Goal: Task Accomplishment & Management: Use online tool/utility

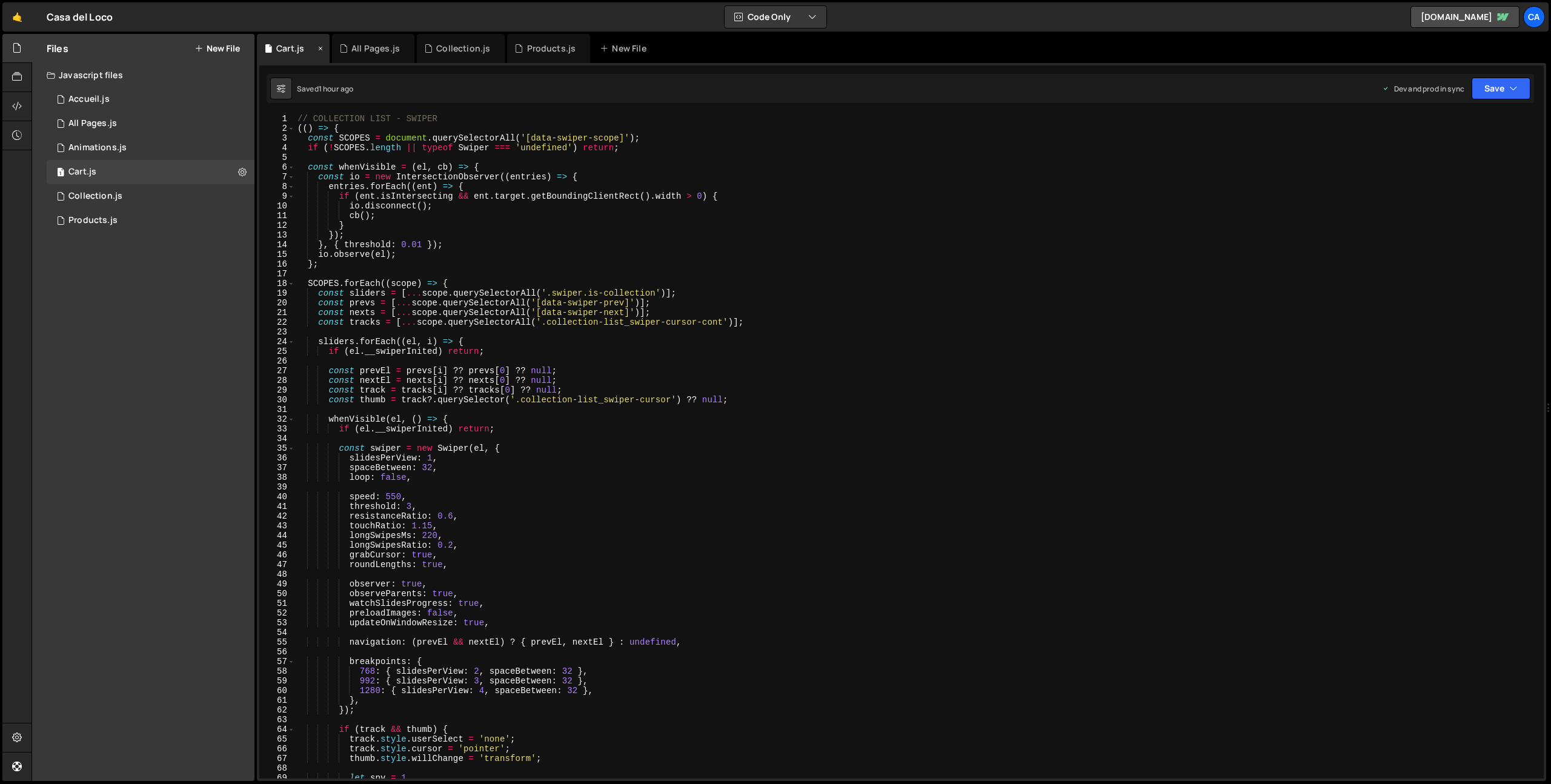
click at [318, 47] on icon at bounding box center [320, 48] width 9 height 12
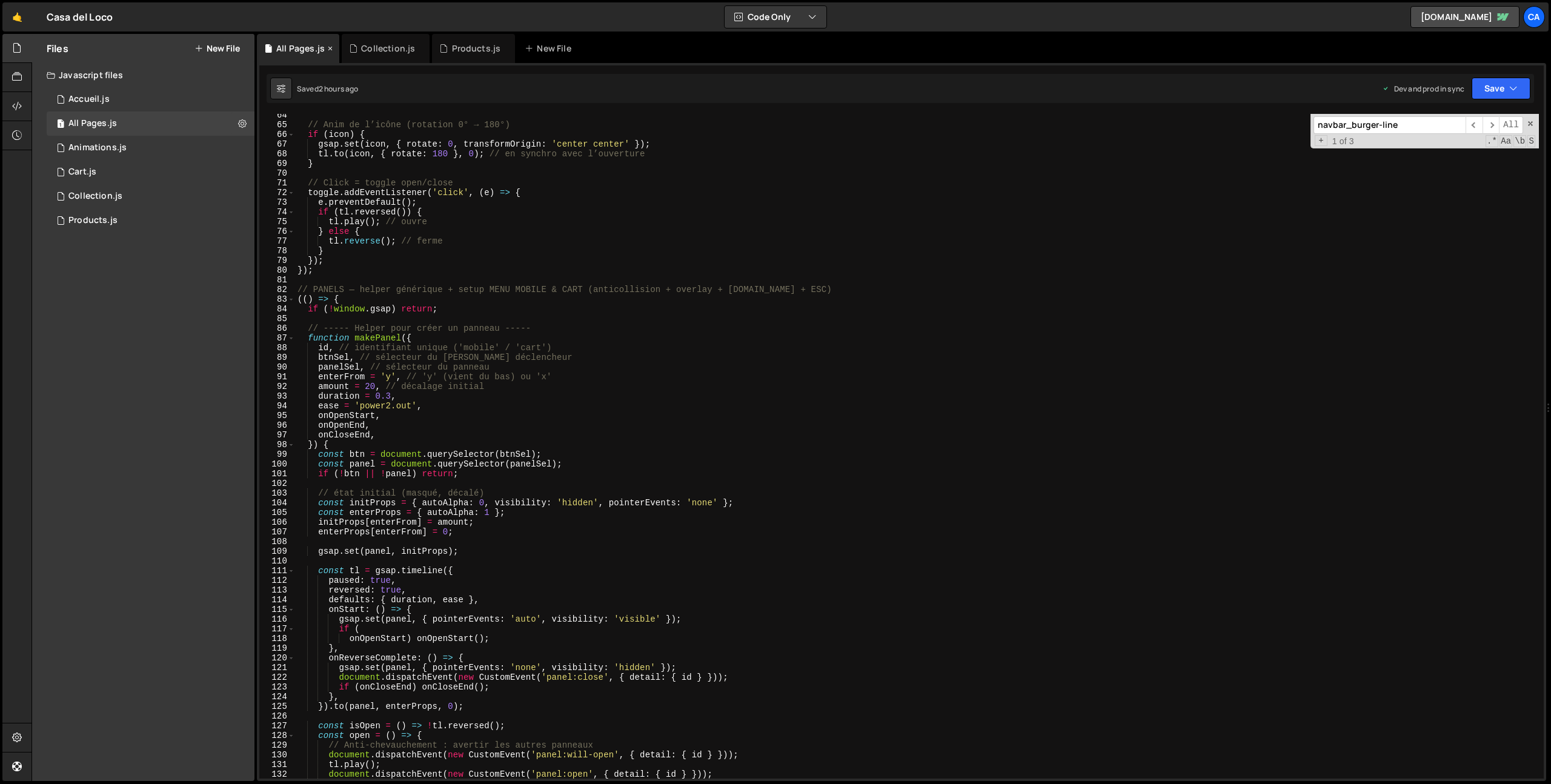
click at [328, 49] on icon at bounding box center [330, 48] width 9 height 12
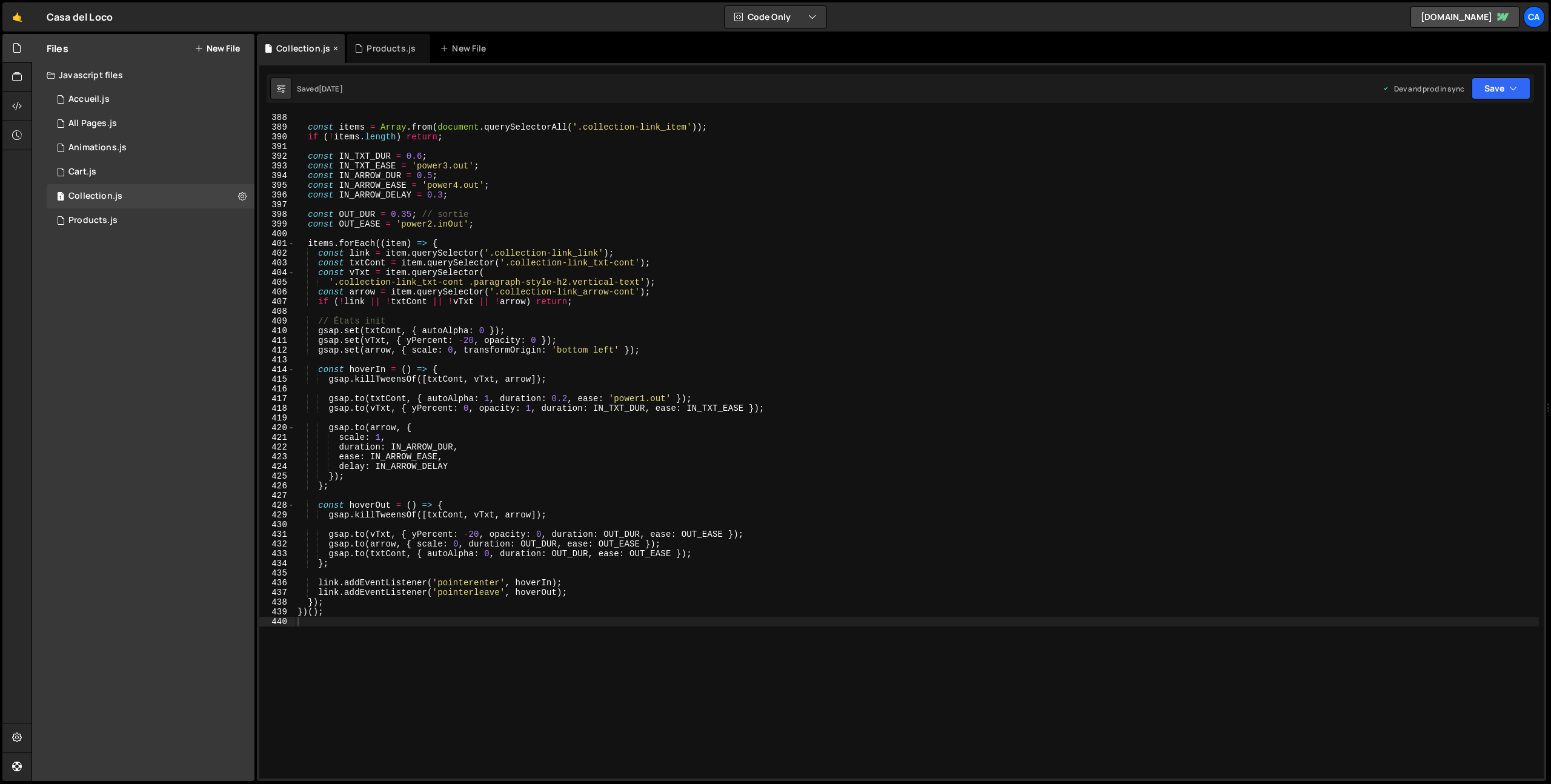
click at [334, 49] on icon at bounding box center [336, 48] width 9 height 12
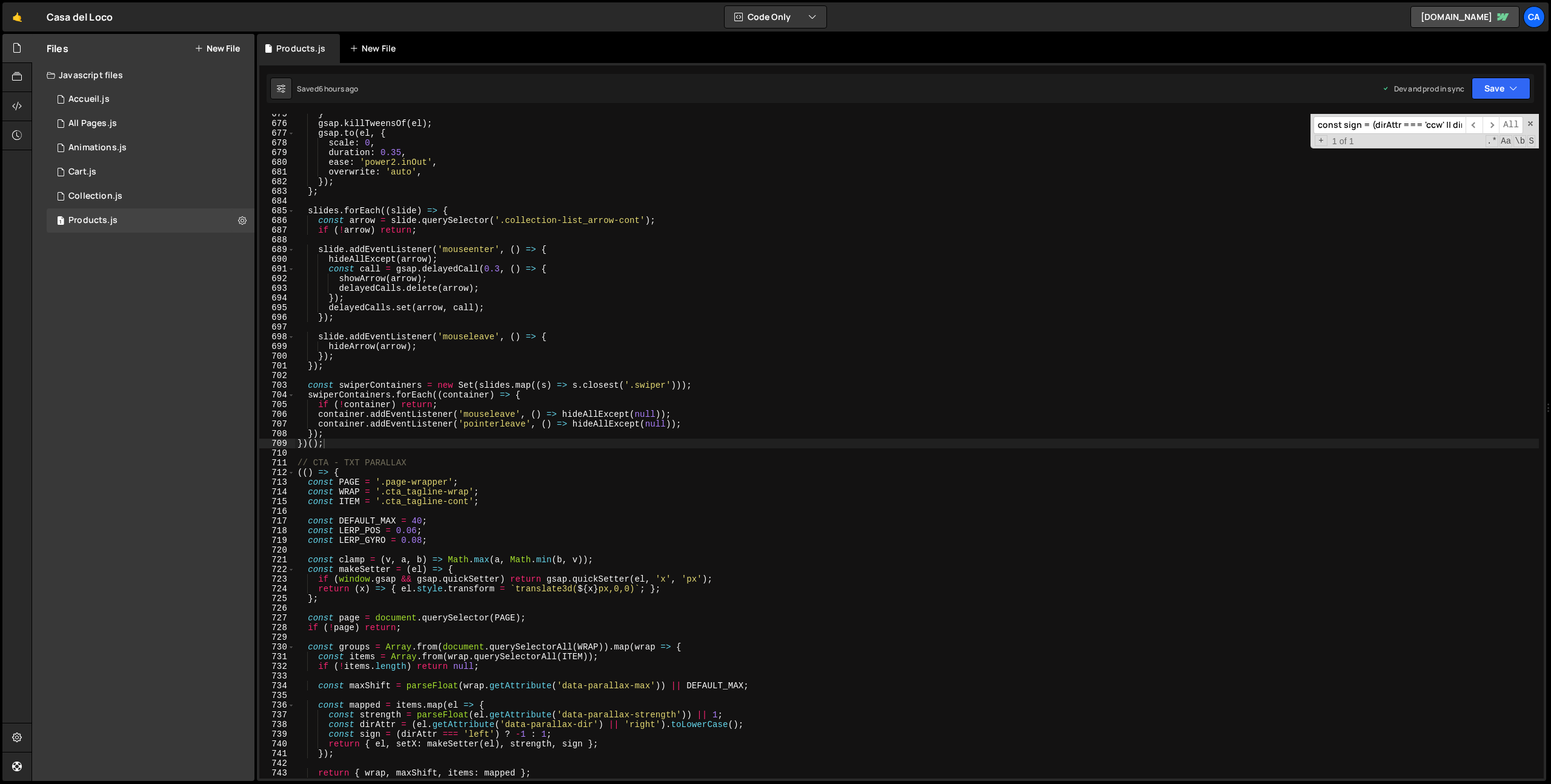
click at [0, 0] on icon at bounding box center [0, 0] width 0 height 0
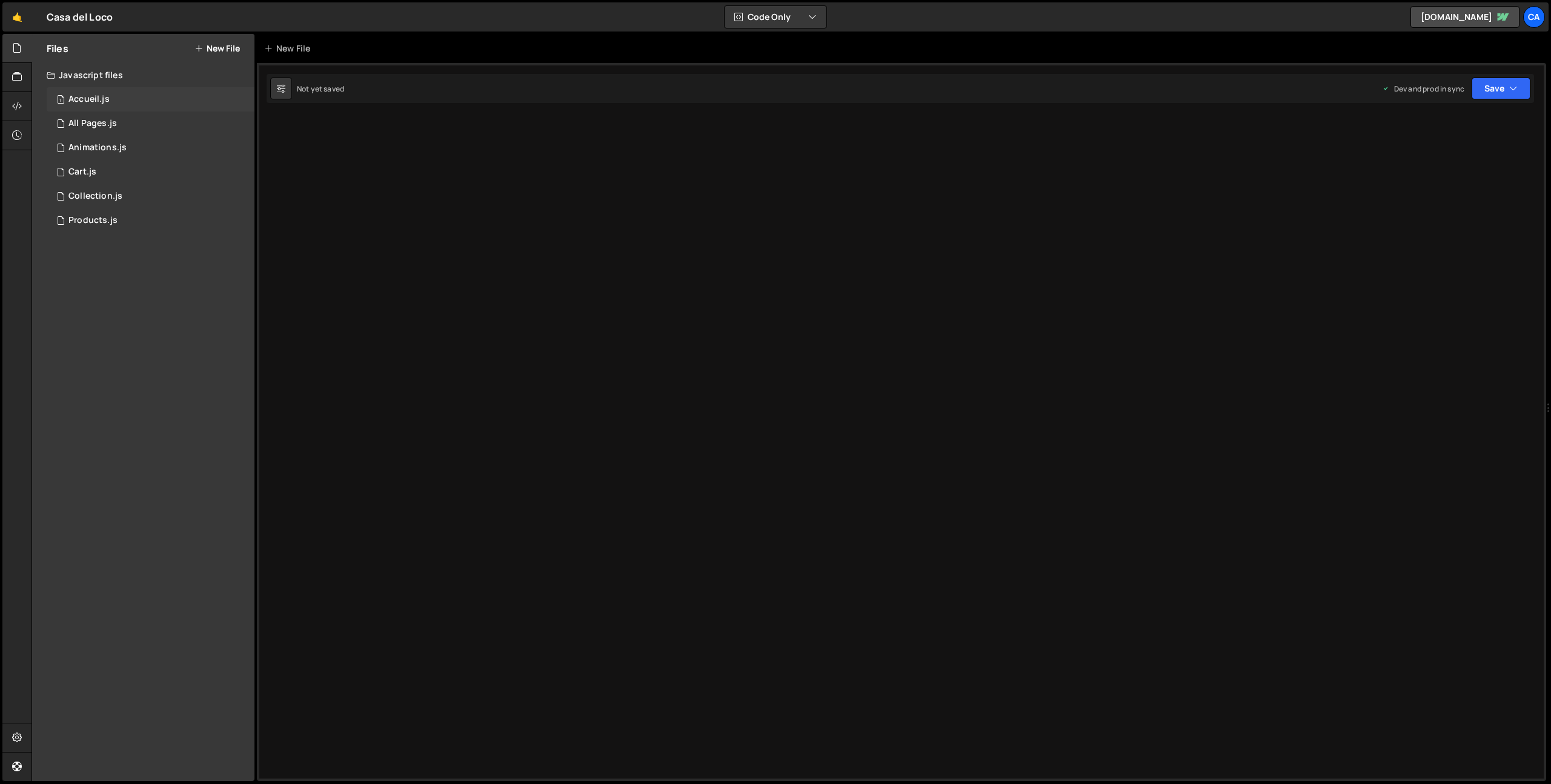
click at [147, 88] on div "1 Accueil.js 0" at bounding box center [150, 98] width 208 height 24
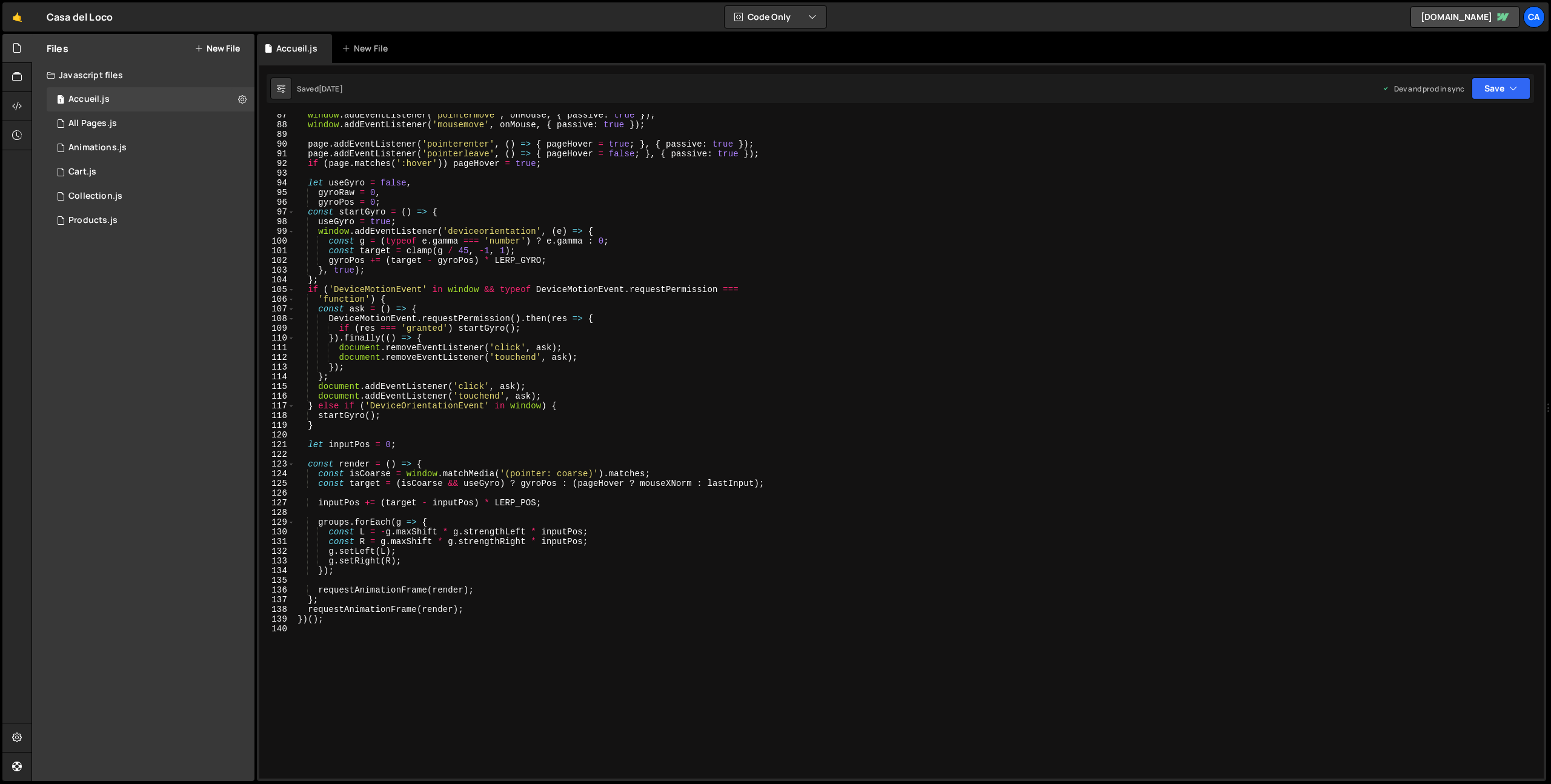
scroll to position [905, 0]
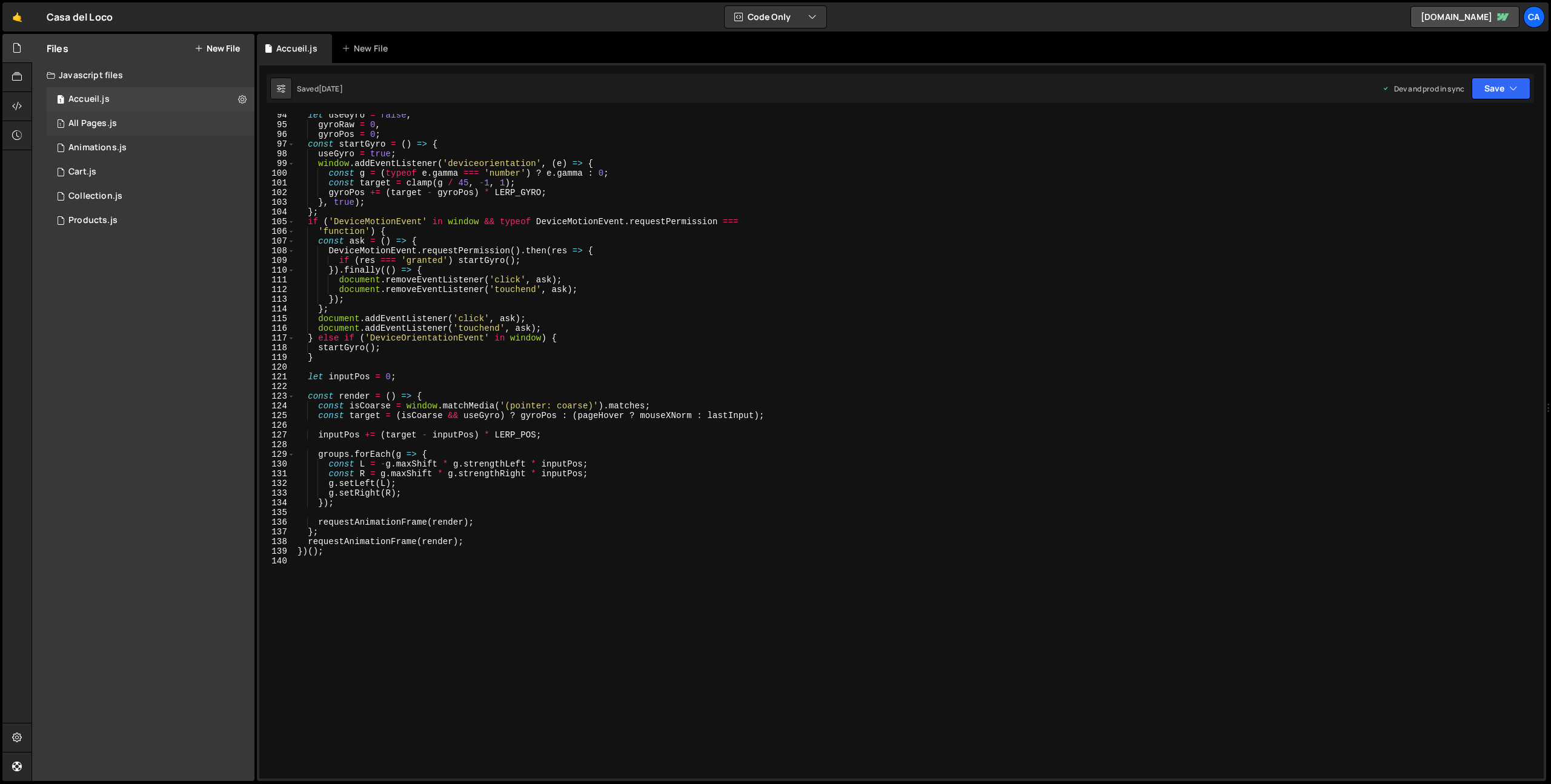
click at [144, 122] on div "1 All Pages.js 0" at bounding box center [150, 123] width 208 height 24
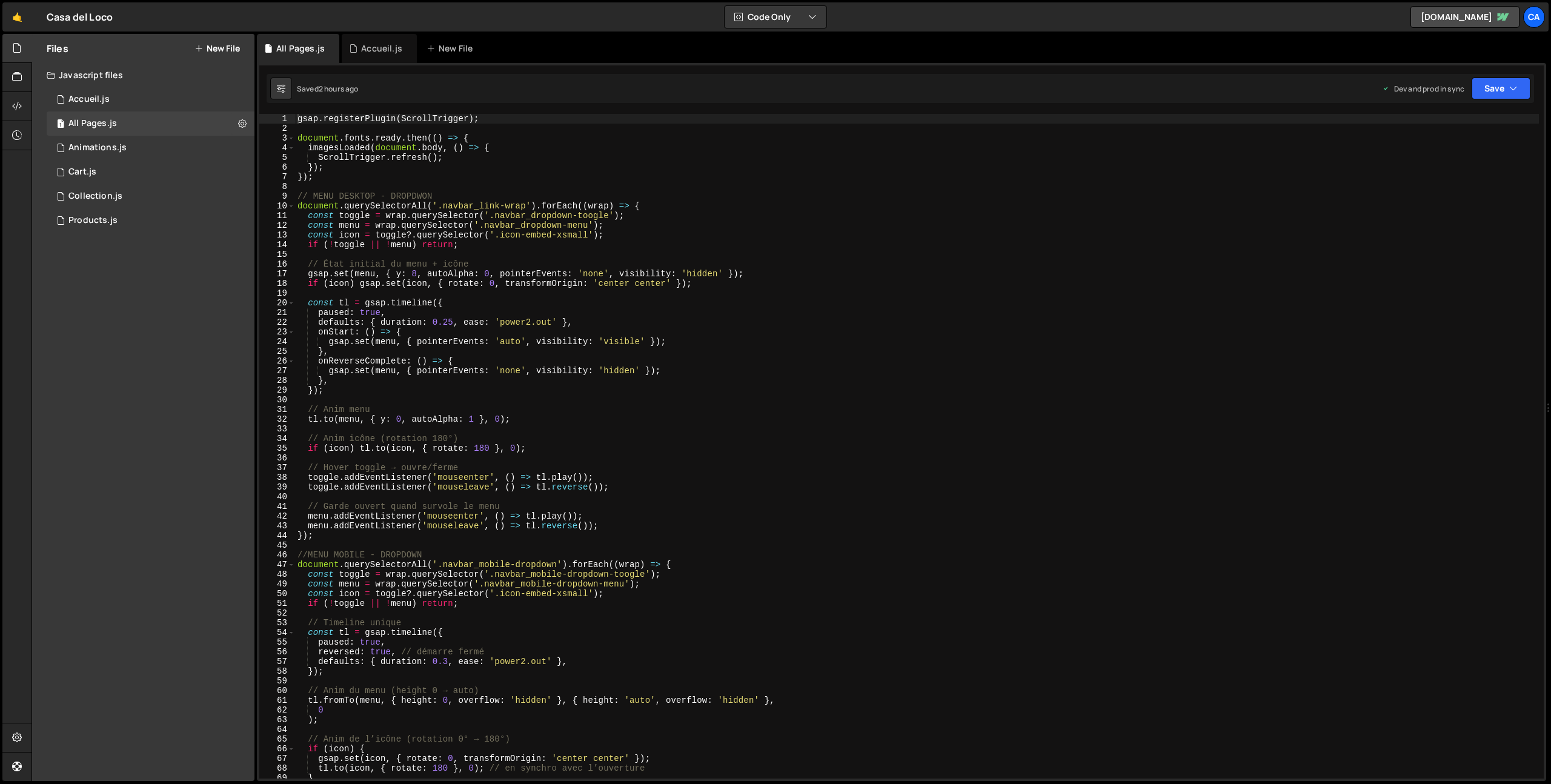
type textarea "// État initial du menu + icône"
drag, startPoint x: 496, startPoint y: 261, endPoint x: 269, endPoint y: 263, distance: 227.0
click at [269, 263] on div "// État initial du menu + icône 1 2 3 4 5 6 7 8 9 10 11 12 13 14 15 16 17 18 19…" at bounding box center [901, 447] width 1285 height 665
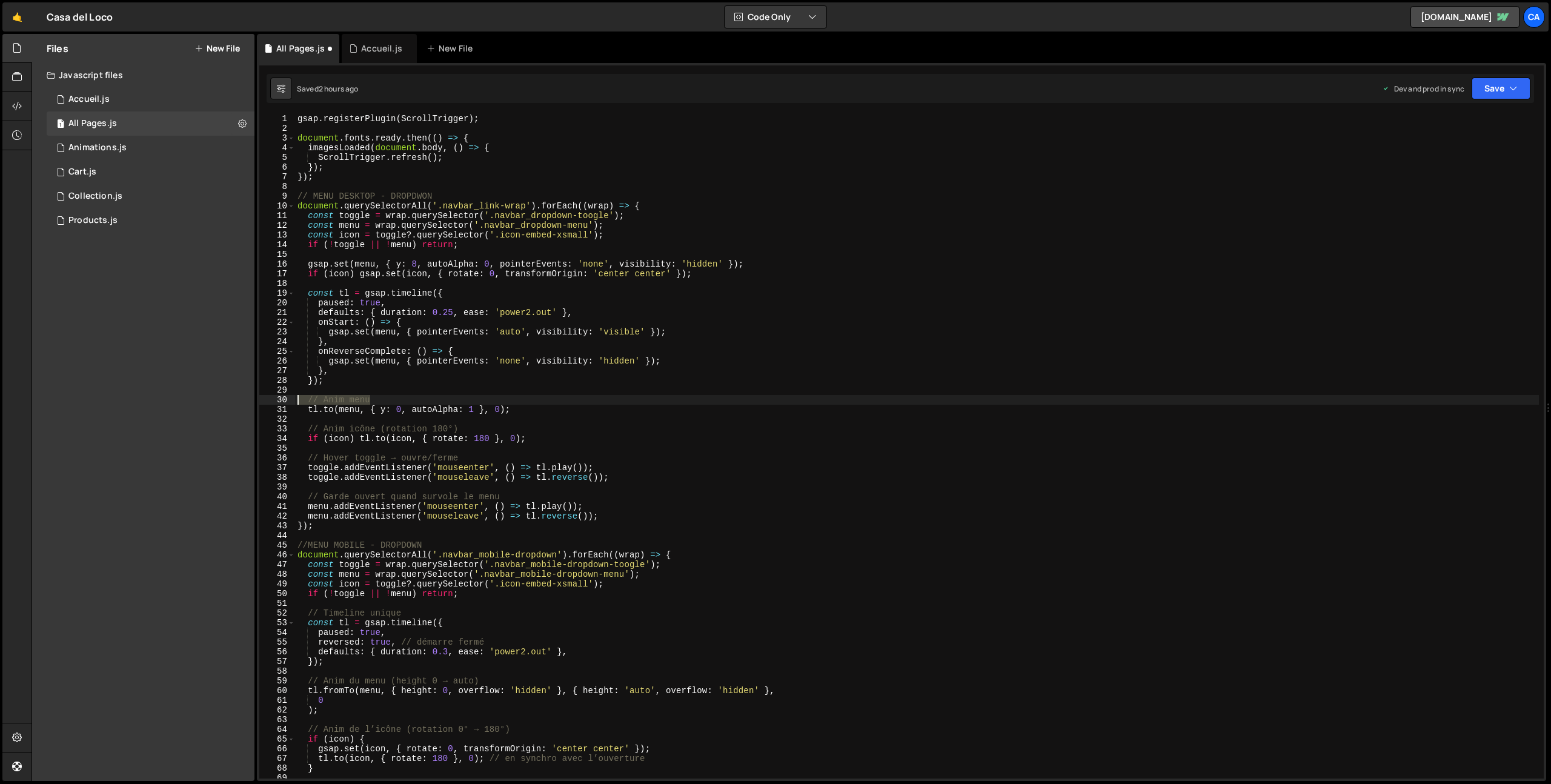
drag, startPoint x: 372, startPoint y: 401, endPoint x: 252, endPoint y: 401, distance: 120.0
click at [252, 401] on div "Files New File Javascript files 1 Accueil.js 0 1 All Pages.js 0 1 Animations.js…" at bounding box center [791, 408] width 1520 height 748
type textarea "// Anim menu"
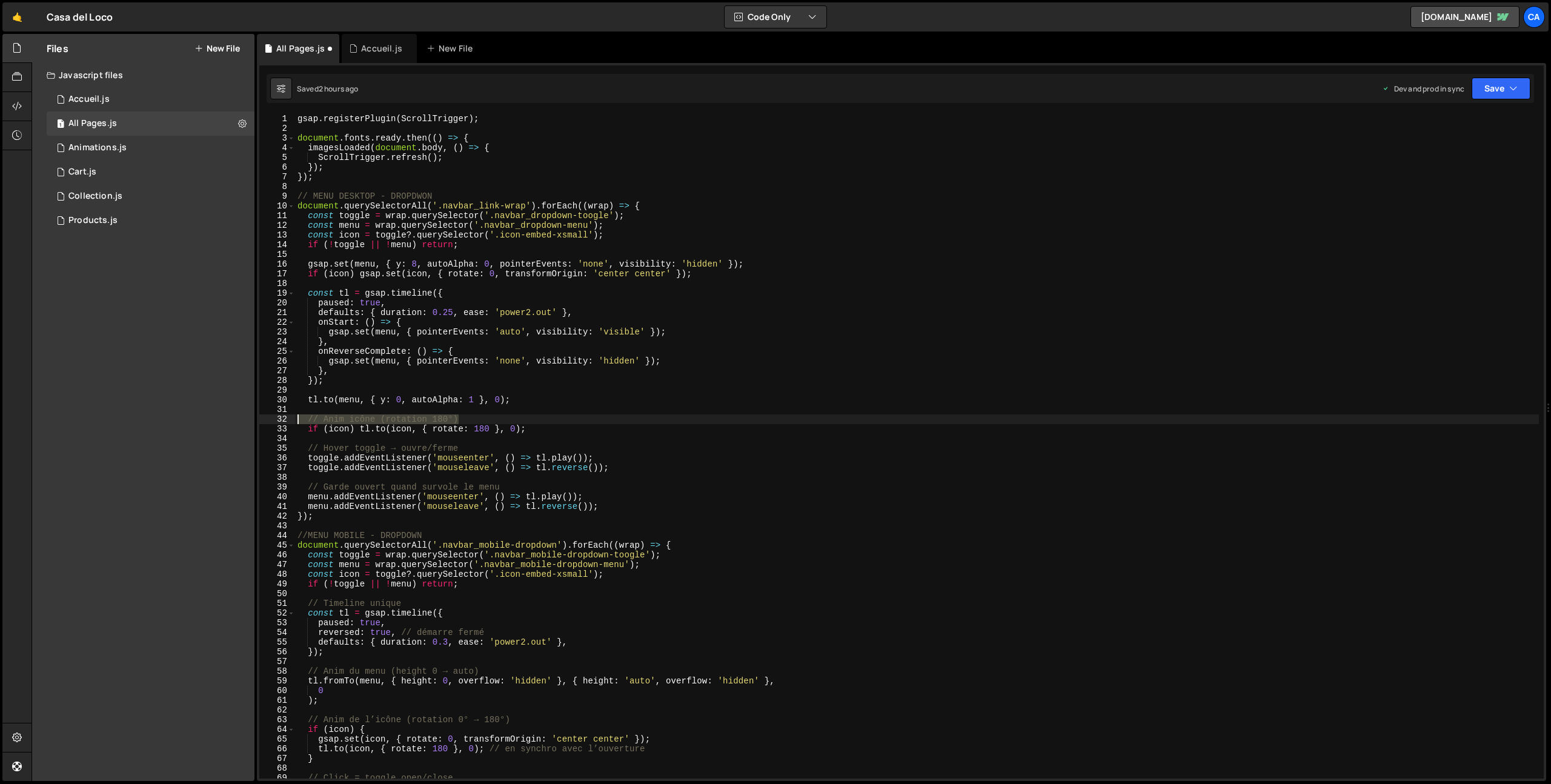
drag, startPoint x: 478, startPoint y: 421, endPoint x: 249, endPoint y: 416, distance: 229.1
click at [249, 416] on div "Files New File Javascript files 1 Accueil.js 0 1 All Pages.js 0 1 Animations.js…" at bounding box center [791, 408] width 1520 height 748
type textarea "// Anim icône (rotation 180°)"
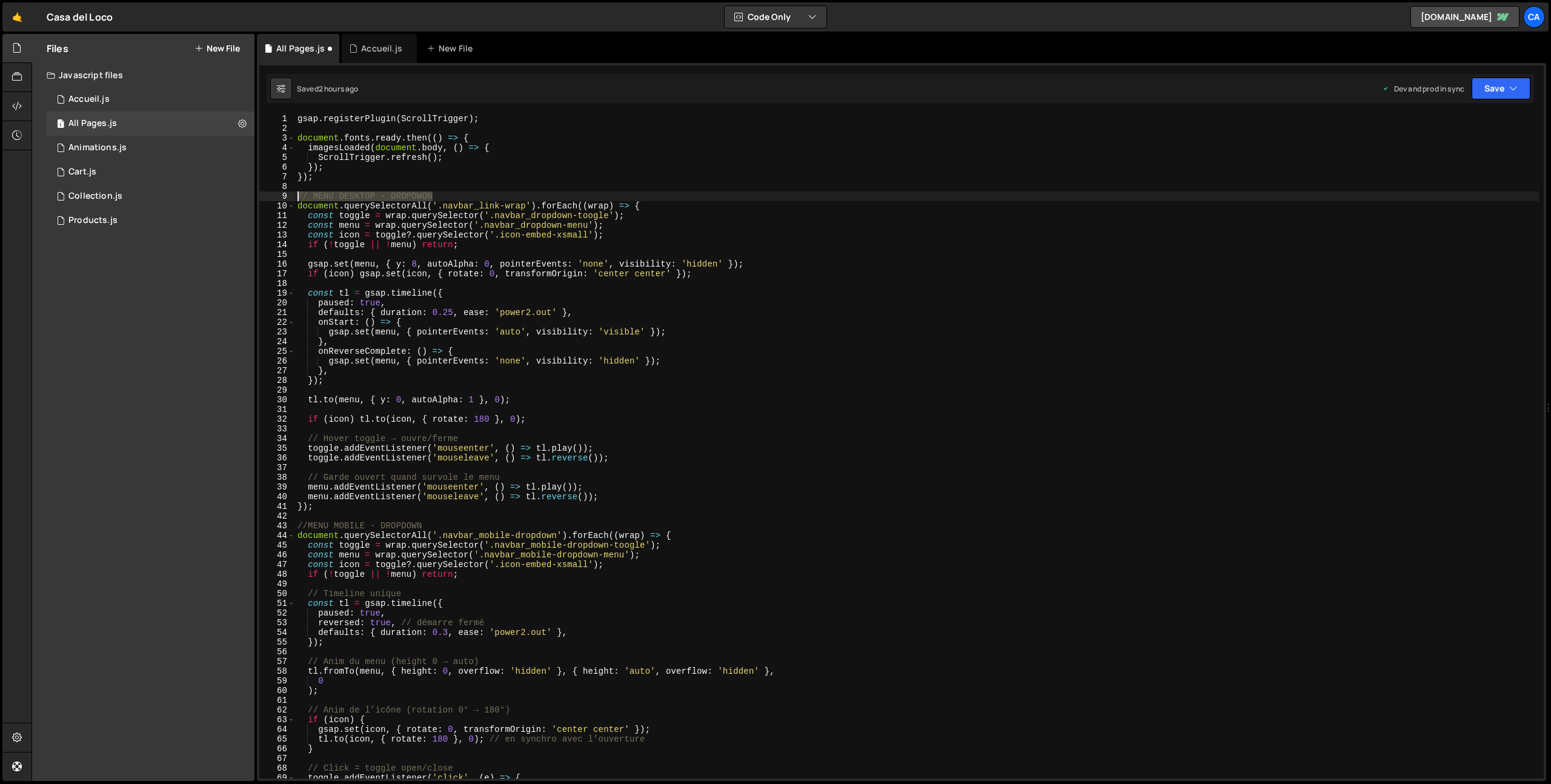
drag, startPoint x: 452, startPoint y: 196, endPoint x: 261, endPoint y: 199, distance: 191.0
click at [261, 199] on div "1 2 3 4 5 6 7 8 9 10 11 12 13 14 15 16 17 18 19 20 21 22 23 24 25 26 27 28 29 3…" at bounding box center [901, 447] width 1285 height 665
drag, startPoint x: 477, startPoint y: 441, endPoint x: 251, endPoint y: 441, distance: 226.0
click at [251, 441] on div "Files New File Javascript files 1 Accueil.js 0 1 All Pages.js 0 1 Animations.js…" at bounding box center [791, 408] width 1520 height 748
type textarea "// Hover toggle → ouvre/ferme"
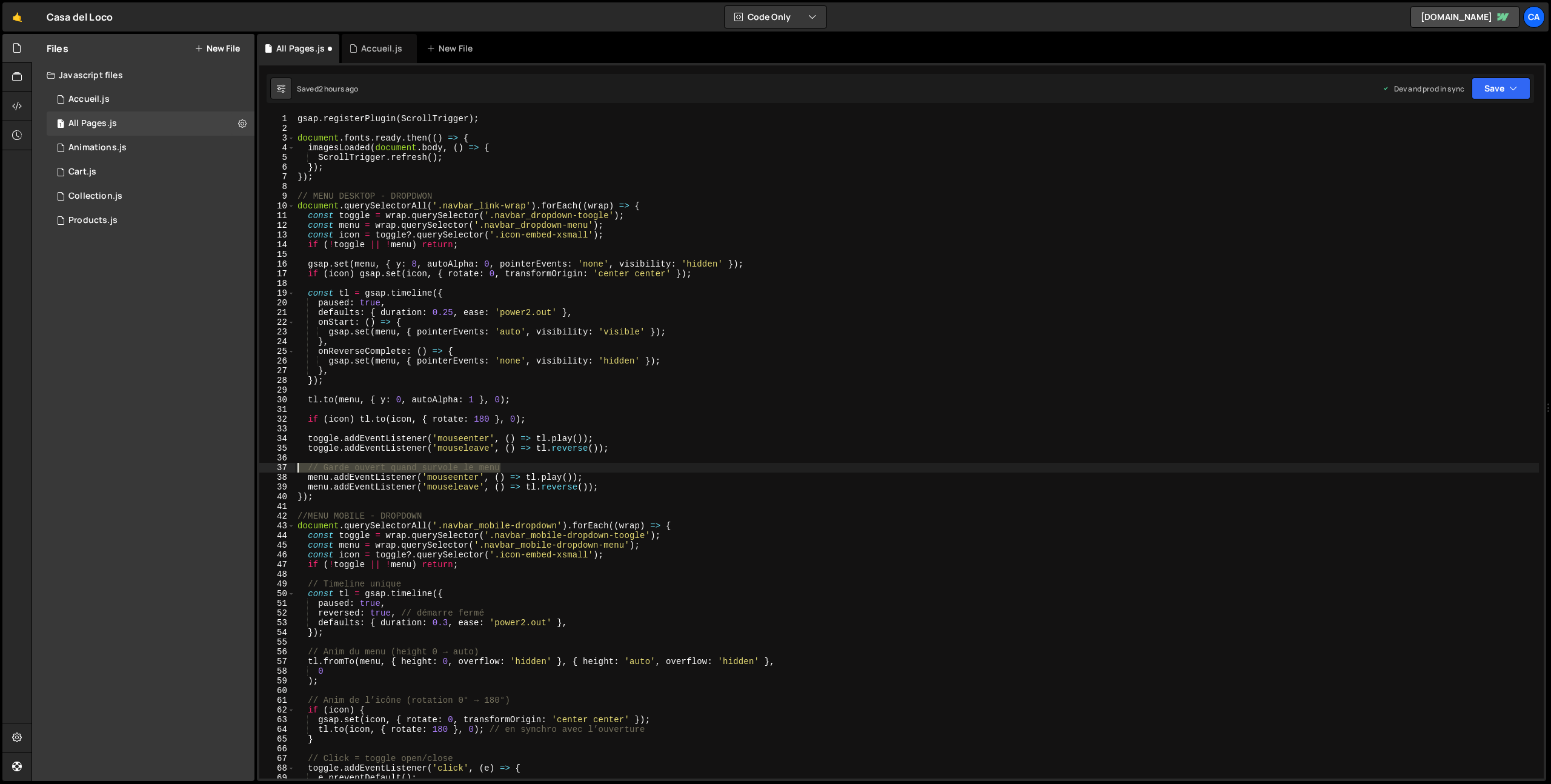
drag, startPoint x: 500, startPoint y: 466, endPoint x: 234, endPoint y: 465, distance: 266.0
click at [234, 465] on div "Files New File Javascript files 1 Accueil.js 0 1 All Pages.js 0 1 Animations.js…" at bounding box center [791, 408] width 1520 height 748
type textarea "// Garde ouvert quand survole le menu"
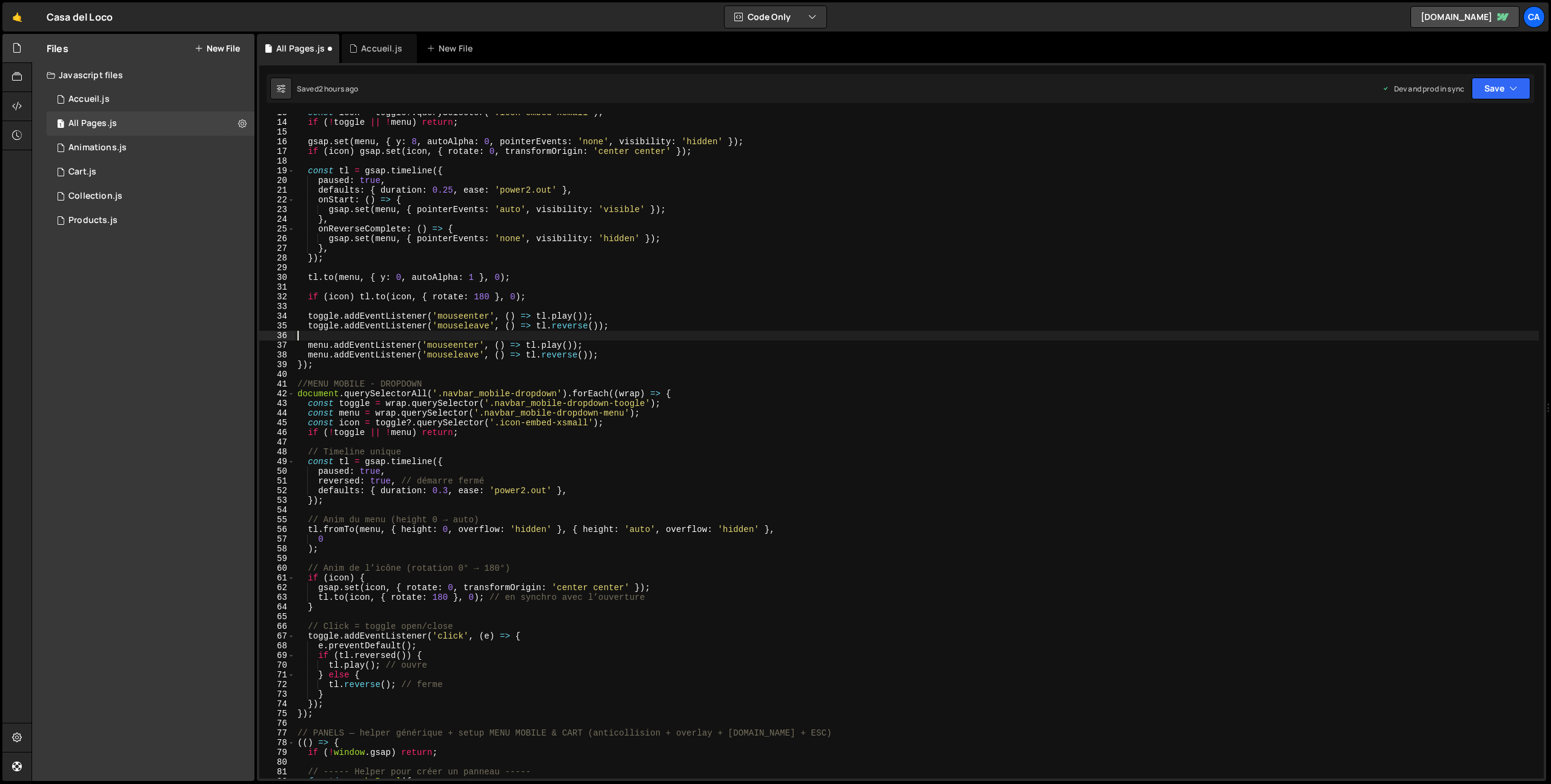
scroll to position [122, 0]
drag, startPoint x: 416, startPoint y: 451, endPoint x: 269, endPoint y: 455, distance: 147.1
click at [269, 455] on div "13 14 15 16 17 18 19 20 21 22 23 24 25 26 27 28 29 30 31 32 33 34 35 36 37 38 3…" at bounding box center [901, 447] width 1285 height 665
type textarea "// Timeline unique"
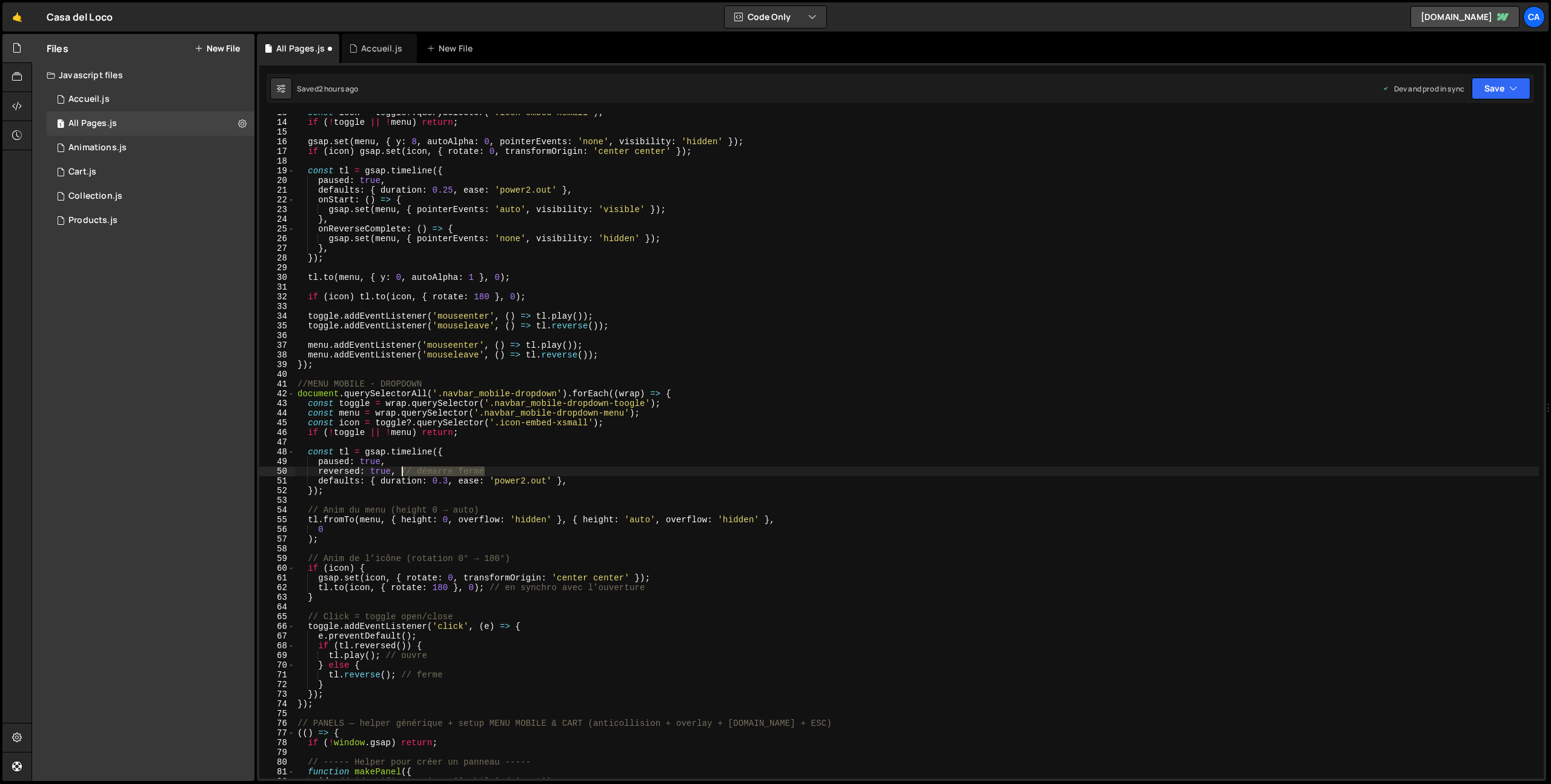
drag, startPoint x: 488, startPoint y: 473, endPoint x: 402, endPoint y: 470, distance: 86.1
click at [402, 470] on div "const icon = toggle ?. querySelector ( '.icon-embed-xsmall' ) ; if ( ! toggle |…" at bounding box center [917, 450] width 1244 height 684
drag, startPoint x: 493, startPoint y: 511, endPoint x: 241, endPoint y: 508, distance: 252.0
click at [241, 508] on div "Files New File Javascript files 1 Accueil.js 0 1 All Pages.js 0 1 Animations.js…" at bounding box center [791, 408] width 1520 height 748
type textarea "// Anim du menu (height 0 → auto)"
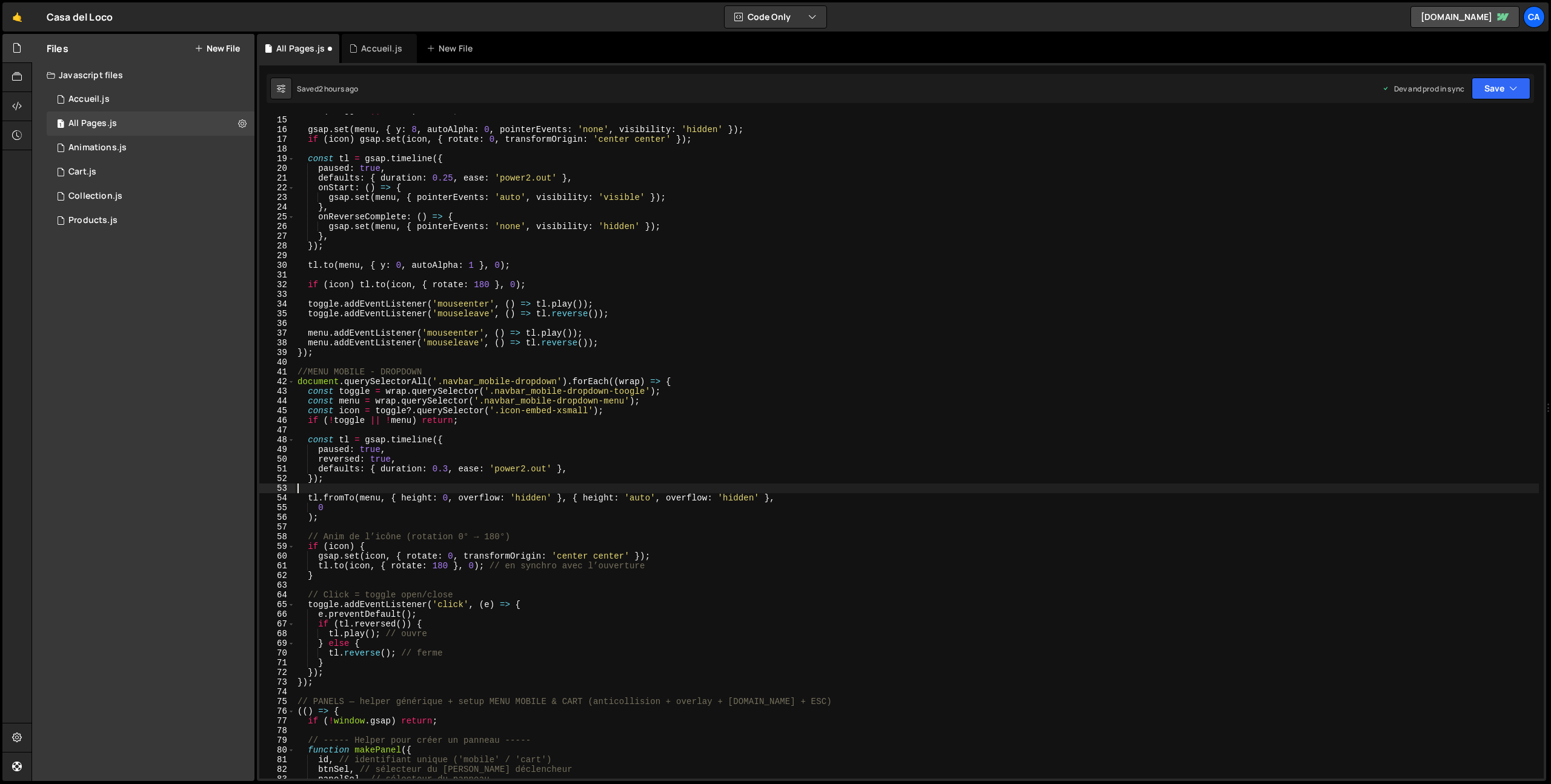
scroll to position [179, 0]
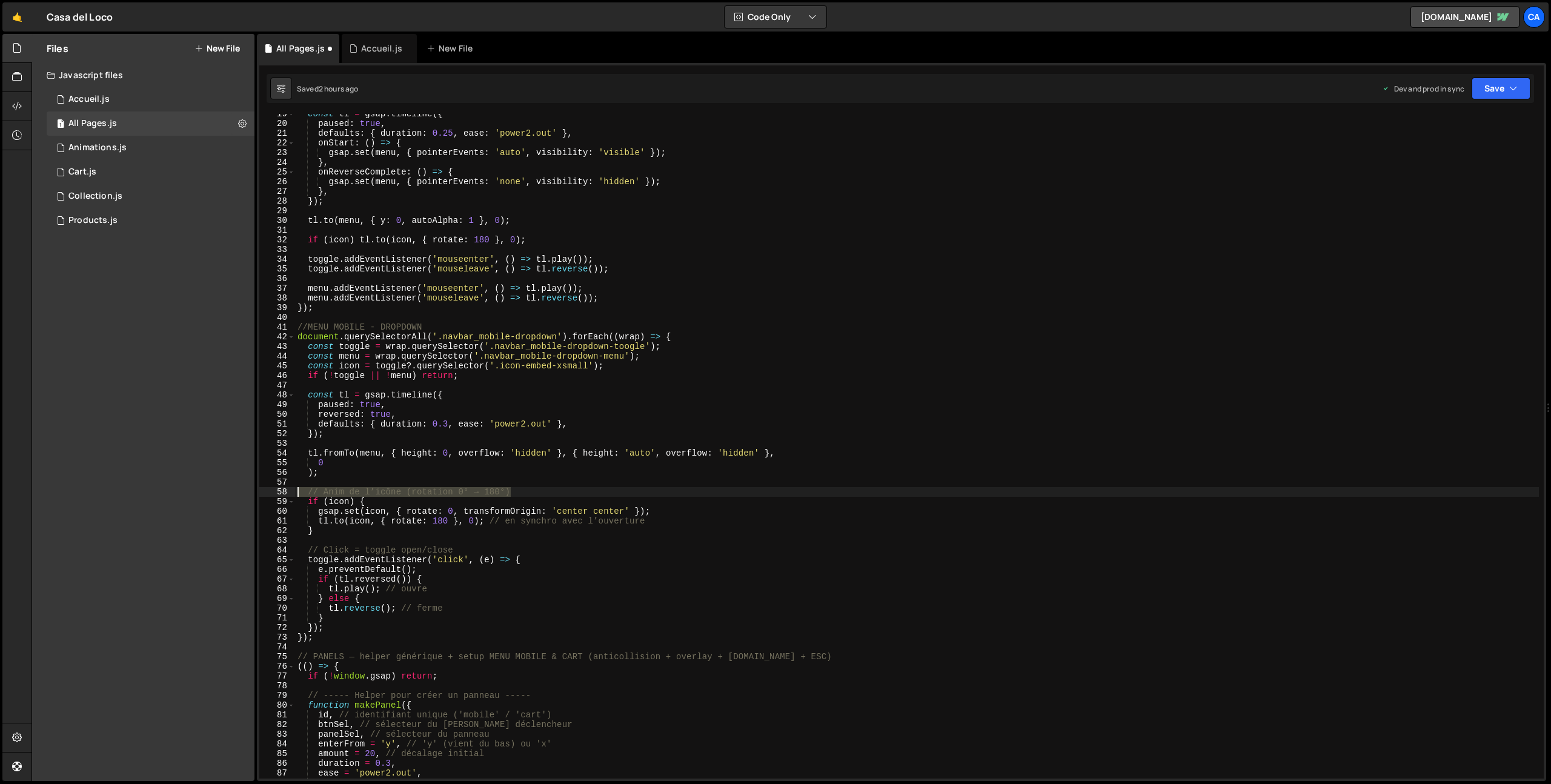
drag, startPoint x: 527, startPoint y: 490, endPoint x: 255, endPoint y: 493, distance: 272.0
click at [255, 493] on div "Files New File Javascript files 1 Accueil.js 0 1 All Pages.js 0 1 Animations.js…" at bounding box center [791, 408] width 1520 height 748
type textarea "// Anim de l’icône (rotation 0° → 180°)"
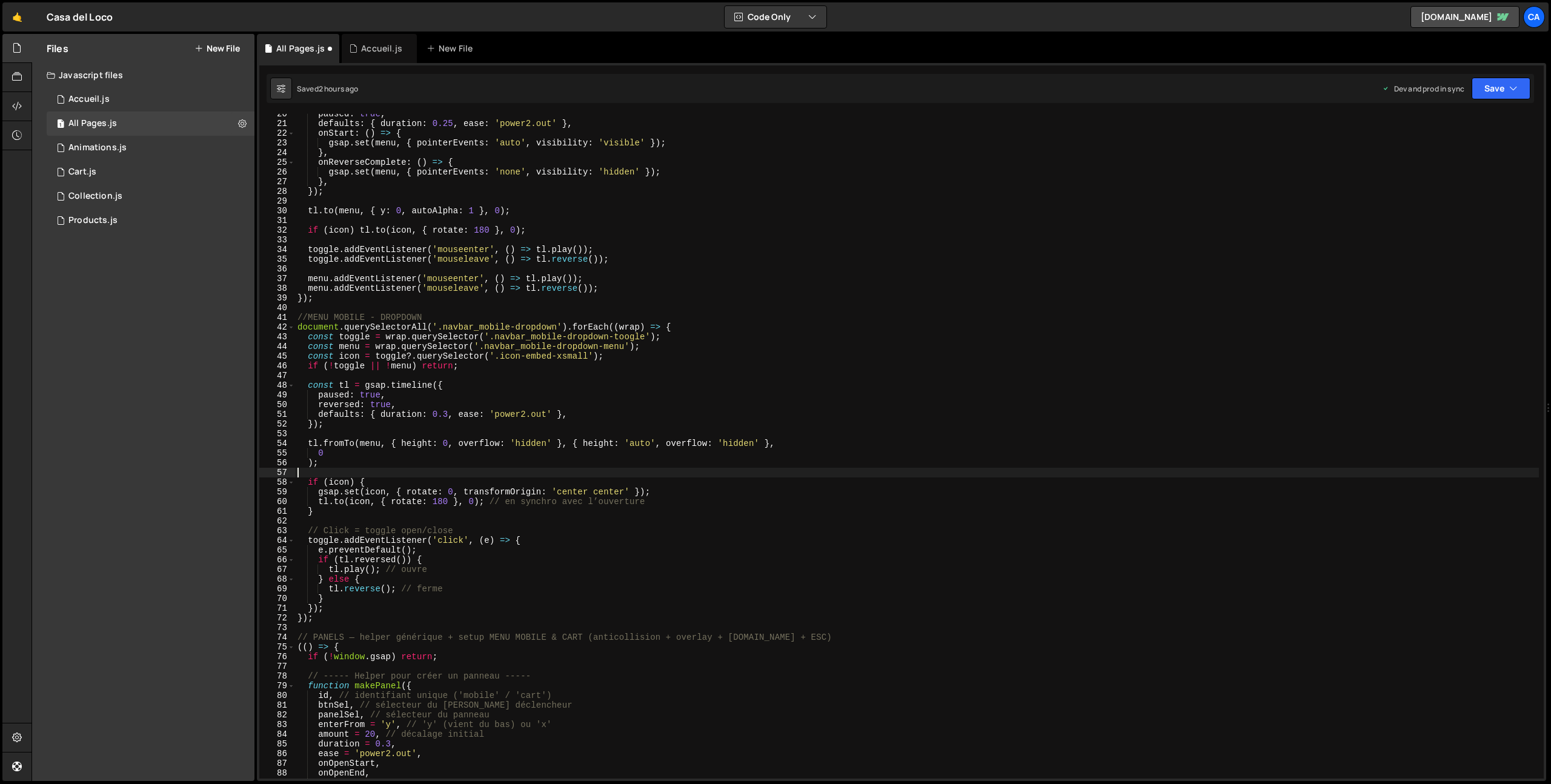
scroll to position [223, 0]
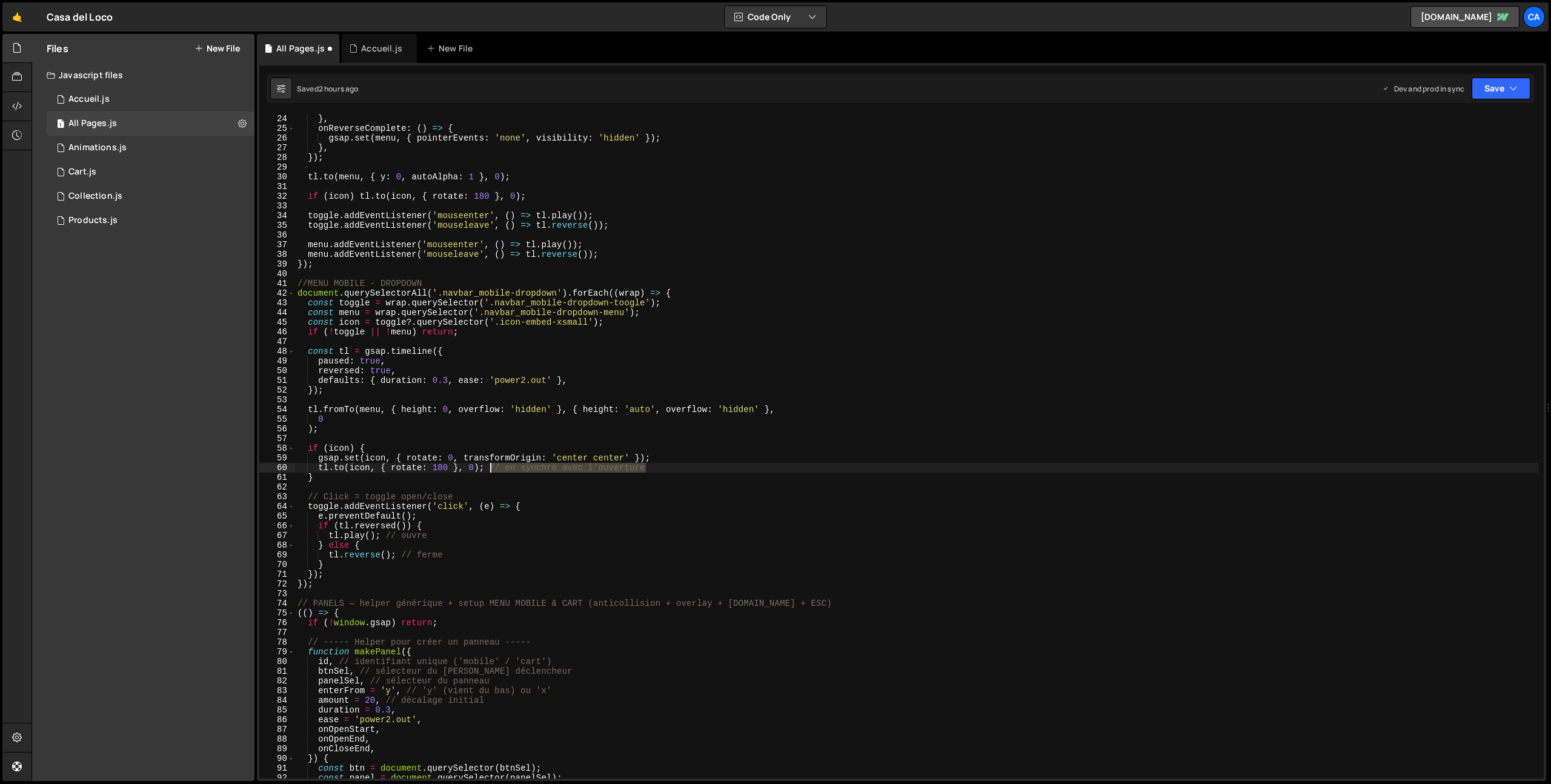
drag, startPoint x: 656, startPoint y: 468, endPoint x: 492, endPoint y: 468, distance: 164.0
click at [492, 468] on div "} , onReverseComplete : ( ) => { gsap . set ( menu , { pointerEvents : 'none' ,…" at bounding box center [917, 455] width 1244 height 684
drag, startPoint x: 468, startPoint y: 496, endPoint x: 270, endPoint y: 498, distance: 198.0
click at [270, 498] on div "[DOMAIN_NAME](icon, { rotate: 180 }, 0); 24 25 26 27 28 29 30 31 32 33 34 35 36…" at bounding box center [901, 447] width 1285 height 665
type textarea "// Click = toggle open/close"
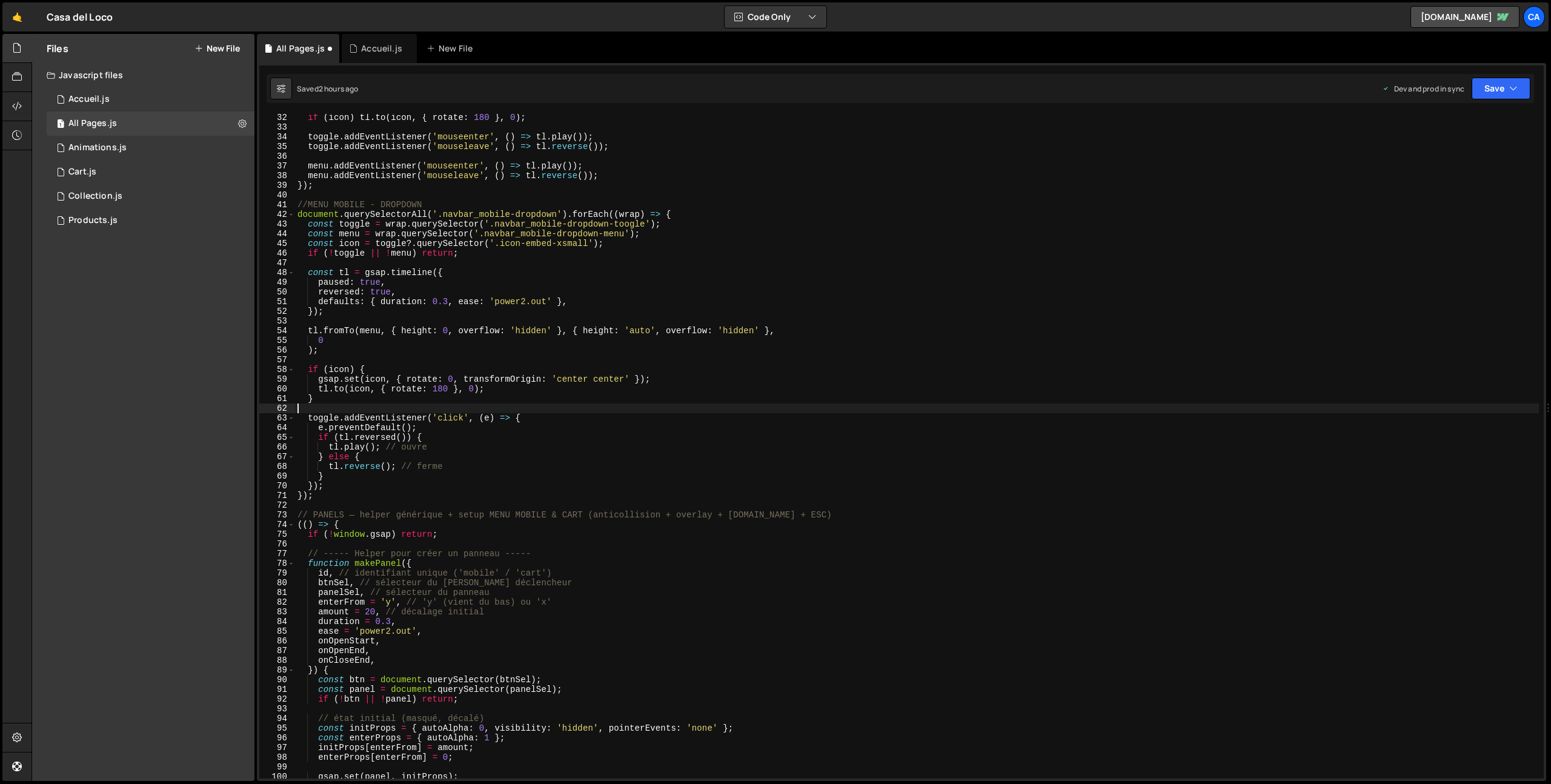
scroll to position [301, 0]
drag, startPoint x: 821, startPoint y: 518, endPoint x: 271, endPoint y: 516, distance: 550.0
click at [271, 516] on div "32 33 34 35 36 37 38 39 40 41 42 43 44 45 46 47 48 49 50 51 52 53 54 55 56 57 5…" at bounding box center [901, 447] width 1285 height 665
type textarea "// PANELS — helper générique + setup MENU MOBILE & CART (anticollision + overla…"
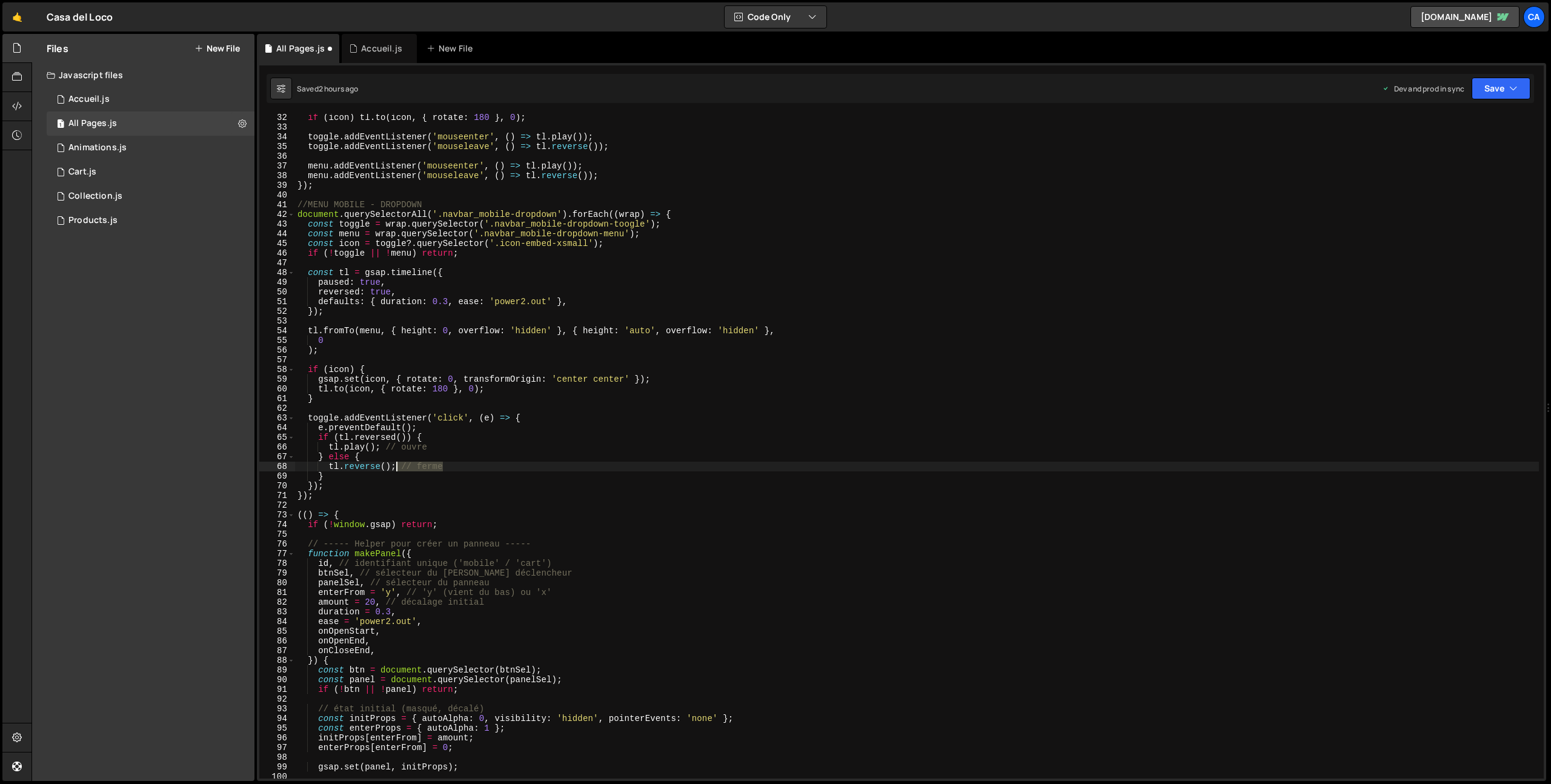
drag, startPoint x: 457, startPoint y: 466, endPoint x: 399, endPoint y: 466, distance: 58.0
click at [399, 466] on div "if ( icon ) tl . to ( icon , { rotate : 180 } , 0 ) ; toggle . addEventListener…" at bounding box center [917, 454] width 1244 height 684
drag, startPoint x: 442, startPoint y: 448, endPoint x: 381, endPoint y: 448, distance: 61.0
click at [381, 448] on div "if ( icon ) tl . to ( icon , { rotate : 180 } , 0 ) ; toggle . addEventListener…" at bounding box center [917, 454] width 1244 height 684
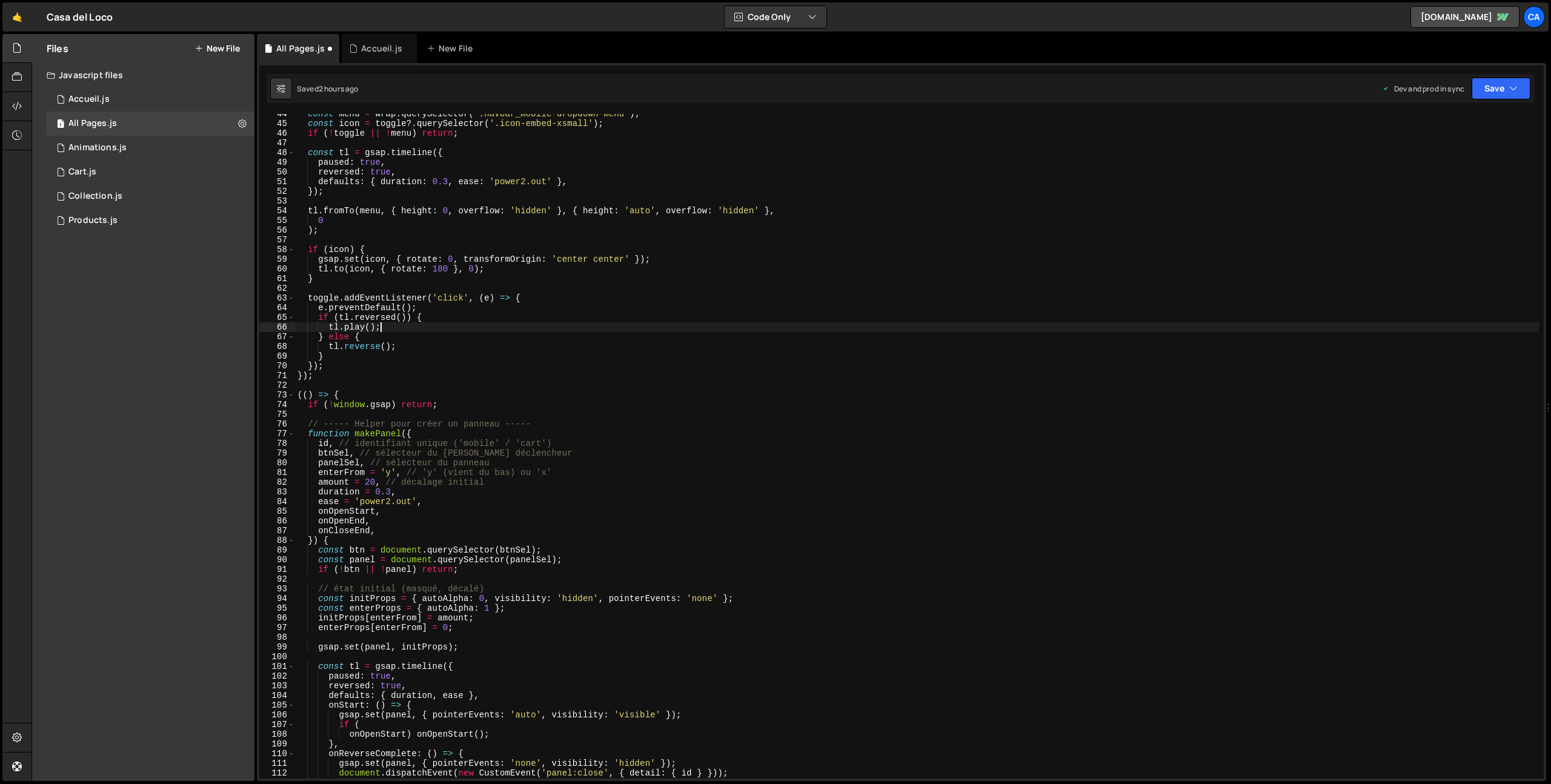
scroll to position [421, 0]
click at [568, 424] on div "const menu = wrap . querySelector ( '.navbar_mobile-dropdown-menu' ) ; const ic…" at bounding box center [917, 451] width 1244 height 684
type textarea "// ----- Helper pour créer un panneau -----"
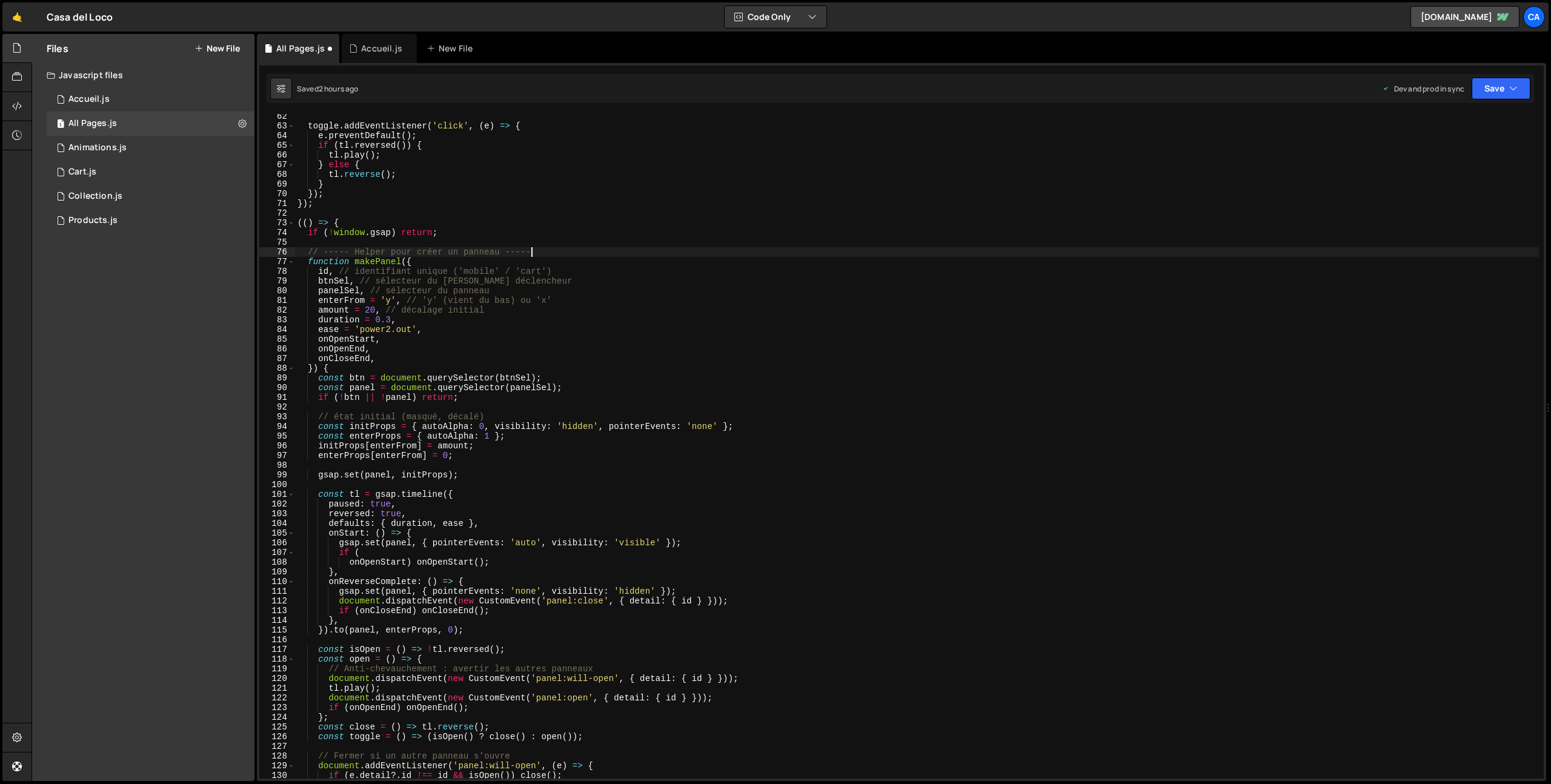
scroll to position [521, 0]
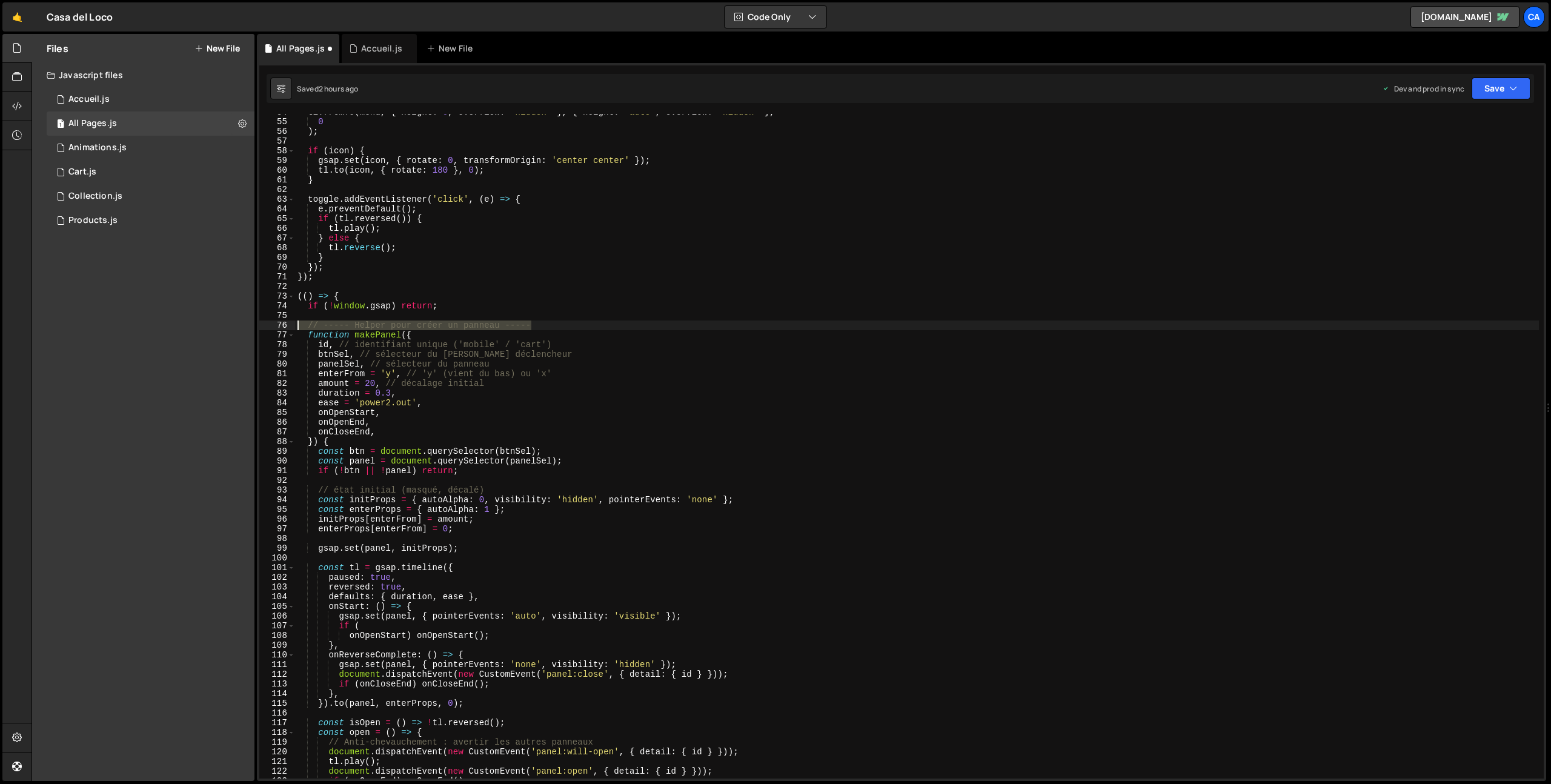
drag, startPoint x: 549, startPoint y: 329, endPoint x: 268, endPoint y: 329, distance: 281.0
click at [268, 329] on div "// ----- Helper pour créer un panneau ----- 54 55 56 57 58 59 60 61 62 63 64 65…" at bounding box center [901, 447] width 1285 height 665
paste textarea "// MENU DESKTOP - DROPDWON"
click at [347, 324] on div "tl . fromTo ( menu , { height : 0 , overflow : 'hidden' } , { height : 'auto' ,…" at bounding box center [917, 449] width 1244 height 684
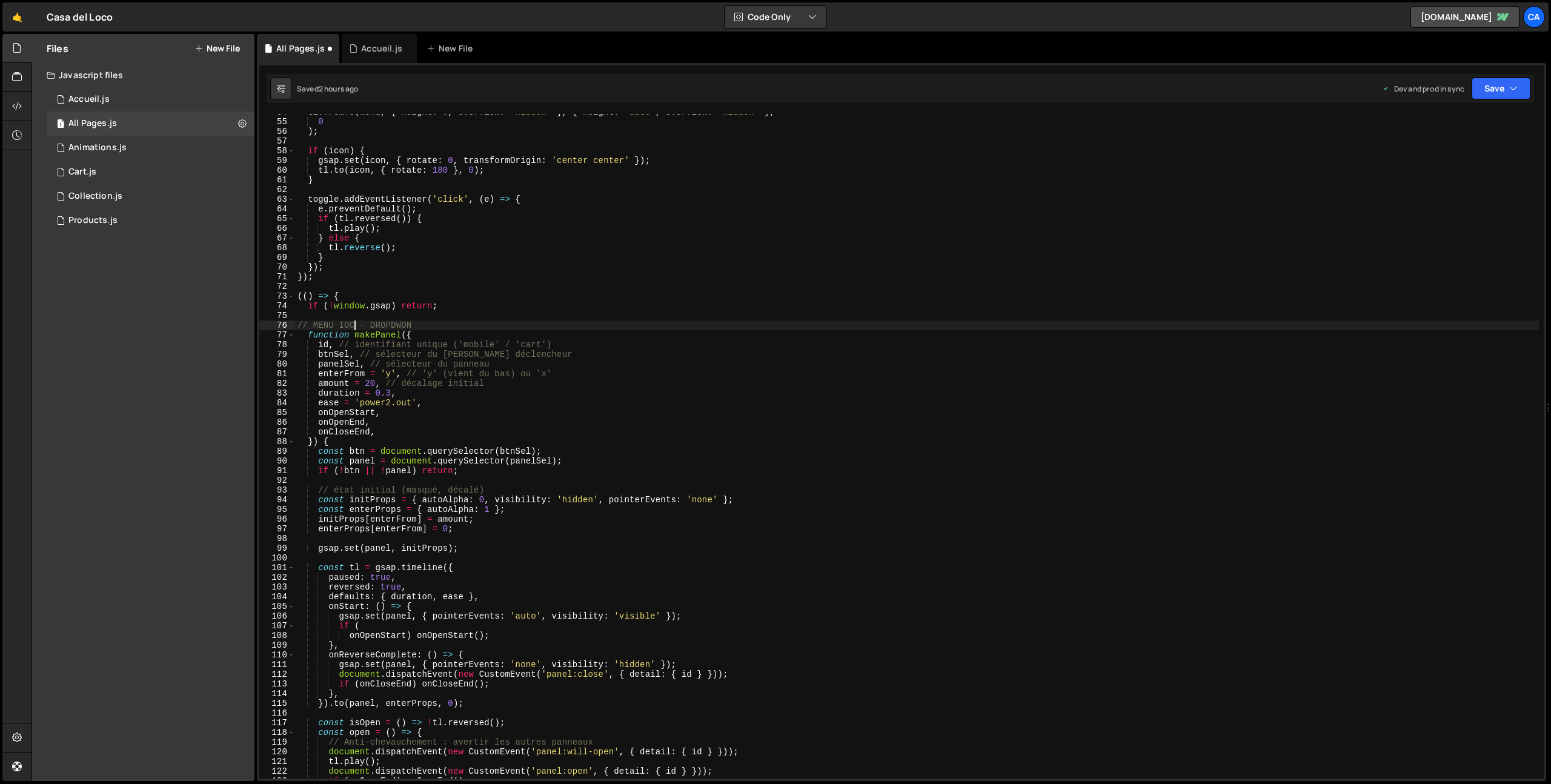
scroll to position [0, 4]
click at [387, 322] on div "tl . fromTo ( menu , { height : 0 , overflow : 'hidden' } , { height : 'auto' ,…" at bounding box center [917, 449] width 1244 height 684
click at [393, 327] on div "tl . fromTo ( menu , { height : 0 , overflow : 'hidden' } , { height : 'auto' ,…" at bounding box center [917, 449] width 1244 height 684
click at [392, 326] on div "tl . fromTo ( menu , { height : 0 , overflow : 'hidden' } , { height : 'auto' ,…" at bounding box center [917, 449] width 1244 height 684
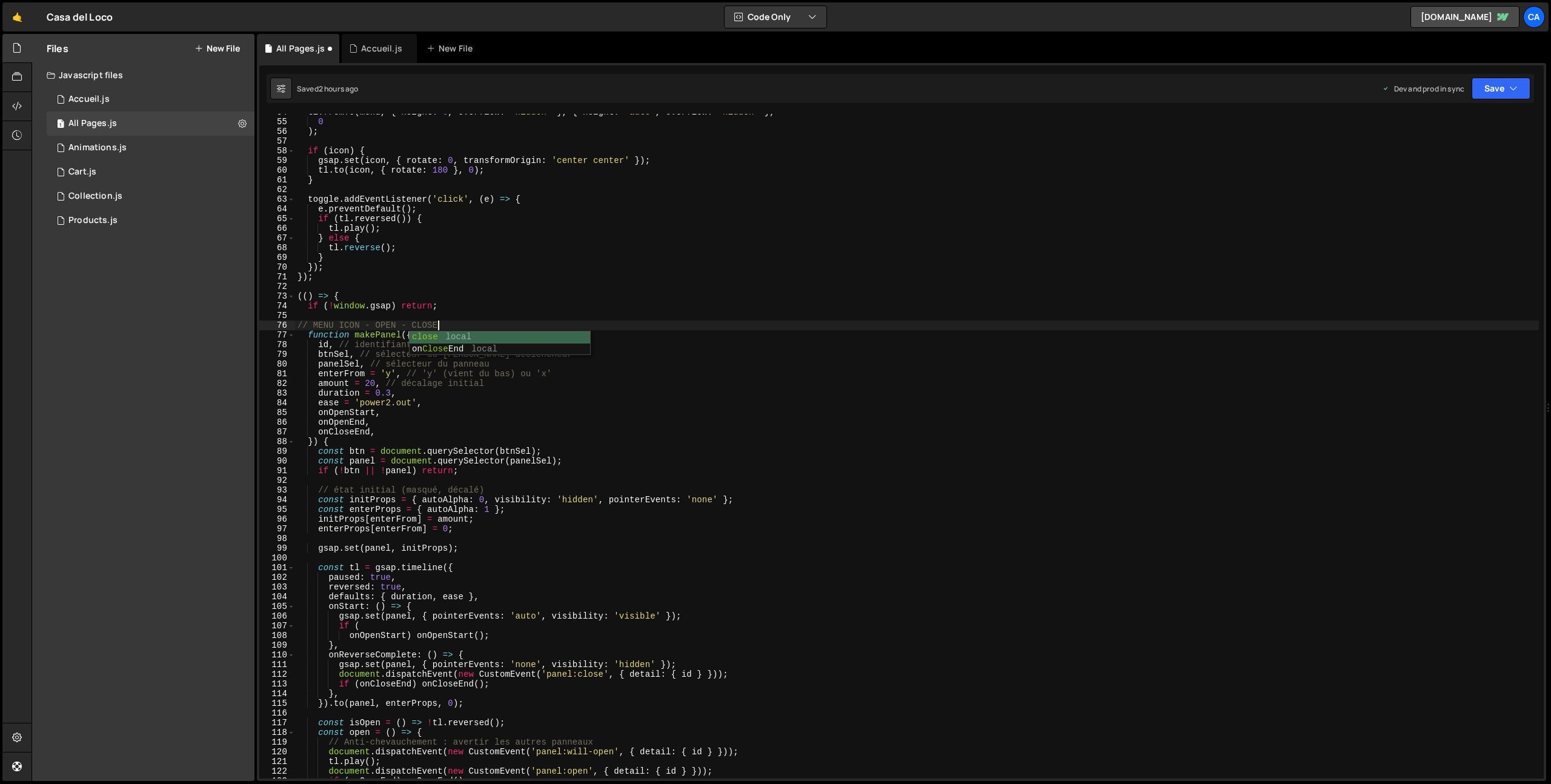
click at [359, 399] on div "tl . fromTo ( menu , { height : 0 , overflow : 'hidden' } , { height : 'auto' ,…" at bounding box center [917, 449] width 1244 height 684
click at [562, 343] on div "tl . fromTo ( menu , { height : 0 , overflow : 'hidden' } , { height : 'auto' ,…" at bounding box center [917, 449] width 1244 height 684
click at [571, 342] on div "tl . fromTo ( menu , { height : 0 , overflow : 'hidden' } , { height : 'auto' ,…" at bounding box center [917, 449] width 1244 height 684
drag, startPoint x: 576, startPoint y: 340, endPoint x: 338, endPoint y: 346, distance: 238.1
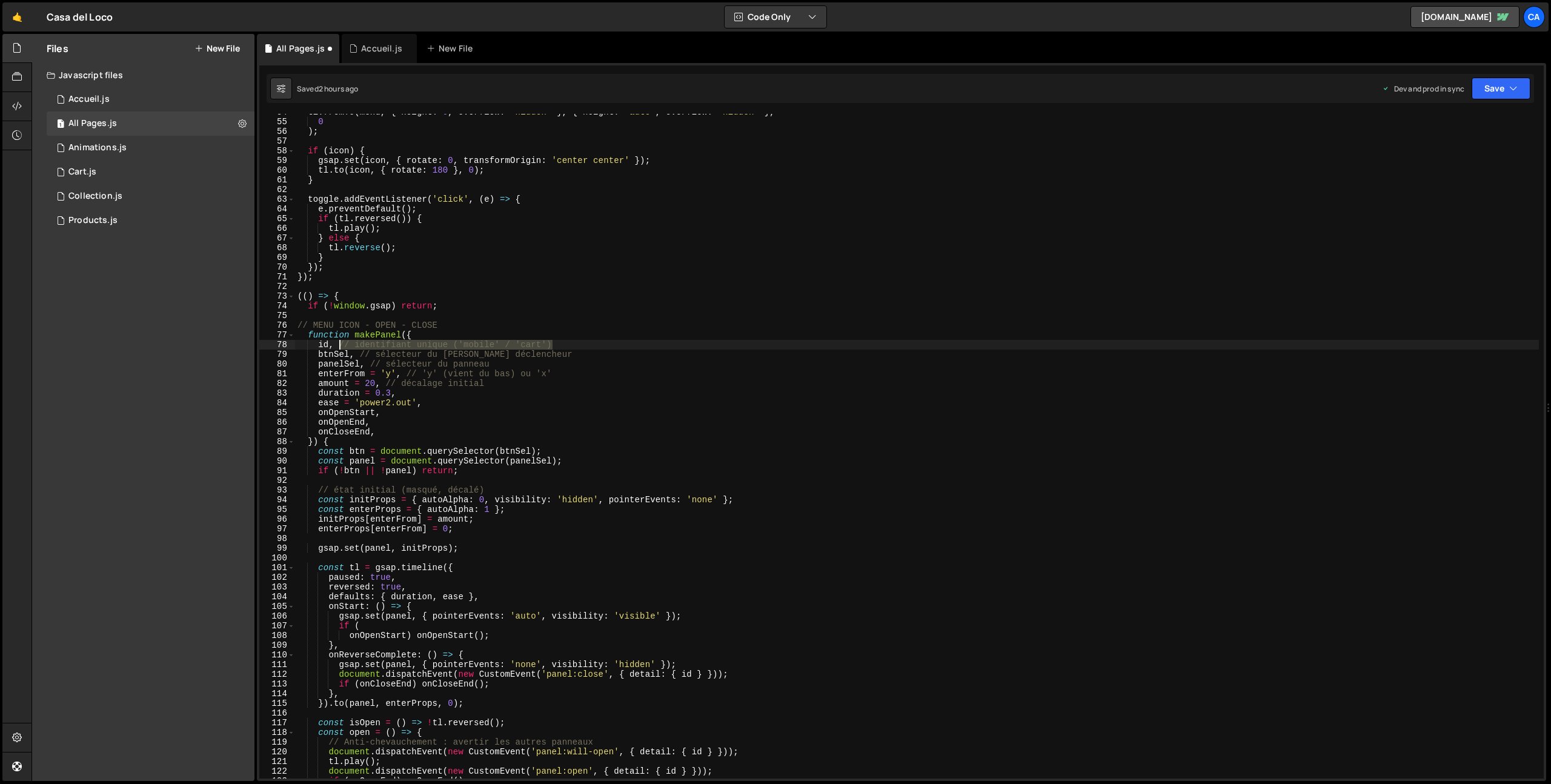
click at [338, 346] on div "tl . fromTo ( menu , { height : 0 , overflow : 'hidden' } , { height : 'auto' ,…" at bounding box center [917, 449] width 1244 height 684
drag, startPoint x: 558, startPoint y: 351, endPoint x: 358, endPoint y: 355, distance: 200.0
click at [358, 355] on div "tl . fromTo ( menu , { height : 0 , overflow : 'hidden' } , { height : 'auto' ,…" at bounding box center [917, 449] width 1244 height 684
drag, startPoint x: 504, startPoint y: 362, endPoint x: 372, endPoint y: 366, distance: 132.1
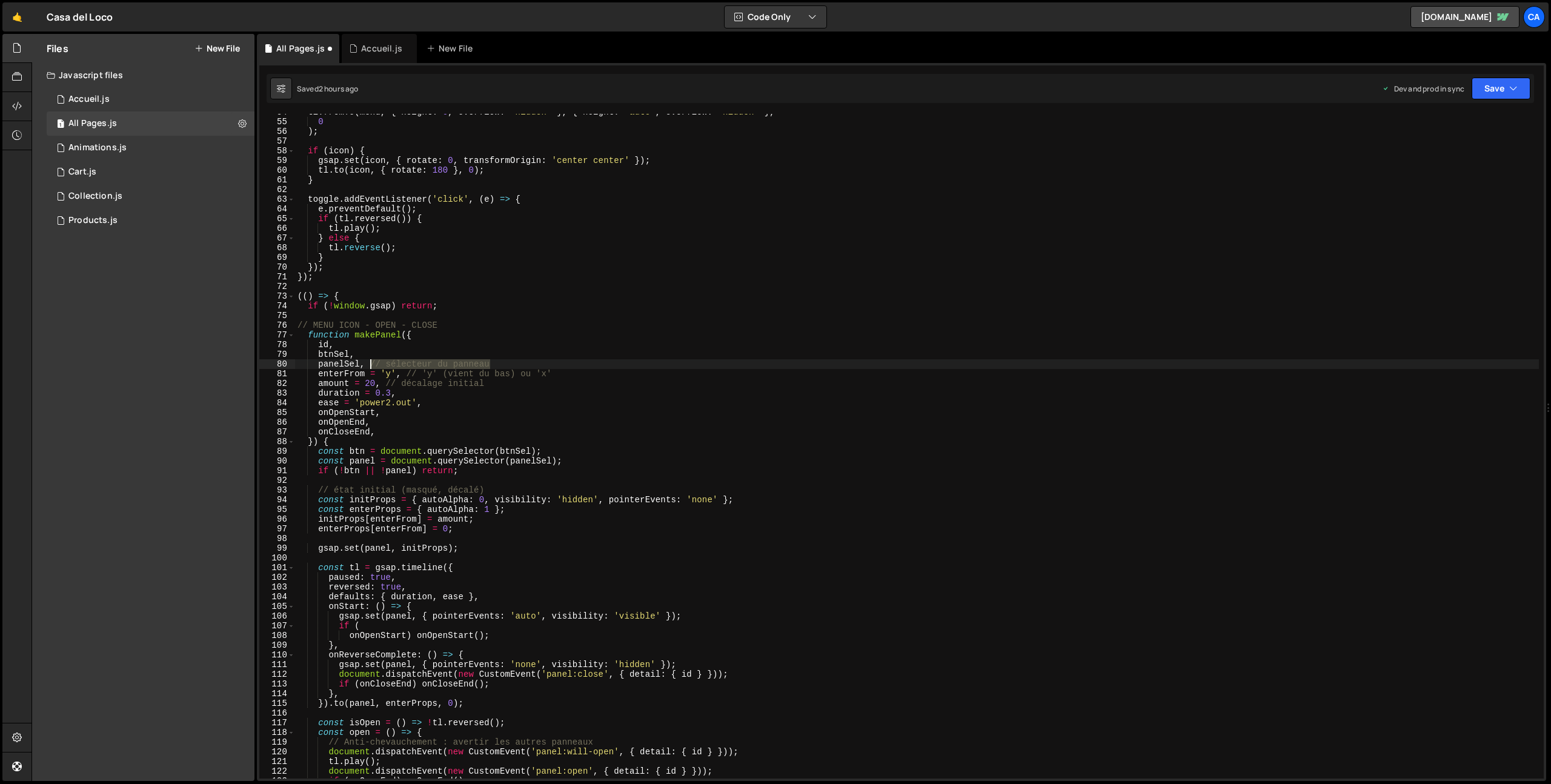
click at [372, 366] on div "tl . fromTo ( menu , { height : 0 , overflow : 'hidden' } , { height : 'auto' ,…" at bounding box center [917, 449] width 1244 height 684
drag, startPoint x: 576, startPoint y: 372, endPoint x: 409, endPoint y: 372, distance: 167.0
click at [408, 372] on div "tl . fromTo ( menu , { height : 0 , overflow : 'hidden' } , { height : 'auto' ,…" at bounding box center [917, 449] width 1244 height 684
drag, startPoint x: 476, startPoint y: 384, endPoint x: 401, endPoint y: 385, distance: 75.0
click at [387, 385] on div "tl . fromTo ( menu , { height : 0 , overflow : 'hidden' } , { height : 'auto' ,…" at bounding box center [917, 449] width 1244 height 684
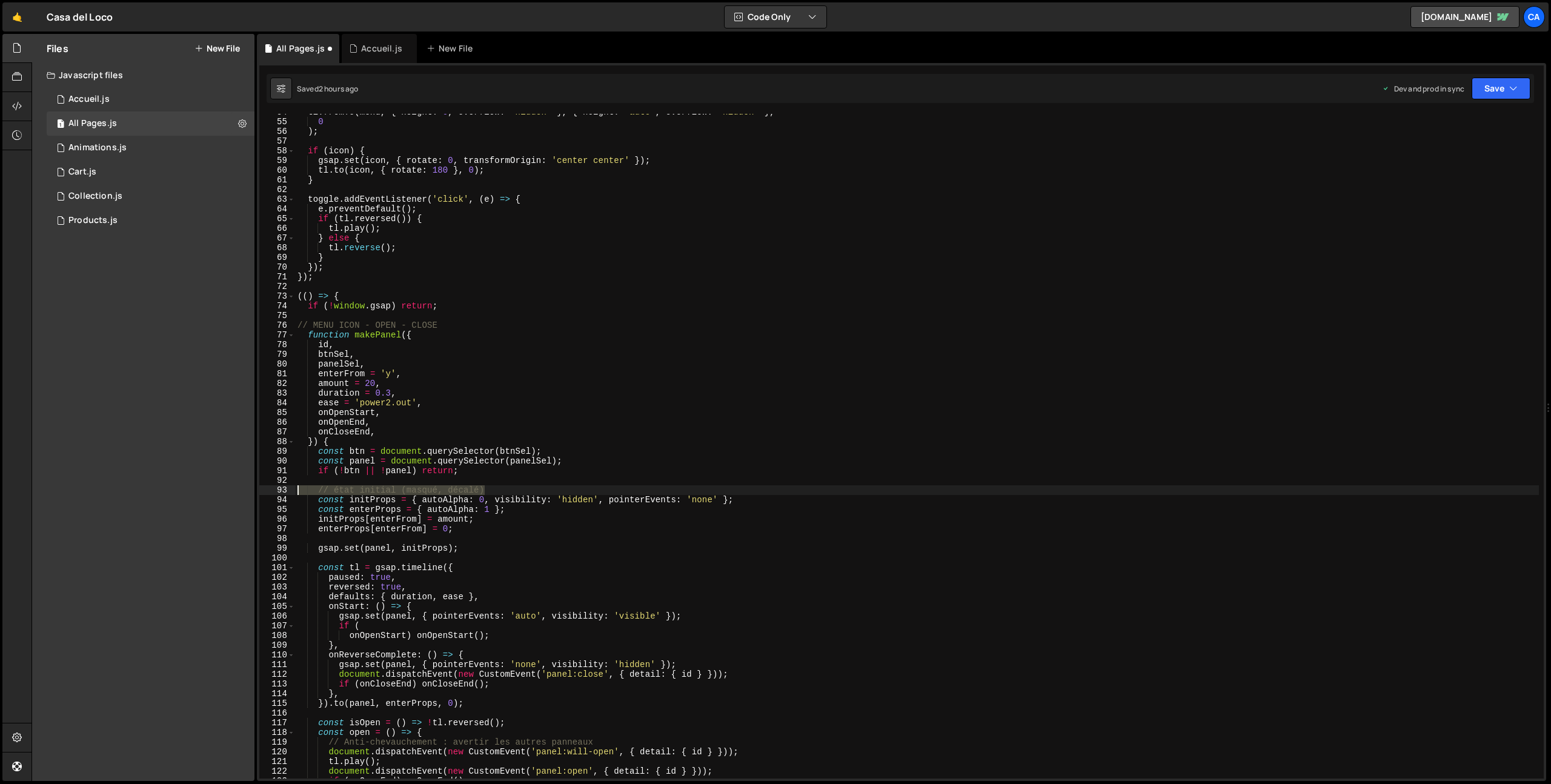
drag, startPoint x: 486, startPoint y: 490, endPoint x: 286, endPoint y: 490, distance: 200.0
click at [286, 490] on div "amount = 20, 54 55 56 57 58 59 60 61 62 63 64 65 66 67 68 69 70 71 72 73 74 75 …" at bounding box center [901, 447] width 1285 height 665
type textarea "// état initial (masqué, décalé)"
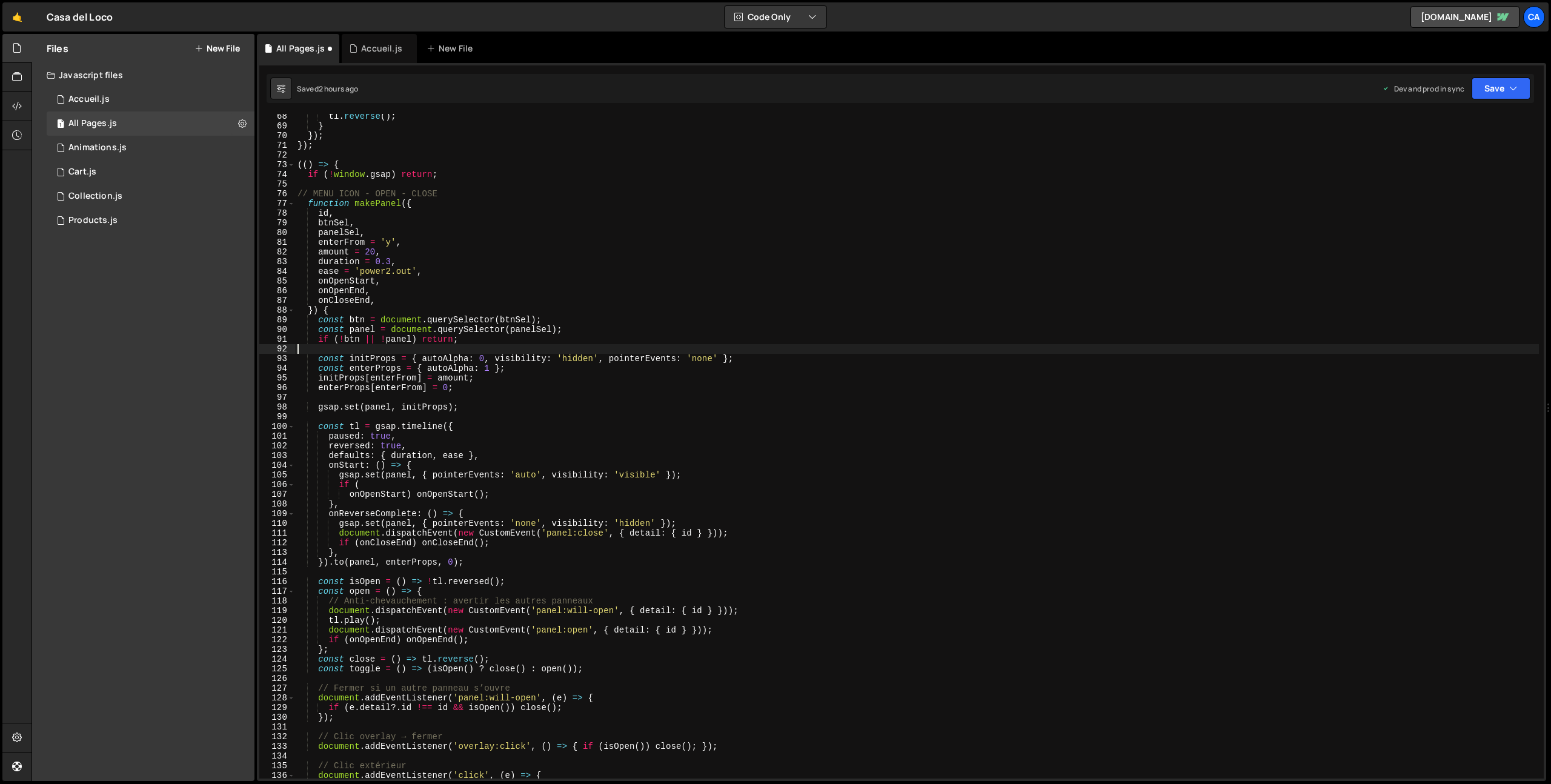
scroll to position [719, 0]
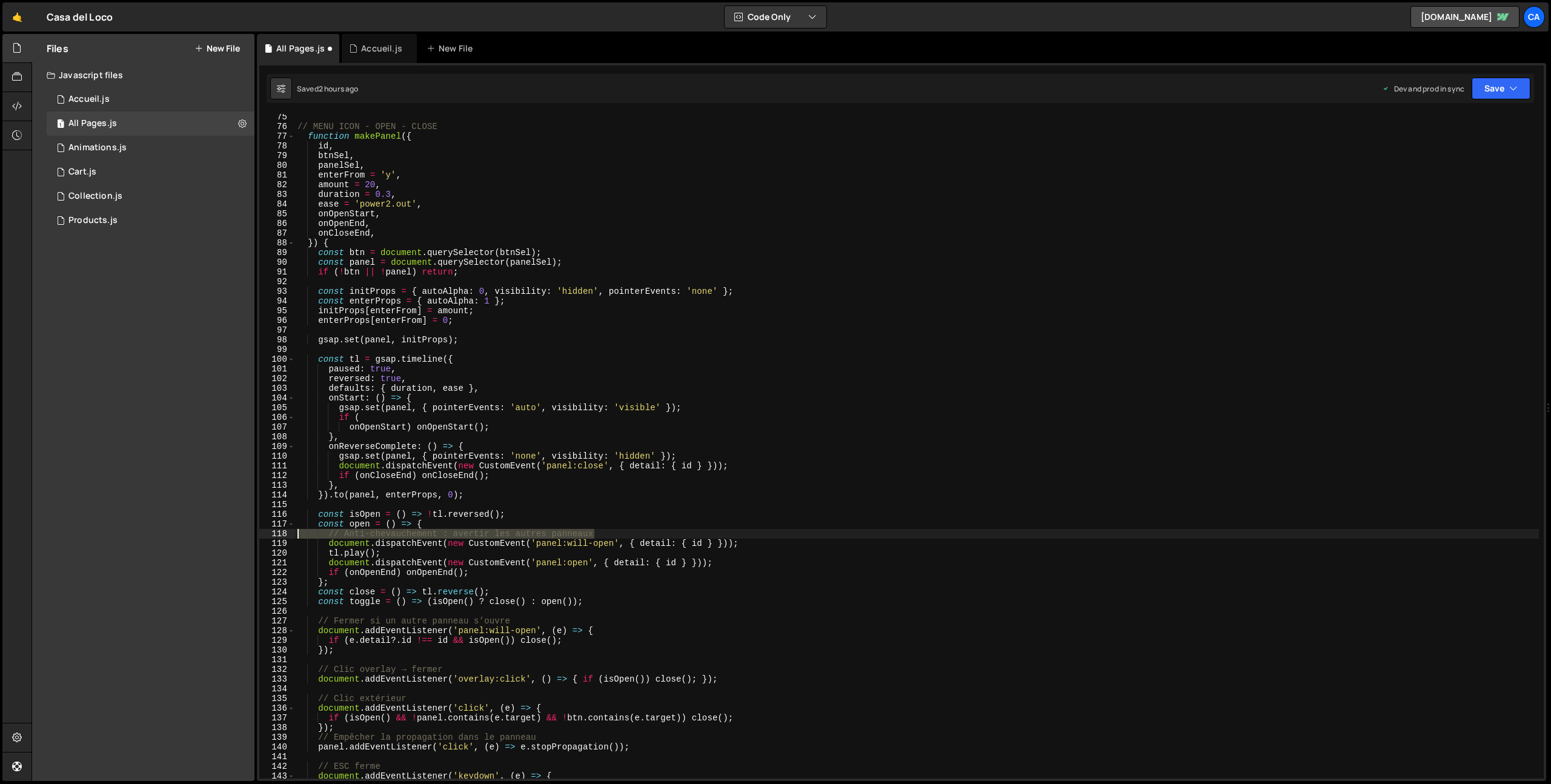
drag, startPoint x: 601, startPoint y: 533, endPoint x: 265, endPoint y: 532, distance: 336.0
click at [265, 532] on div "75 76 77 78 79 80 81 82 83 84 85 86 87 88 89 90 91 92 93 94 95 96 97 98 99 100 …" at bounding box center [901, 447] width 1285 height 665
type textarea "// Anti-chevauchement : avertir les autres panneaux"
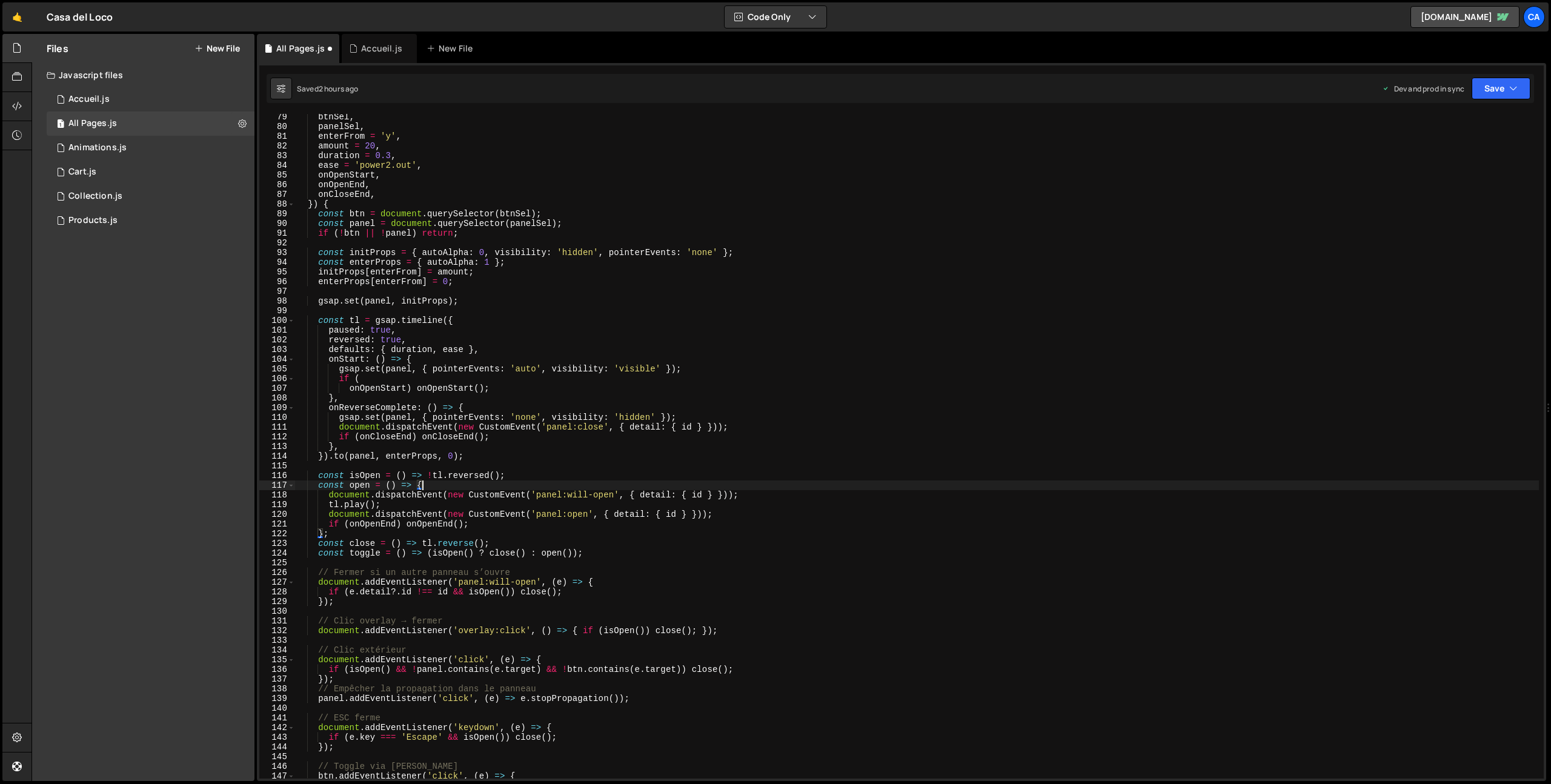
scroll to position [763, 0]
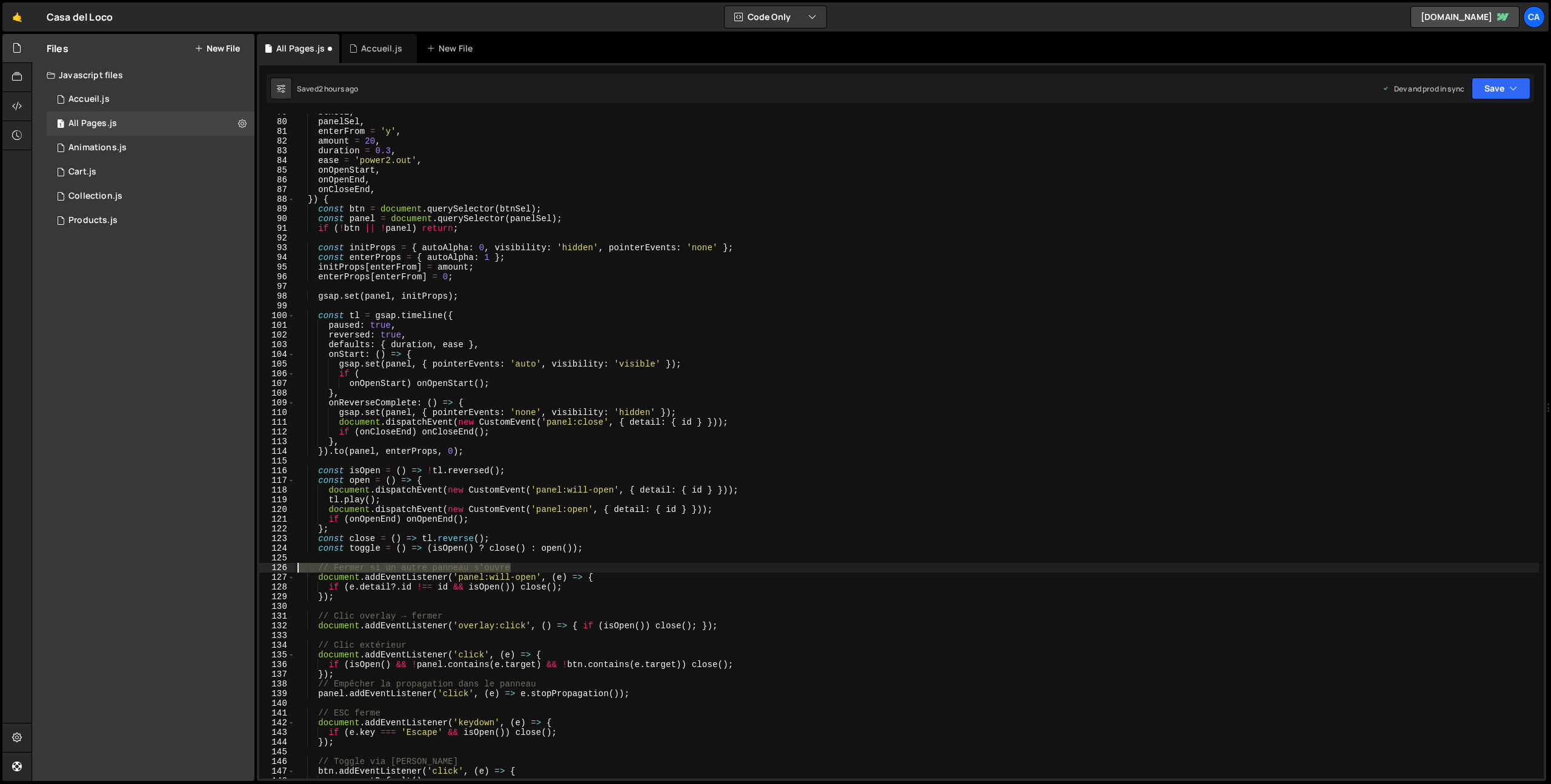
drag, startPoint x: 521, startPoint y: 570, endPoint x: 244, endPoint y: 573, distance: 277.0
click at [244, 573] on div "Files New File Javascript files 1 Accueil.js 0 1 All Pages.js 0 1 Animations.js…" at bounding box center [791, 408] width 1520 height 748
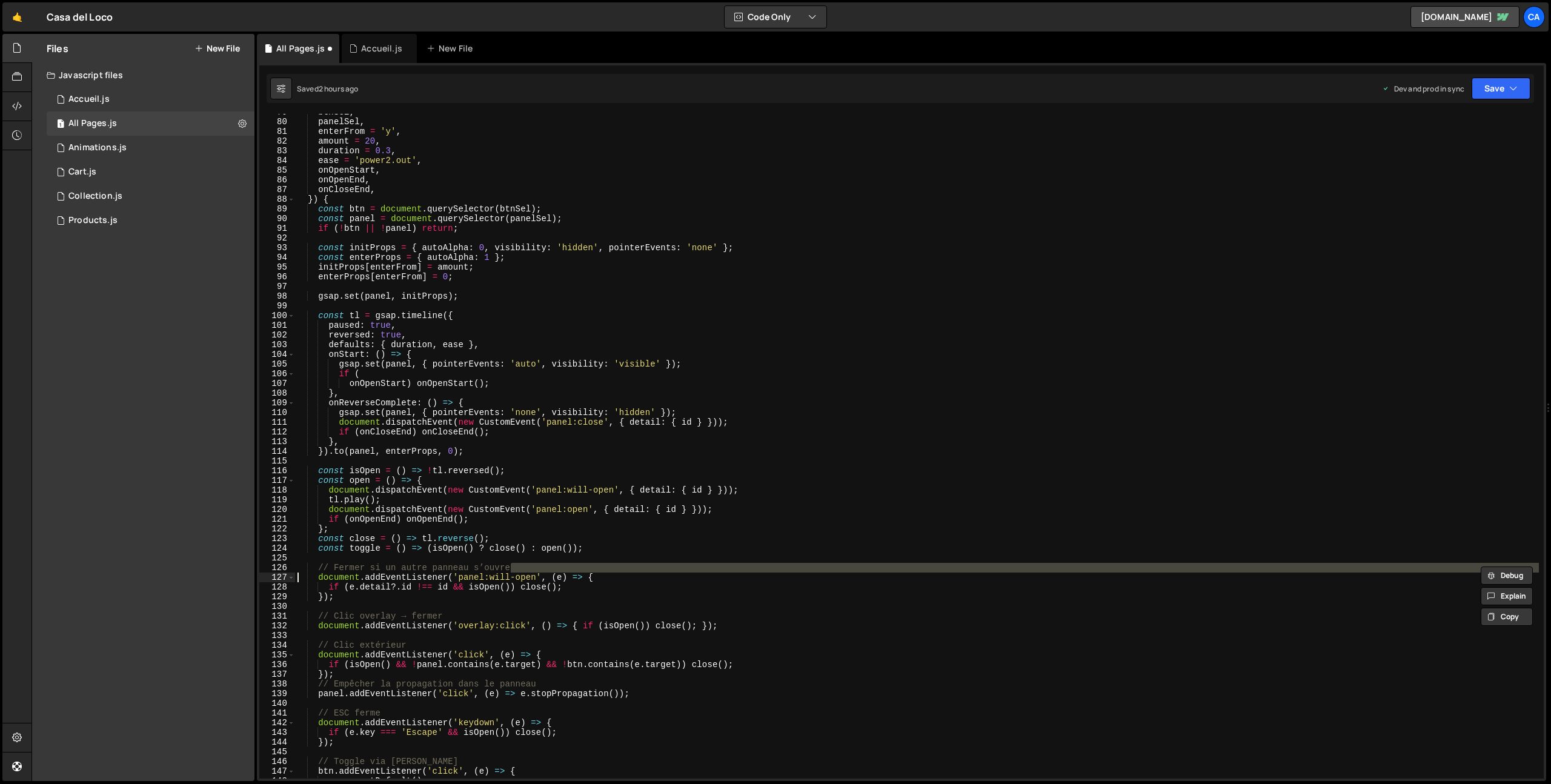
click at [463, 571] on div "btnSel , panelSel , enterFrom = 'y' , amount = 20 , duration = 0.3 , ease = 'po…" at bounding box center [917, 449] width 1244 height 684
type textarea "// Fermer si un autre panneau s’ouvre"
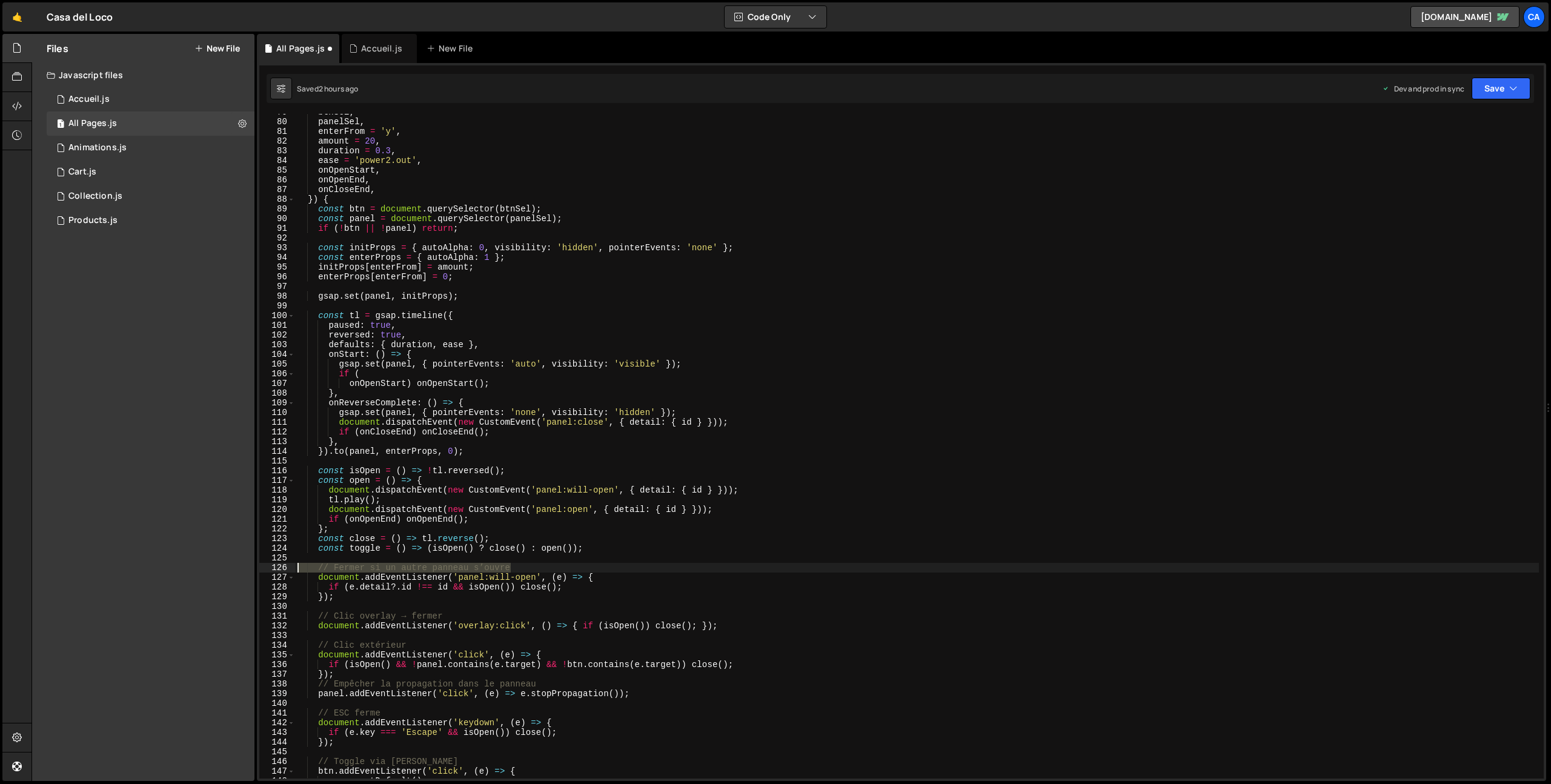
drag, startPoint x: 510, startPoint y: 567, endPoint x: 258, endPoint y: 564, distance: 252.0
click at [259, 564] on div "// Fermer si un autre panneau s’ouvre 79 80 81 82 83 84 85 86 87 88 89 90 91 92…" at bounding box center [901, 447] width 1285 height 665
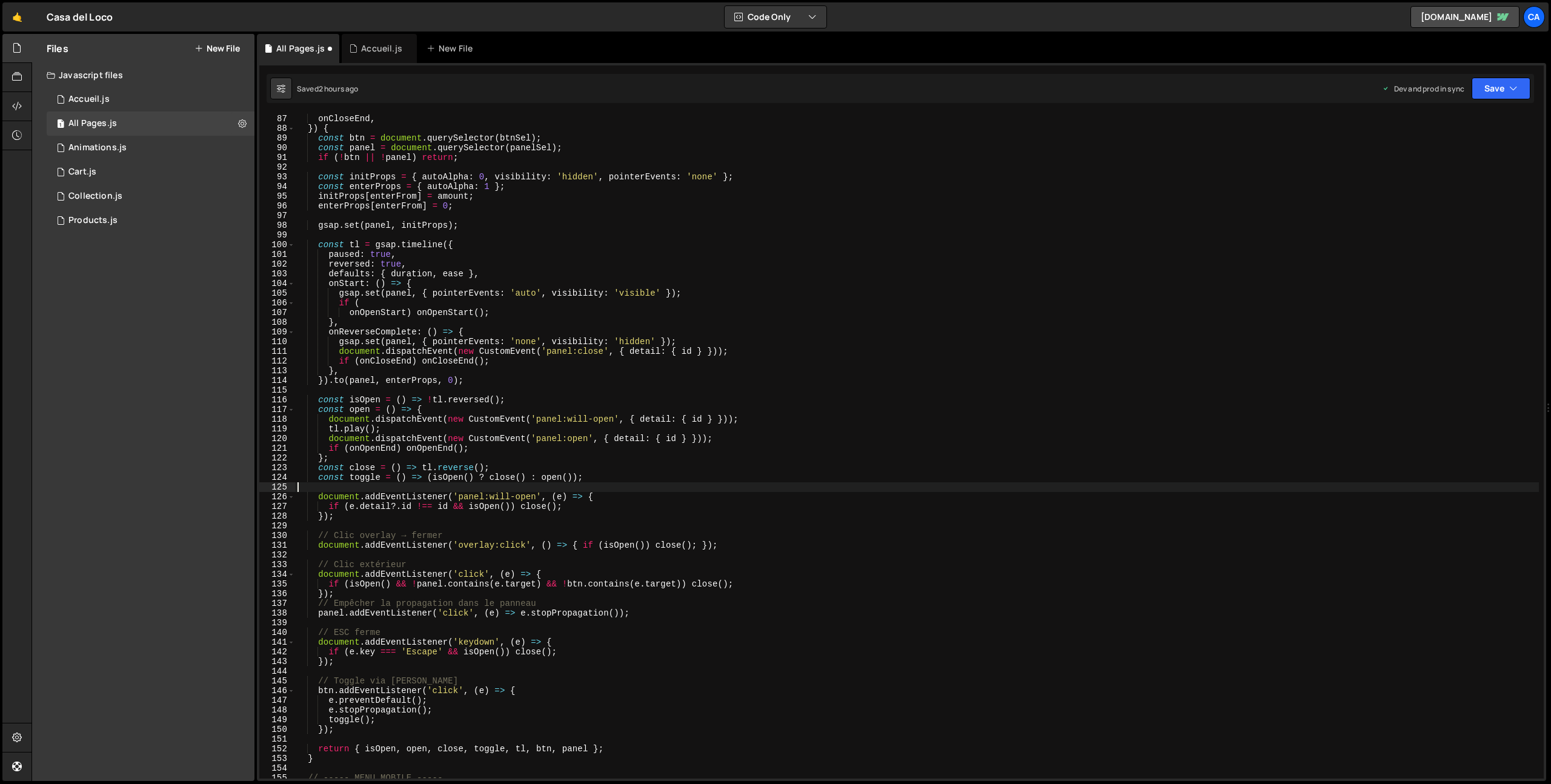
scroll to position [834, 0]
drag, startPoint x: 455, startPoint y: 535, endPoint x: 252, endPoint y: 536, distance: 203.0
click at [252, 536] on div "Files New File Javascript files 1 Accueil.js 0 1 All Pages.js 0 1 Animations.js…" at bounding box center [791, 408] width 1520 height 748
type textarea "// Clic overlay → fermer"
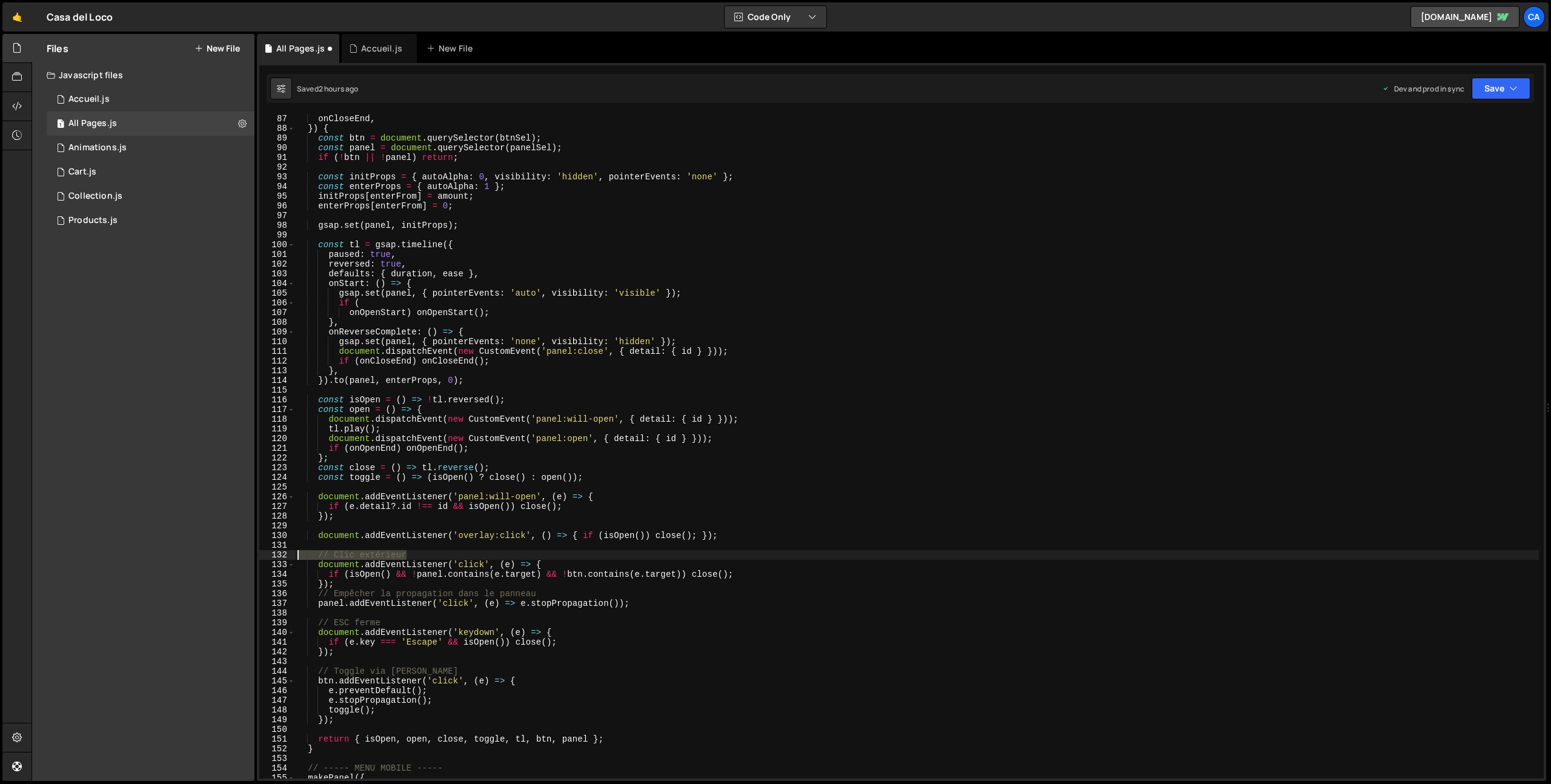
drag, startPoint x: 416, startPoint y: 555, endPoint x: 257, endPoint y: 551, distance: 159.1
click at [257, 551] on div "Type cmd + s to save your Javascript file. XXXXXXXXXXXXXXXXXXXXXXXXXXXXXXXXXXXX…" at bounding box center [901, 422] width 1290 height 718
type textarea "// Clic extérieur"
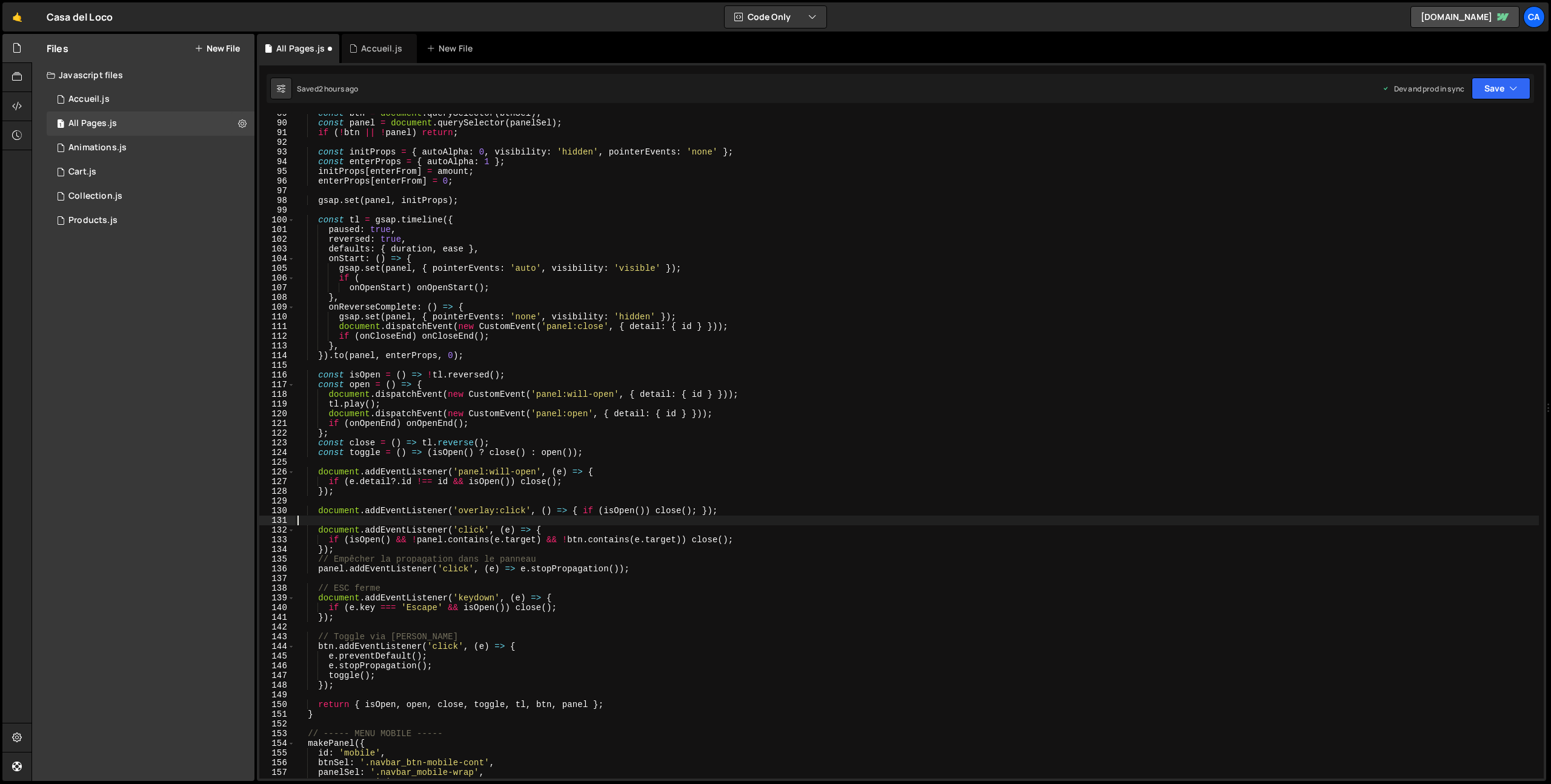
scroll to position [879, 0]
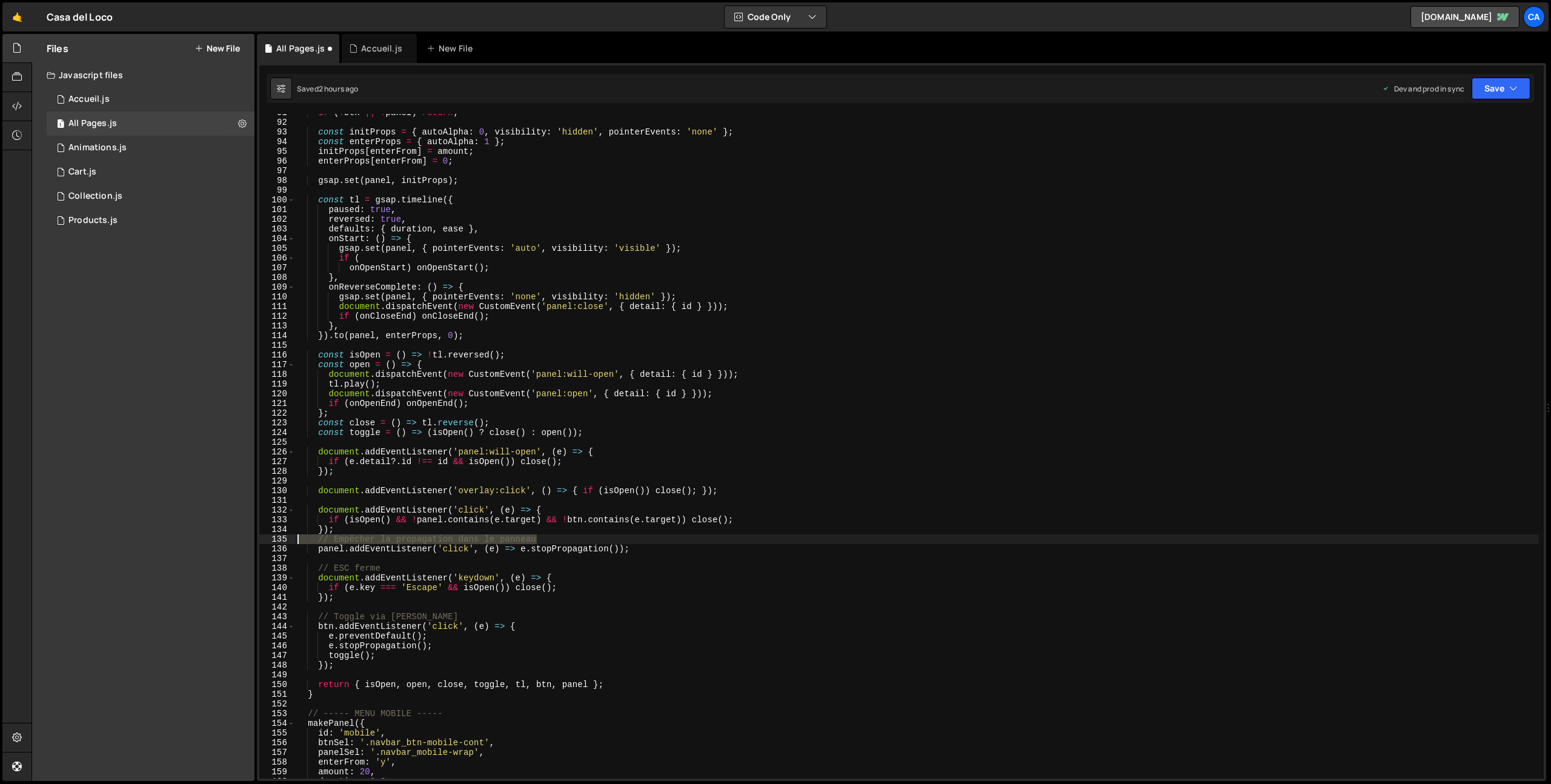
drag, startPoint x: 545, startPoint y: 539, endPoint x: 291, endPoint y: 541, distance: 254.0
click at [291, 541] on div "91 92 93 94 95 96 97 98 99 100 101 102 103 104 105 106 107 108 109 110 111 112 …" at bounding box center [901, 447] width 1285 height 665
type textarea "// Empêcher la propagation dans le panneau"
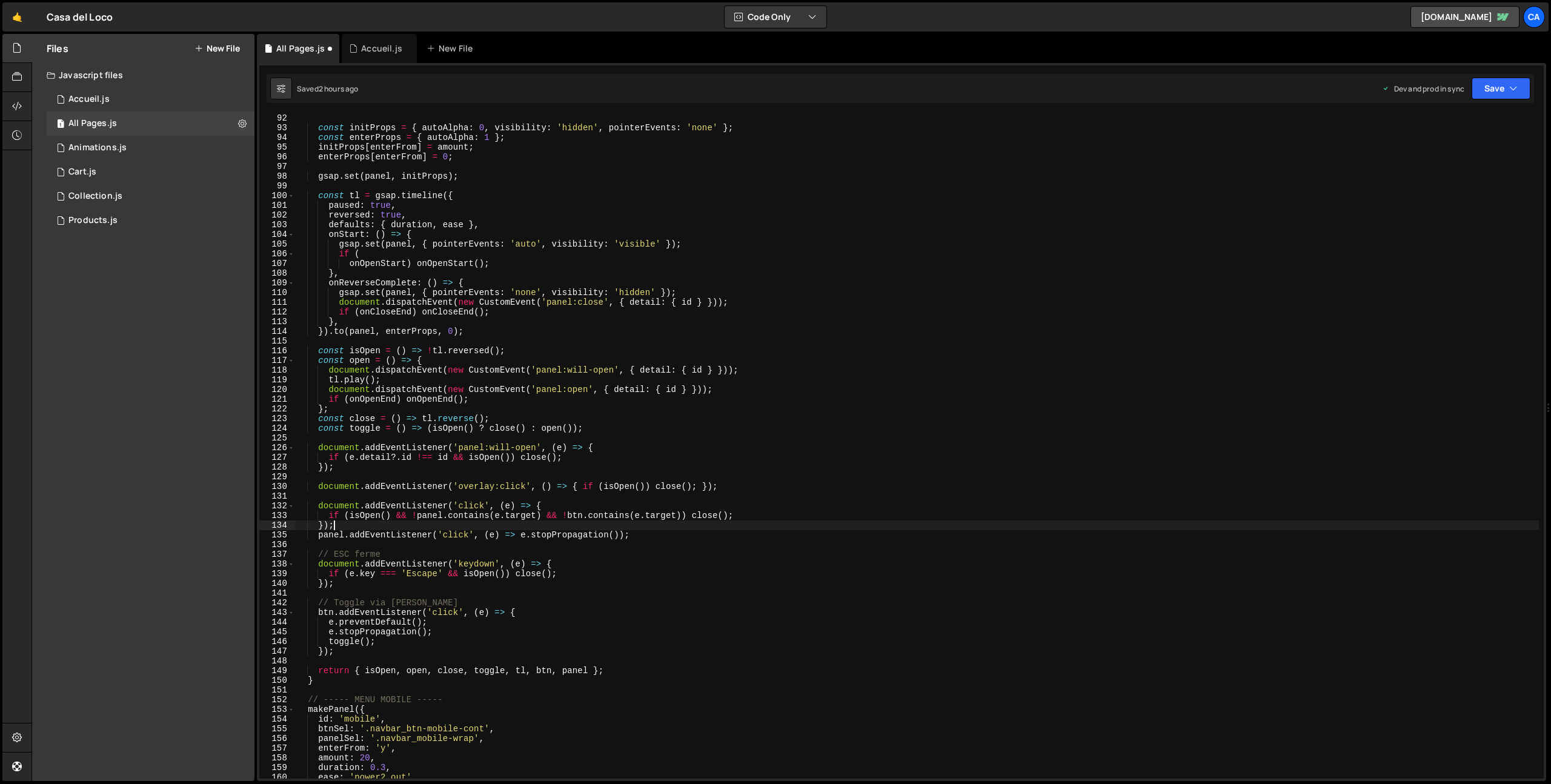
scroll to position [910, 0]
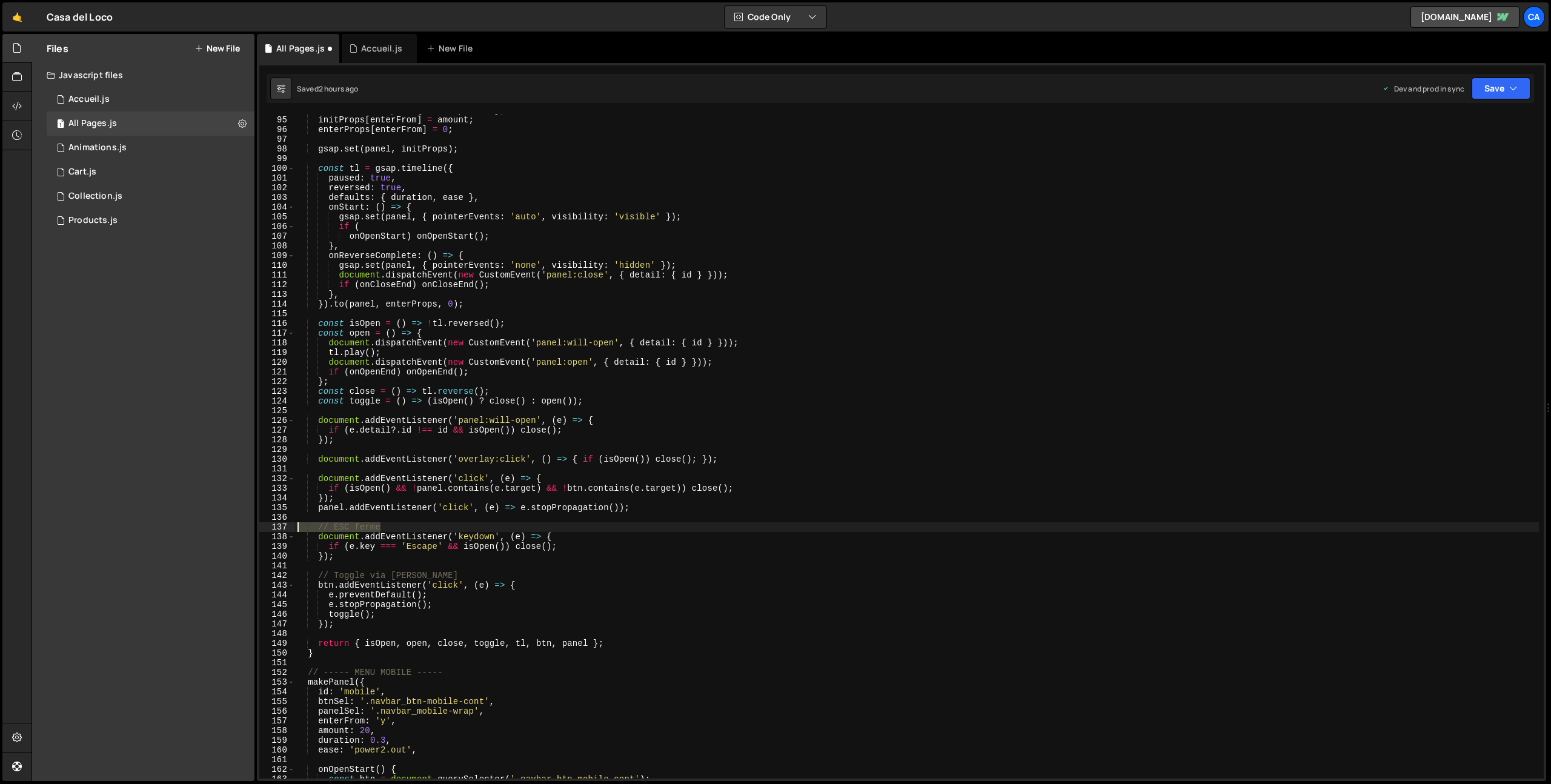
drag, startPoint x: 382, startPoint y: 526, endPoint x: 267, endPoint y: 527, distance: 115.0
click at [267, 527] on div "}); 94 95 96 97 98 99 100 101 102 103 104 105 106 107 108 109 110 111 112 113 1…" at bounding box center [901, 447] width 1285 height 665
type textarea "// ESC ferme"
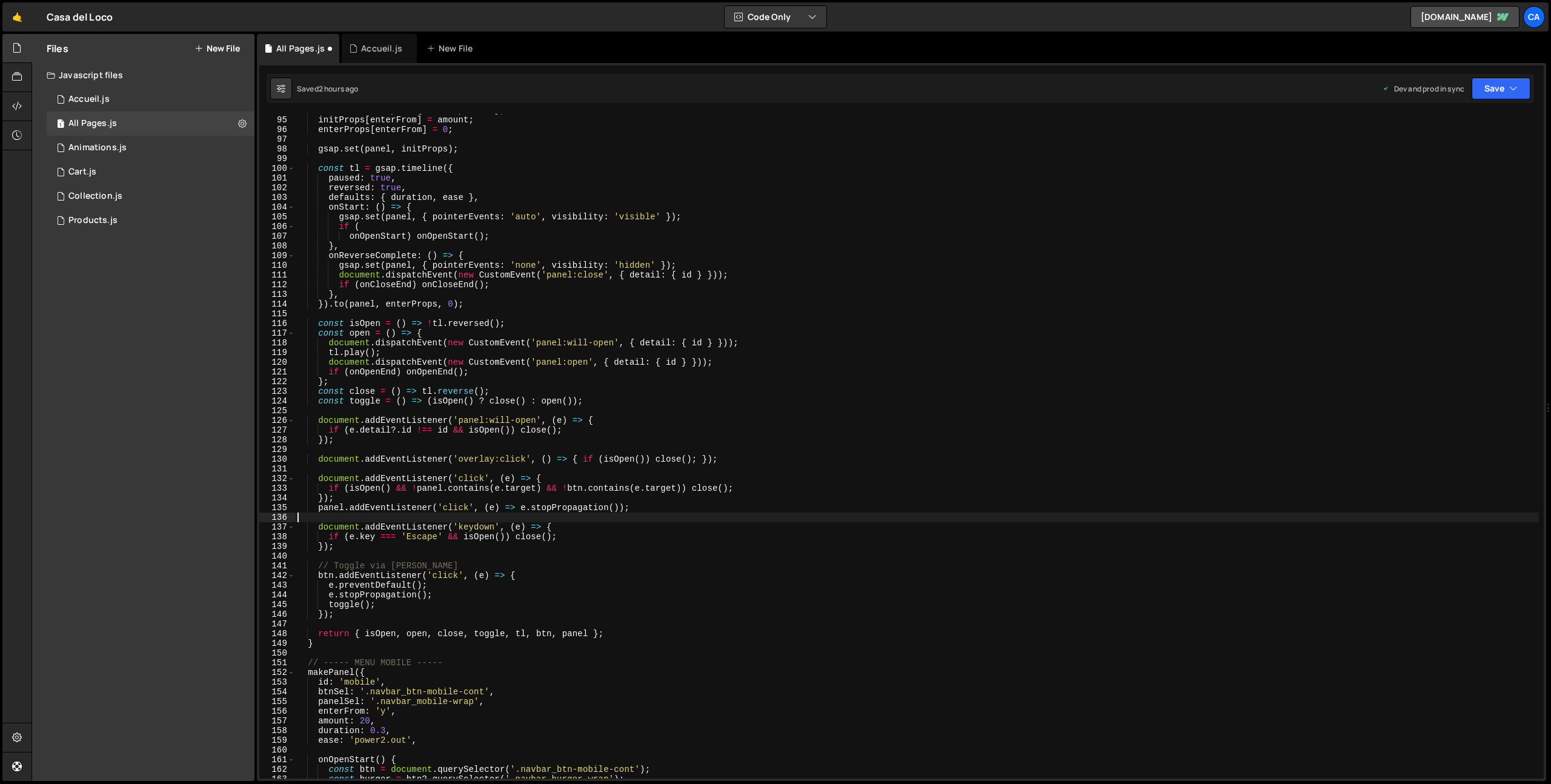
scroll to position [943, 0]
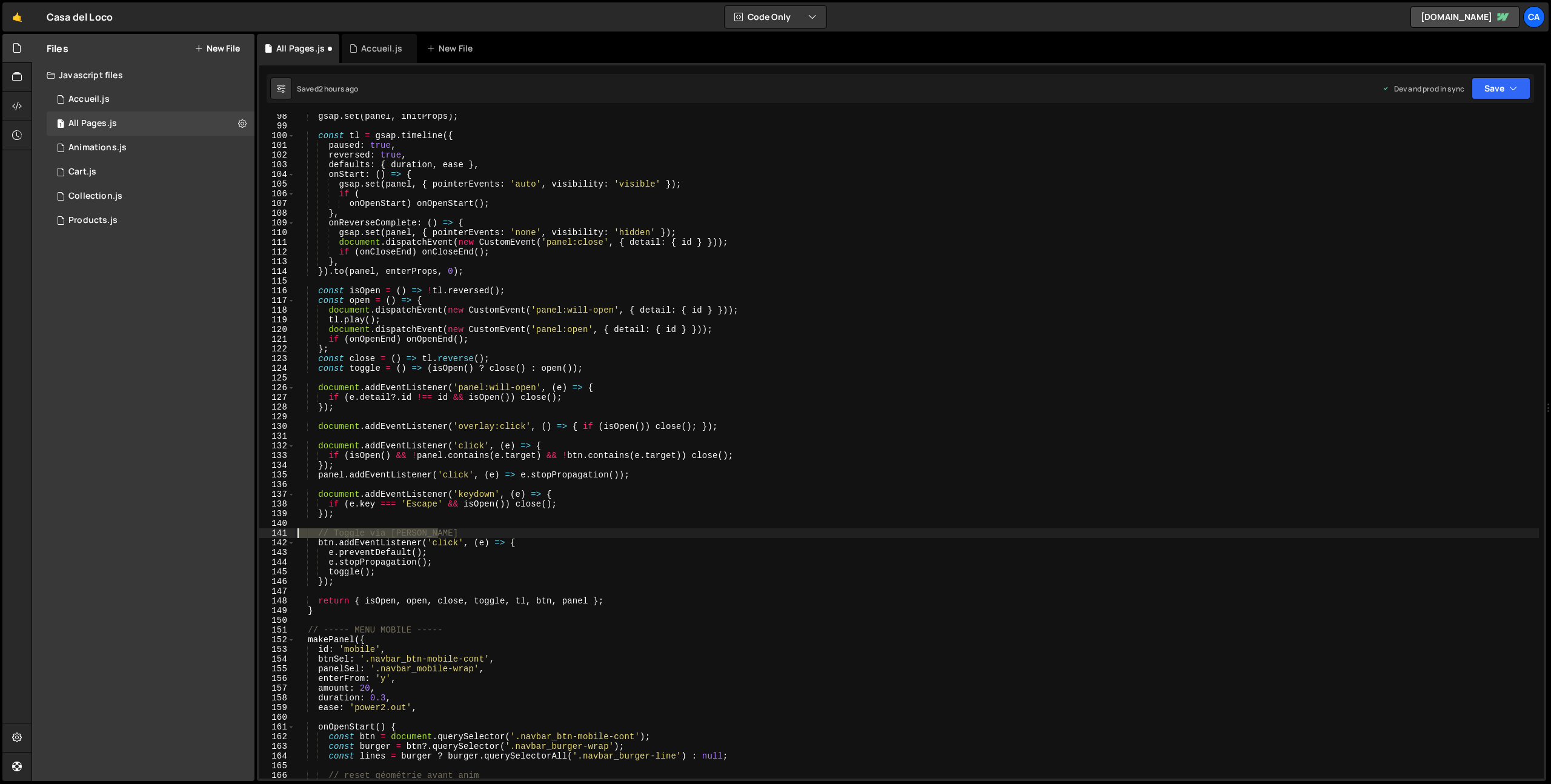
drag, startPoint x: 449, startPoint y: 531, endPoint x: 276, endPoint y: 532, distance: 173.0
click at [276, 532] on div "98 99 100 101 102 103 104 105 106 107 108 109 110 111 112 113 114 115 116 117 1…" at bounding box center [901, 447] width 1285 height 665
type textarea "// Toggle via [PERSON_NAME]"
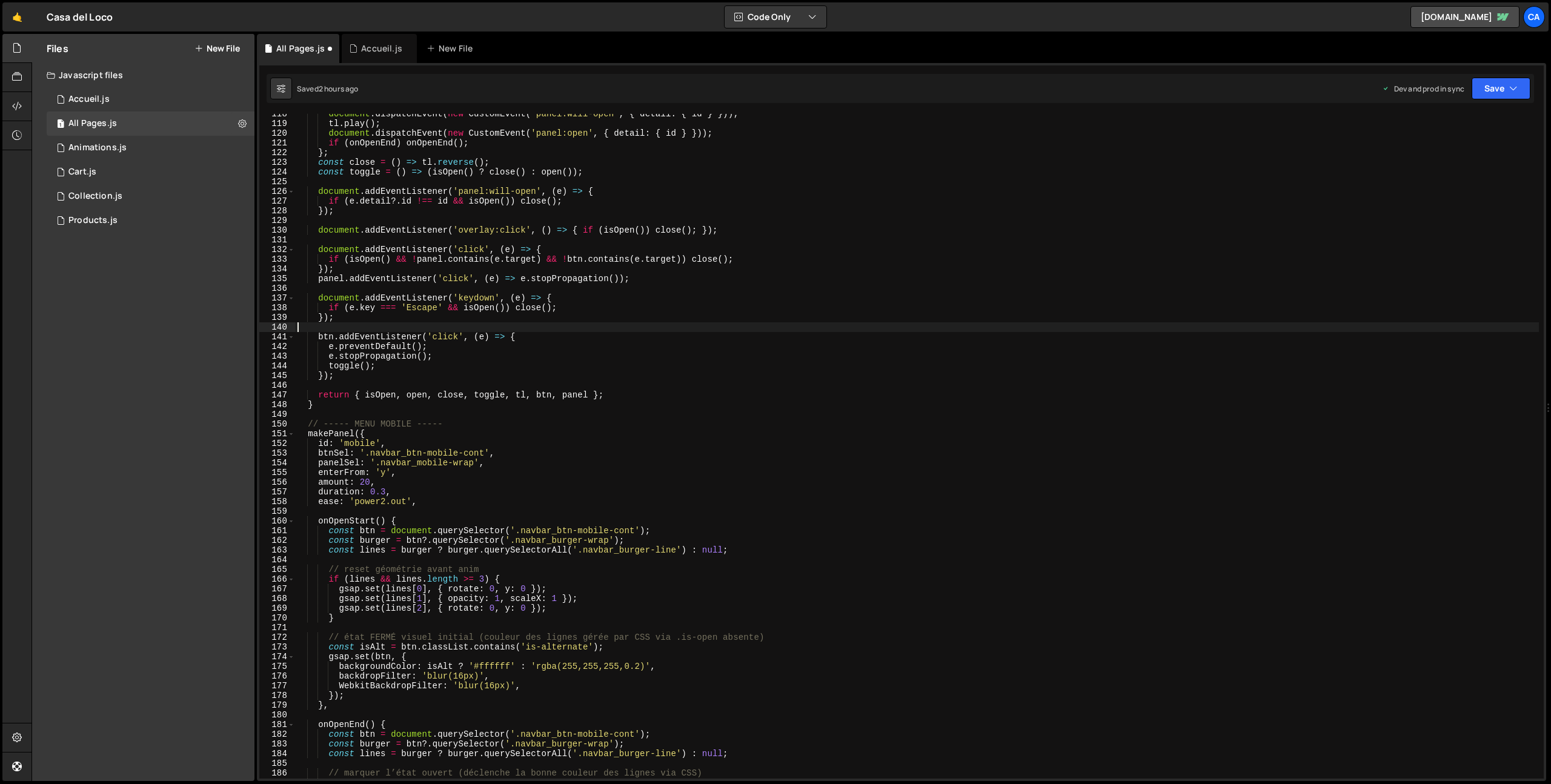
scroll to position [1184, 0]
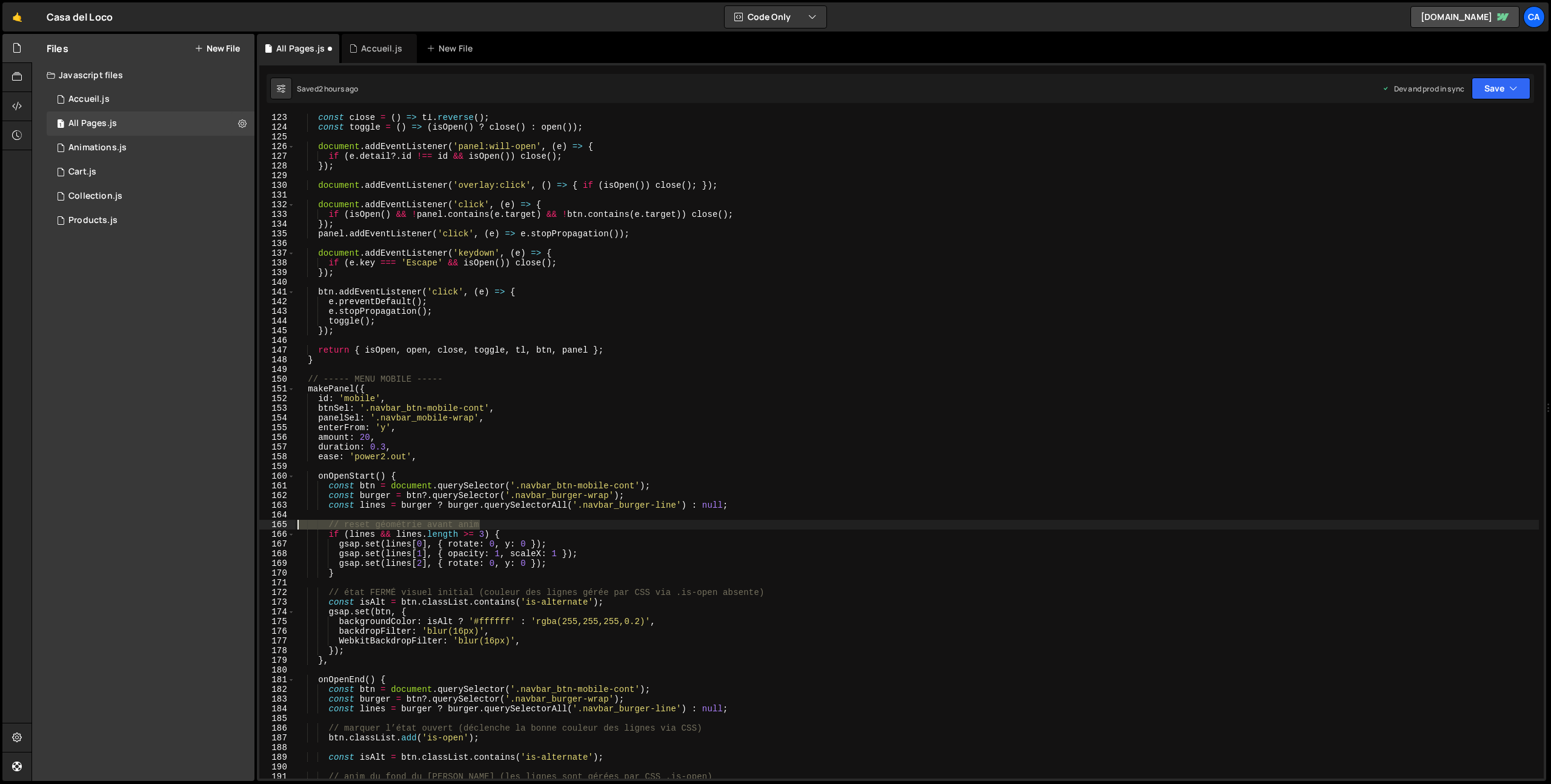
drag, startPoint x: 495, startPoint y: 528, endPoint x: 286, endPoint y: 527, distance: 209.0
click at [286, 527] on div "123 124 125 126 127 128 129 130 131 132 133 134 135 136 137 138 139 140 141 142…" at bounding box center [901, 447] width 1285 height 665
type textarea "// reset géométrie avant anim"
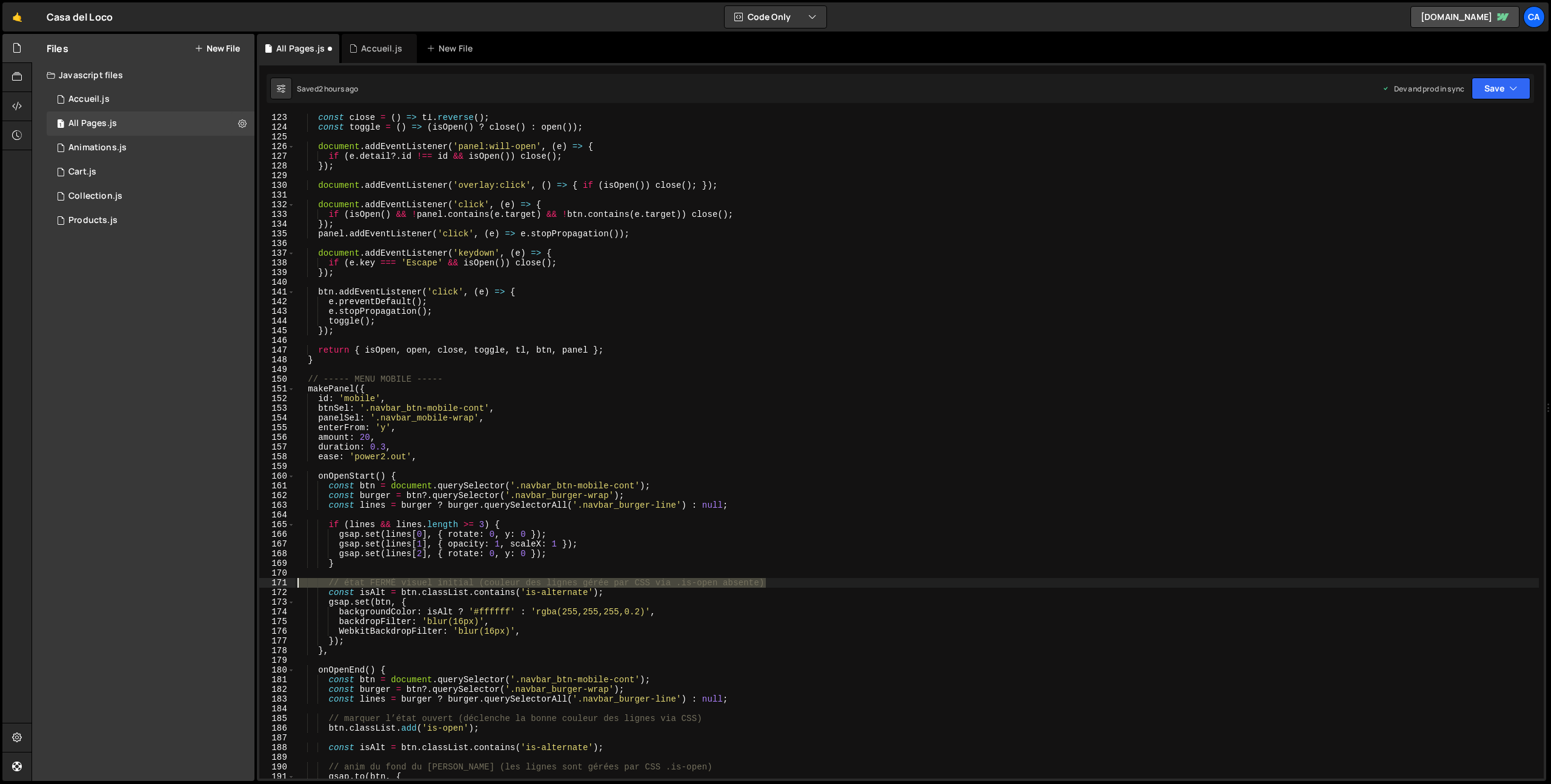
drag, startPoint x: 788, startPoint y: 581, endPoint x: 284, endPoint y: 586, distance: 504.0
click at [284, 586] on div "123 124 125 126 127 128 129 130 131 132 133 134 135 136 137 138 139 140 141 142…" at bounding box center [901, 447] width 1285 height 665
type textarea "// état FERMÉ visuel initial (couleur des lignes gérée par CSS via .is-open abs…"
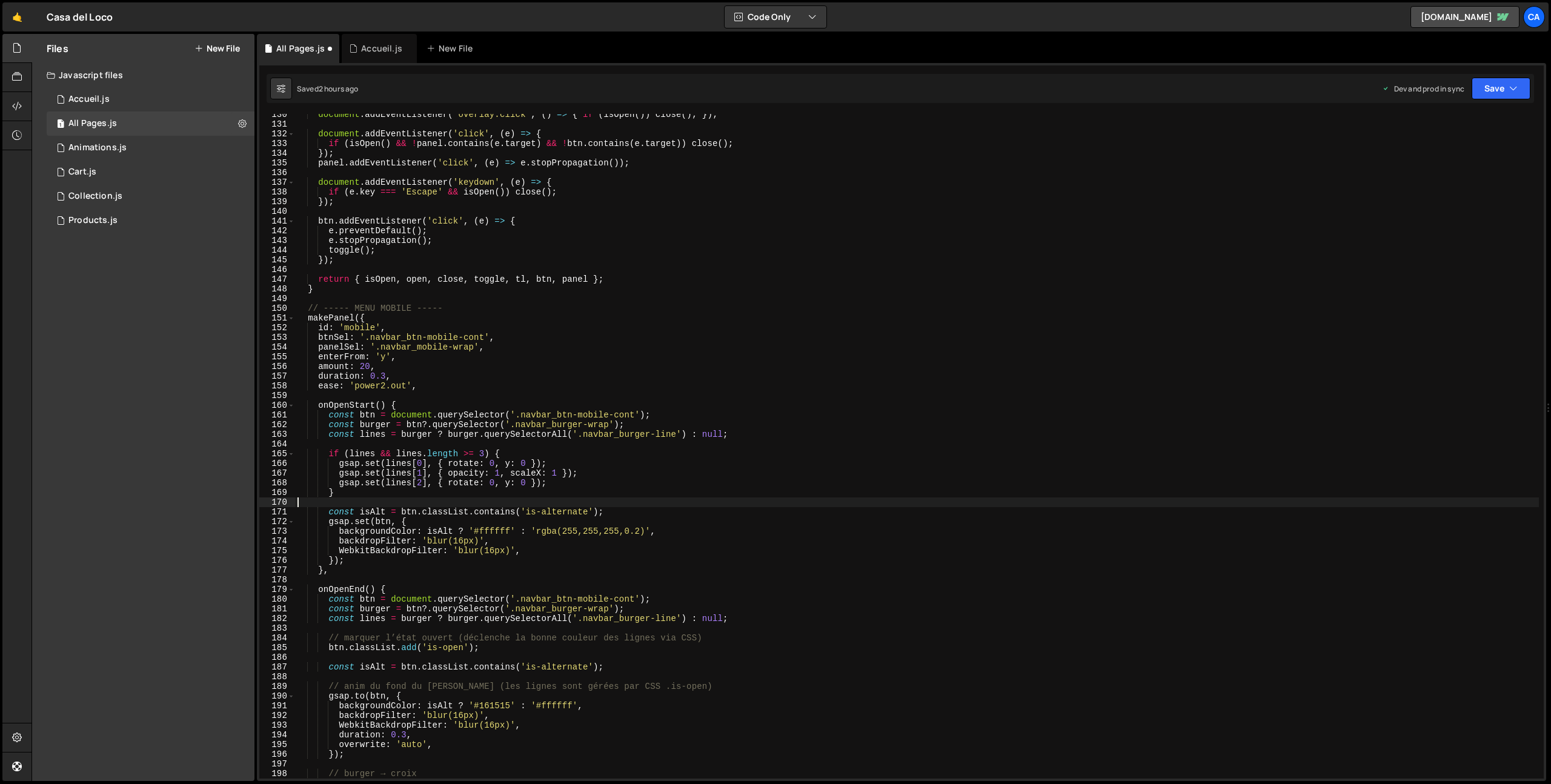
scroll to position [1268, 0]
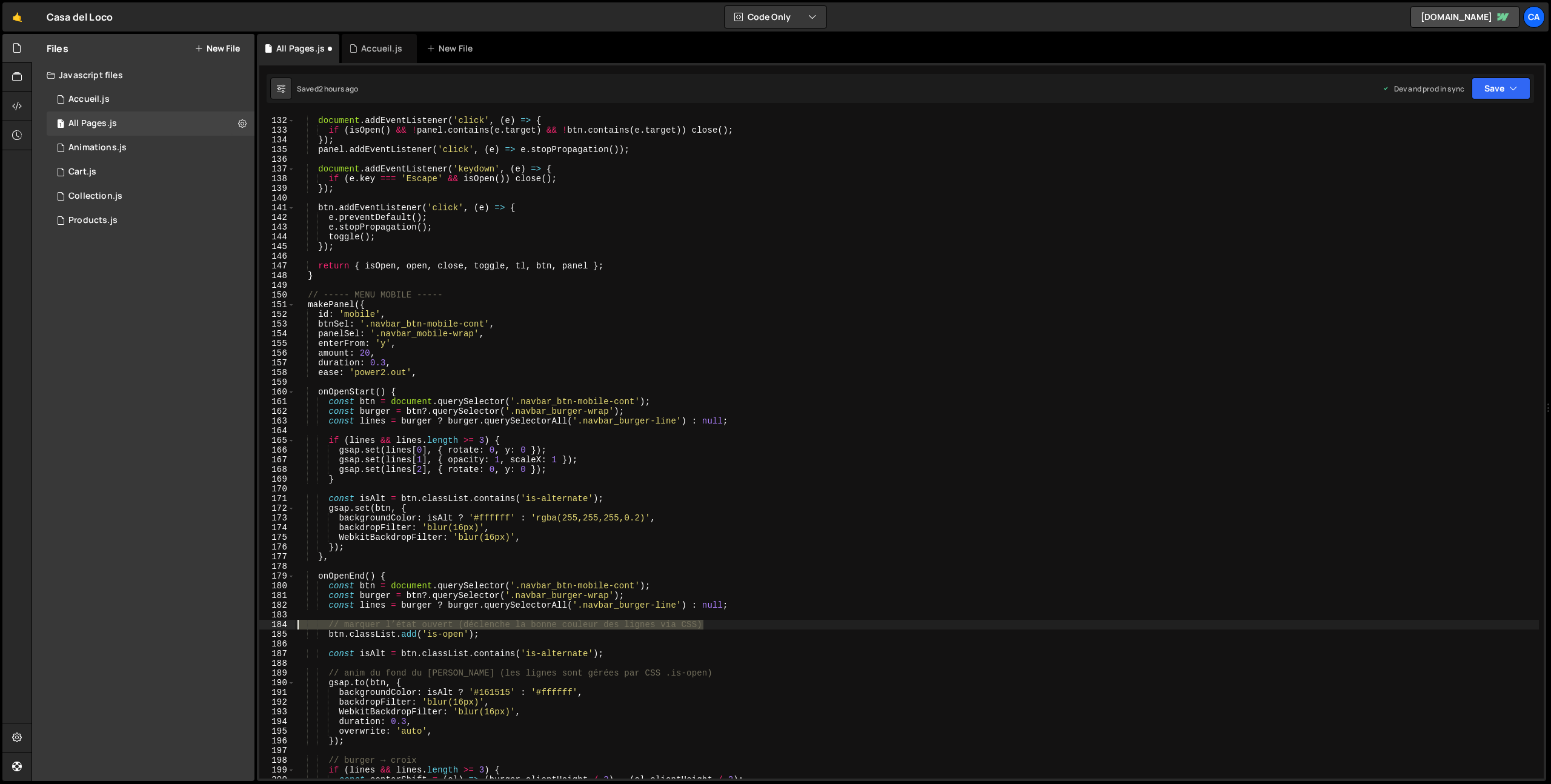
drag, startPoint x: 716, startPoint y: 628, endPoint x: 282, endPoint y: 624, distance: 434.0
click at [282, 624] on div "131 132 133 134 135 136 137 138 139 140 141 142 143 144 145 146 147 148 149 150…" at bounding box center [901, 447] width 1285 height 665
type textarea "// marquer l’état ouvert (déclenche la bonne couleur des lignes via CSS)"
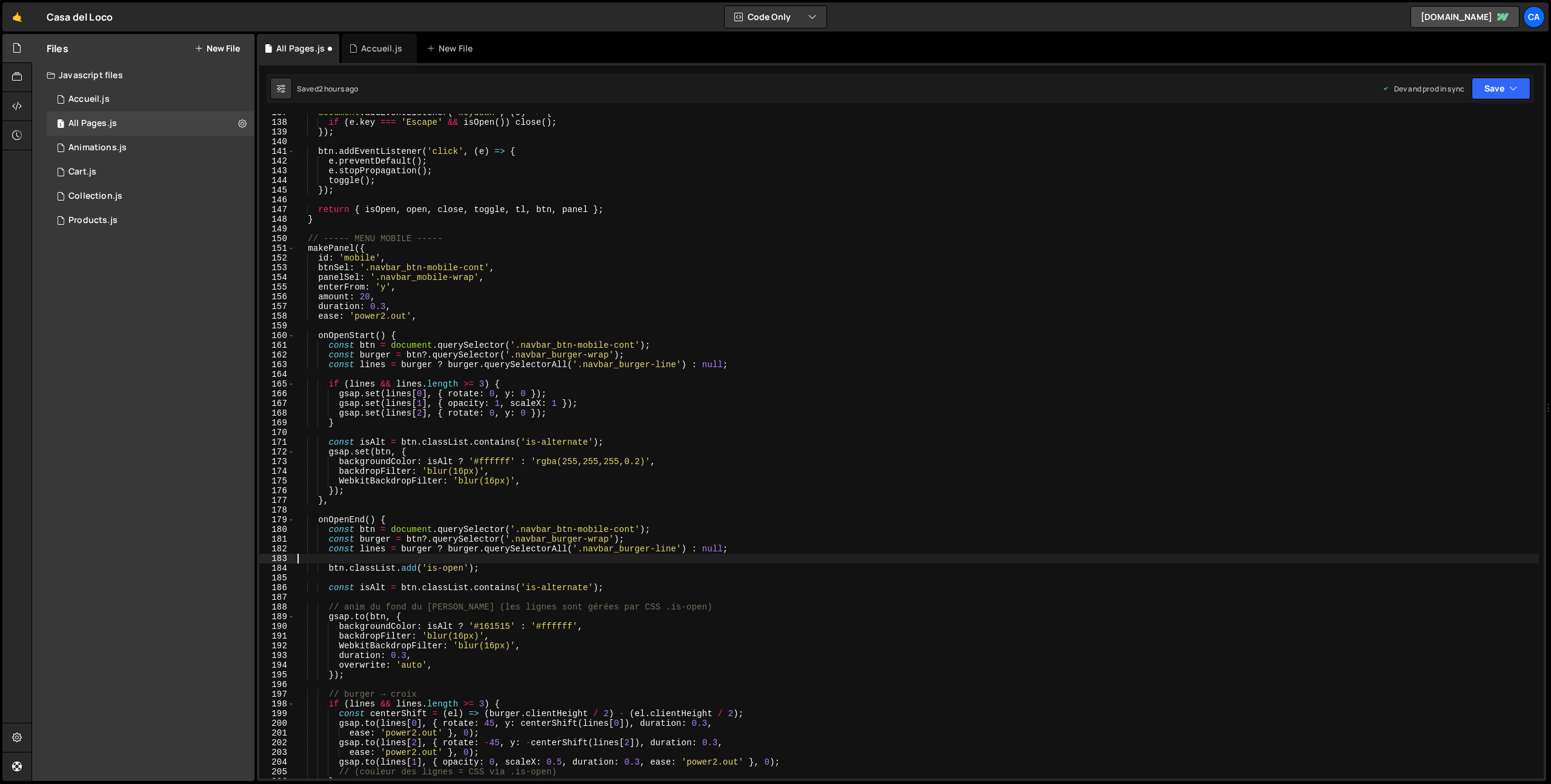
scroll to position [1347, 0]
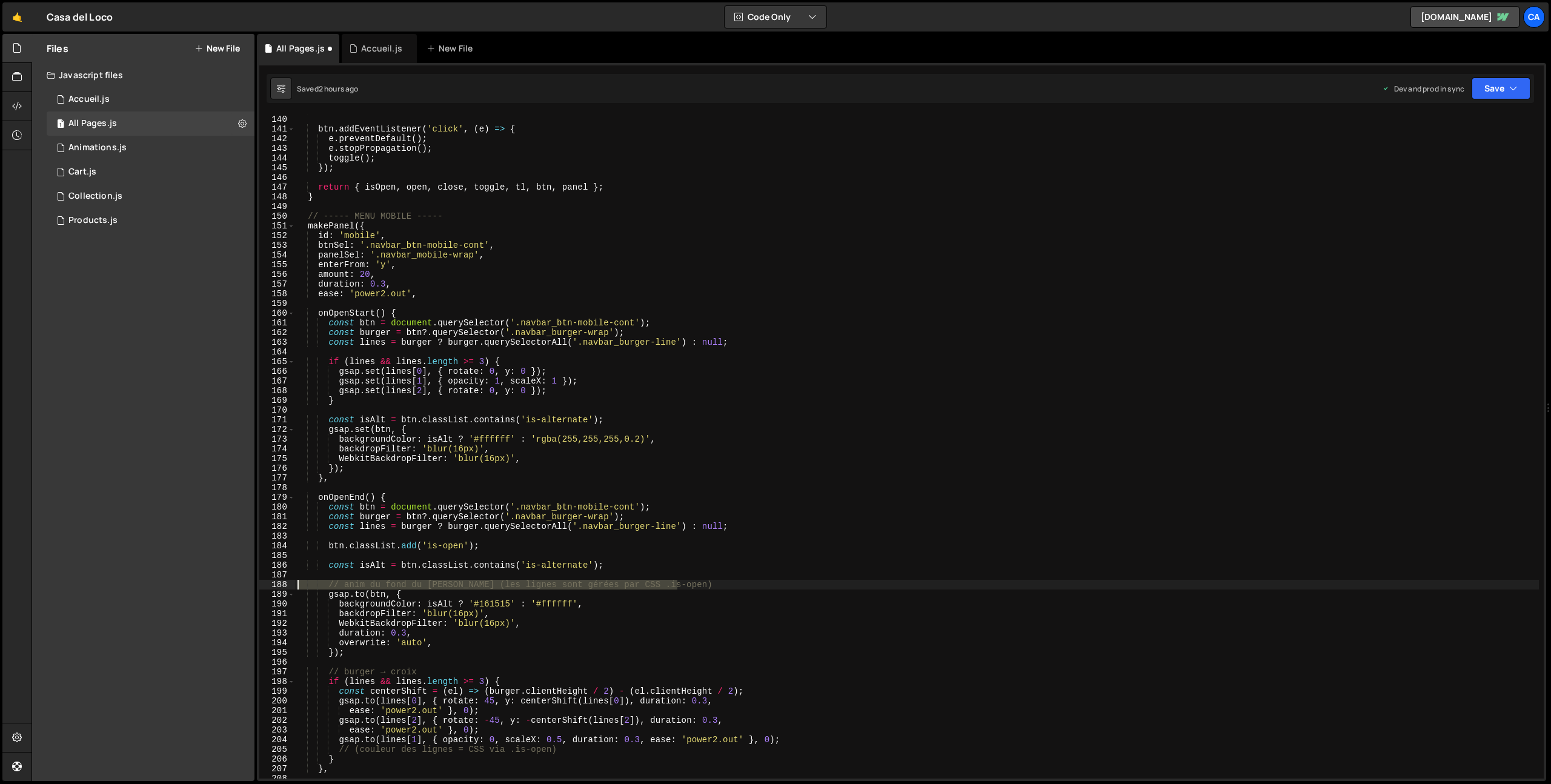
drag, startPoint x: 696, startPoint y: 583, endPoint x: 273, endPoint y: 587, distance: 423.0
click at [276, 588] on div "139 140 141 142 143 144 145 146 147 148 149 150 151 152 153 154 155 156 157 158…" at bounding box center [901, 447] width 1285 height 665
type textarea "// anim du fond du [PERSON_NAME] (les lignes sont gérées par CSS .is-open)"
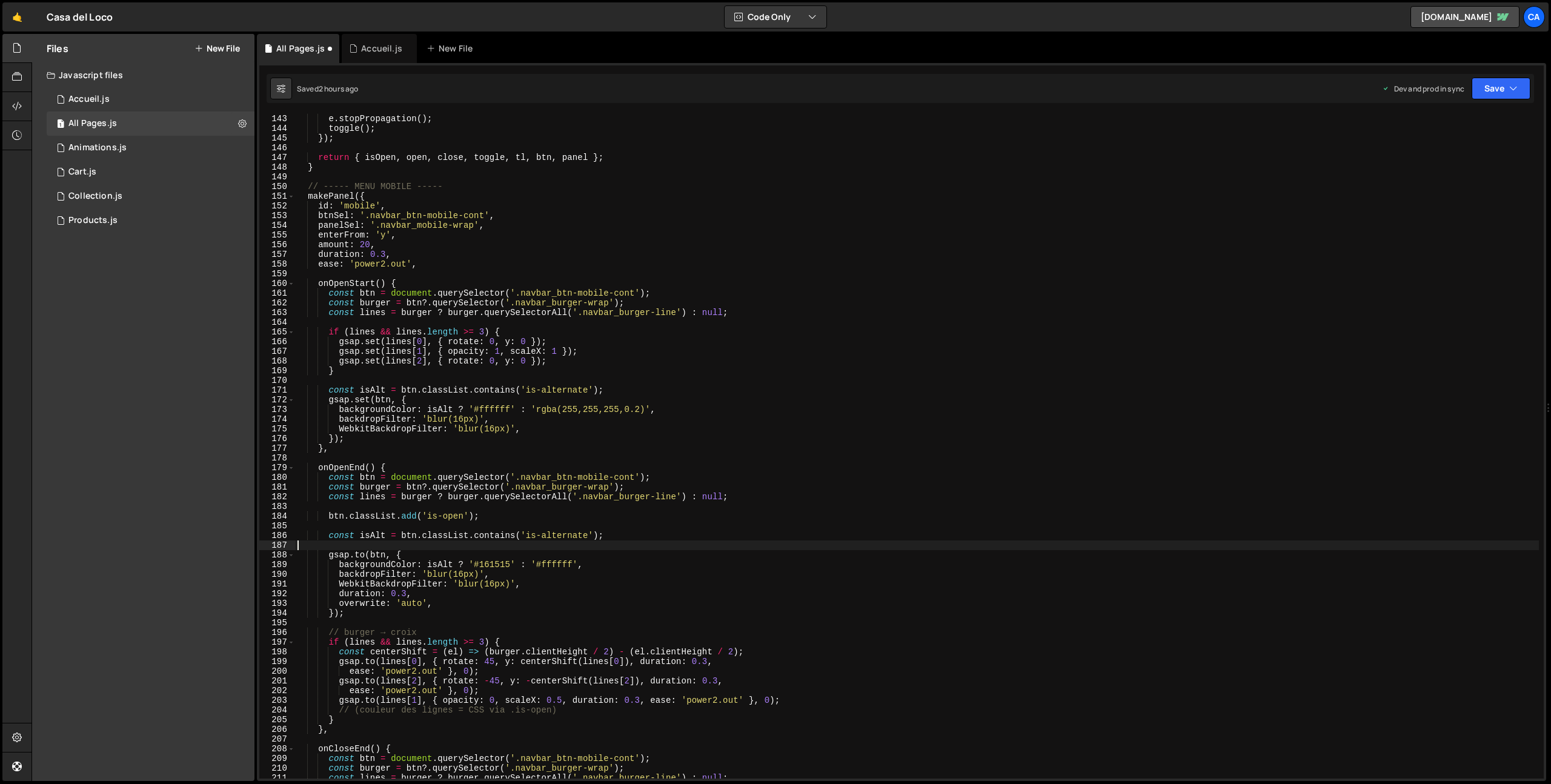
scroll to position [1422, 0]
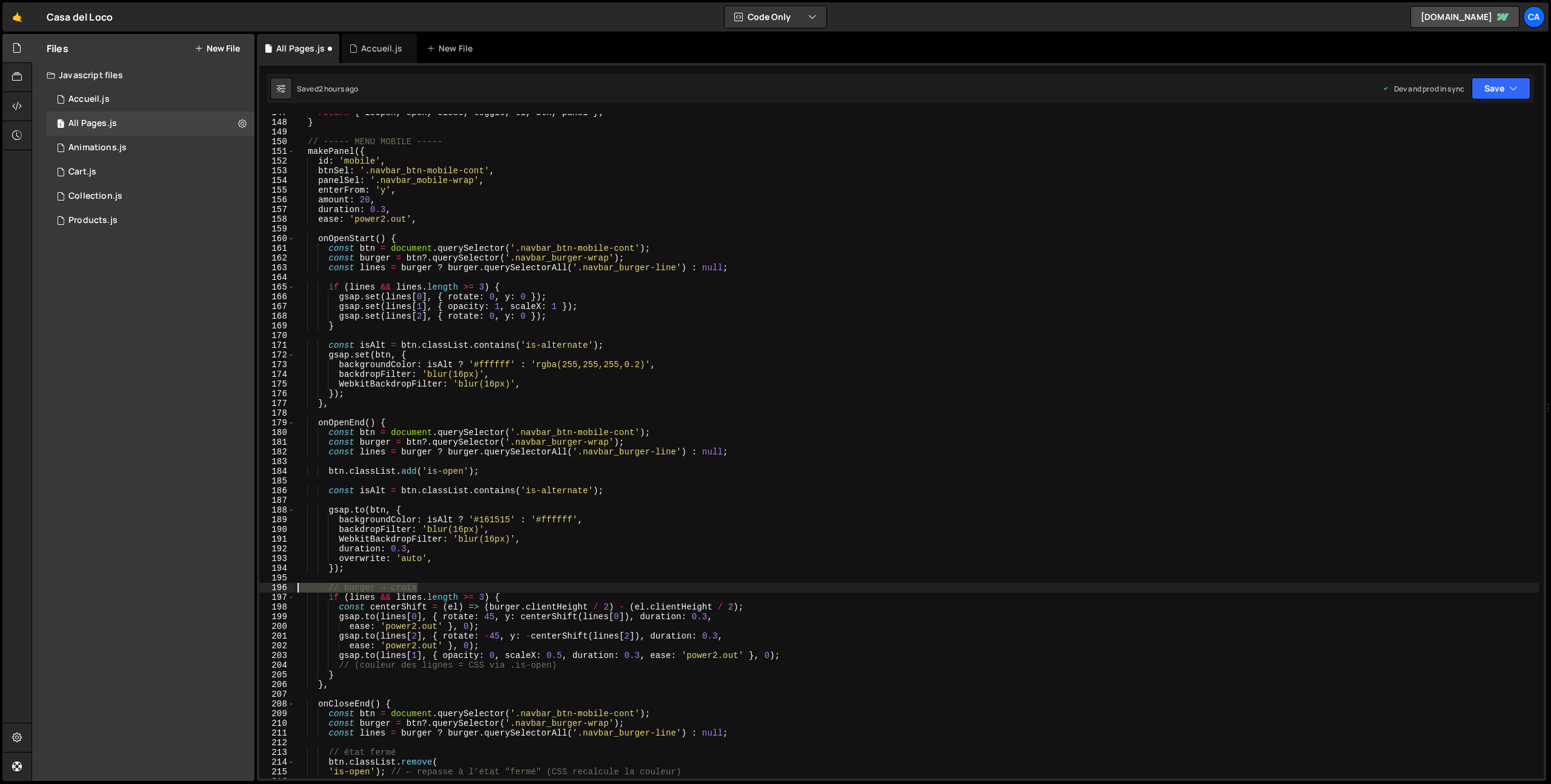
drag, startPoint x: 442, startPoint y: 586, endPoint x: 258, endPoint y: 590, distance: 184.0
click at [258, 590] on div "Type cmd + s to save your Javascript file. XXXXXXXXXXXXXXXXXXXXXXXXXXXXXXXXXXXX…" at bounding box center [901, 422] width 1290 height 718
type textarea "// burger → croix"
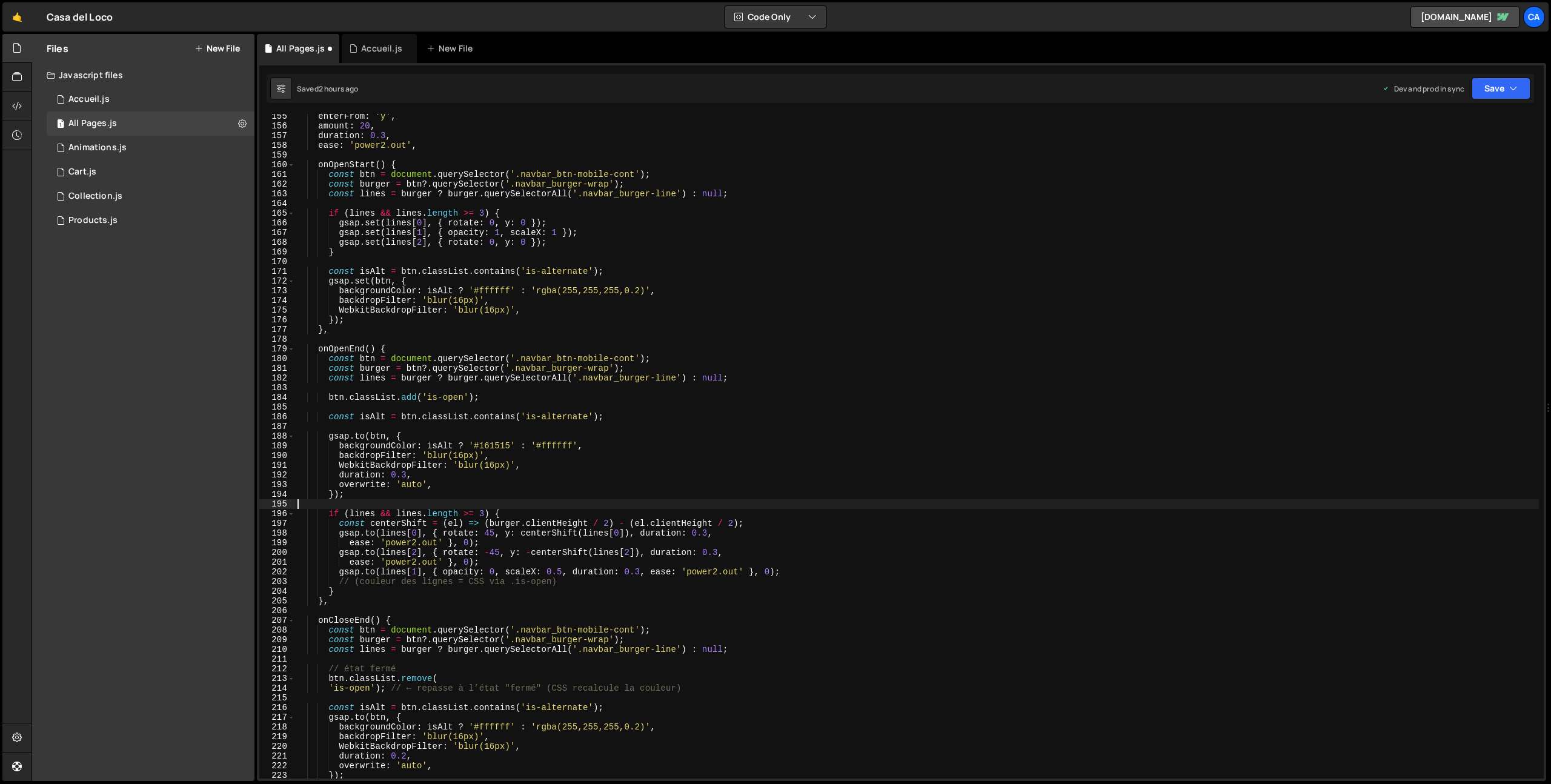
scroll to position [1495, 0]
drag, startPoint x: 567, startPoint y: 584, endPoint x: 252, endPoint y: 583, distance: 315.0
click at [252, 583] on div "Files New File Javascript files 1 Accueil.js 0 1 All Pages.js 0 1 Animations.js…" at bounding box center [791, 408] width 1520 height 748
type textarea "// (couleur des lignes = CSS via .is-open)"
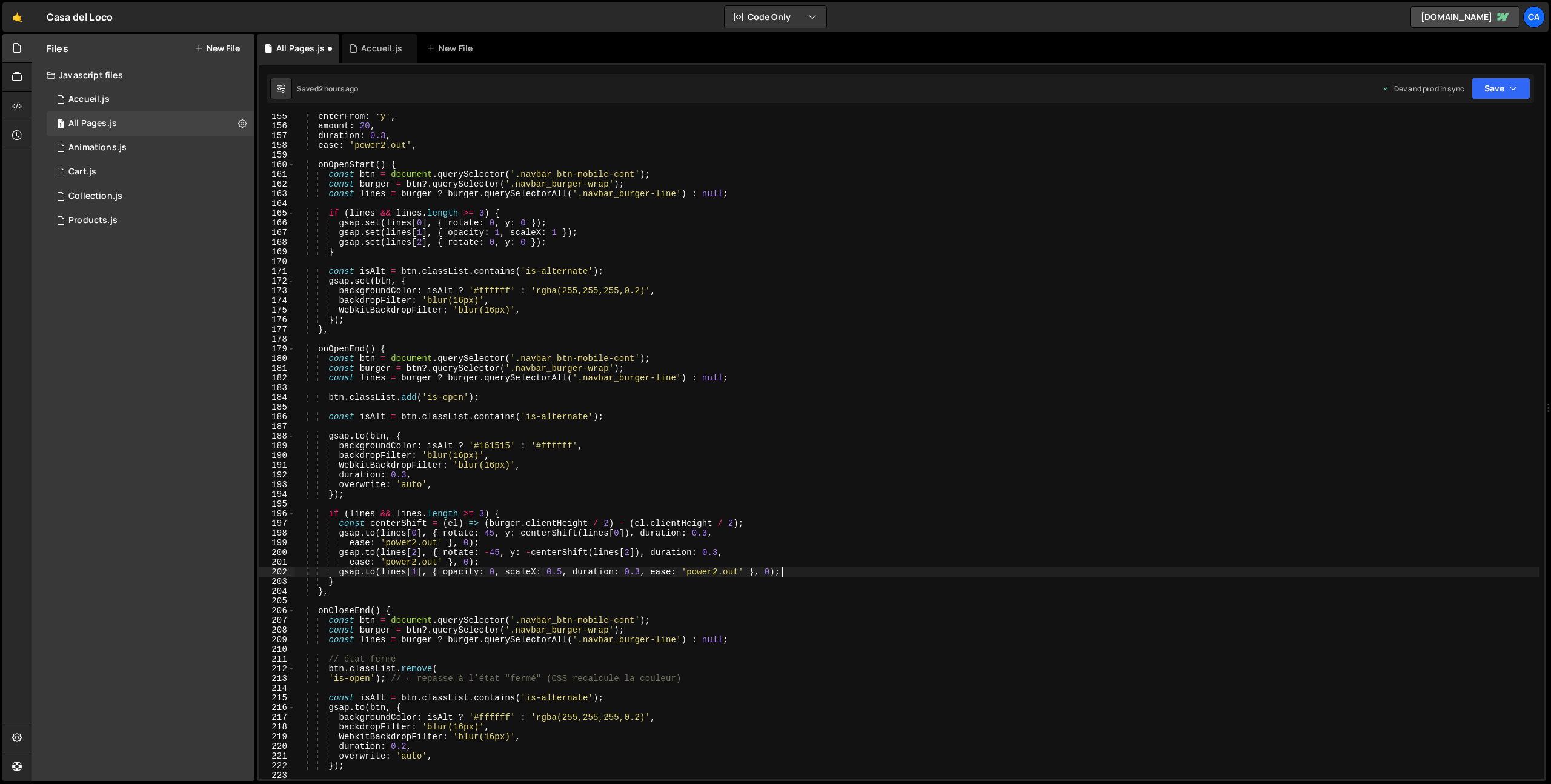
scroll to position [1566, 0]
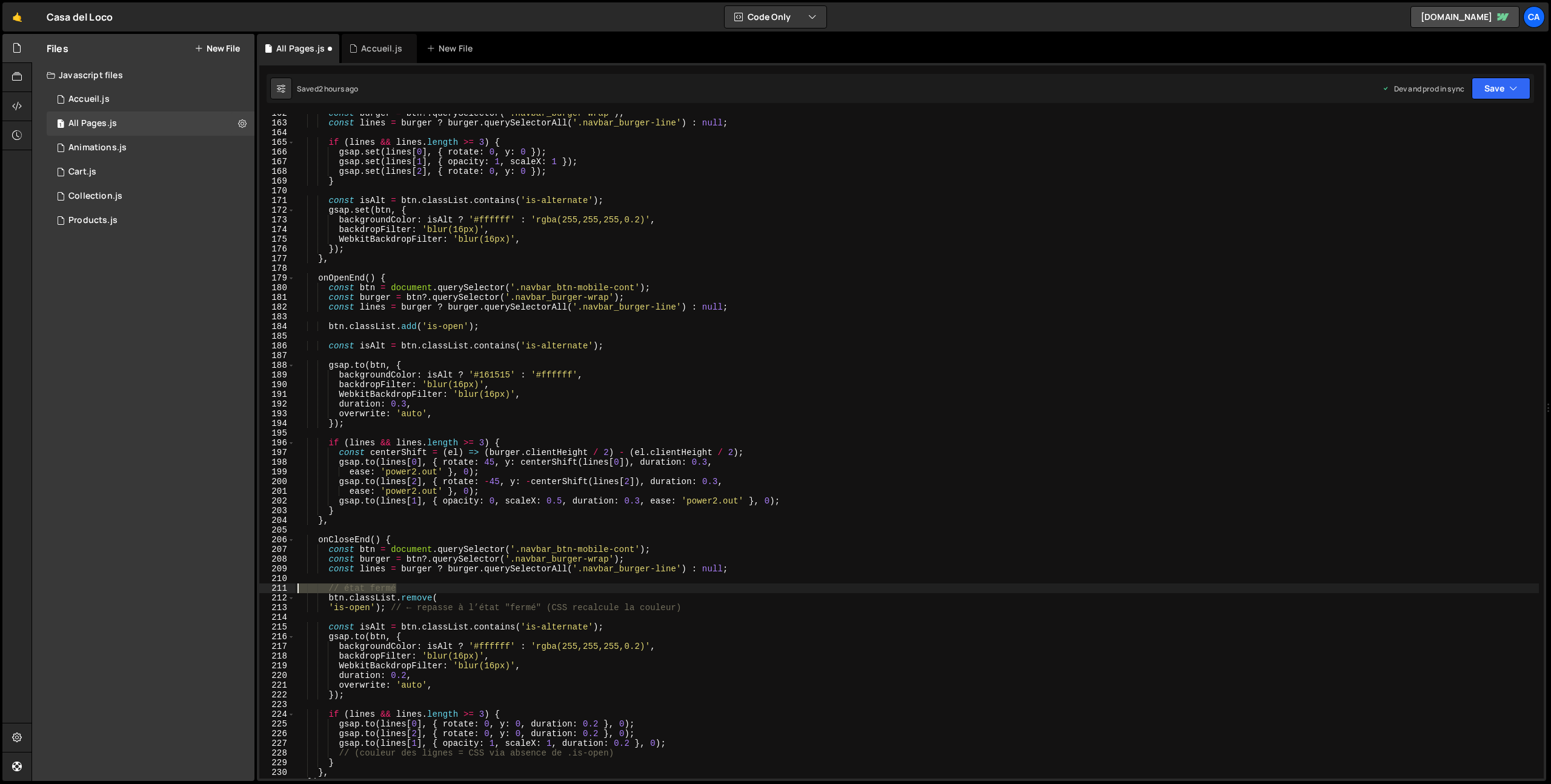
drag, startPoint x: 405, startPoint y: 589, endPoint x: 247, endPoint y: 588, distance: 158.0
click at [247, 588] on div "Files New File Javascript files 1 Accueil.js 0 1 All Pages.js 0 1 Animations.js…" at bounding box center [791, 408] width 1520 height 748
type textarea "// état fermé"
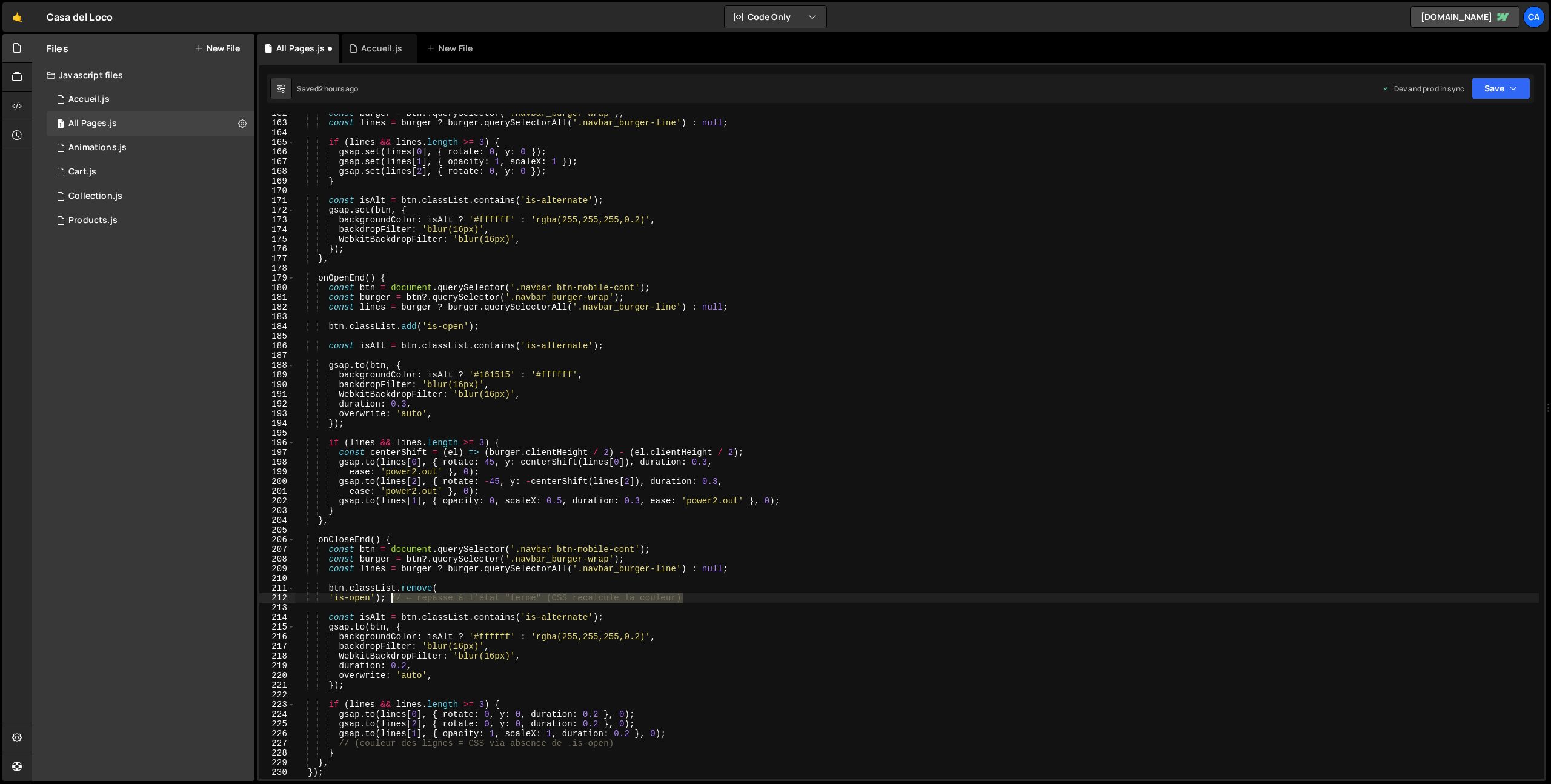
drag, startPoint x: 693, startPoint y: 598, endPoint x: 391, endPoint y: 602, distance: 302.0
click at [391, 602] on div "const burger = btn ?. querySelector ( '.navbar_burger-wrap' ) ; const lines = b…" at bounding box center [917, 450] width 1244 height 684
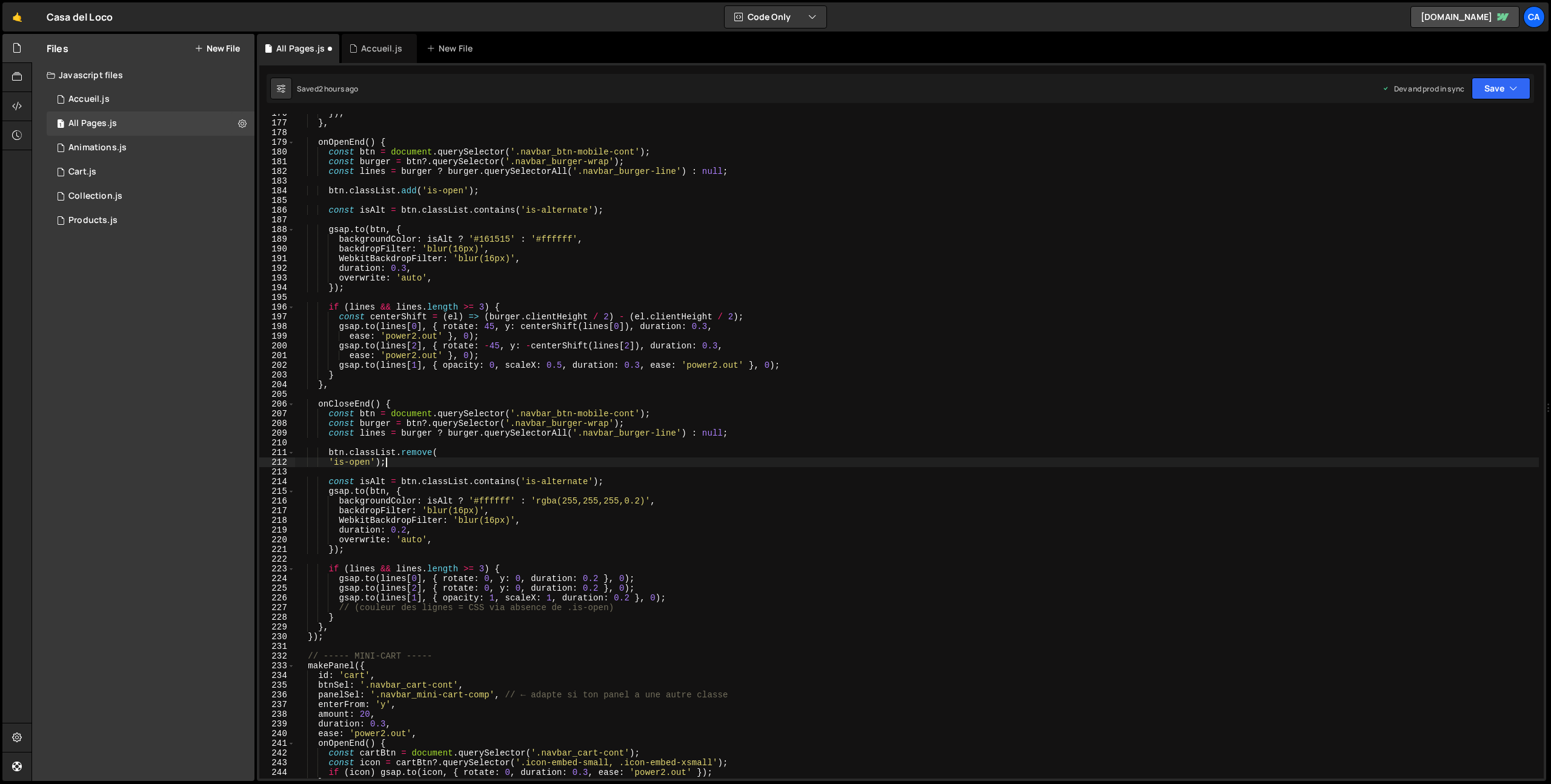
scroll to position [1724, 0]
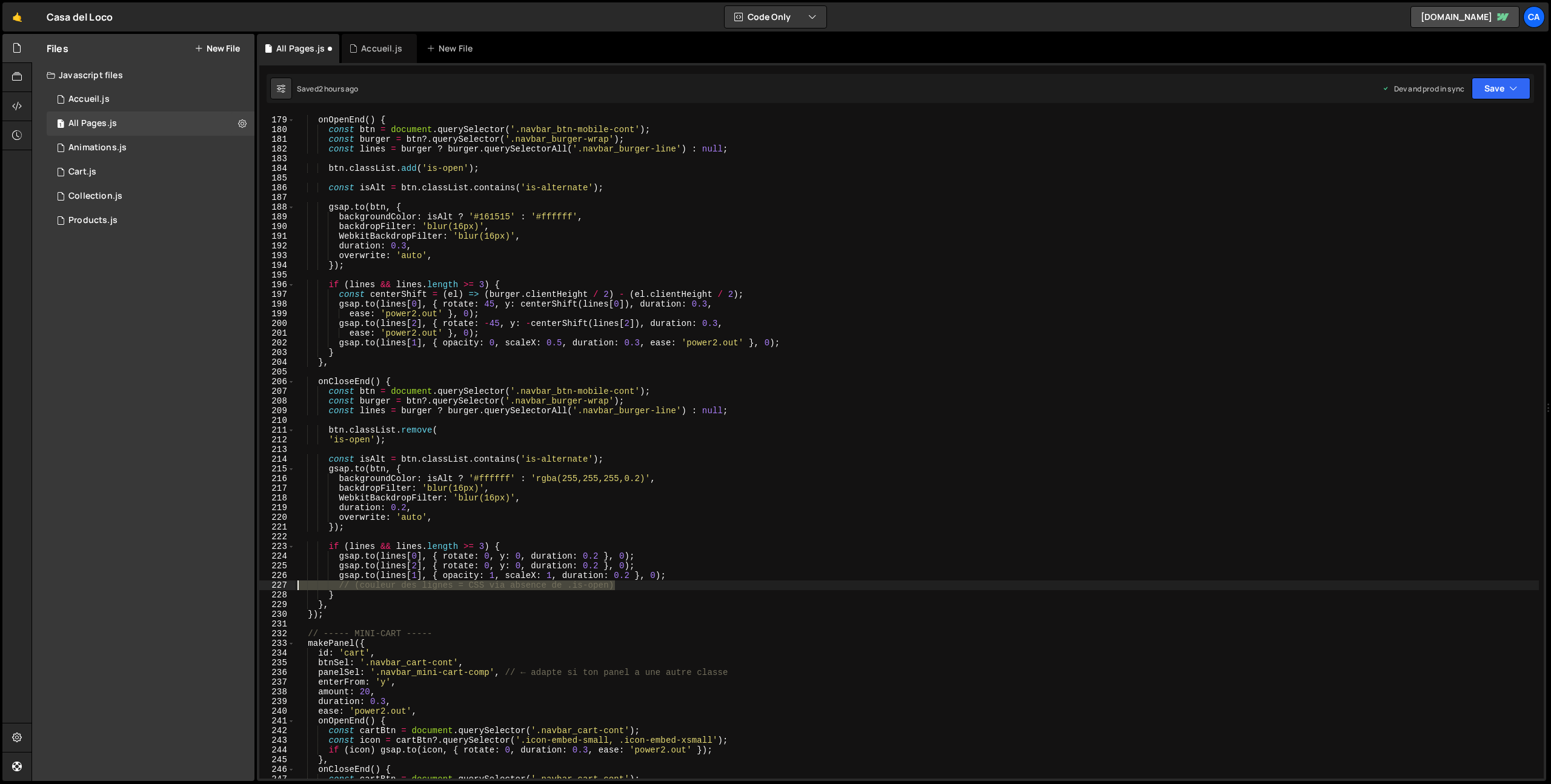
drag, startPoint x: 628, startPoint y: 588, endPoint x: 262, endPoint y: 588, distance: 366.0
click at [262, 588] on div "'is-open'); 178 179 180 181 182 183 184 185 186 187 188 189 190 191 192 193 194…" at bounding box center [901, 447] width 1285 height 665
type textarea "// (couleur des lignes = CSS via absence de .is-open)"
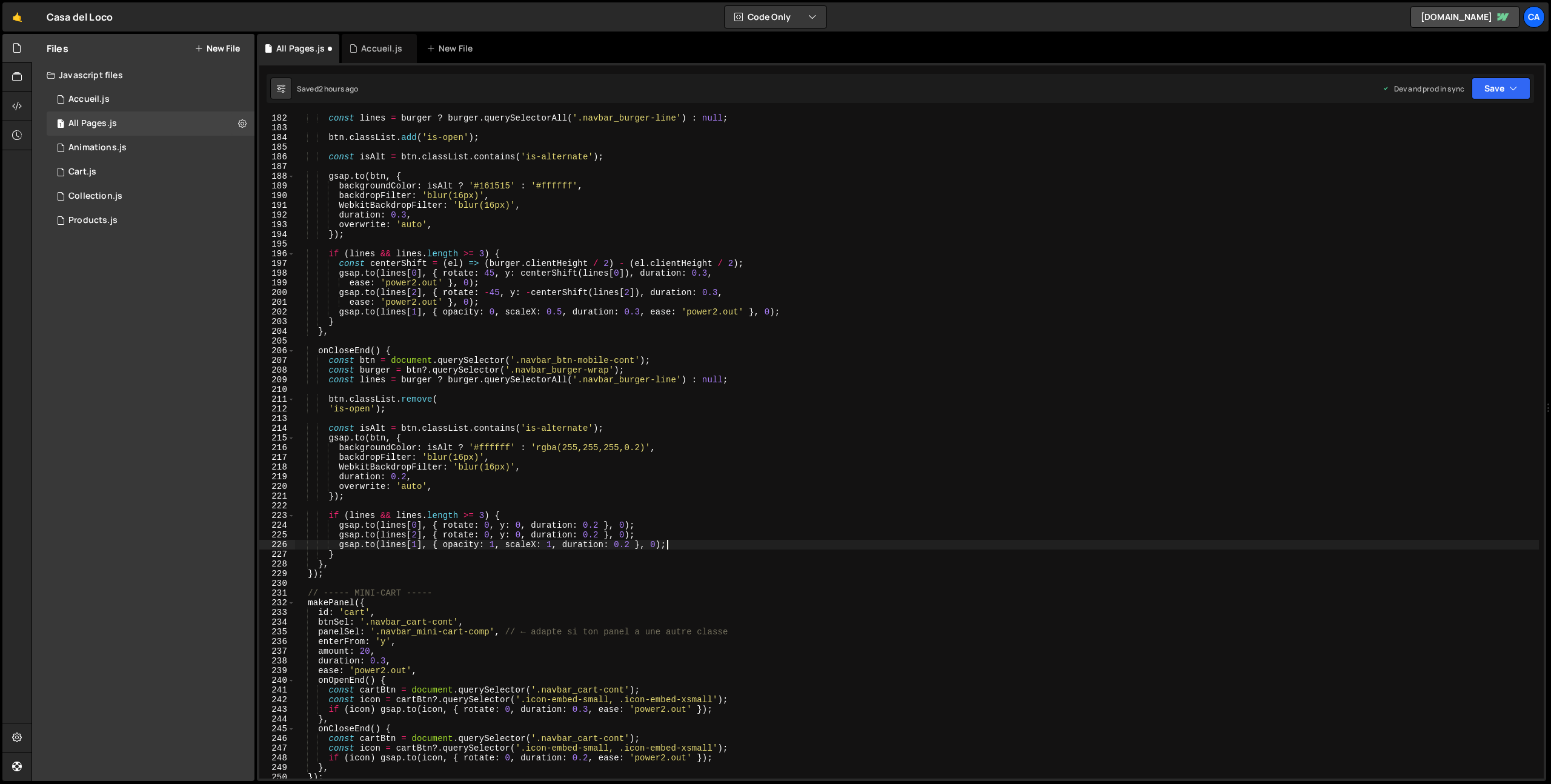
scroll to position [1778, 0]
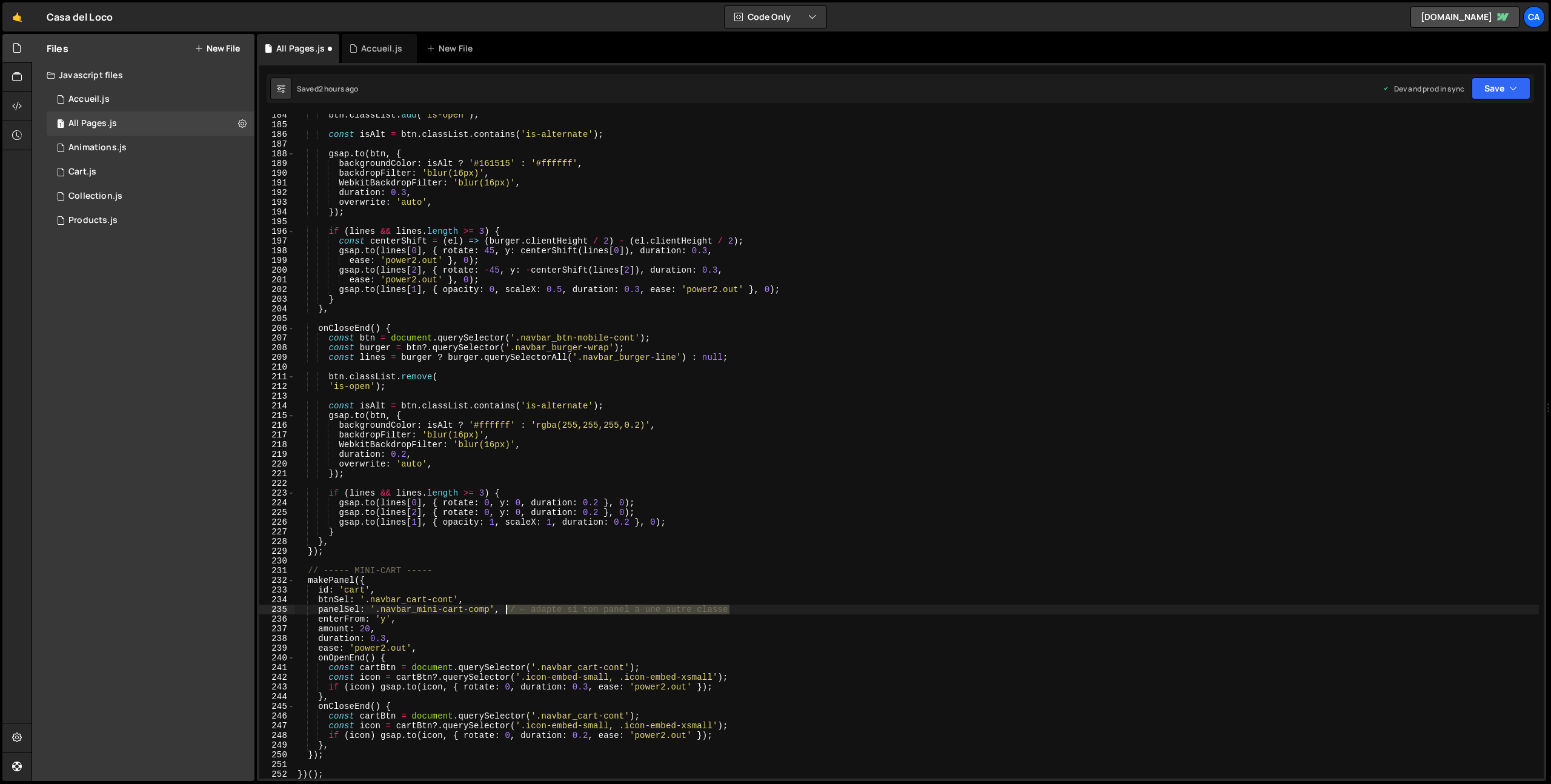
drag, startPoint x: 692, startPoint y: 608, endPoint x: 508, endPoint y: 610, distance: 184.0
click at [508, 610] on div "btn . classList . add ( 'is-open' ) ; const isAlt = btn . classList . contains …" at bounding box center [917, 451] width 1244 height 684
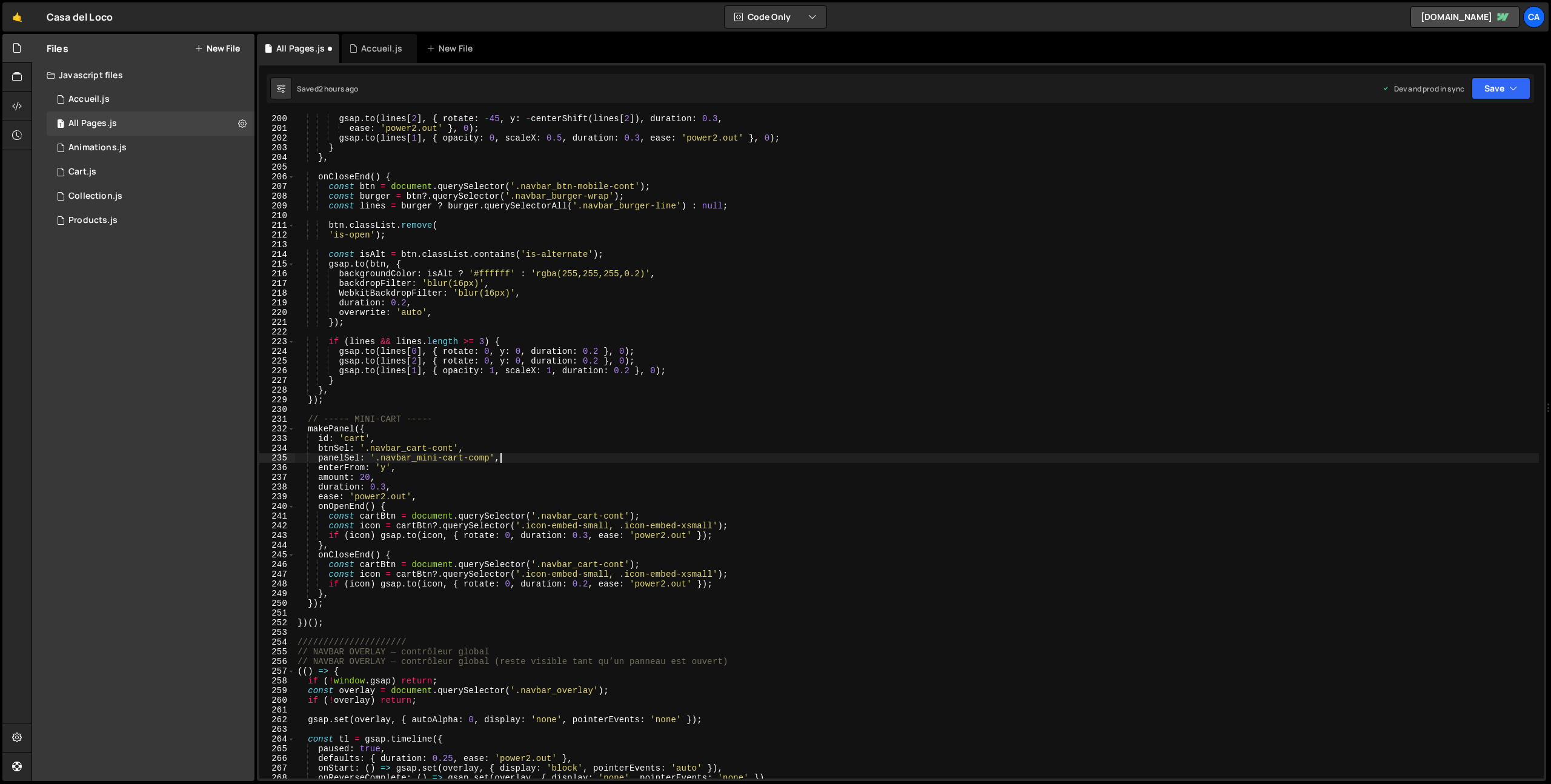
scroll to position [2000, 0]
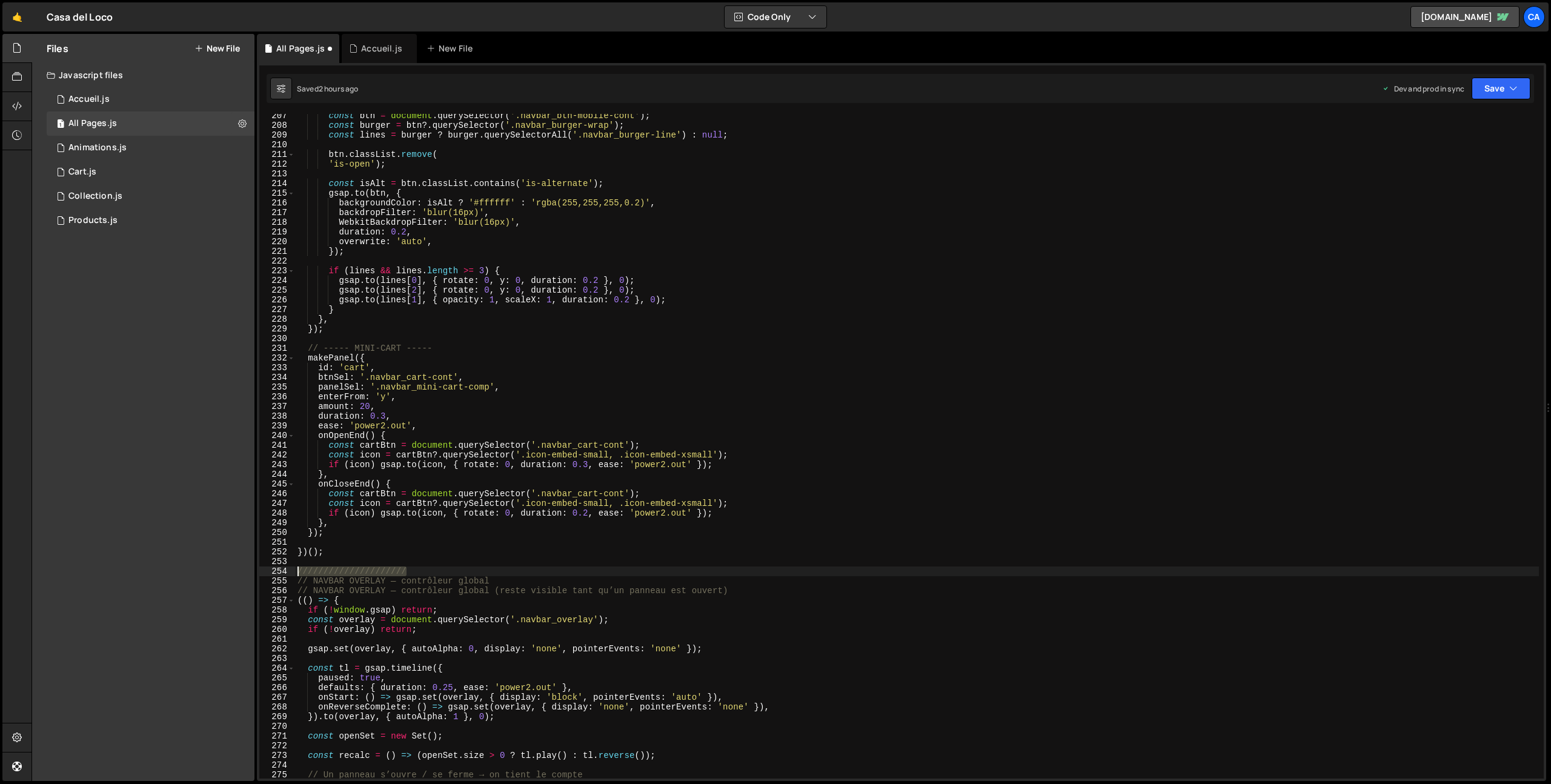
drag, startPoint x: 422, startPoint y: 569, endPoint x: 257, endPoint y: 570, distance: 165.0
click at [257, 570] on div "Type cmd + s to save your Javascript file. XXXXXXXXXXXXXXXXXXXXXXXXXXXXXXXXXXXX…" at bounding box center [901, 422] width 1290 height 718
type textarea "/////////////////////"
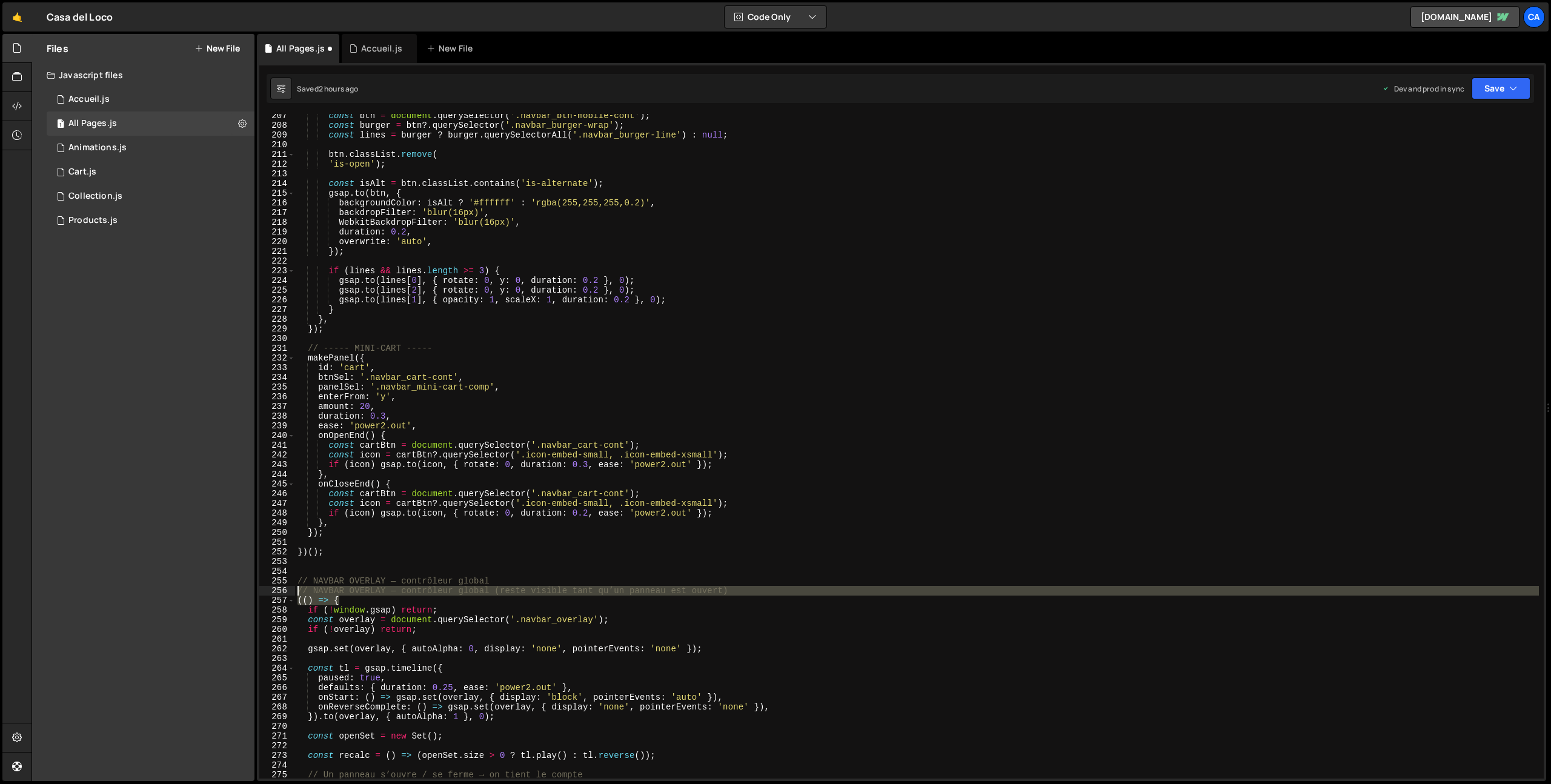
drag, startPoint x: 754, startPoint y: 596, endPoint x: 236, endPoint y: 593, distance: 518.0
click at [236, 593] on div "Files New File Javascript files 1 Accueil.js 0 1 All Pages.js 0 1 Animations.js…" at bounding box center [791, 408] width 1520 height 748
type textarea "// NAVBAR OVERLAY — contrôleur global (reste visible tant qu’un panneau est ouv…"
click at [516, 591] on div "const btn = document . querySelector ( '.navbar_btn-mobile-cont' ) ; const burg…" at bounding box center [917, 447] width 1244 height 665
type textarea "// NAVBAR OVERLAY — contrôleur global (reste visible tant qu’un panneau est ouv…"
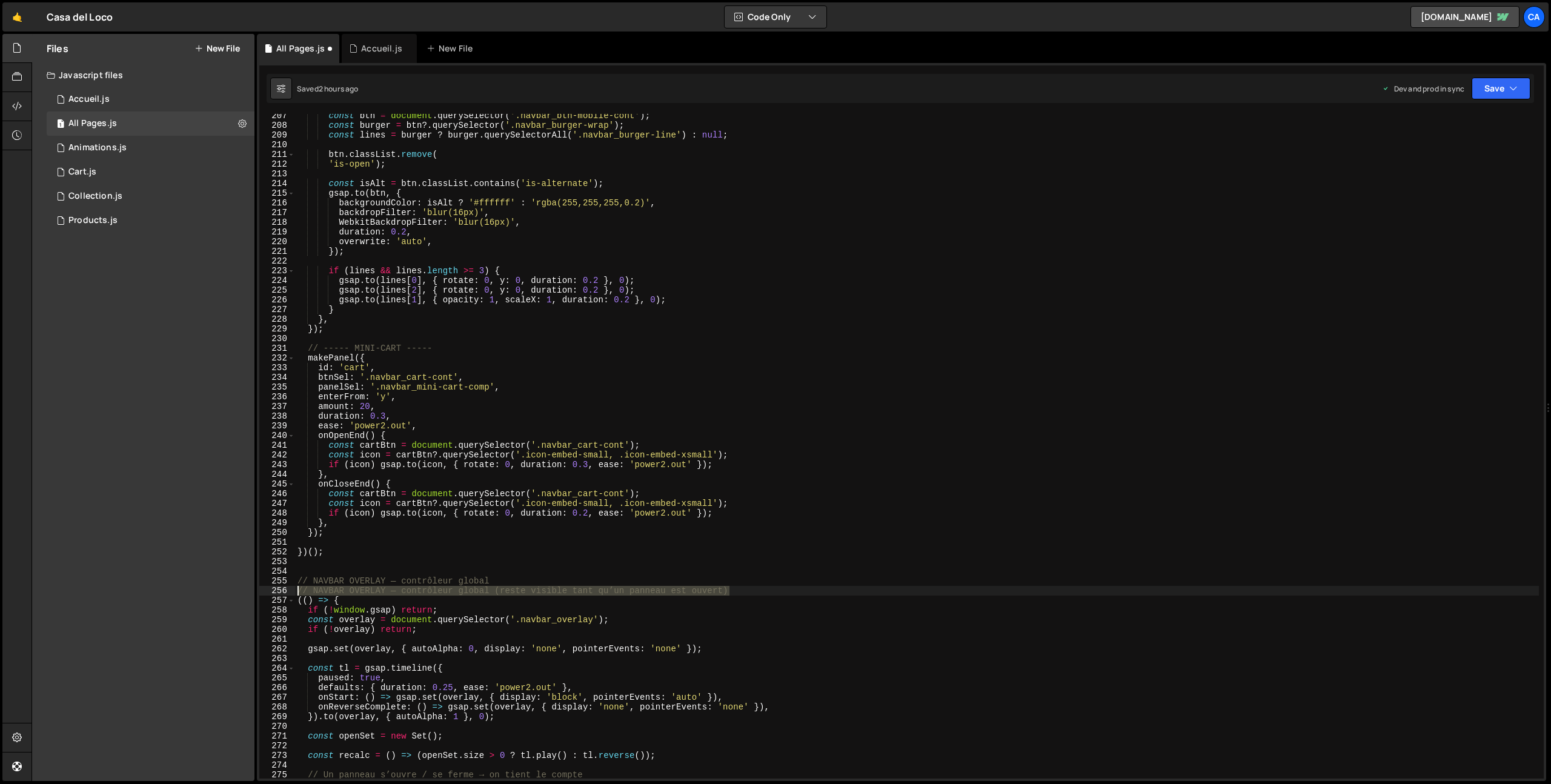
drag, startPoint x: 715, startPoint y: 590, endPoint x: 257, endPoint y: 590, distance: 458.0
click at [257, 590] on div "Type cmd + s to save your Javascript file. XXXXXXXXXXXXXXXXXXXXXXXXXXXXXXXXXXXX…" at bounding box center [901, 422] width 1290 height 718
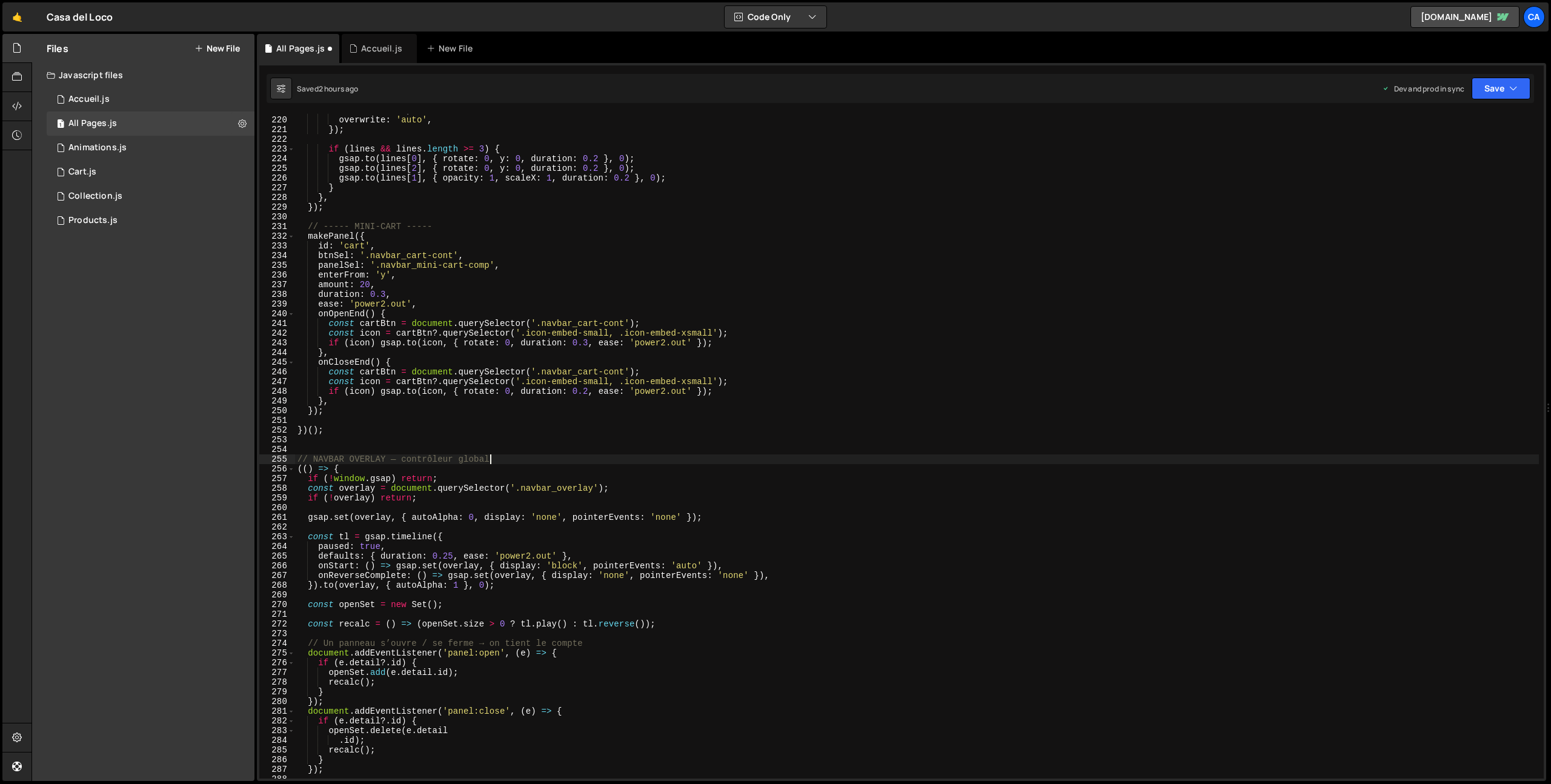
scroll to position [2122, 0]
drag, startPoint x: 592, startPoint y: 647, endPoint x: 284, endPoint y: 642, distance: 308.0
click at [284, 642] on div "// NAVBAR OVERLAY — contrôleur global 219 220 221 222 223 224 225 226 227 228 2…" at bounding box center [901, 447] width 1285 height 665
type textarea "// Un panneau s’ouvre / se ferme → on tient le compte"
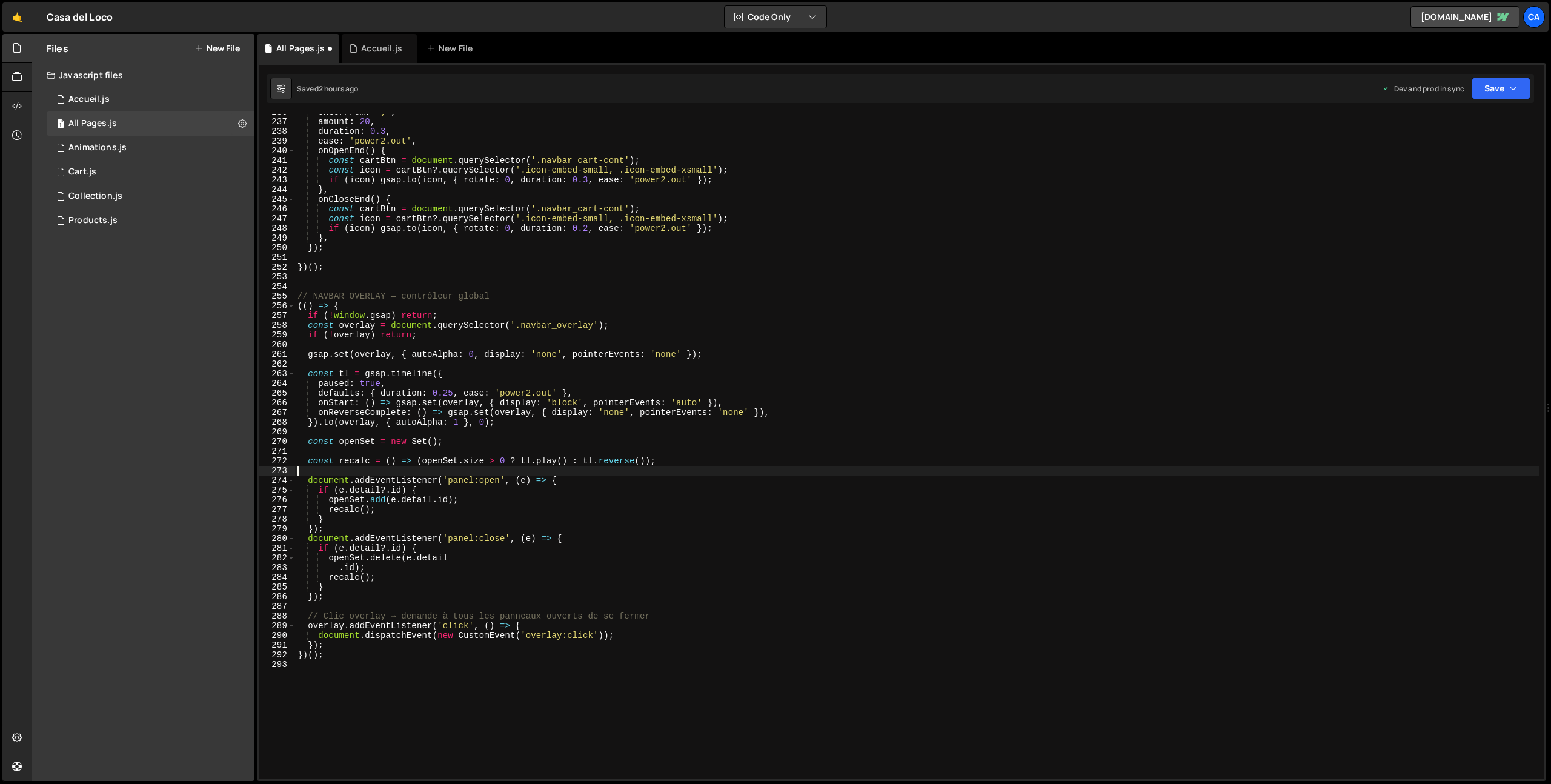
scroll to position [2285, 0]
drag, startPoint x: 660, startPoint y: 616, endPoint x: 267, endPoint y: 616, distance: 393.0
click at [269, 616] on div "236 237 238 239 240 241 242 243 244 245 246 247 248 249 250 251 252 253 254 255…" at bounding box center [901, 447] width 1285 height 665
type textarea "// Clic overlay → demande à tous les panneaux ouverts de se fermer"
drag, startPoint x: 1476, startPoint y: 86, endPoint x: 1482, endPoint y: 97, distance: 12.5
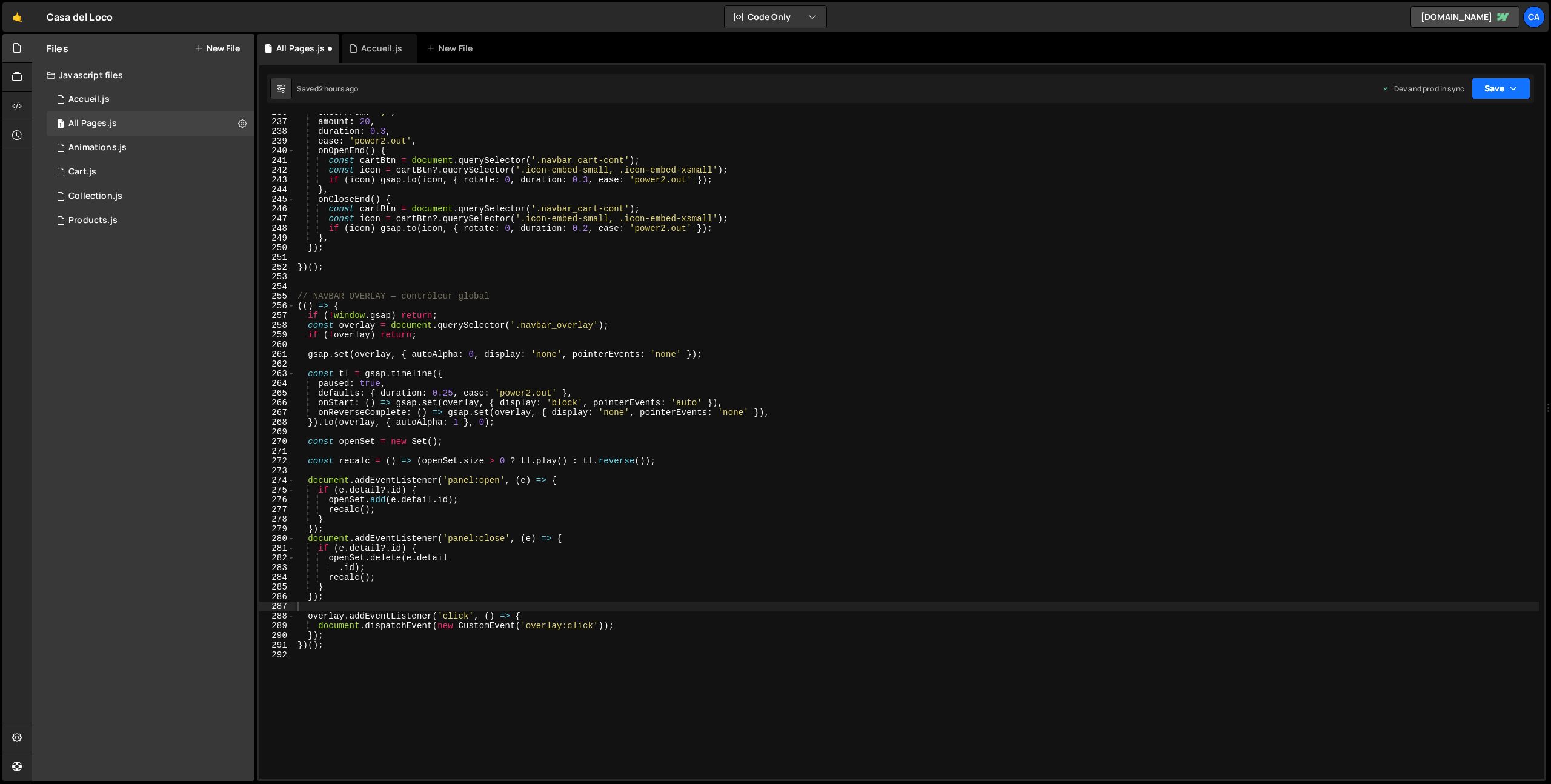
click at [1477, 87] on button "Save" at bounding box center [1501, 89] width 59 height 21
click at [1455, 167] on div "2 hours ago" at bounding box center [1439, 171] width 41 height 11
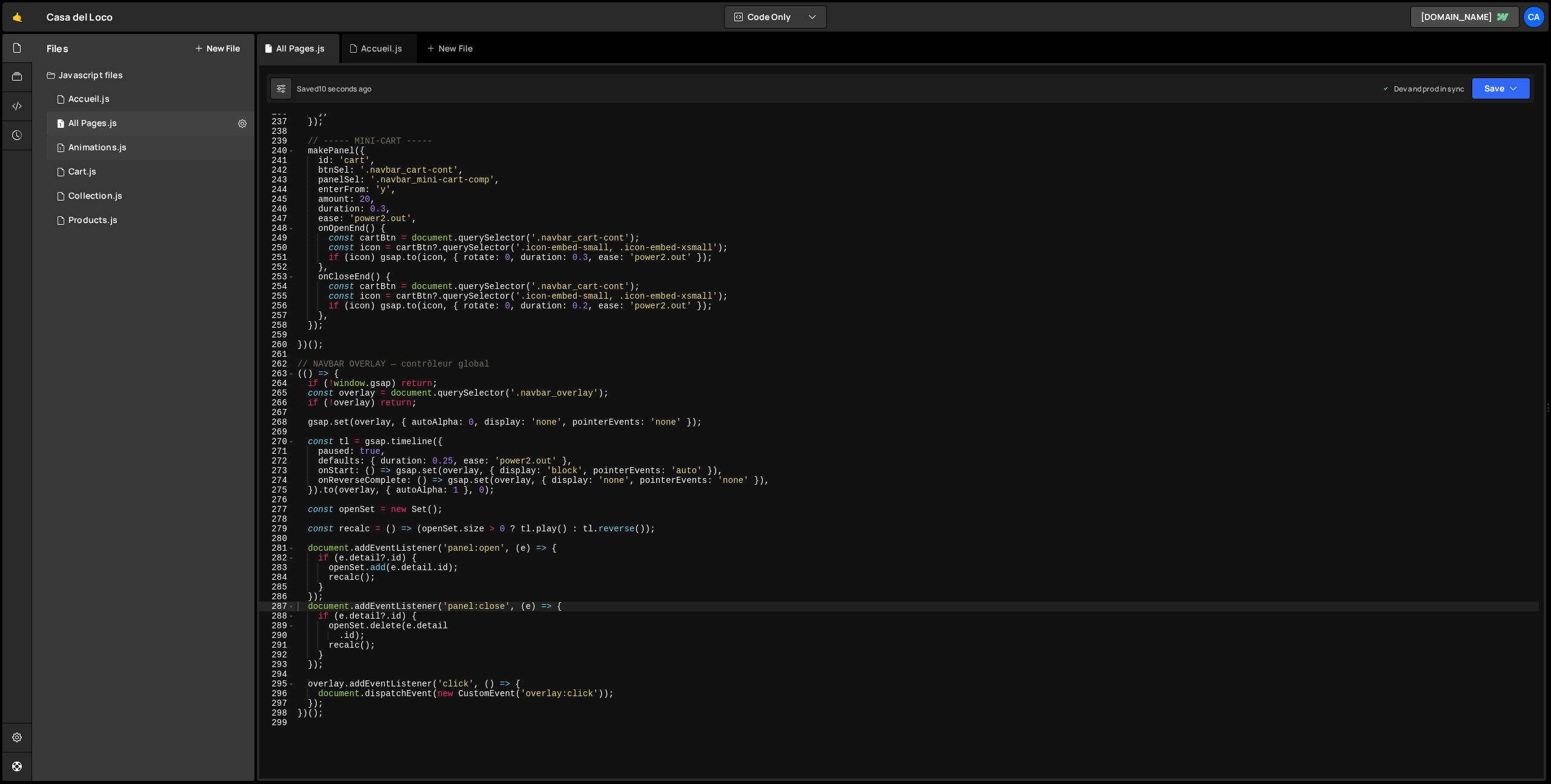
click at [114, 147] on div "Animations.js" at bounding box center [98, 147] width 59 height 11
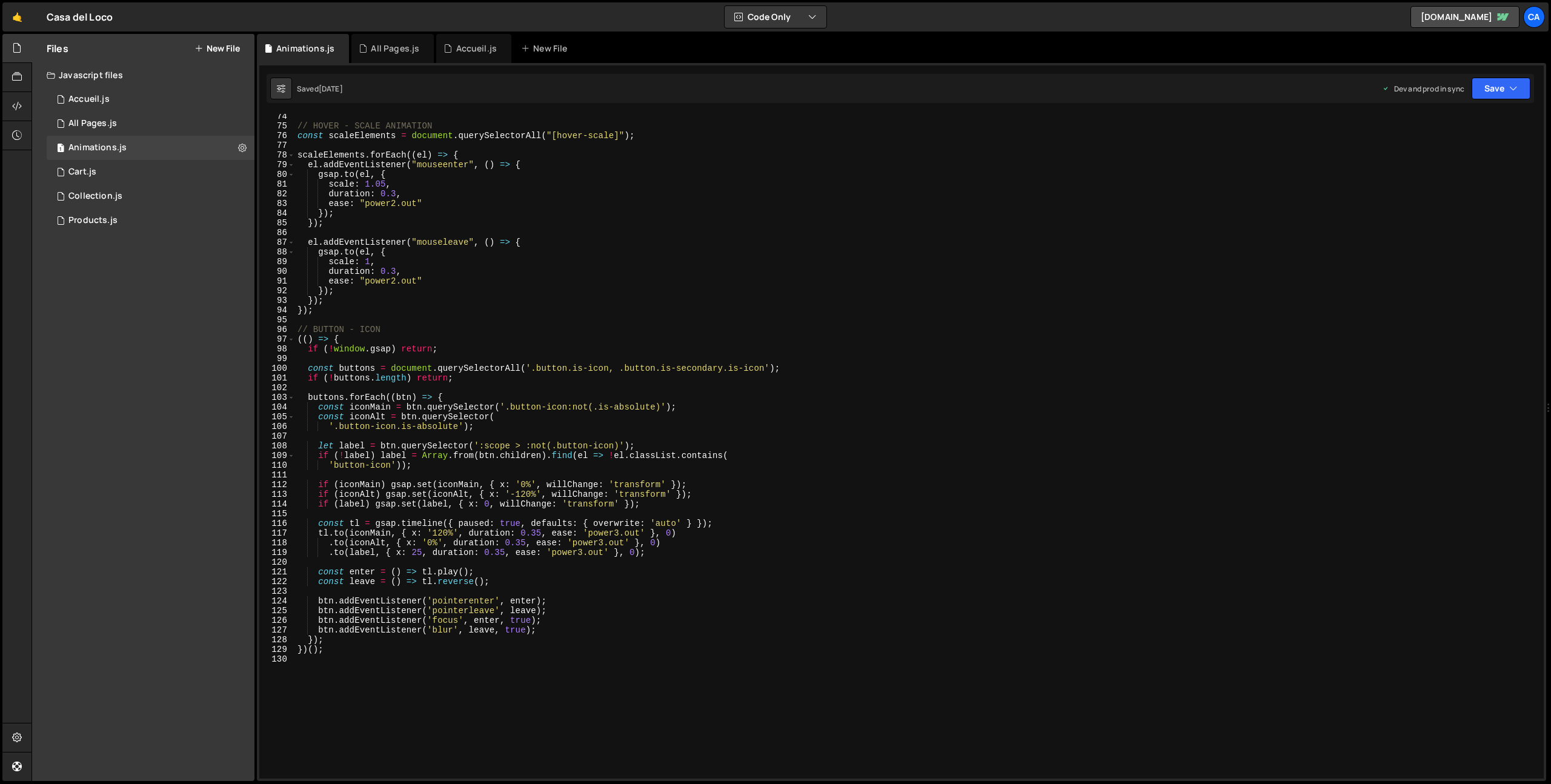
scroll to position [710, 0]
click at [106, 169] on div "1 Cart.js 0" at bounding box center [150, 172] width 208 height 24
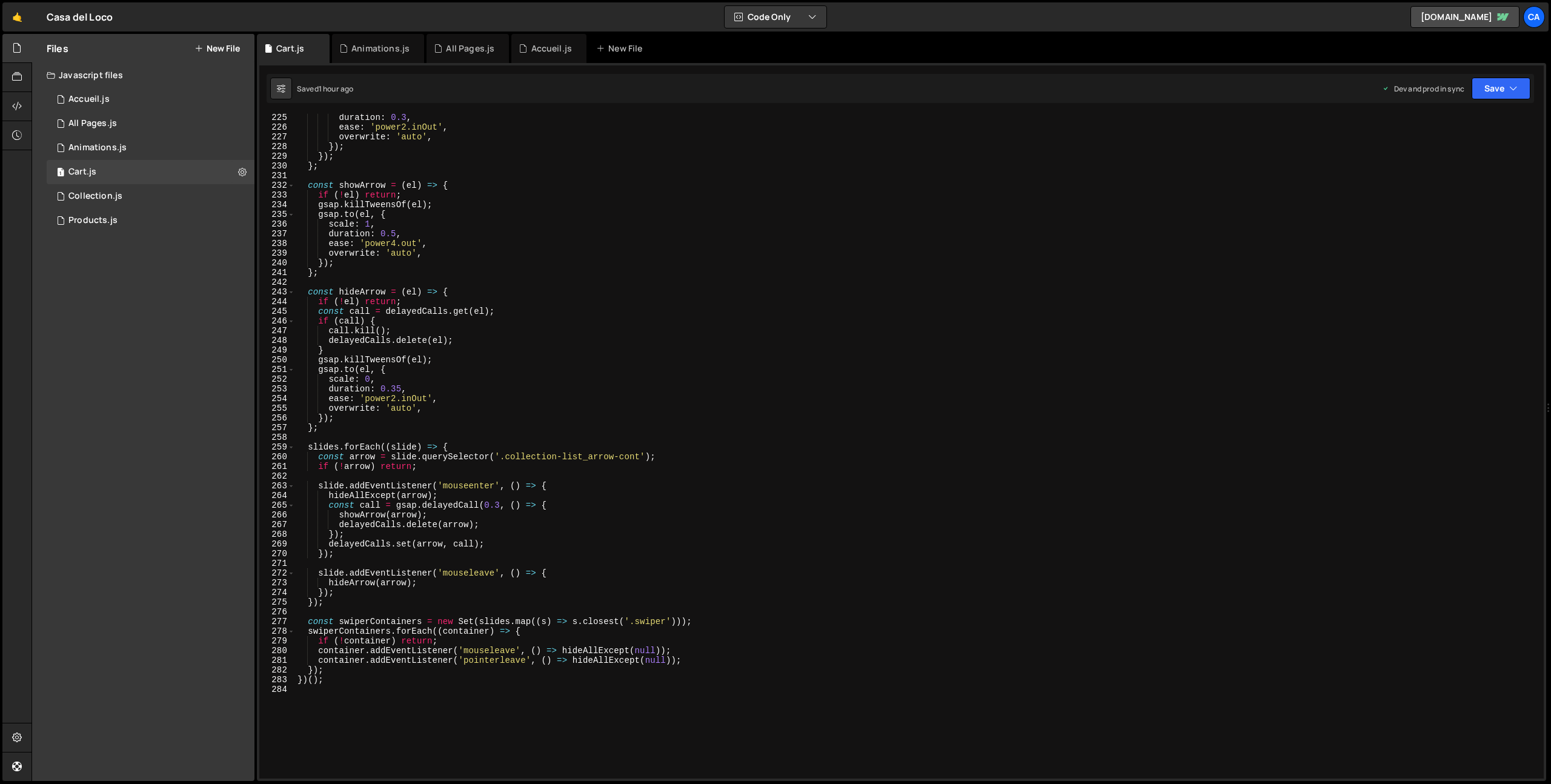
scroll to position [2240, 0]
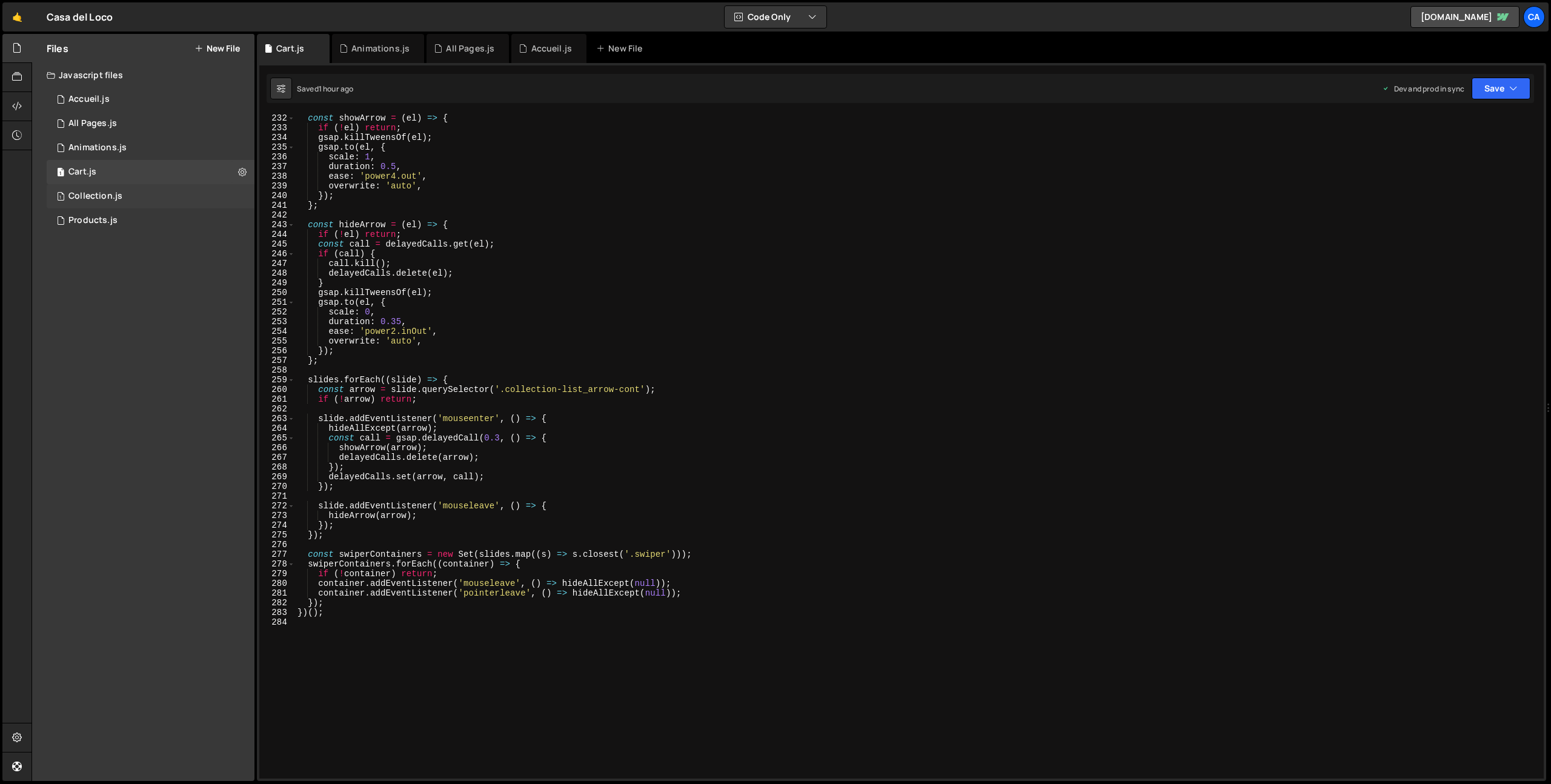
click at [151, 199] on div "1 Collection.js 0" at bounding box center [150, 196] width 208 height 24
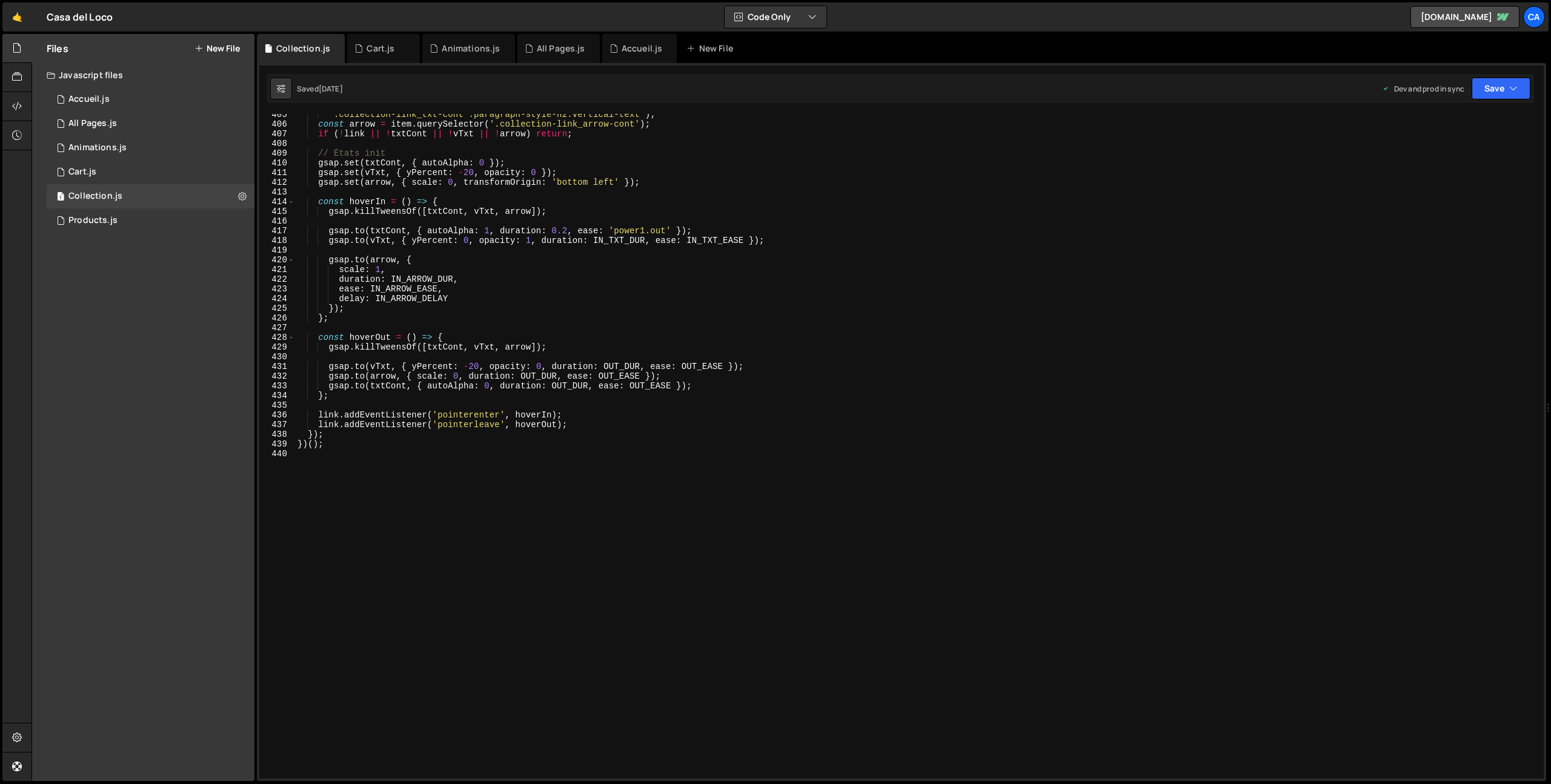
scroll to position [3920, 0]
click at [140, 223] on div "1 Products.js 0" at bounding box center [150, 220] width 208 height 24
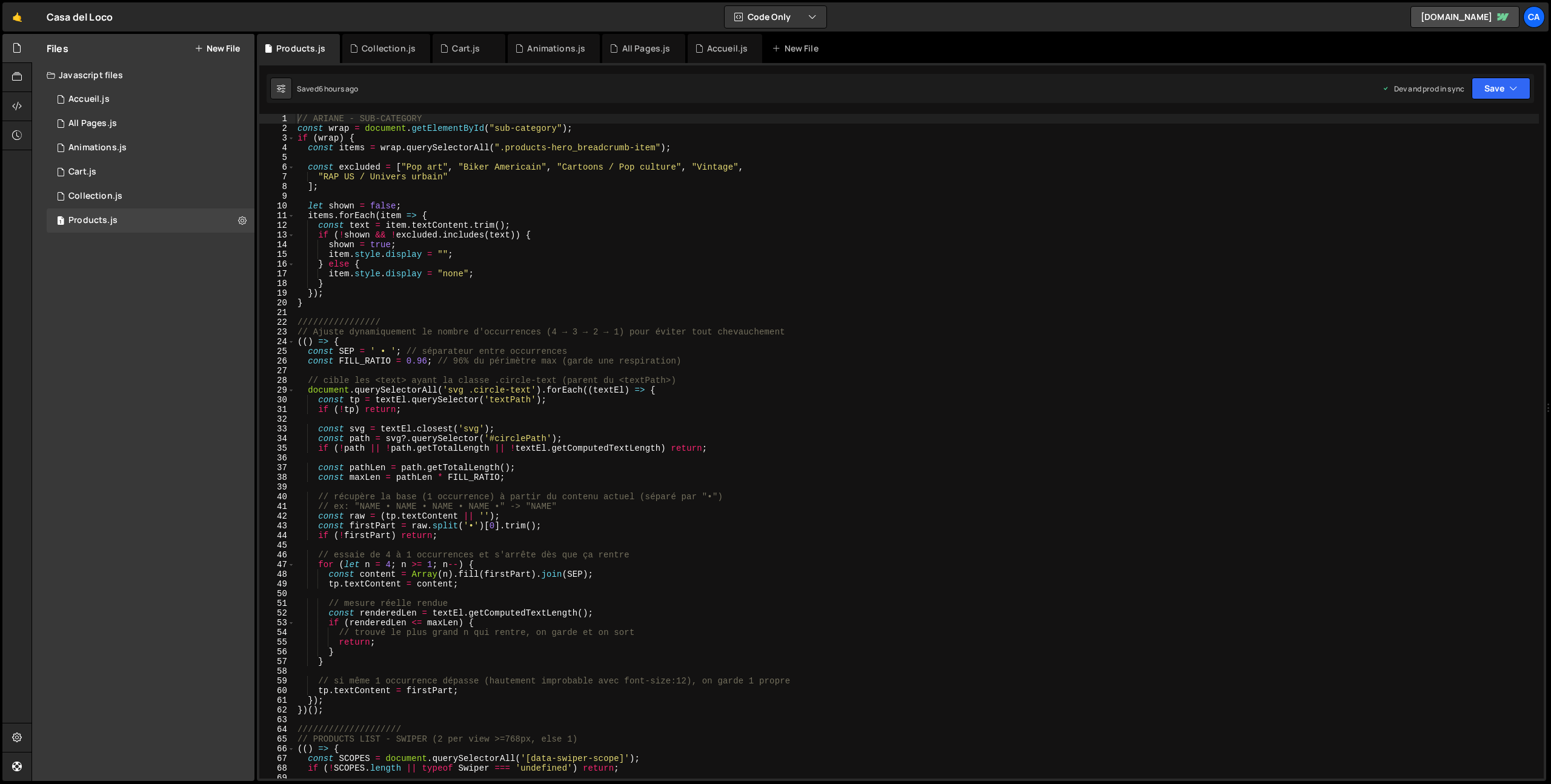
click at [437, 316] on div "// ARIANE - SUB-CATEGORY const wrap = document . getElementById ( "sub-category…" at bounding box center [917, 455] width 1244 height 684
click at [408, 321] on div "// ARIANE - SUB-CATEGORY const wrap = document . getElementById ( "sub-category…" at bounding box center [917, 455] width 1244 height 684
drag, startPoint x: 418, startPoint y: 323, endPoint x: 276, endPoint y: 319, distance: 142.1
click at [276, 319] on div "//////////////// 1 2 3 4 5 6 7 8 9 10 11 12 13 14 15 16 17 18 19 20 21 22 23 24…" at bounding box center [901, 447] width 1285 height 665
paste textarea "MENU DESKTOP - DROPDWON"
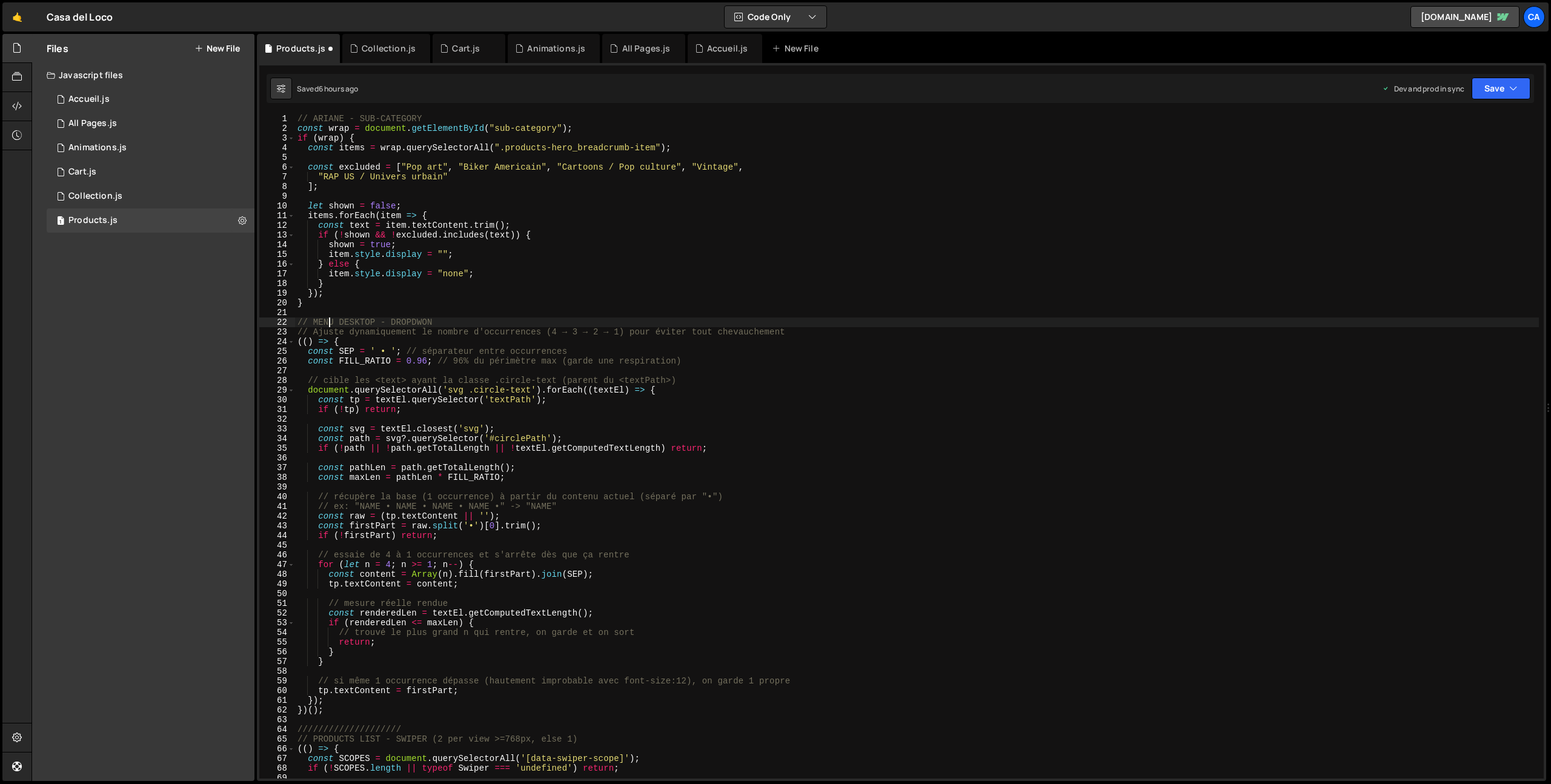
click at [327, 320] on div "// ARIANE - SUB-CATEGORY const wrap = document . getElementById ( "sub-category…" at bounding box center [917, 455] width 1244 height 684
drag, startPoint x: 327, startPoint y: 320, endPoint x: 345, endPoint y: 319, distance: 18.0
click at [345, 319] on div "// ARIANE - SUB-CATEGORY const wrap = document . getElementById ( "sub-category…" at bounding box center [917, 455] width 1244 height 684
click at [389, 319] on div "// ARIANE - SUB-CATEGORY const wrap = document . getElementById ( "sub-category…" at bounding box center [917, 455] width 1244 height 684
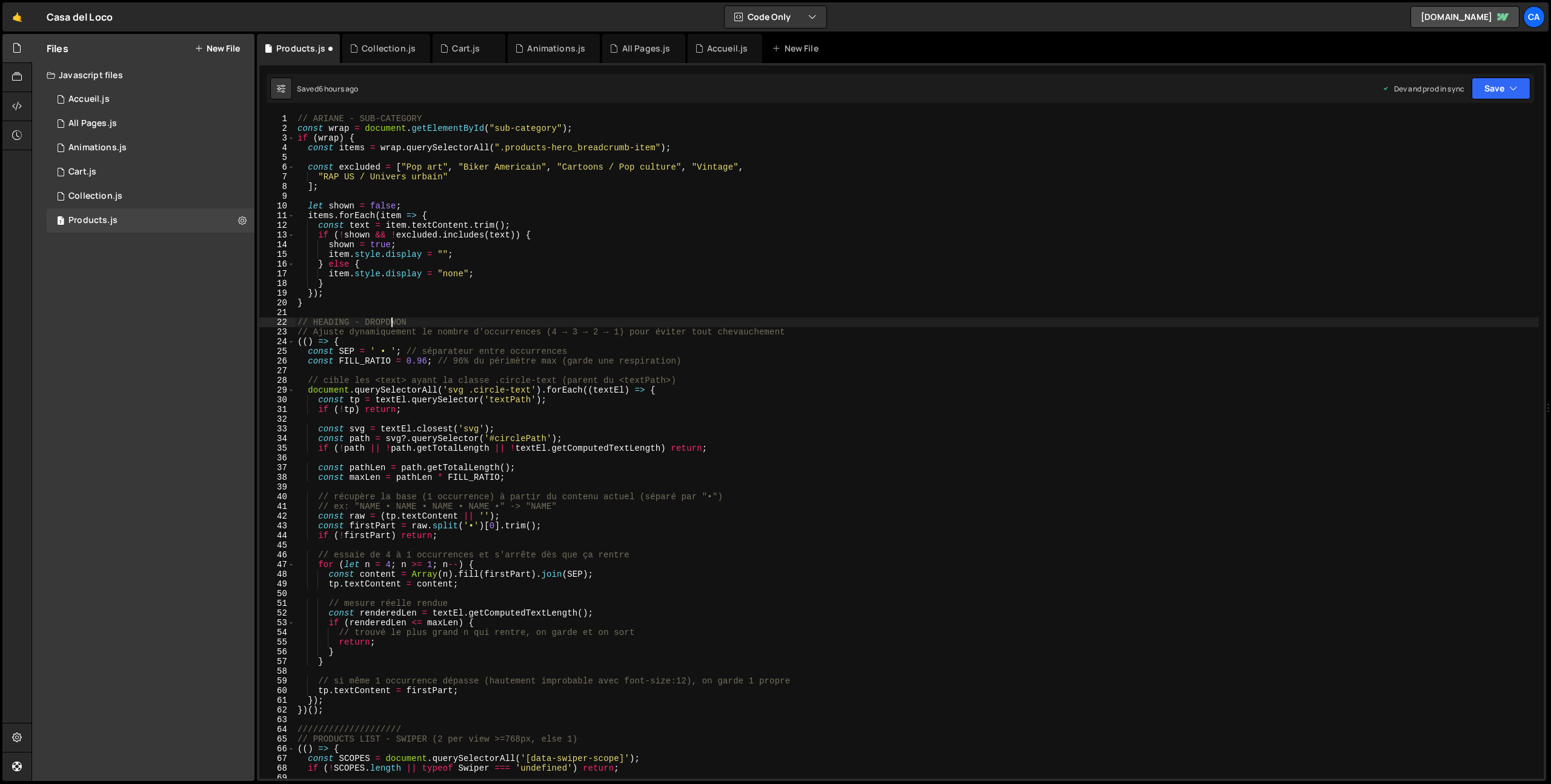
click at [389, 319] on div "// ARIANE - SUB-CATEGORY const wrap = document . getElementById ( "sub-category…" at bounding box center [917, 455] width 1244 height 684
type textarea "// HEADING - OCCURENCES"
click at [676, 317] on div "// ARIANE - SUB-CATEGORY const wrap = document . getElementById ( "sub-category…" at bounding box center [917, 455] width 1244 height 684
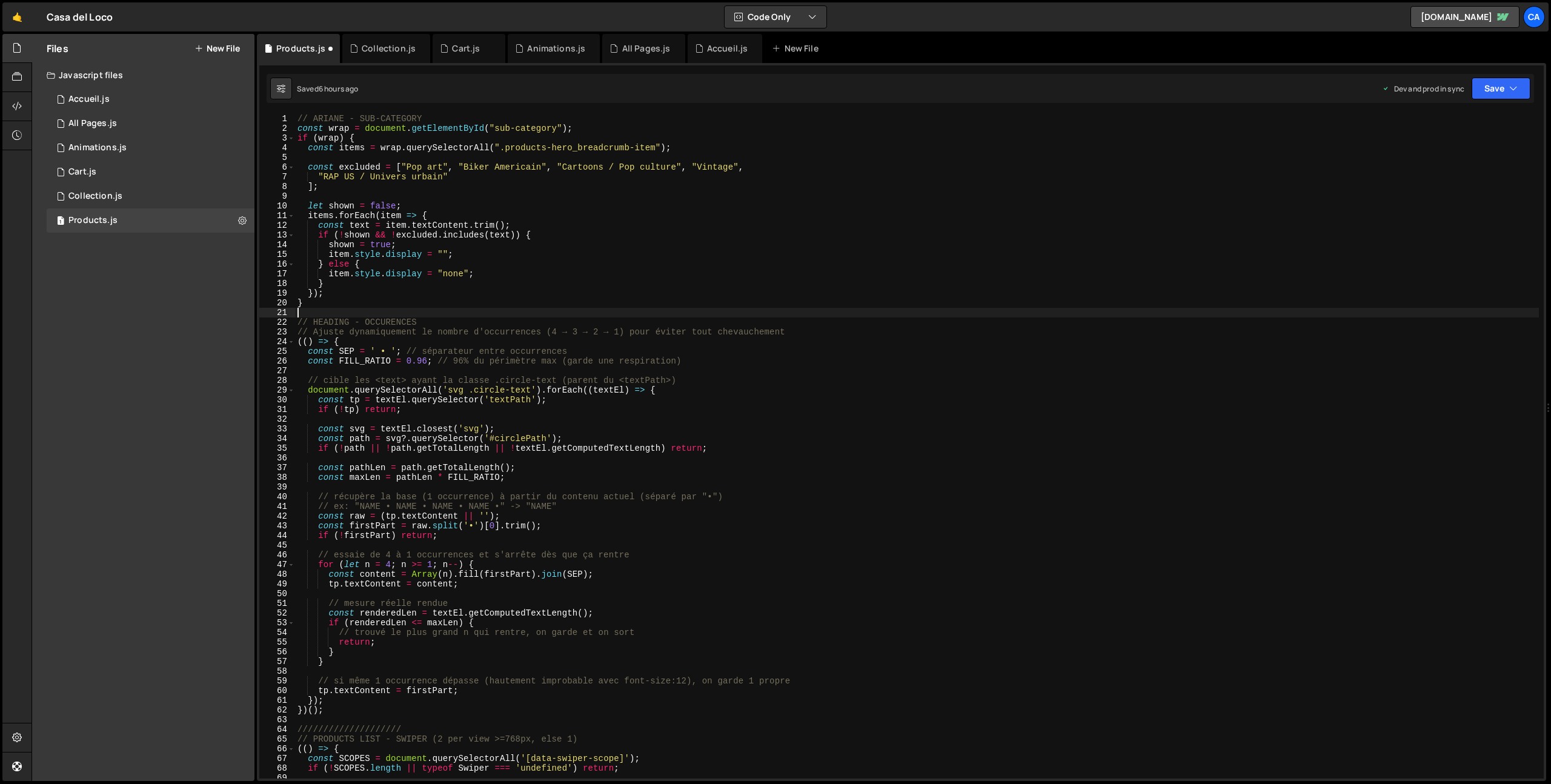
scroll to position [0, 0]
drag, startPoint x: 788, startPoint y: 332, endPoint x: 258, endPoint y: 331, distance: 530.0
click at [258, 331] on div "Type cmd + s to save your Javascript file. XXXXXXXXXXXXXXXXXXXXXXXXXXXXXXXXXXXX…" at bounding box center [901, 422] width 1290 height 718
type textarea "// Ajuste dynamiquement le nombre d'occurrences (4 → 3 → 2 → 1) pour éviter tou…"
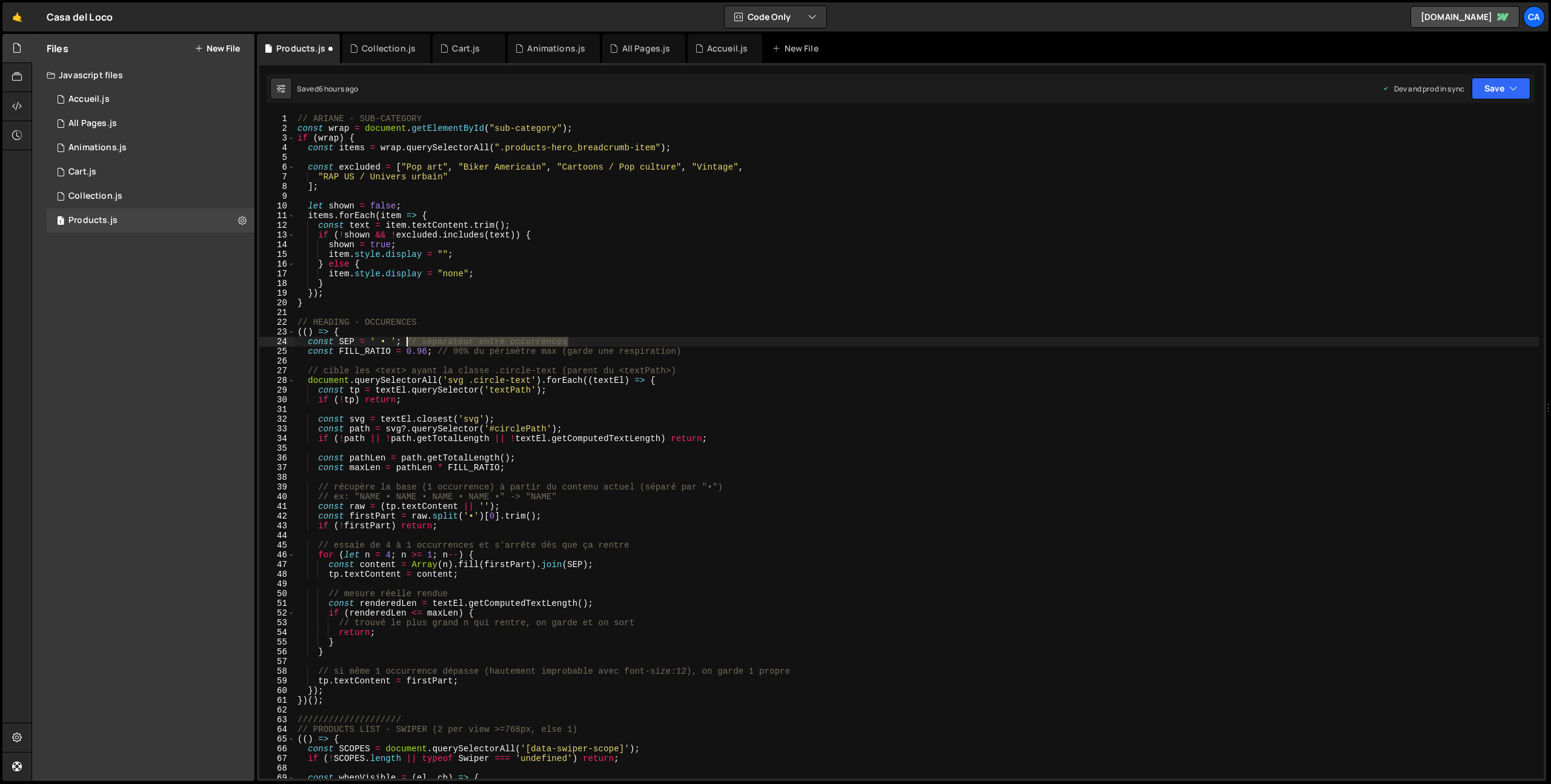
drag, startPoint x: 589, startPoint y: 341, endPoint x: 408, endPoint y: 343, distance: 181.0
click at [408, 343] on div "// ARIANE - SUB-CATEGORY const wrap = document . getElementById ( "sub-category…" at bounding box center [917, 455] width 1244 height 684
drag, startPoint x: 685, startPoint y: 351, endPoint x: 437, endPoint y: 353, distance: 248.0
click at [437, 353] on div "// ARIANE - SUB-CATEGORY const wrap = document . getElementById ( "sub-category…" at bounding box center [917, 455] width 1244 height 684
drag, startPoint x: 685, startPoint y: 367, endPoint x: 260, endPoint y: 368, distance: 425.0
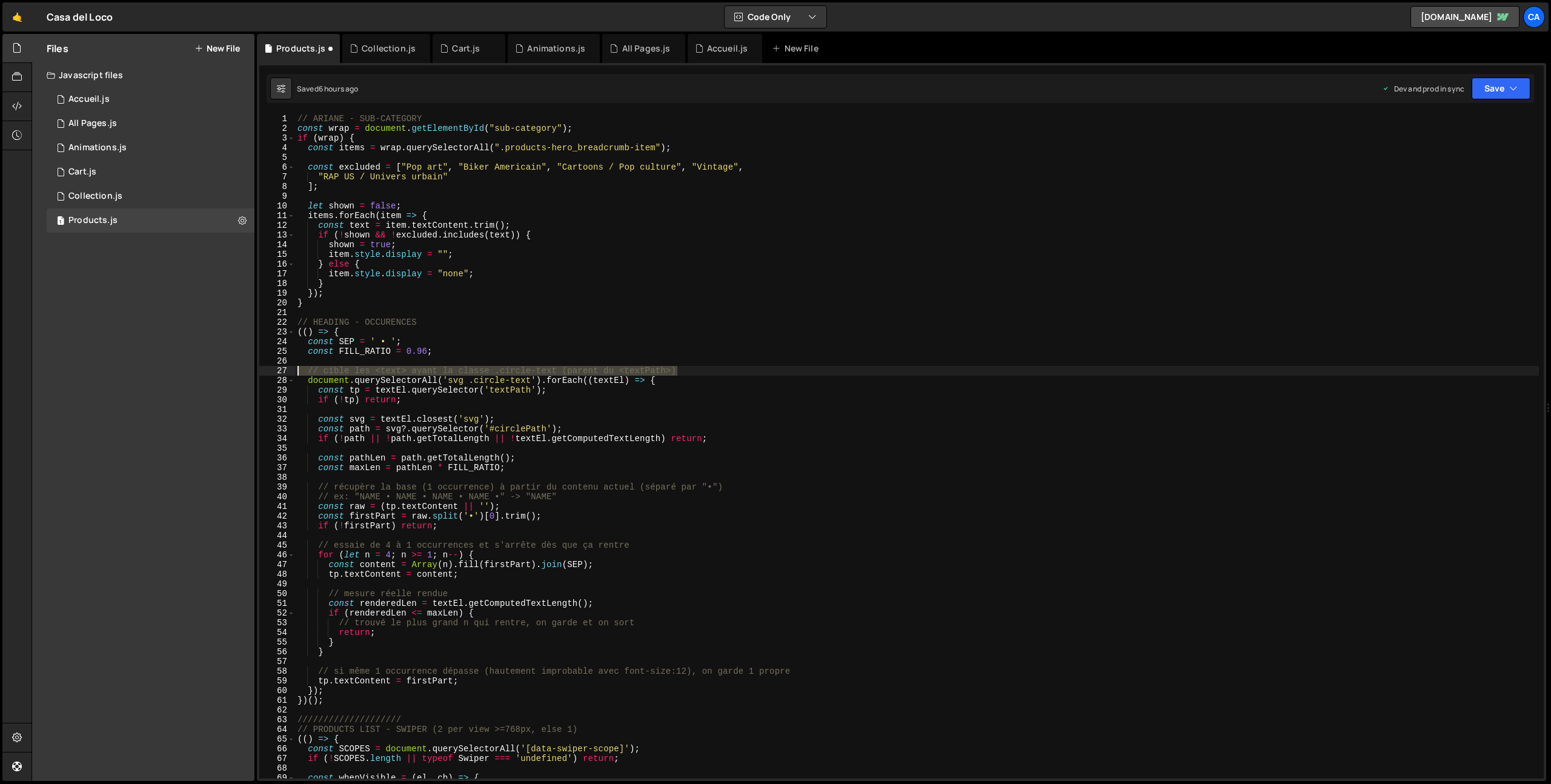
click at [260, 368] on div "const FILL_RATIO = 0.96; 1 2 3 4 5 6 7 8 9 10 11 12 13 14 15 16 17 18 19 20 21 …" at bounding box center [901, 447] width 1285 height 665
type textarea "// cible les <text> ayant la classe .circle-text (parent du <textPath>)"
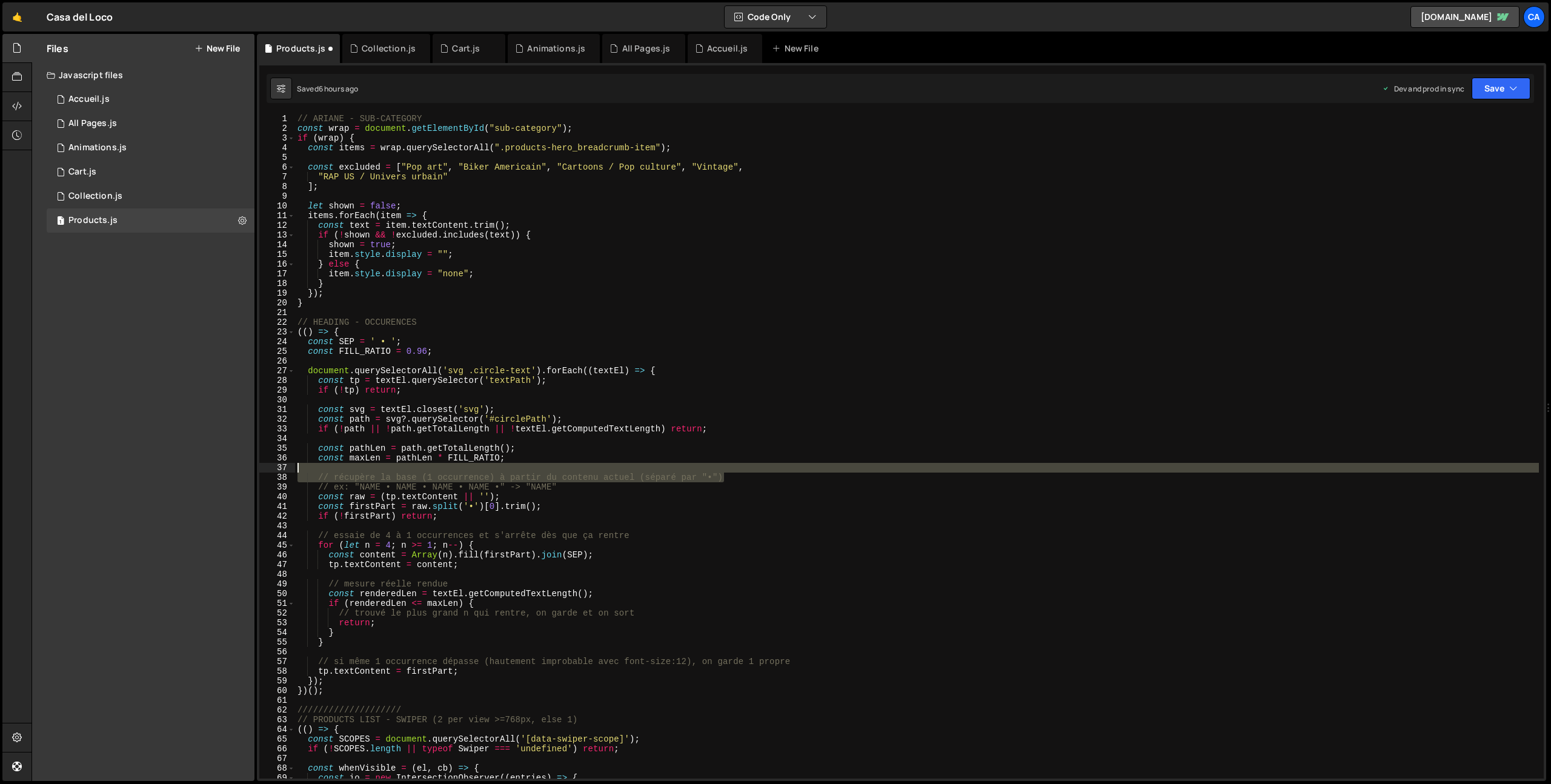
drag, startPoint x: 731, startPoint y: 477, endPoint x: 327, endPoint y: 475, distance: 404.0
click at [327, 475] on div "// ARIANE - SUB-CATEGORY const wrap = document . getElementById ( "sub-category…" at bounding box center [917, 455] width 1244 height 684
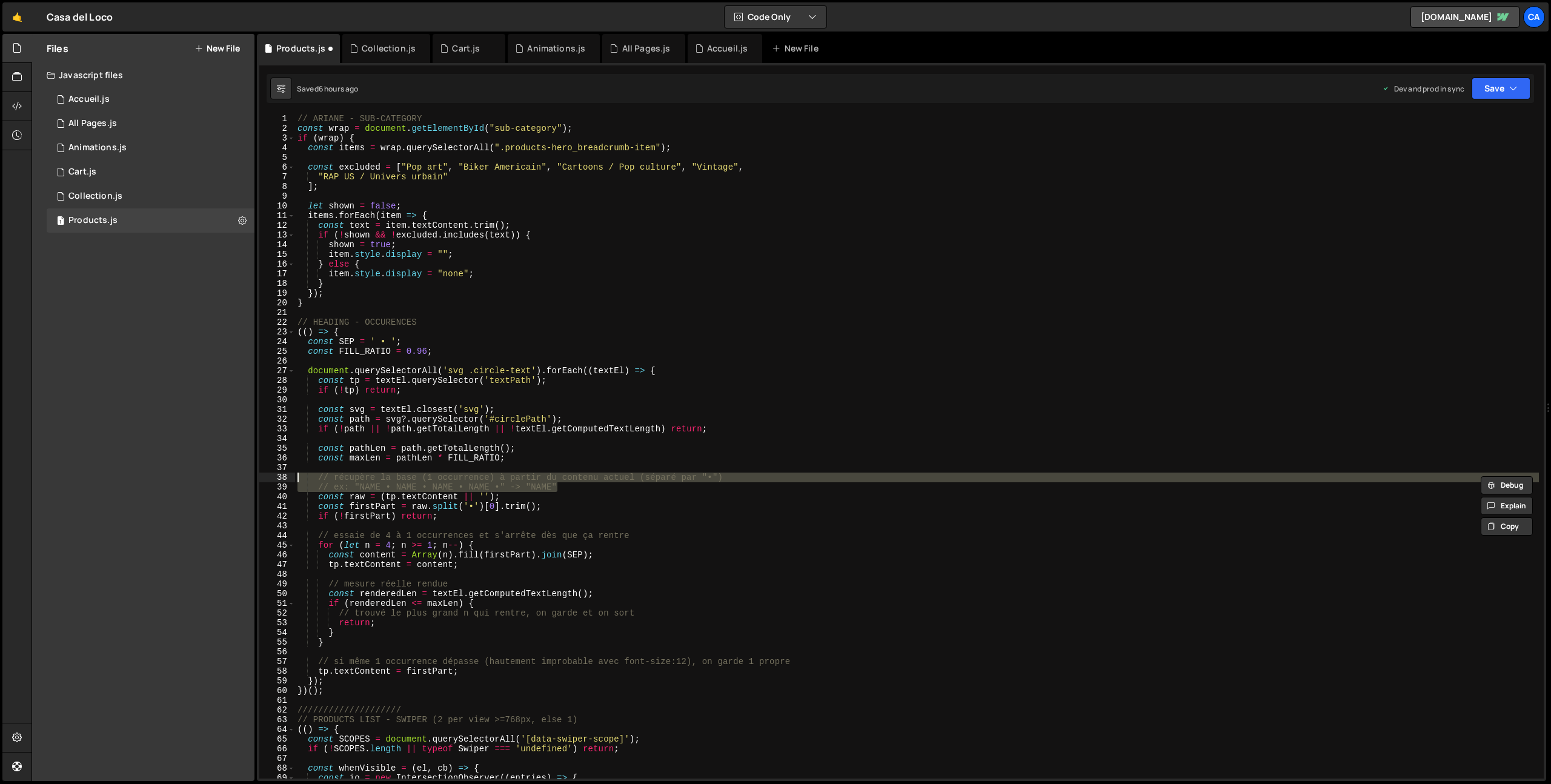
drag, startPoint x: 591, startPoint y: 486, endPoint x: 233, endPoint y: 477, distance: 358.1
click at [233, 477] on div "Files New File Javascript files 1 Accueil.js 0 1 All Pages.js 0 1 Animations.js…" at bounding box center [791, 408] width 1520 height 748
type textarea "// récupère la base (1 occurrence) à partir du contenu actuel (séparé par "•") …"
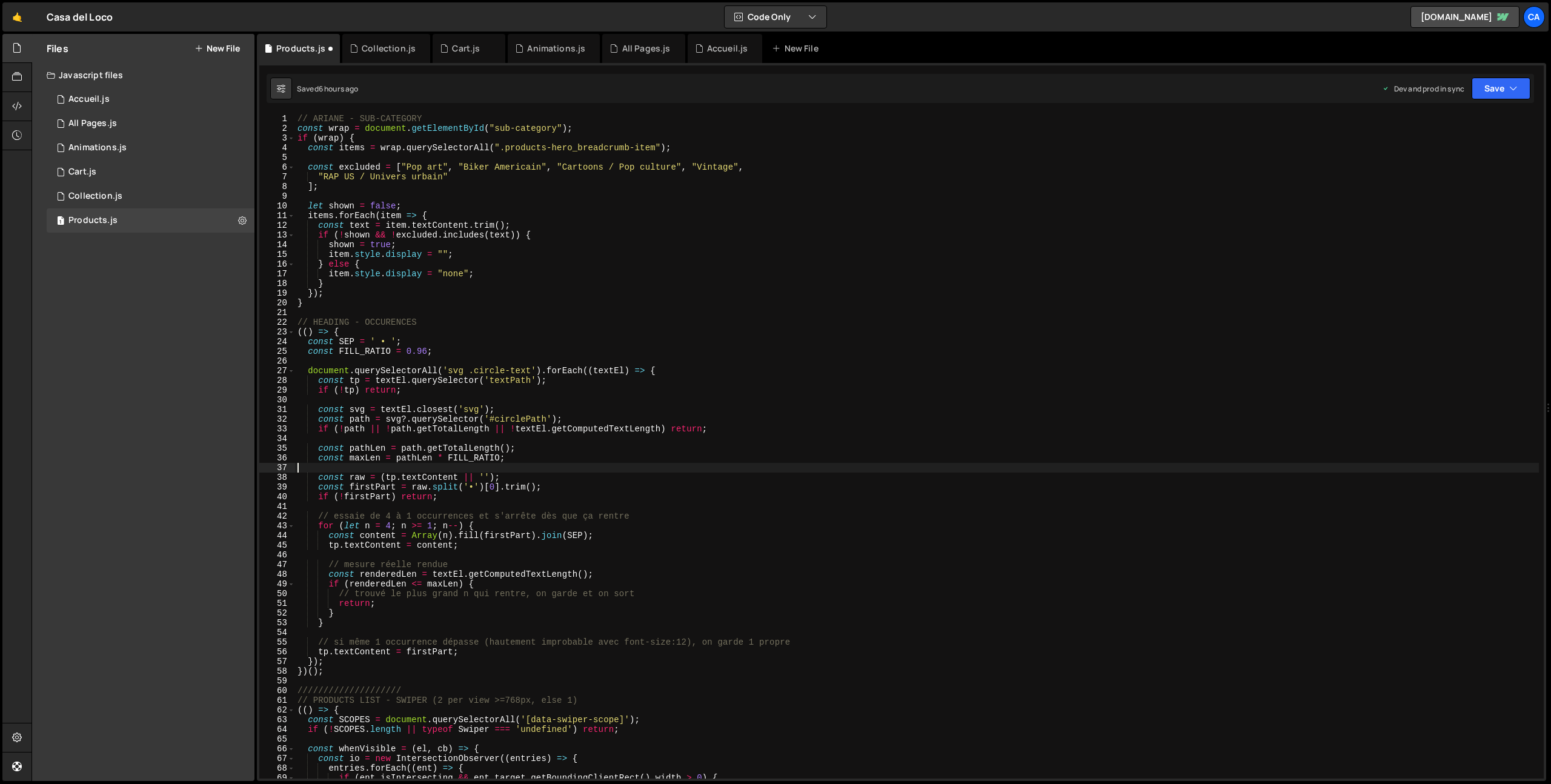
scroll to position [78, 0]
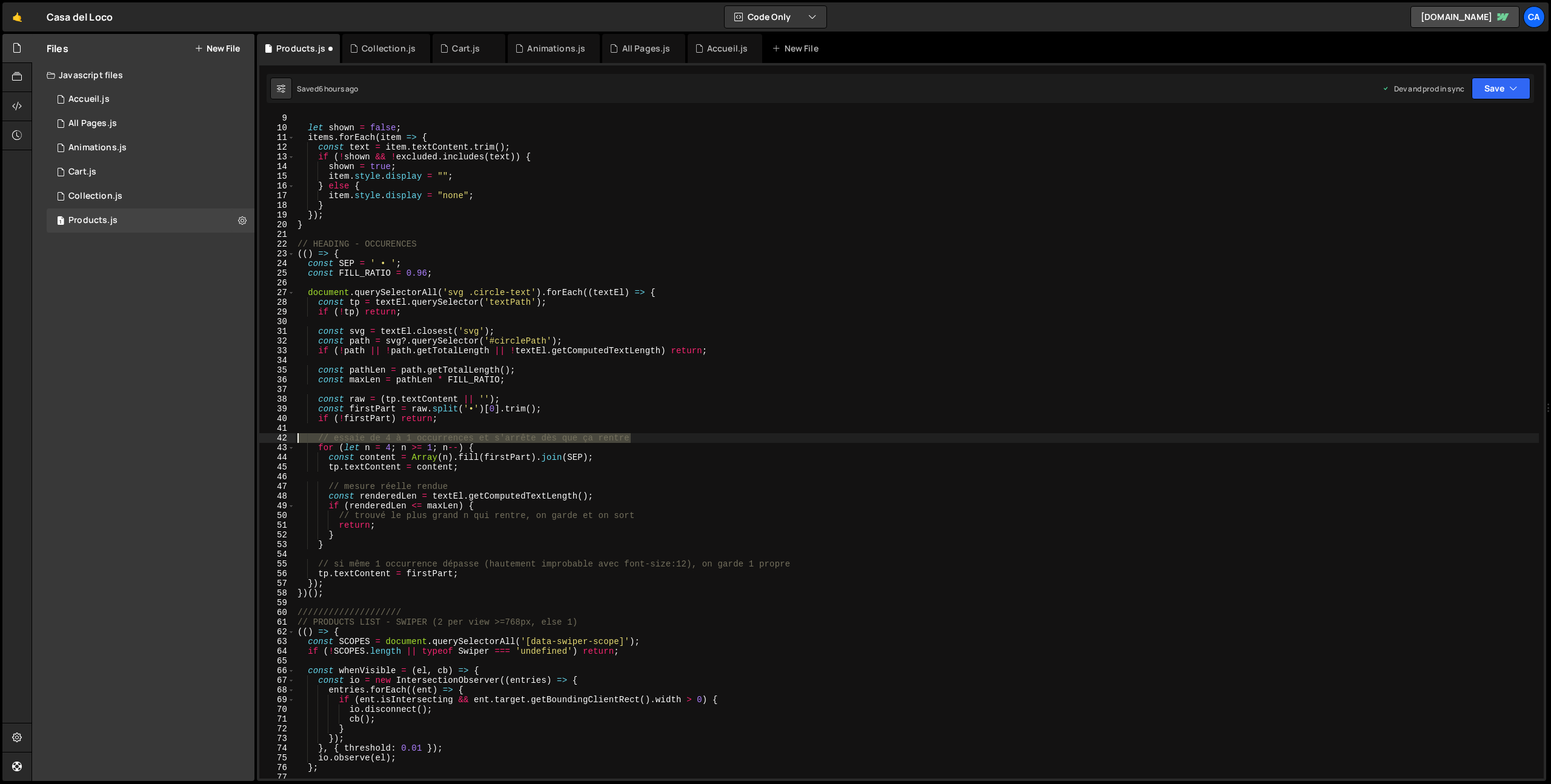
drag, startPoint x: 661, startPoint y: 439, endPoint x: 284, endPoint y: 434, distance: 377.0
click at [285, 434] on div "9 10 11 12 13 14 15 16 17 18 19 20 21 22 23 24 25 26 27 28 29 30 31 32 33 34 35…" at bounding box center [901, 447] width 1285 height 665
type textarea "// essaie de 4 à 1 occurrences et s'arrête dès que ça rentre"
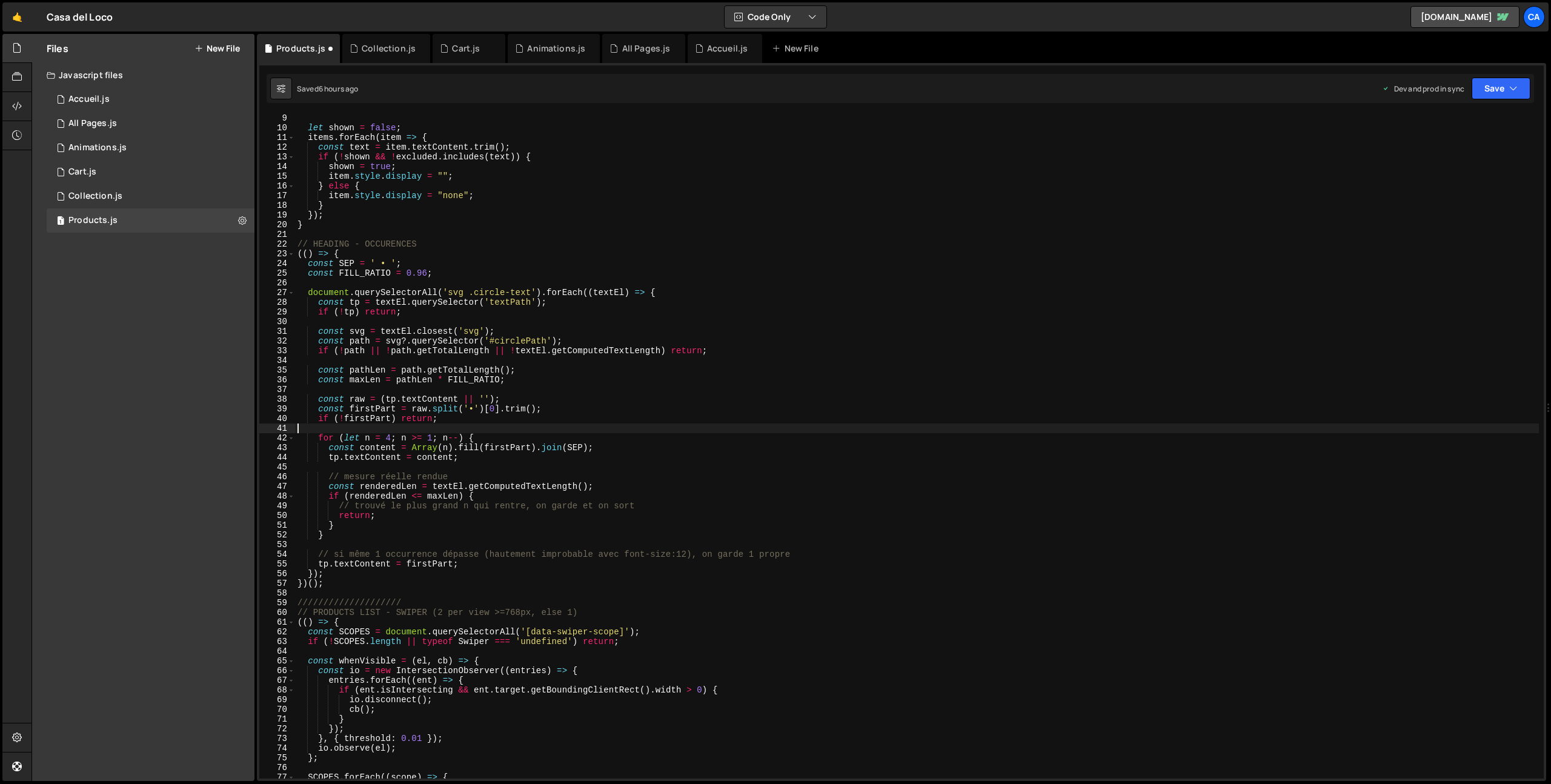
scroll to position [109, 0]
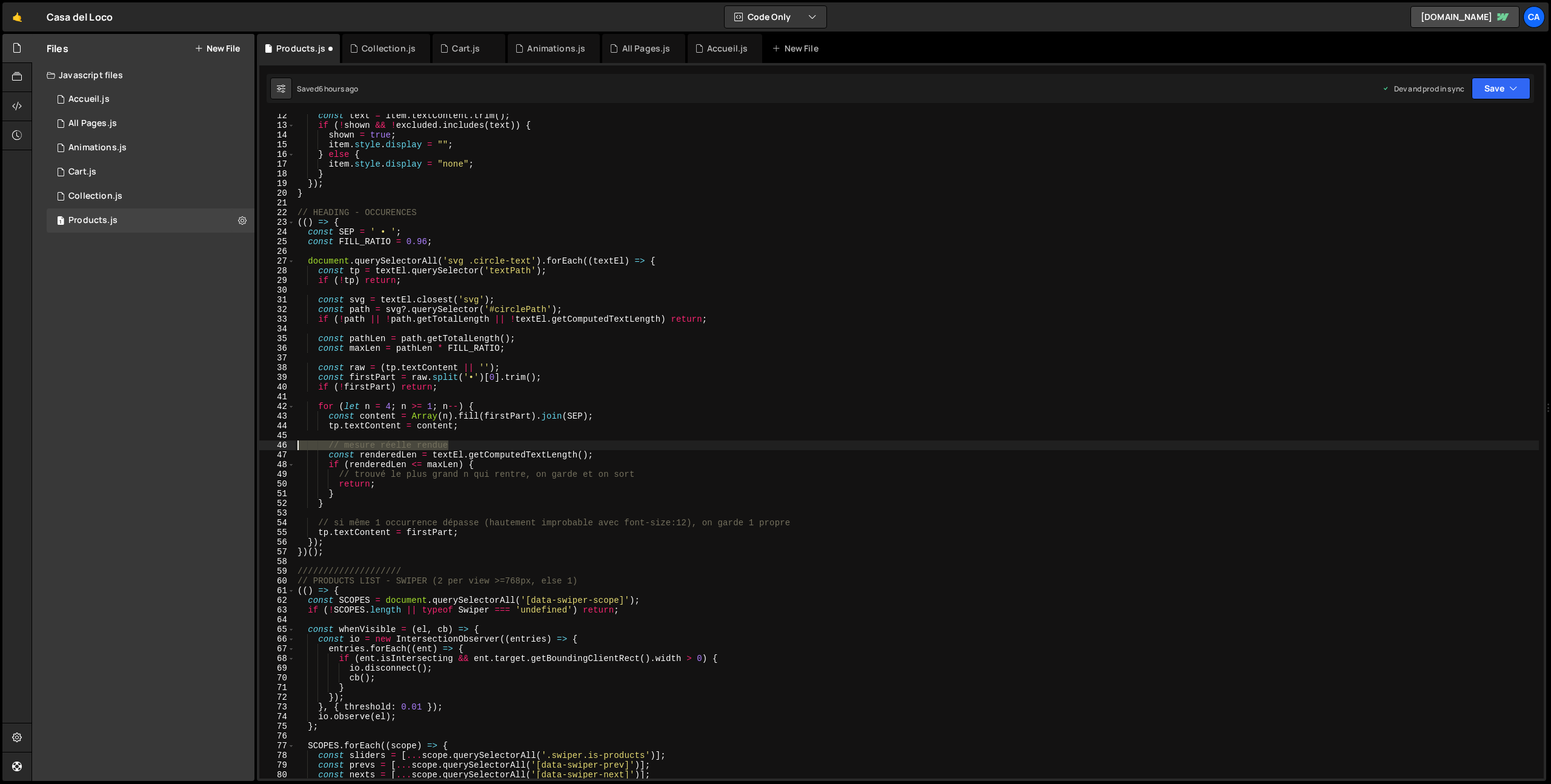
drag, startPoint x: 462, startPoint y: 446, endPoint x: 254, endPoint y: 441, distance: 208.1
click at [254, 441] on div "Files New File Javascript files 1 Accueil.js 0 1 All Pages.js 0 1 Animations.js…" at bounding box center [791, 408] width 1520 height 748
type textarea "// mesure réelle rendue"
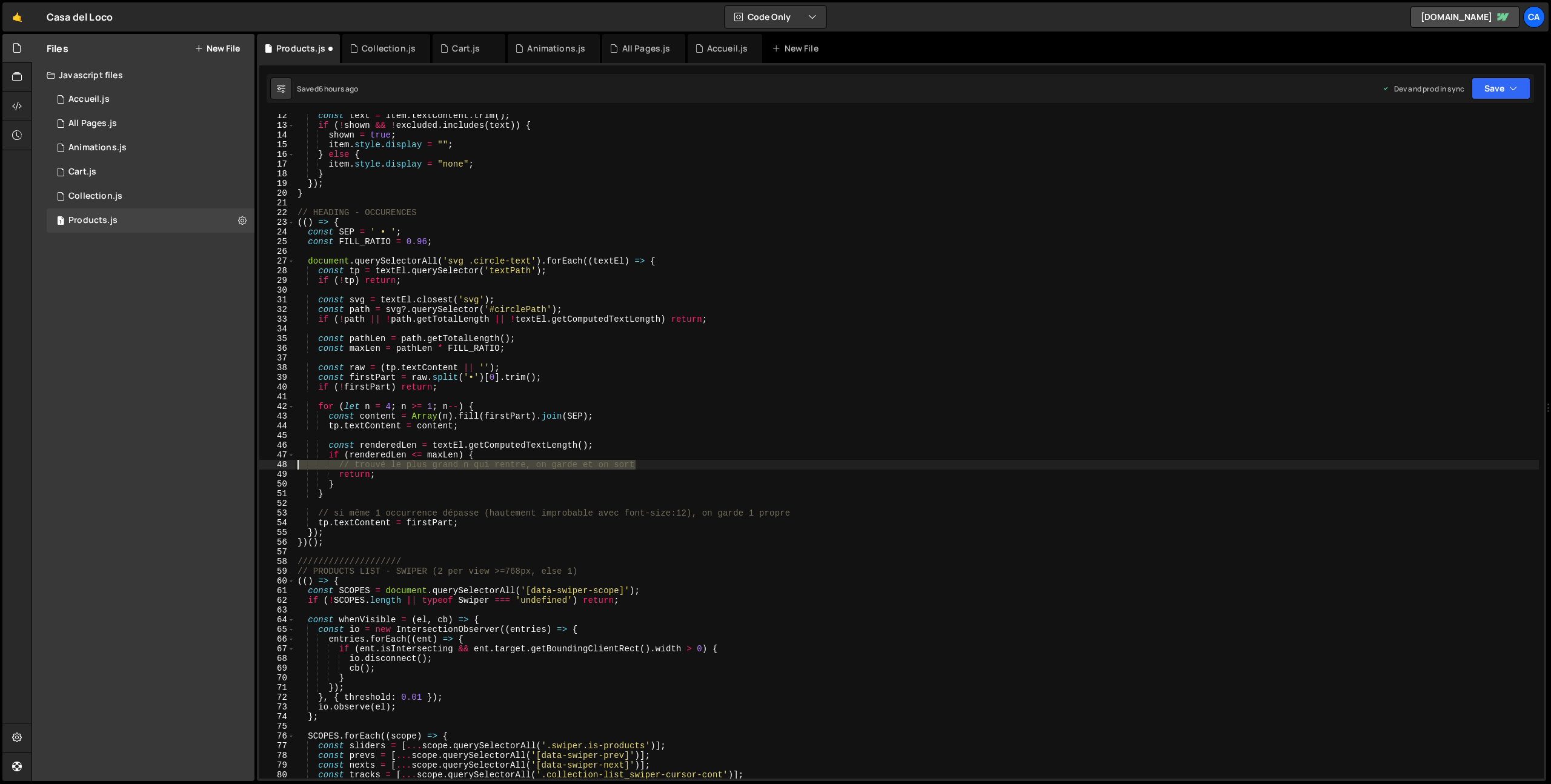
drag, startPoint x: 659, startPoint y: 465, endPoint x: 260, endPoint y: 464, distance: 399.0
click at [260, 464] on div "12 13 14 15 16 17 18 19 20 21 22 23 24 25 26 27 28 29 30 31 32 33 34 35 36 37 3…" at bounding box center [901, 447] width 1285 height 665
type textarea "// trouvé le plus grand n qui rentre, on garde et on sort"
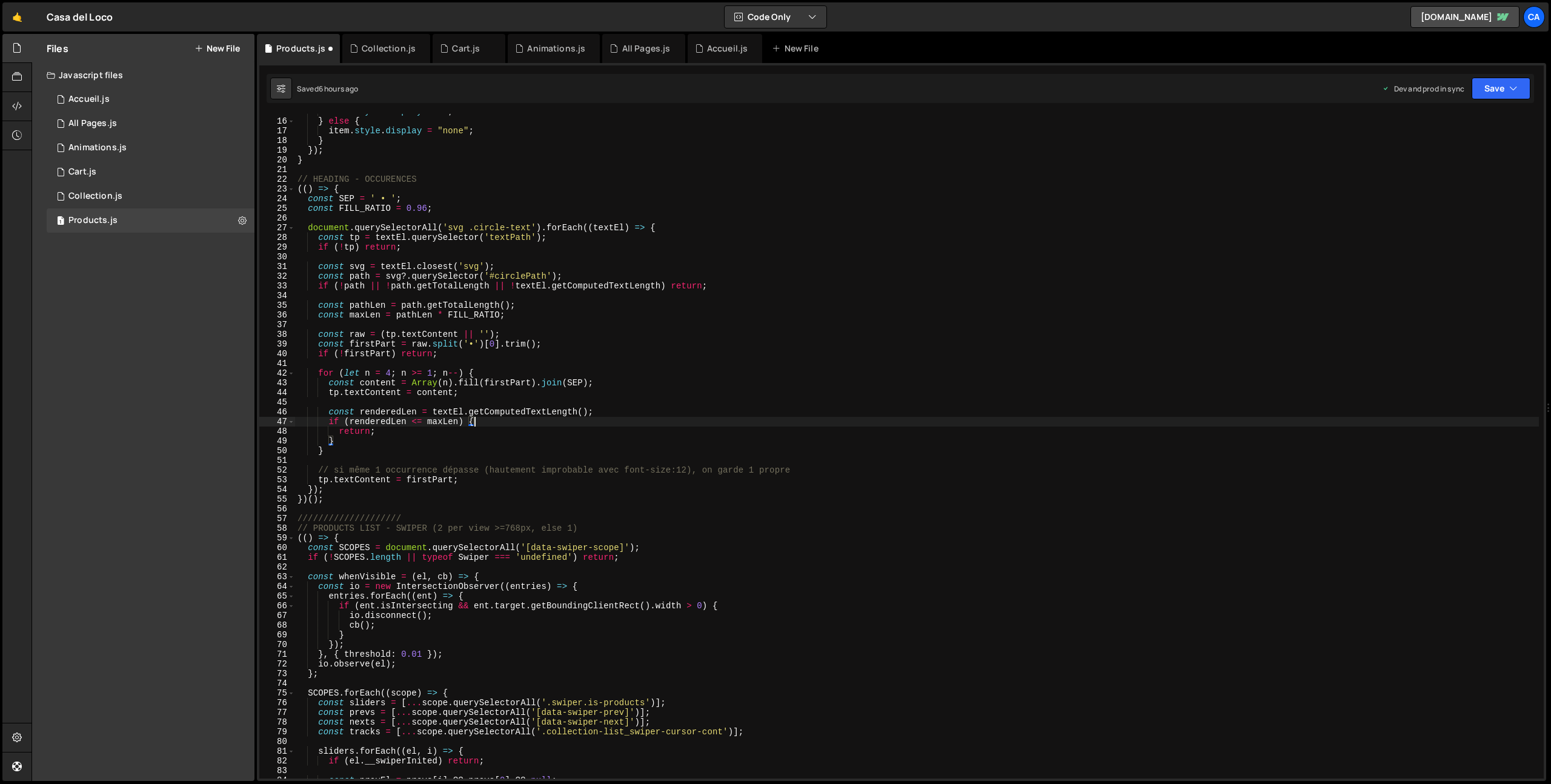
scroll to position [166, 0]
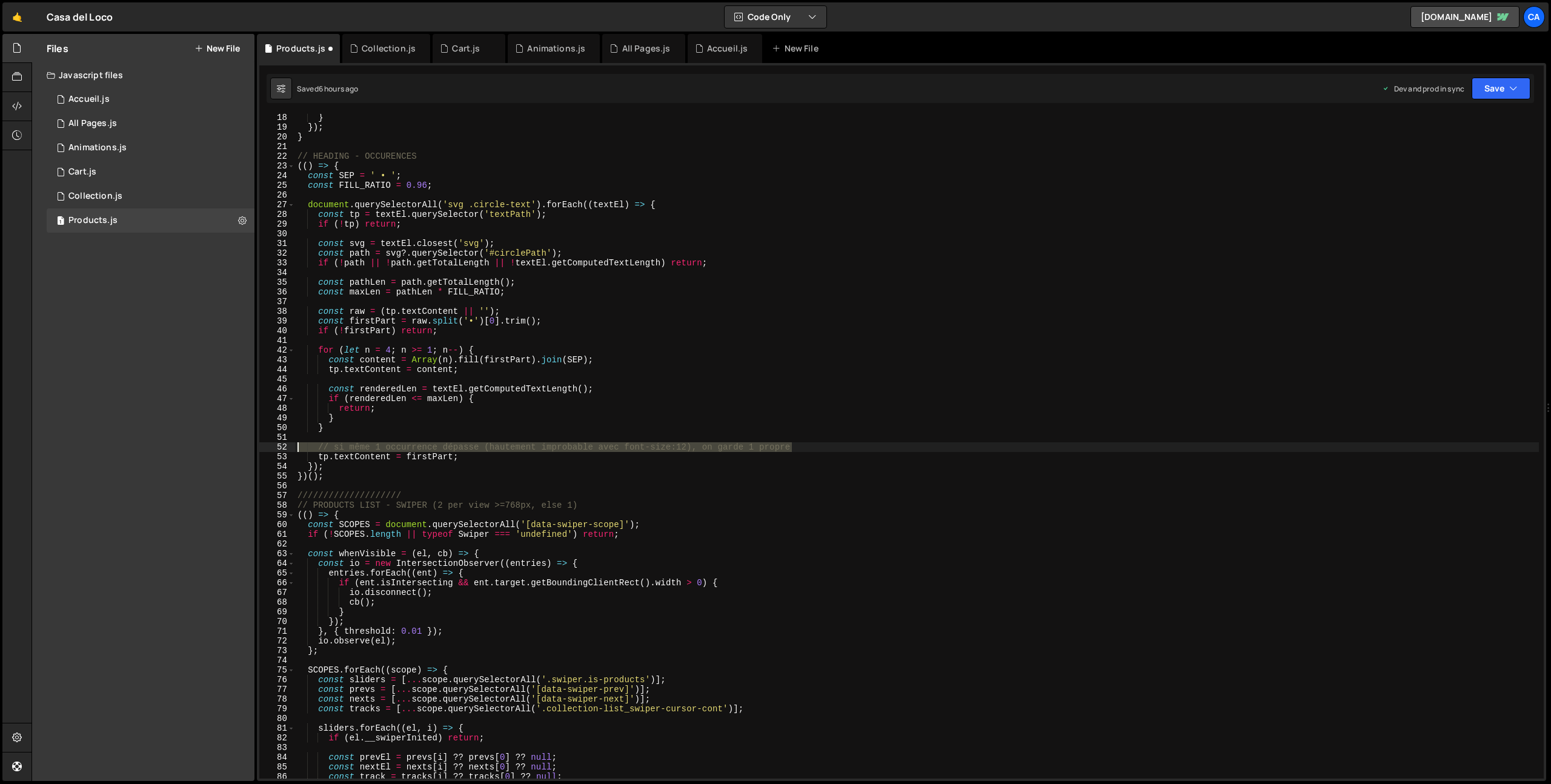
drag, startPoint x: 808, startPoint y: 448, endPoint x: 270, endPoint y: 444, distance: 538.0
click at [270, 444] on div "if (renderedLen <= maxLen) { 18 19 20 21 22 23 24 25 26 27 28 29 30 31 32 33 34…" at bounding box center [901, 447] width 1285 height 665
type textarea "// si même 1 occurrence dépasse (hautement improbable avec font-size:12), on ga…"
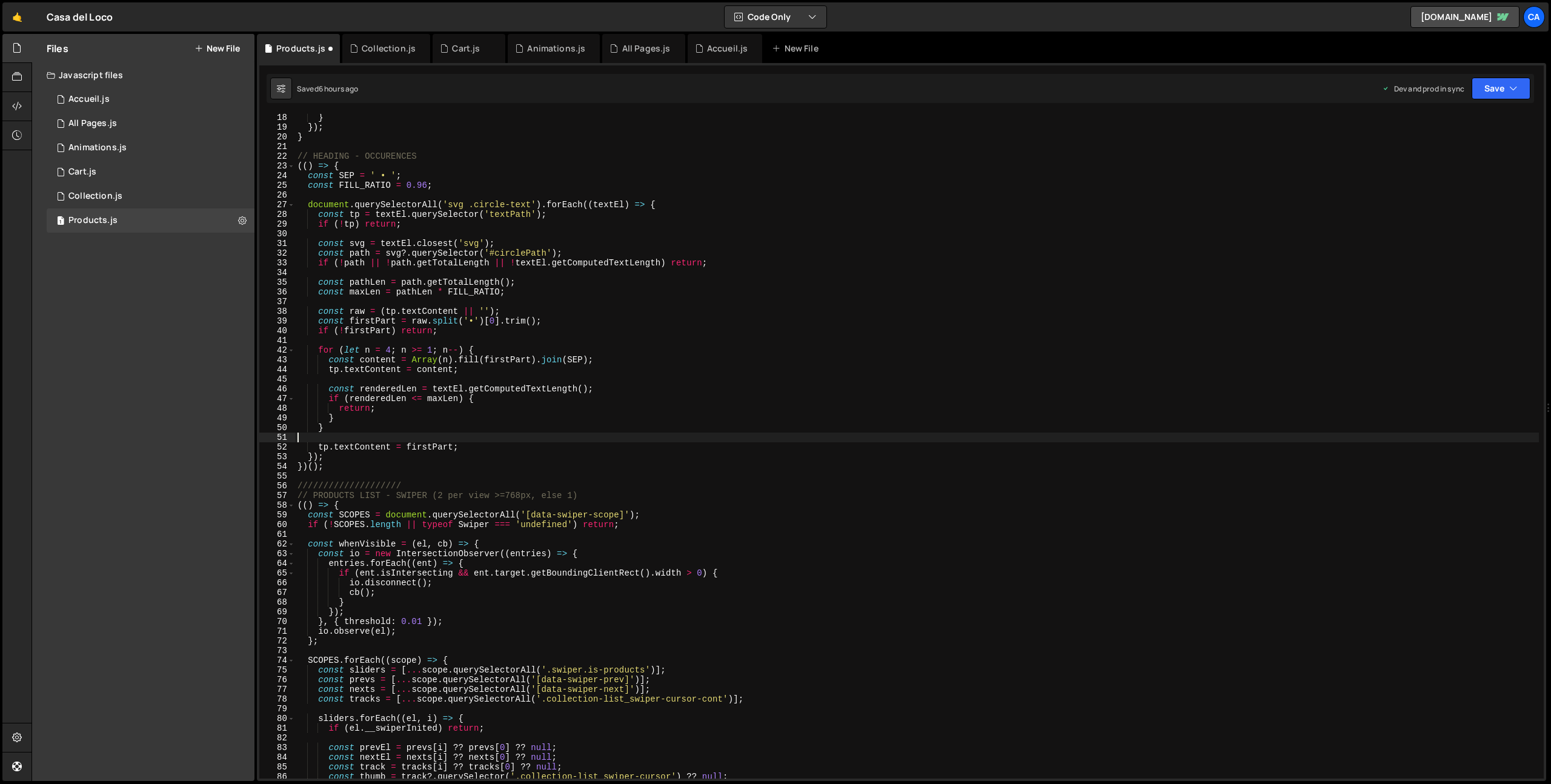
scroll to position [201, 0]
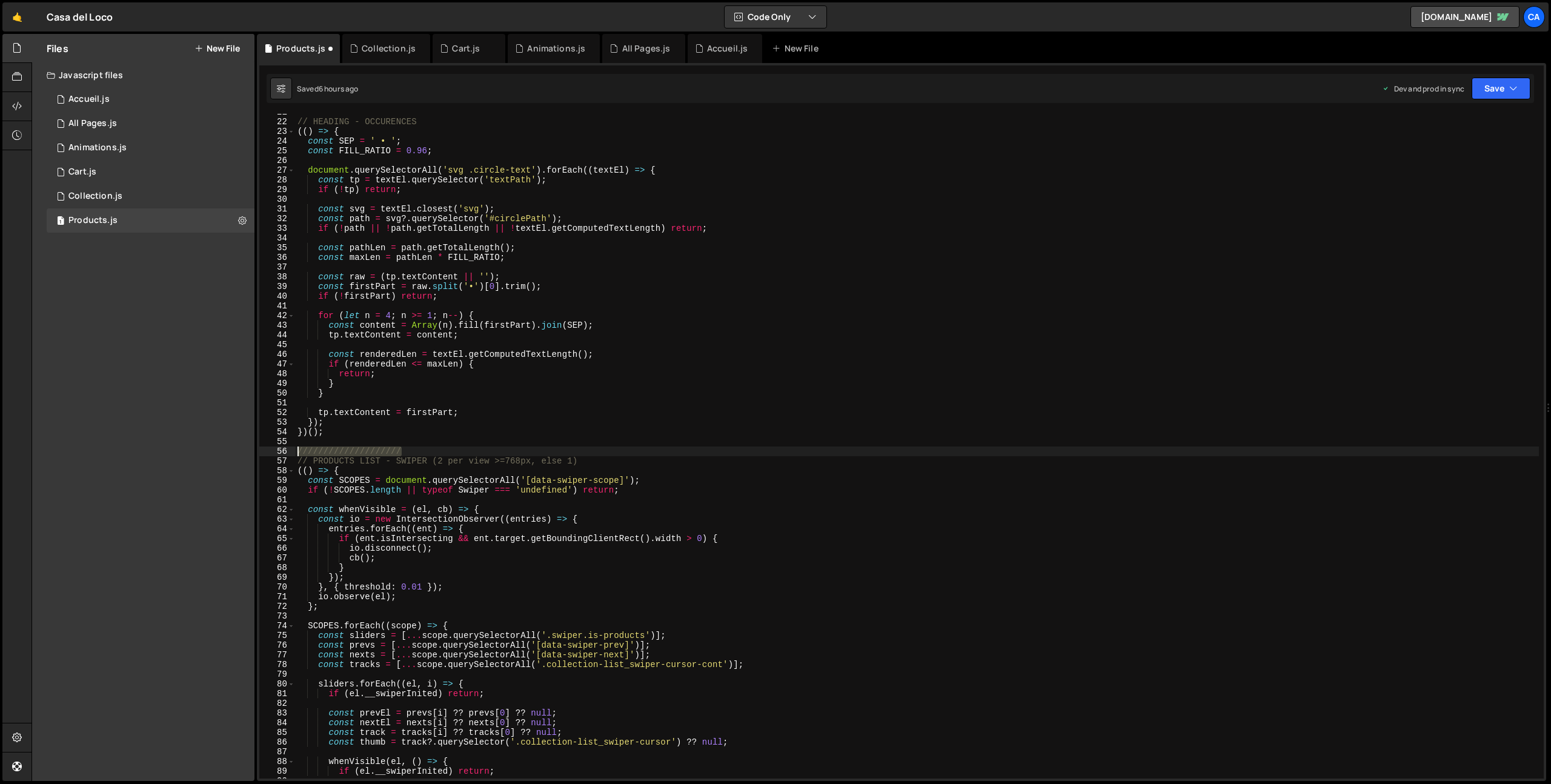
drag, startPoint x: 427, startPoint y: 451, endPoint x: 255, endPoint y: 451, distance: 172.0
click at [255, 451] on div "Files New File Javascript files 1 Accueil.js 0 1 All Pages.js 0 1 Animations.js…" at bounding box center [791, 408] width 1520 height 748
type textarea "////////////////////"
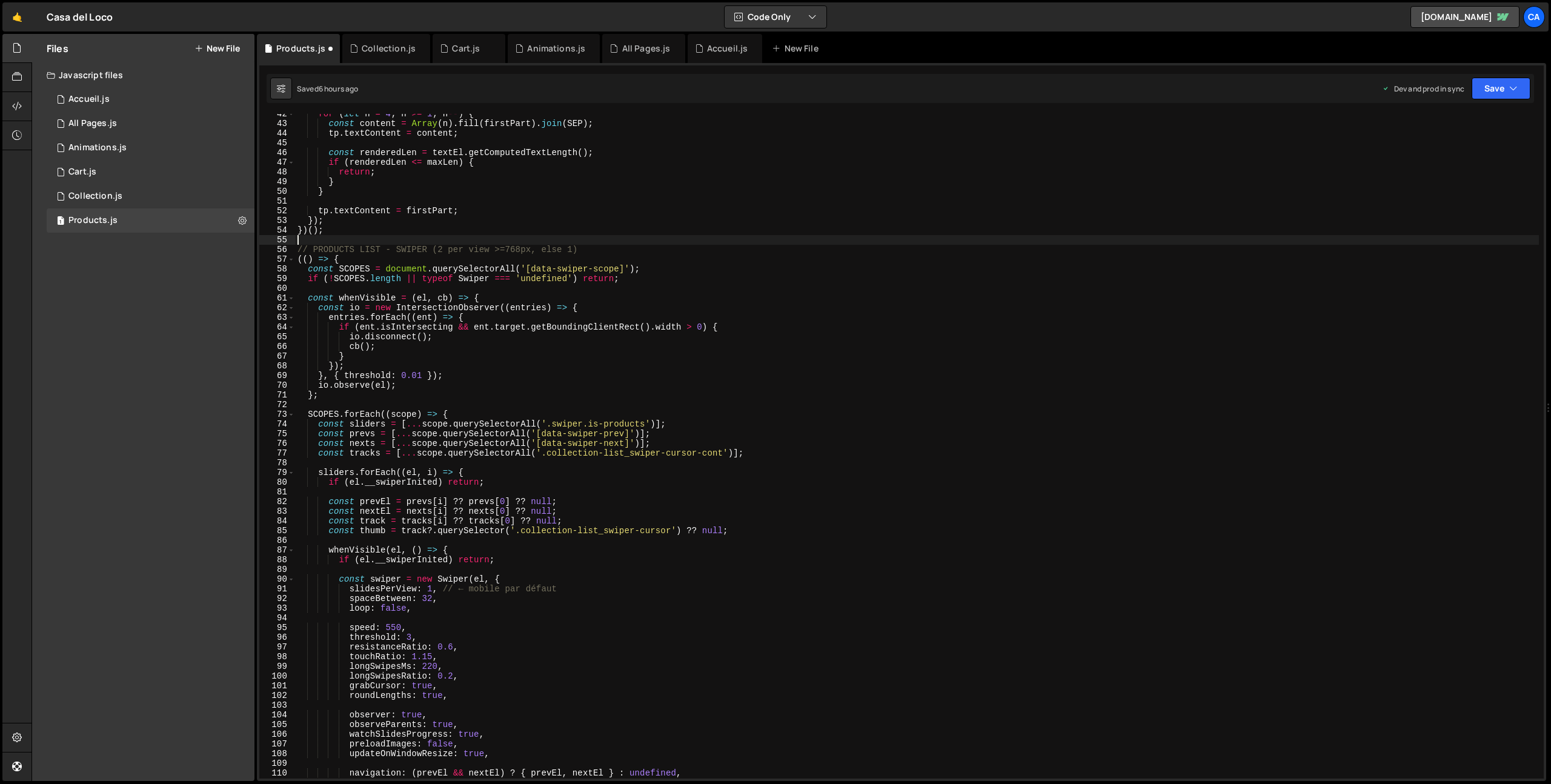
scroll to position [445, 0]
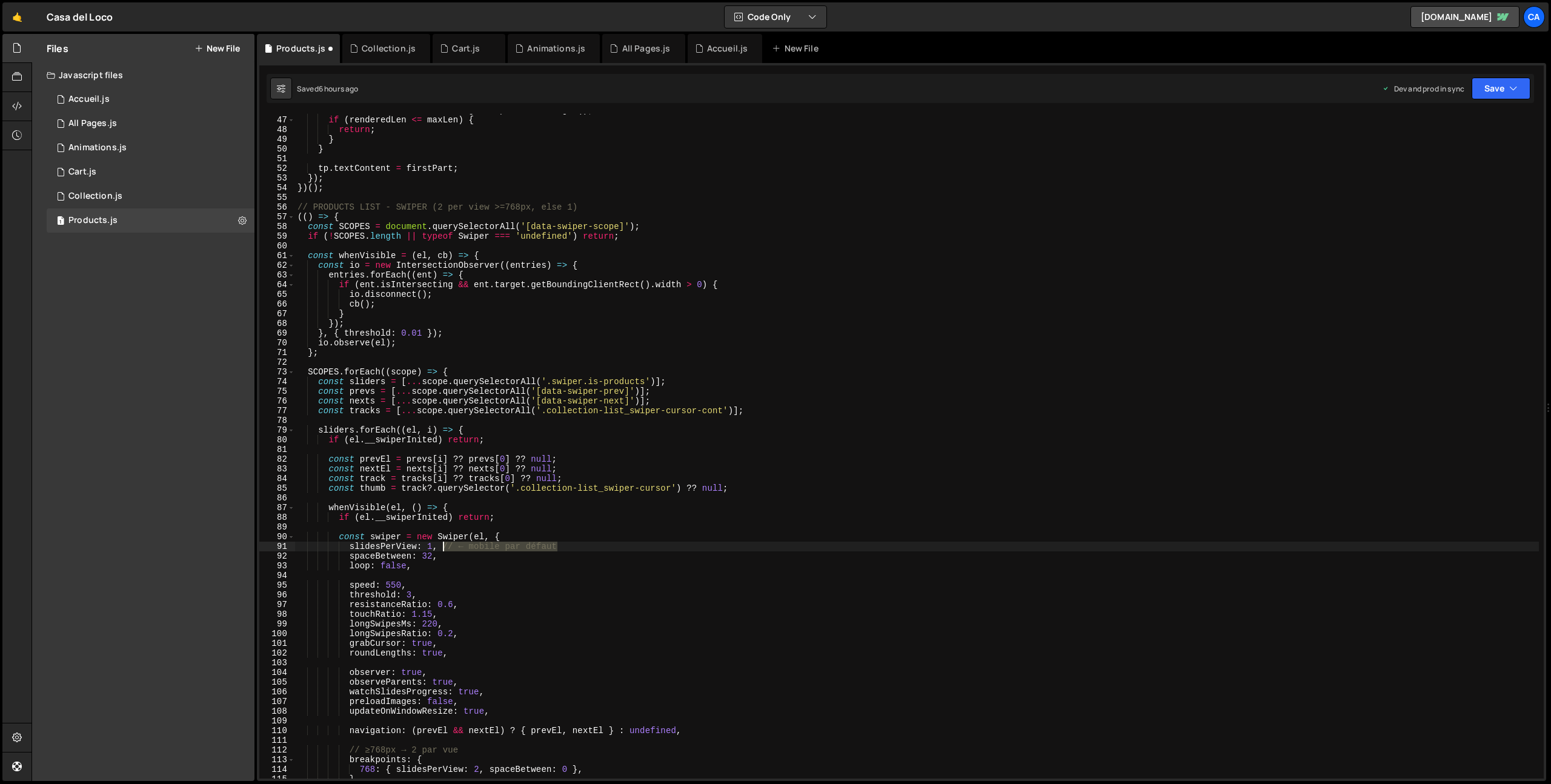
drag, startPoint x: 572, startPoint y: 547, endPoint x: 441, endPoint y: 547, distance: 131.0
click at [441, 547] on div "const renderedLen = textEl . getComputedTextLength ( ) ; if ( renderedLen <= ma…" at bounding box center [917, 447] width 1244 height 684
drag, startPoint x: 589, startPoint y: 204, endPoint x: 435, endPoint y: 207, distance: 154.0
click at [435, 207] on div "const renderedLen = textEl . getComputedTextLength ( ) ; if ( renderedLen <= ma…" at bounding box center [917, 447] width 1244 height 684
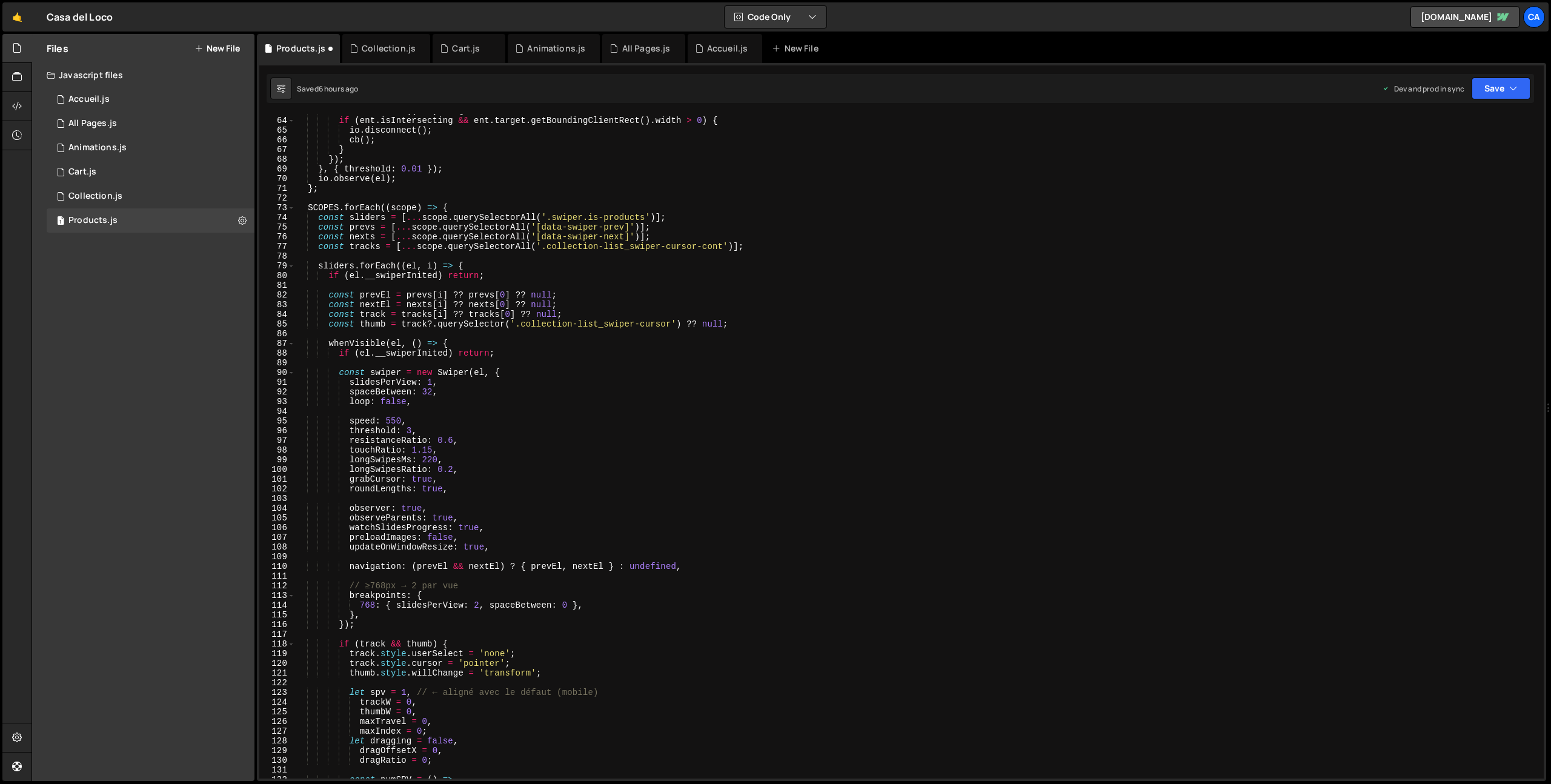
scroll to position [699, 0]
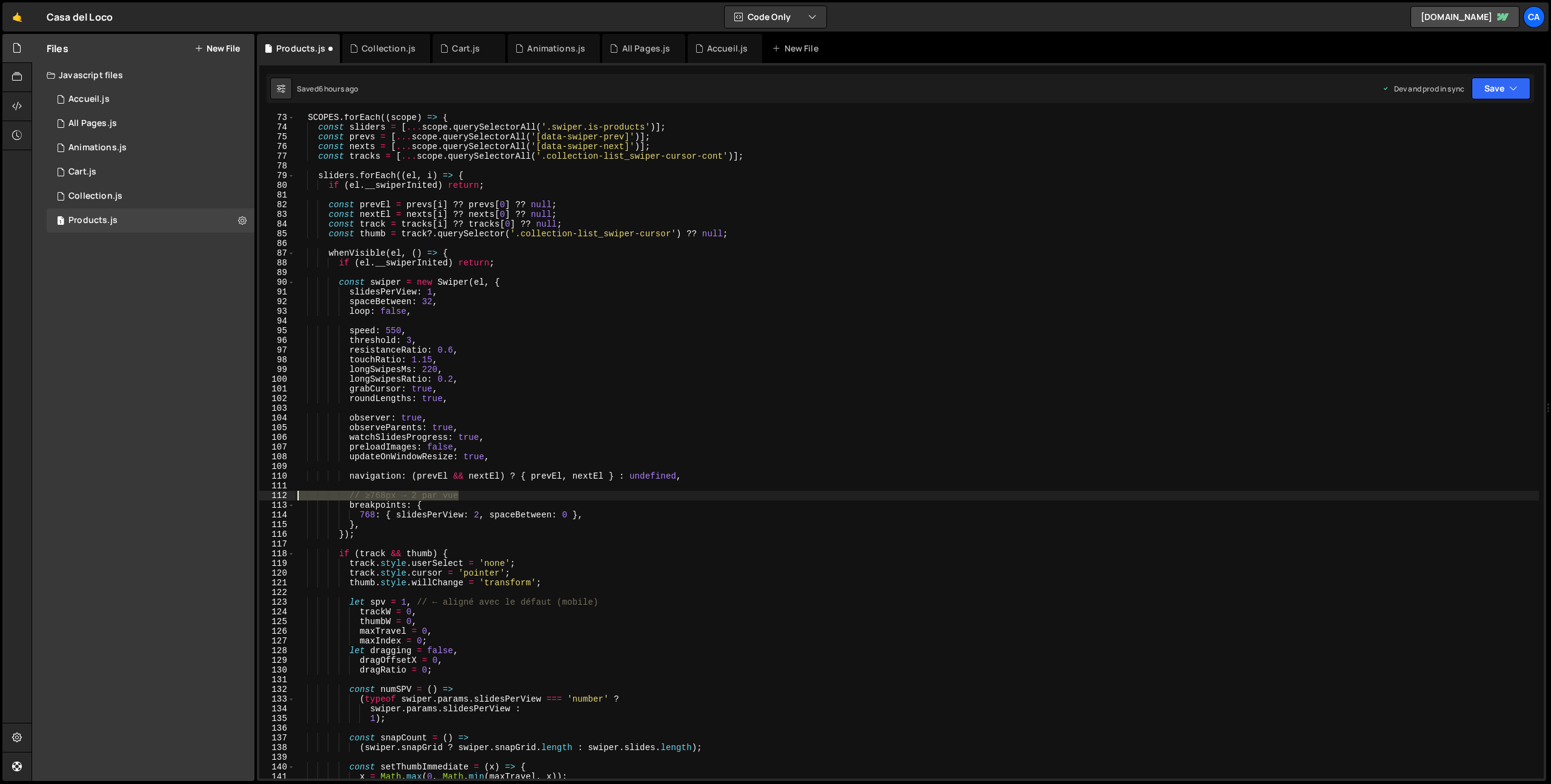
drag, startPoint x: 470, startPoint y: 494, endPoint x: 273, endPoint y: 498, distance: 197.0
click at [273, 498] on div "// PRODUCTS LIST - SWIPER 73 74 75 76 77 78 79 80 81 82 83 84 85 86 87 88 89 90…" at bounding box center [901, 447] width 1285 height 665
type textarea "// ≥768px → 2 par vue"
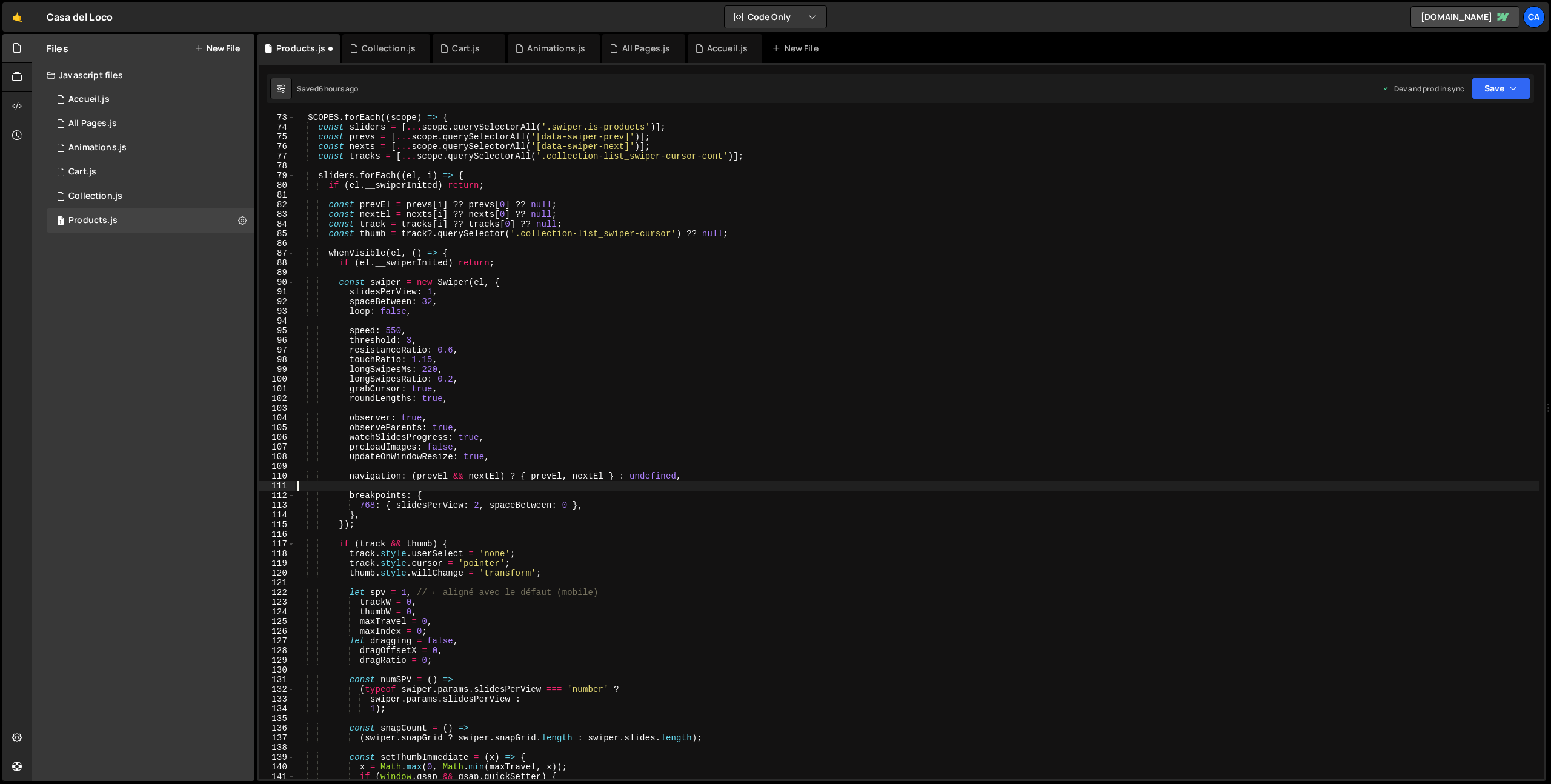
scroll to position [756, 0]
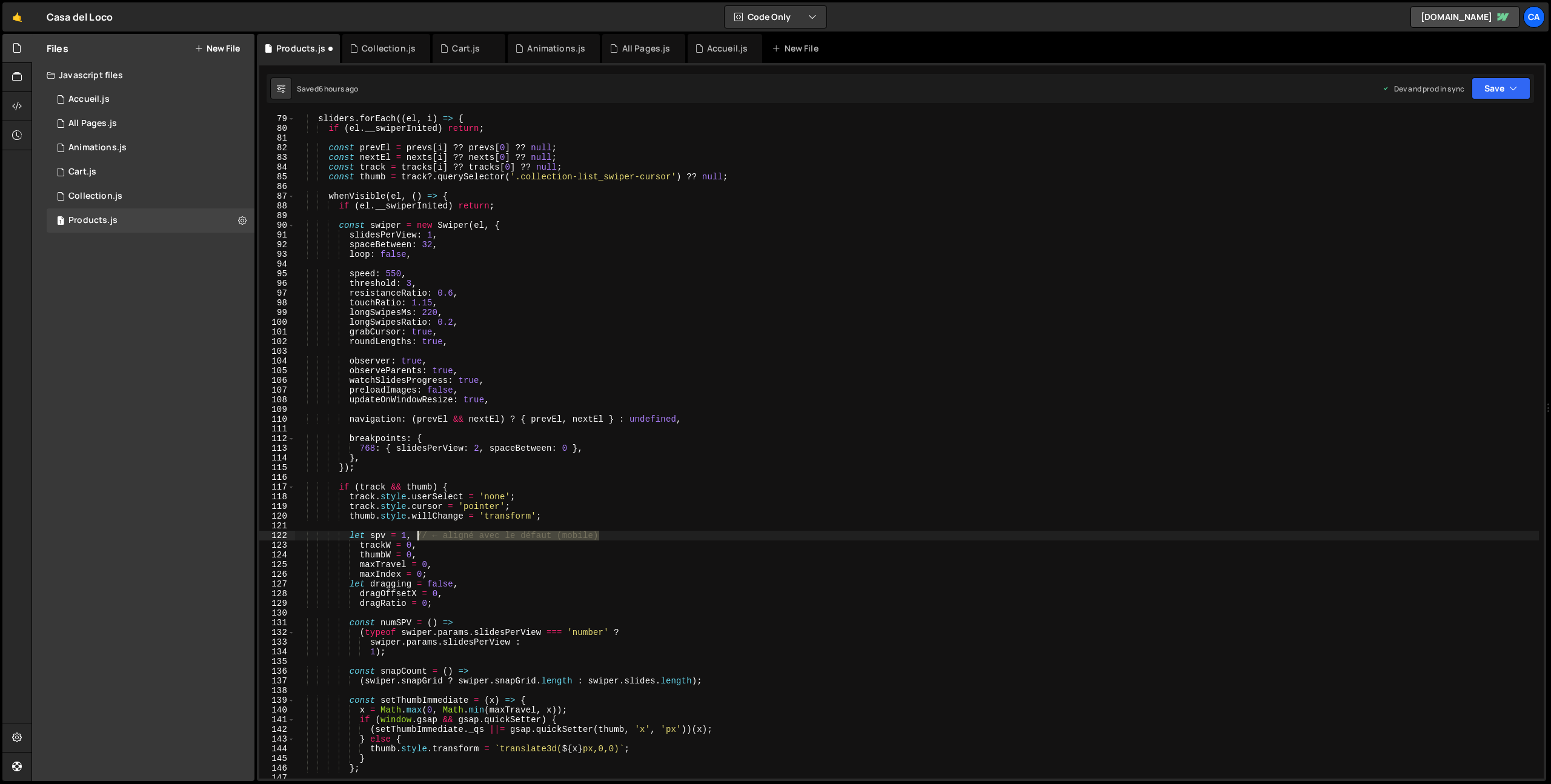
drag, startPoint x: 578, startPoint y: 533, endPoint x: 417, endPoint y: 532, distance: 161.0
click at [417, 532] on div "sliders . forEach (( el , i ) => { if ( el . __swiperInited ) return ; const pr…" at bounding box center [917, 455] width 1244 height 684
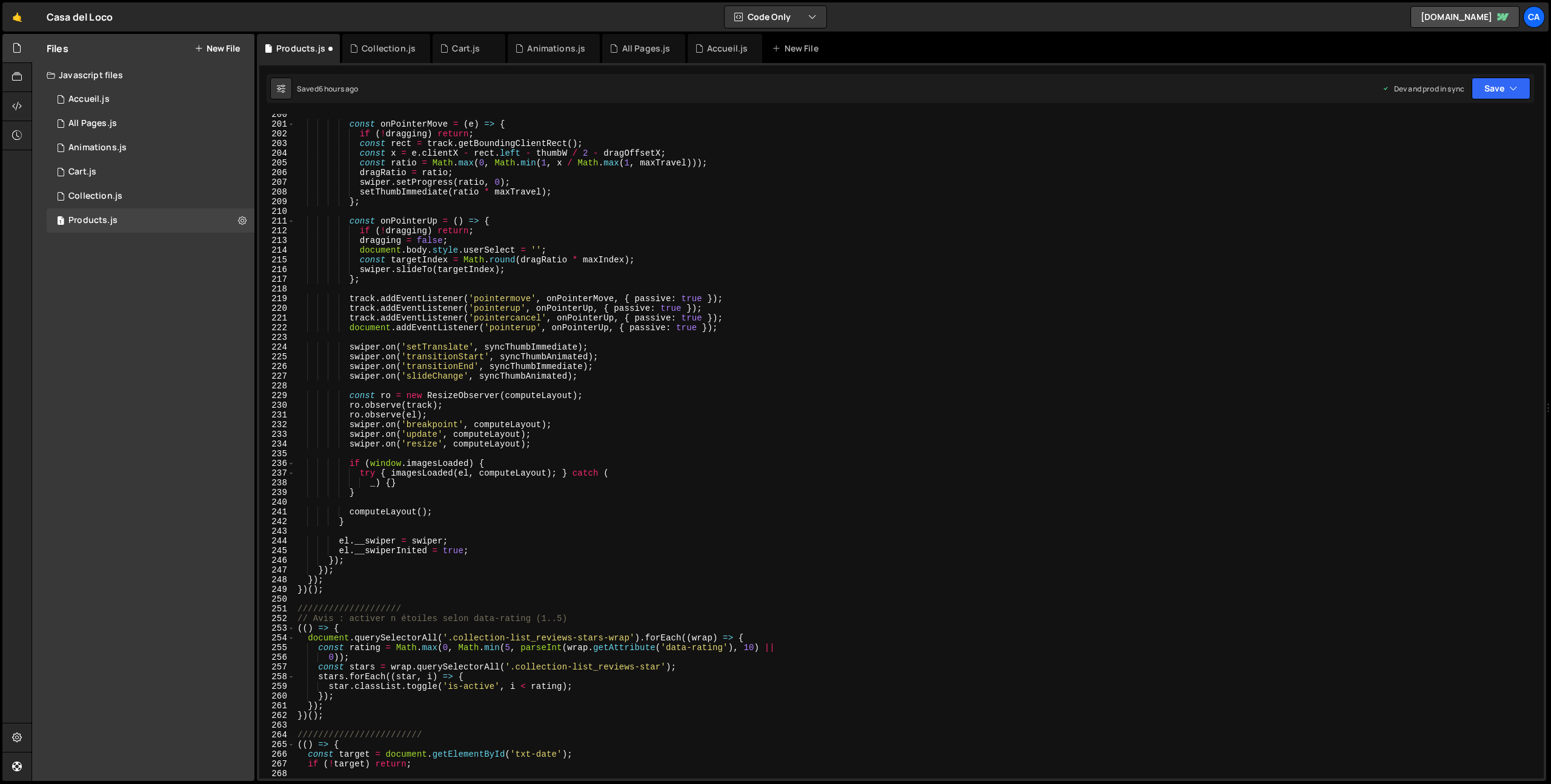
scroll to position [2033, 0]
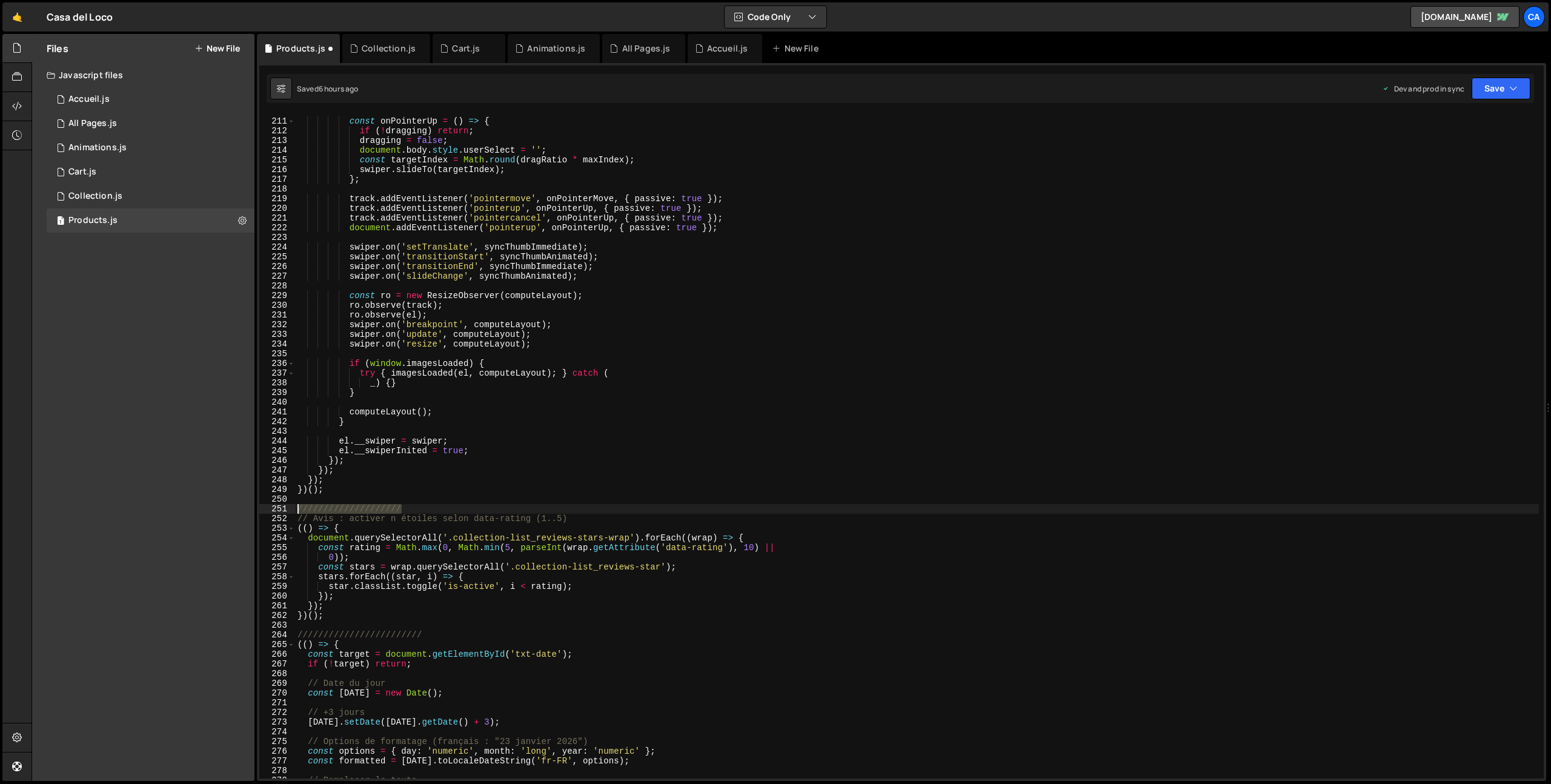
drag, startPoint x: 434, startPoint y: 510, endPoint x: 276, endPoint y: 508, distance: 158.0
click at [276, 508] on div "let spv = 1, 210 211 212 213 214 215 216 217 218 219 220 221 222 223 224 225 22…" at bounding box center [901, 447] width 1285 height 665
paste textarea "MENU DESKTOP - DROPDWON"
click at [326, 510] on div "const onPointerUp = ( ) => { if ( ! dragging ) return ; dragging = false ; docu…" at bounding box center [917, 448] width 1244 height 684
drag, startPoint x: 326, startPoint y: 510, endPoint x: 348, endPoint y: 510, distance: 22.0
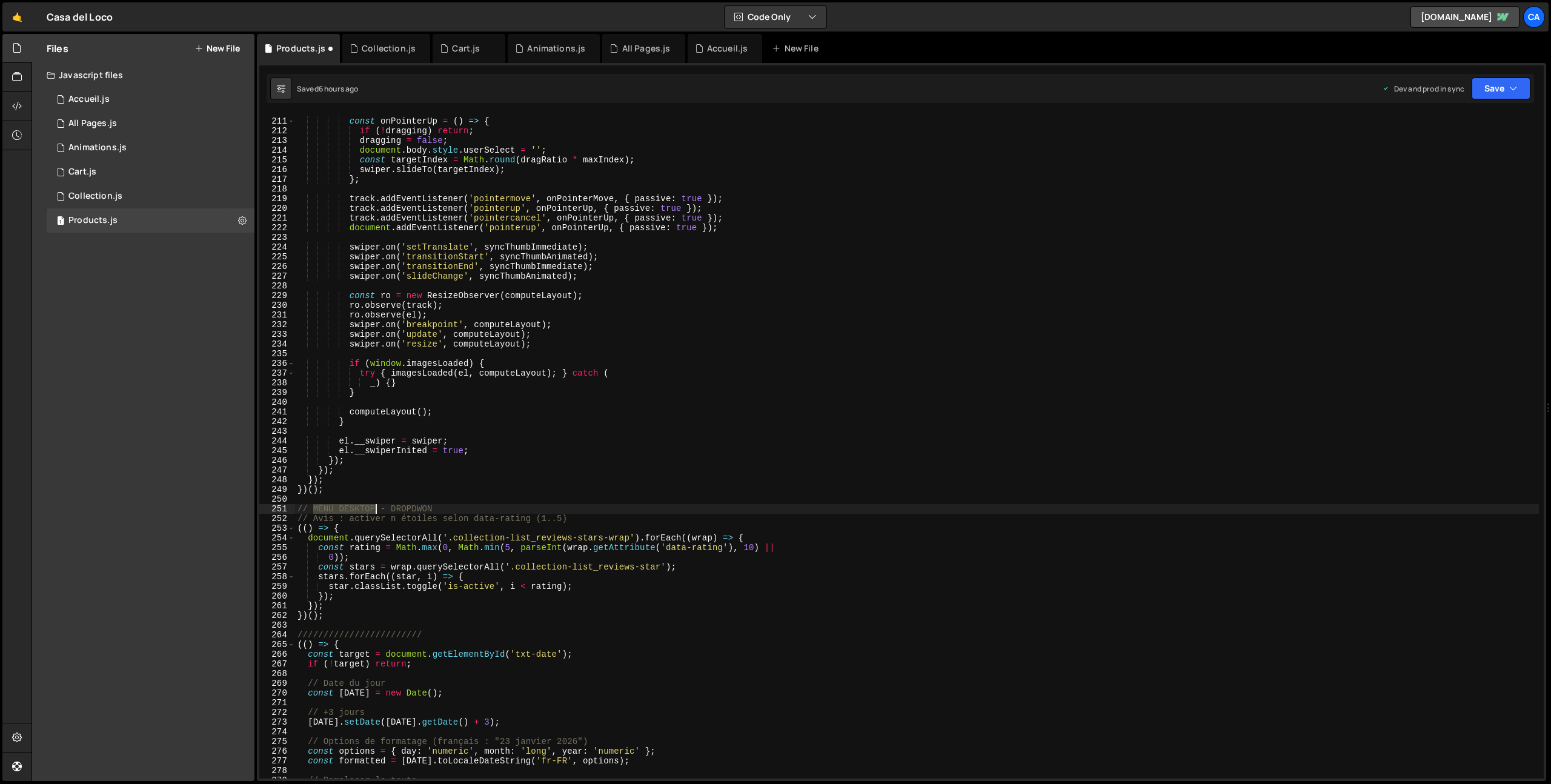
click at [348, 510] on div "const onPointerUp = ( ) => { if ( ! dragging ) return ; dragging = false ; docu…" at bounding box center [917, 448] width 1244 height 684
click at [529, 491] on div "const onPointerUp = ( ) => { if ( ! dragging ) return ; dragging = false ; docu…" at bounding box center [917, 448] width 1244 height 684
click at [386, 505] on div "const onPointerUp = ( ) => { if ( ! dragging ) return ; dragging = false ; docu…" at bounding box center [917, 448] width 1244 height 684
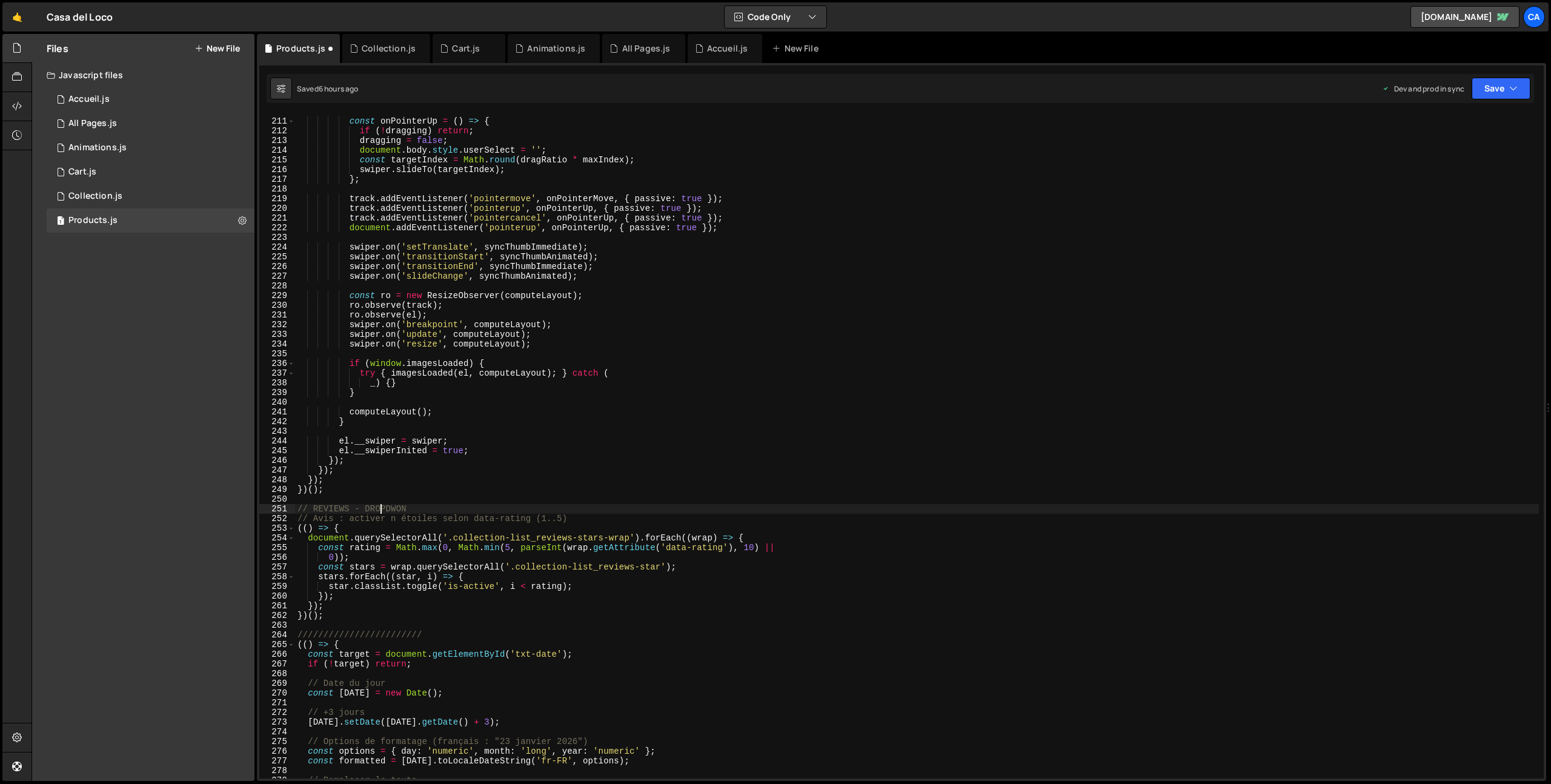
click at [380, 508] on div "const onPointerUp = ( ) => { if ( ! dragging ) return ; dragging = false ; docu…" at bounding box center [917, 448] width 1244 height 684
click at [670, 548] on div "const onPointerUp = ( ) => { if ( ! dragging ) return ; dragging = false ; docu…" at bounding box center [917, 448] width 1244 height 684
drag, startPoint x: 588, startPoint y: 522, endPoint x: 271, endPoint y: 523, distance: 317.0
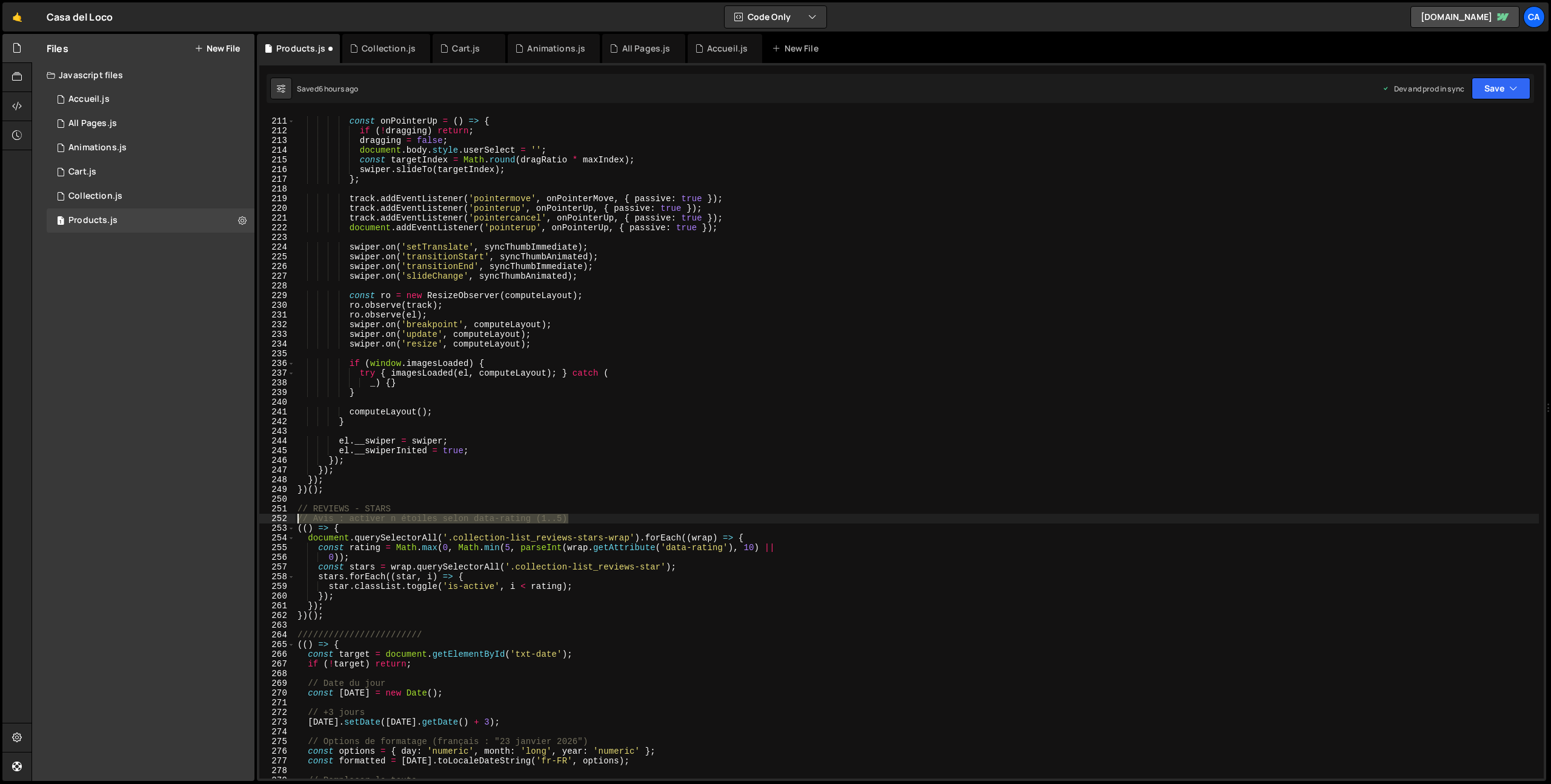
click at [271, 523] on div "const rating = Math.max(0, Math.min(5, parseInt(wrap.getAttribute('data-rating'…" at bounding box center [901, 447] width 1285 height 665
type textarea "// Avis : activer n étoiles selon data-rating (1..5)"
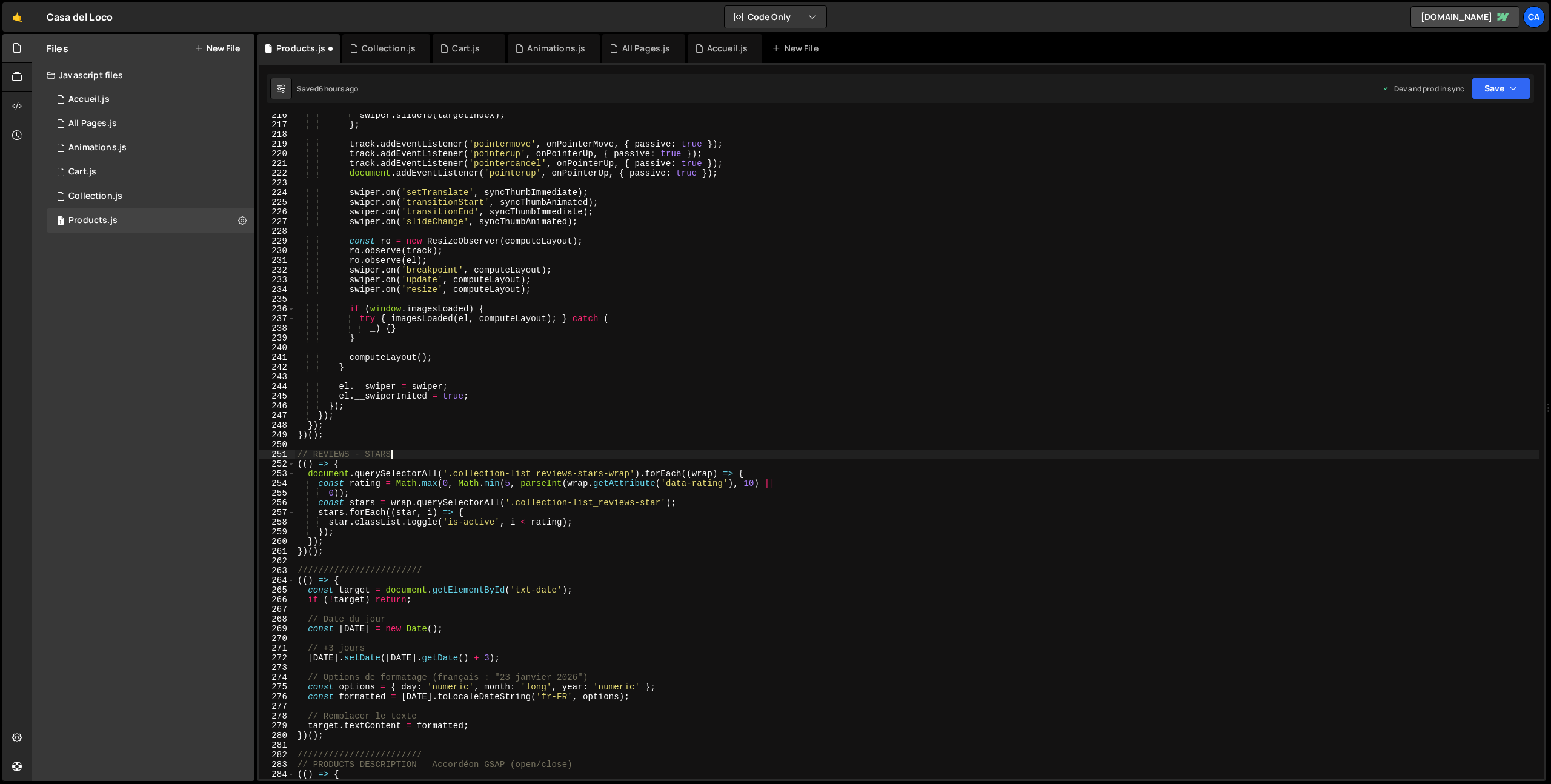
scroll to position [2111, 0]
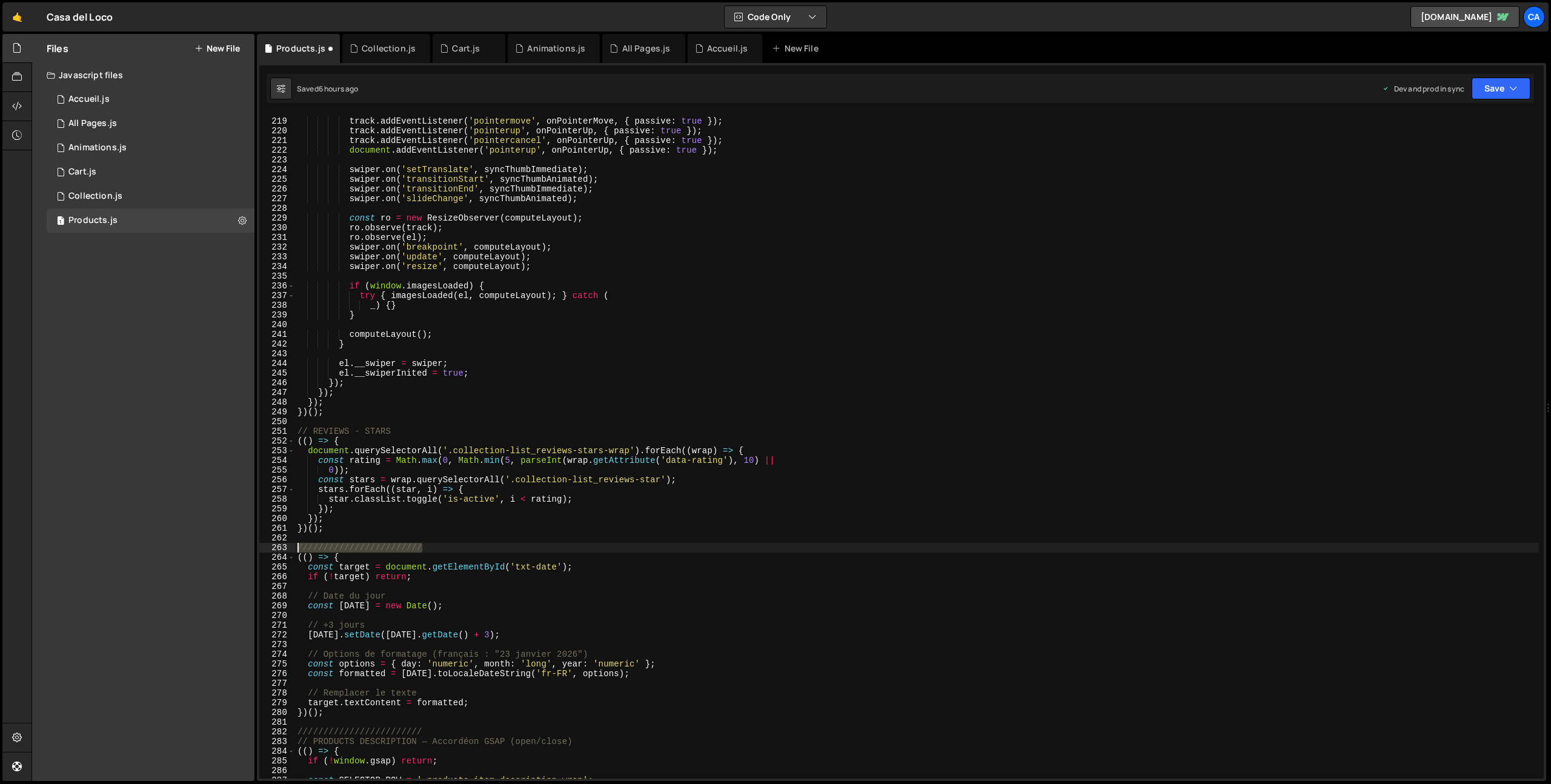
drag, startPoint x: 434, startPoint y: 547, endPoint x: 276, endPoint y: 546, distance: 158.0
click at [276, 546] on div "// REVIEWS - STARS 218 219 220 221 222 223 224 225 226 227 228 229 230 231 232 …" at bounding box center [901, 447] width 1285 height 665
paste textarea "MENU DESKTOP - DROPDWON"
click at [325, 545] on div "track . addEventListener ( 'pointermove' , onPointerMove , { passive : true }) …" at bounding box center [917, 448] width 1244 height 684
drag, startPoint x: 325, startPoint y: 545, endPoint x: 347, endPoint y: 545, distance: 22.0
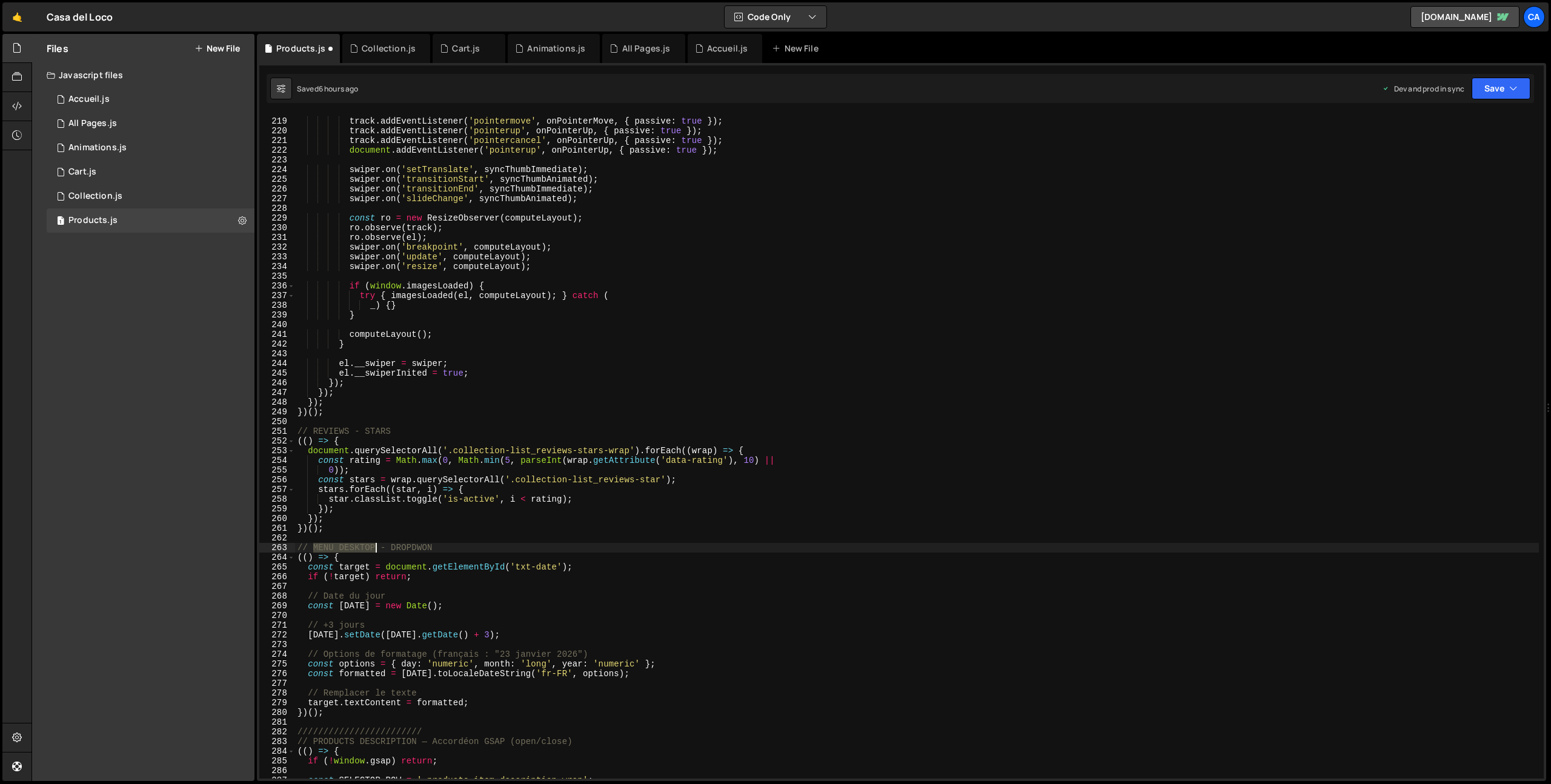
click at [347, 545] on div "track . addEventListener ( 'pointermove' , onPointerMove , { passive : true }) …" at bounding box center [917, 448] width 1244 height 684
click at [385, 546] on div "track . addEventListener ( 'pointermove' , onPointerMove , { passive : true }) …" at bounding box center [917, 448] width 1244 height 684
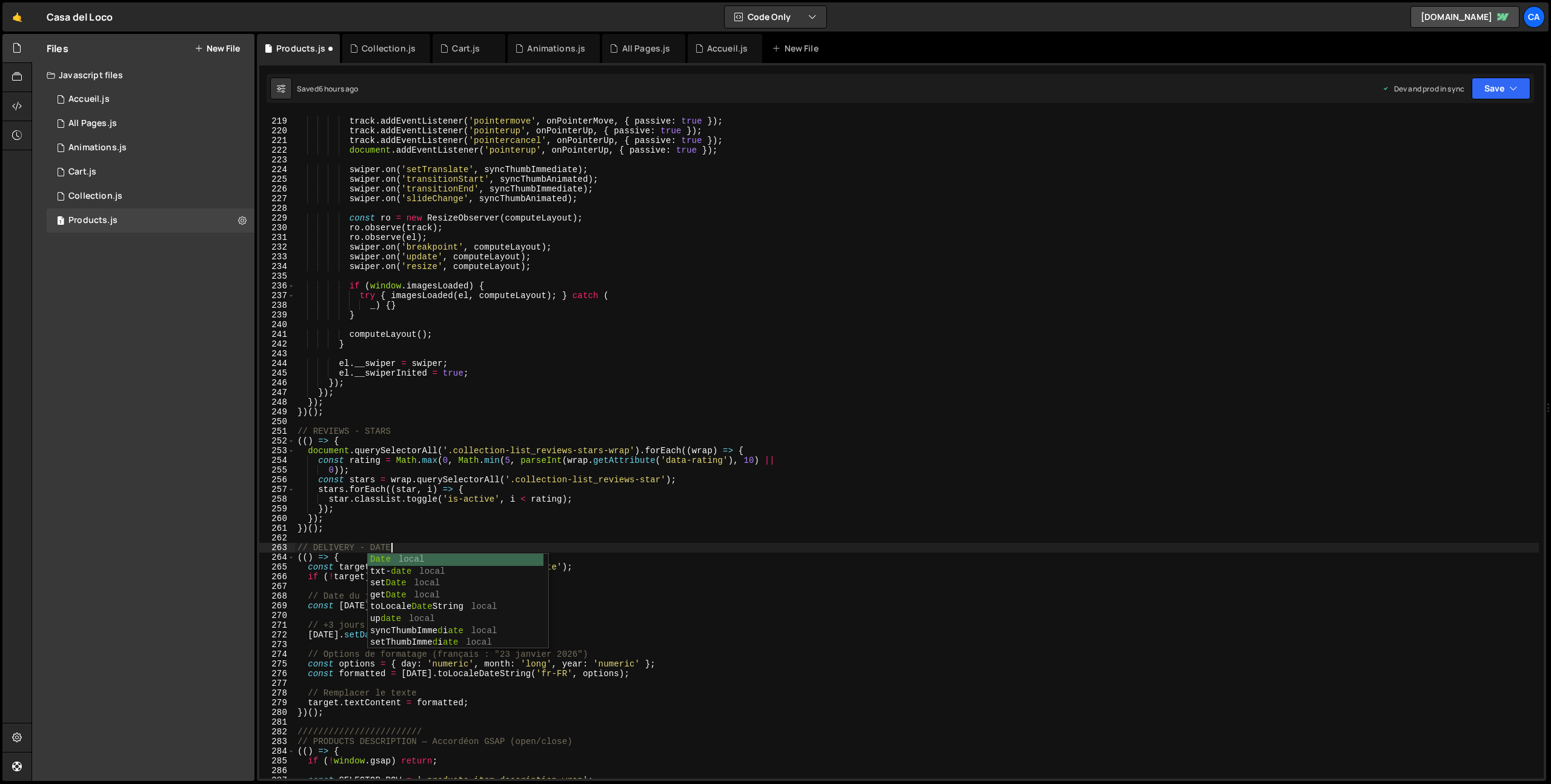
click at [415, 492] on div "track . addEventListener ( 'pointermove' , onPointerMove , { passive : true }) …" at bounding box center [917, 448] width 1244 height 684
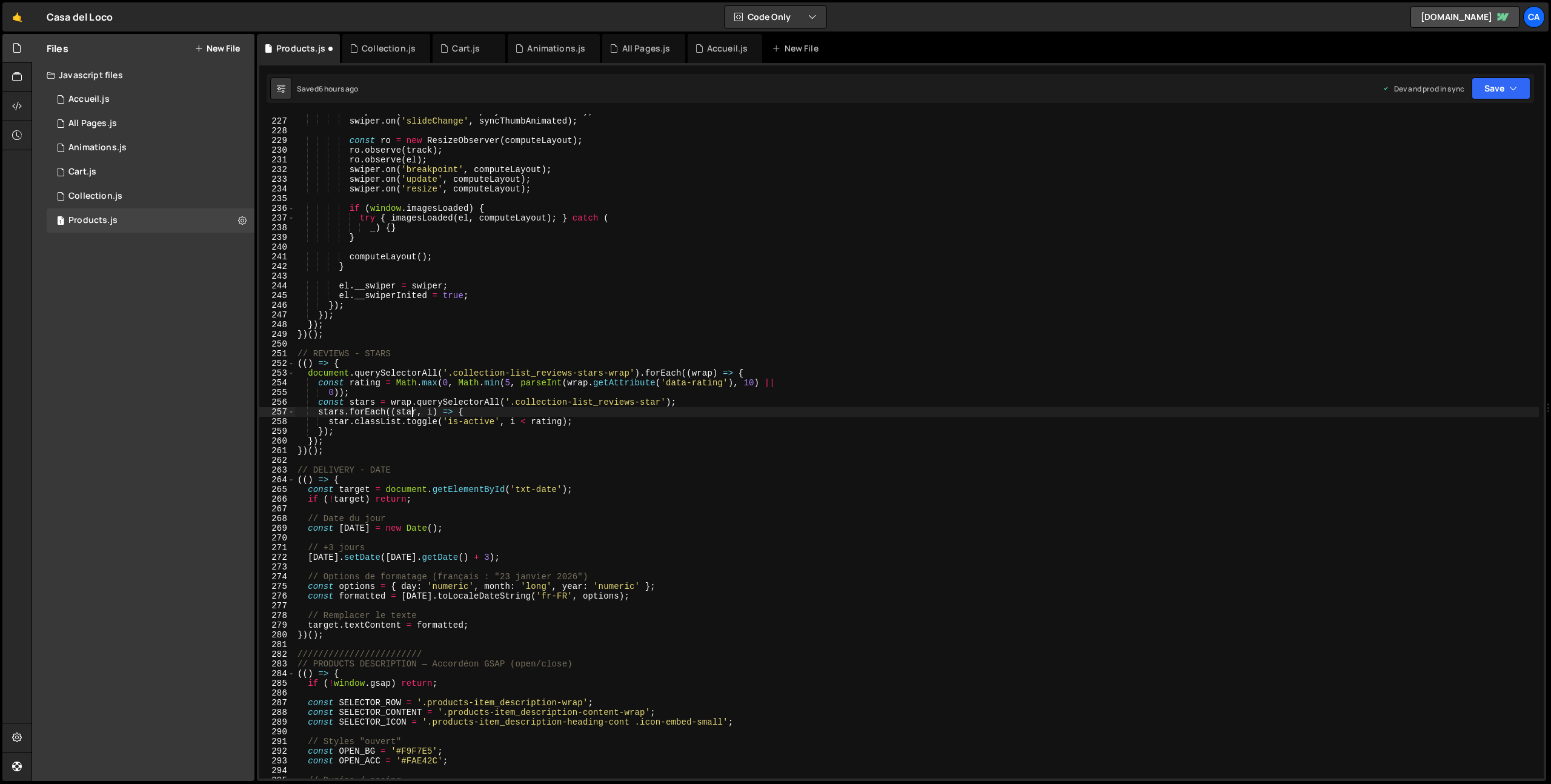
scroll to position [2188, 0]
drag, startPoint x: 396, startPoint y: 517, endPoint x: 256, endPoint y: 521, distance: 140.1
click at [256, 521] on div "Files New File Javascript files 1 Accueil.js 0 1 All Pages.js 0 1 Animations.js…" at bounding box center [791, 408] width 1520 height 748
type textarea "// Date du jour"
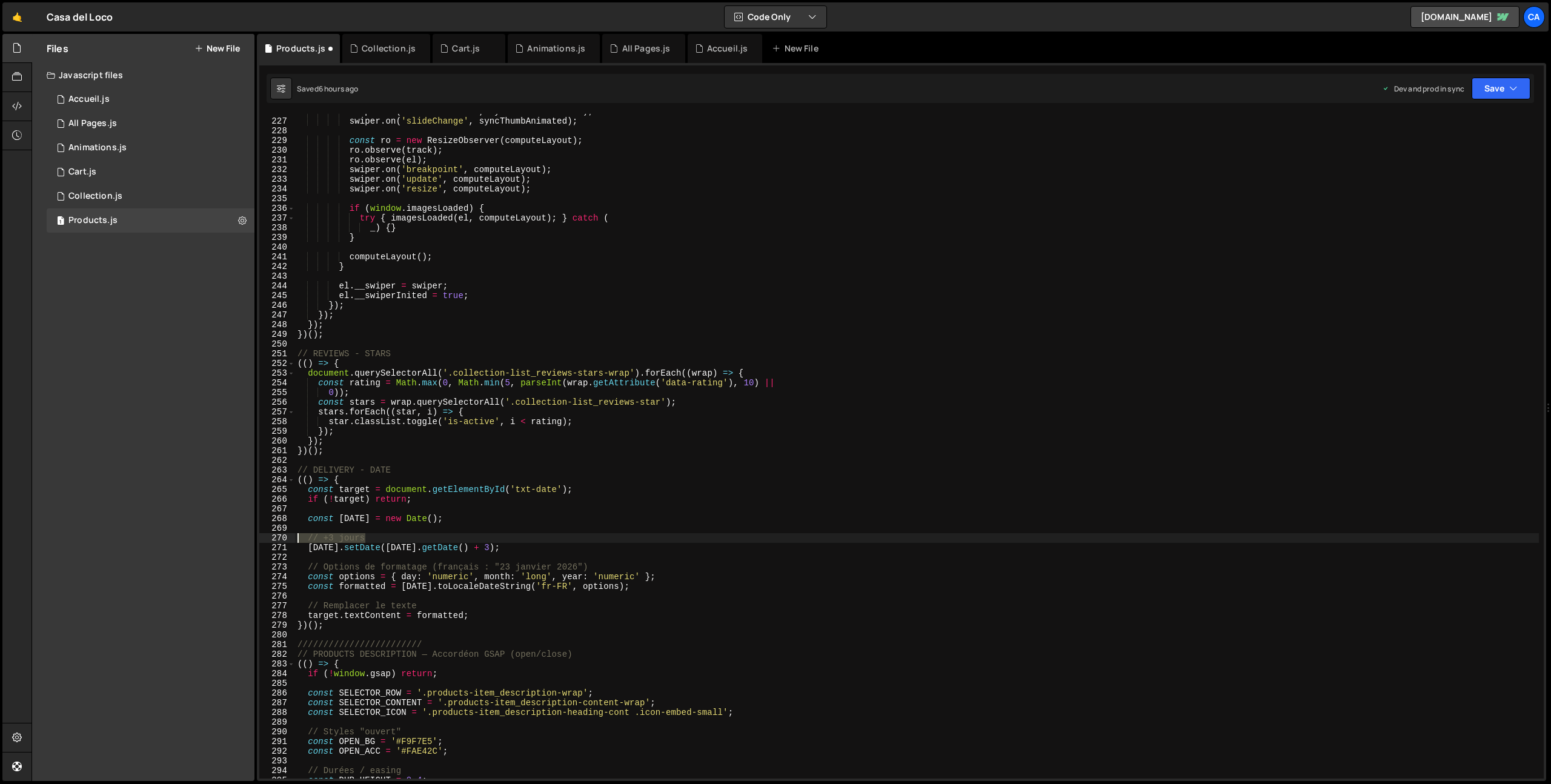
drag, startPoint x: 374, startPoint y: 541, endPoint x: 275, endPoint y: 537, distance: 99.1
click at [275, 537] on div "226 227 228 229 230 231 232 233 234 235 236 237 238 239 240 241 242 243 244 245…" at bounding box center [901, 447] width 1285 height 665
type textarea "// +3 jours"
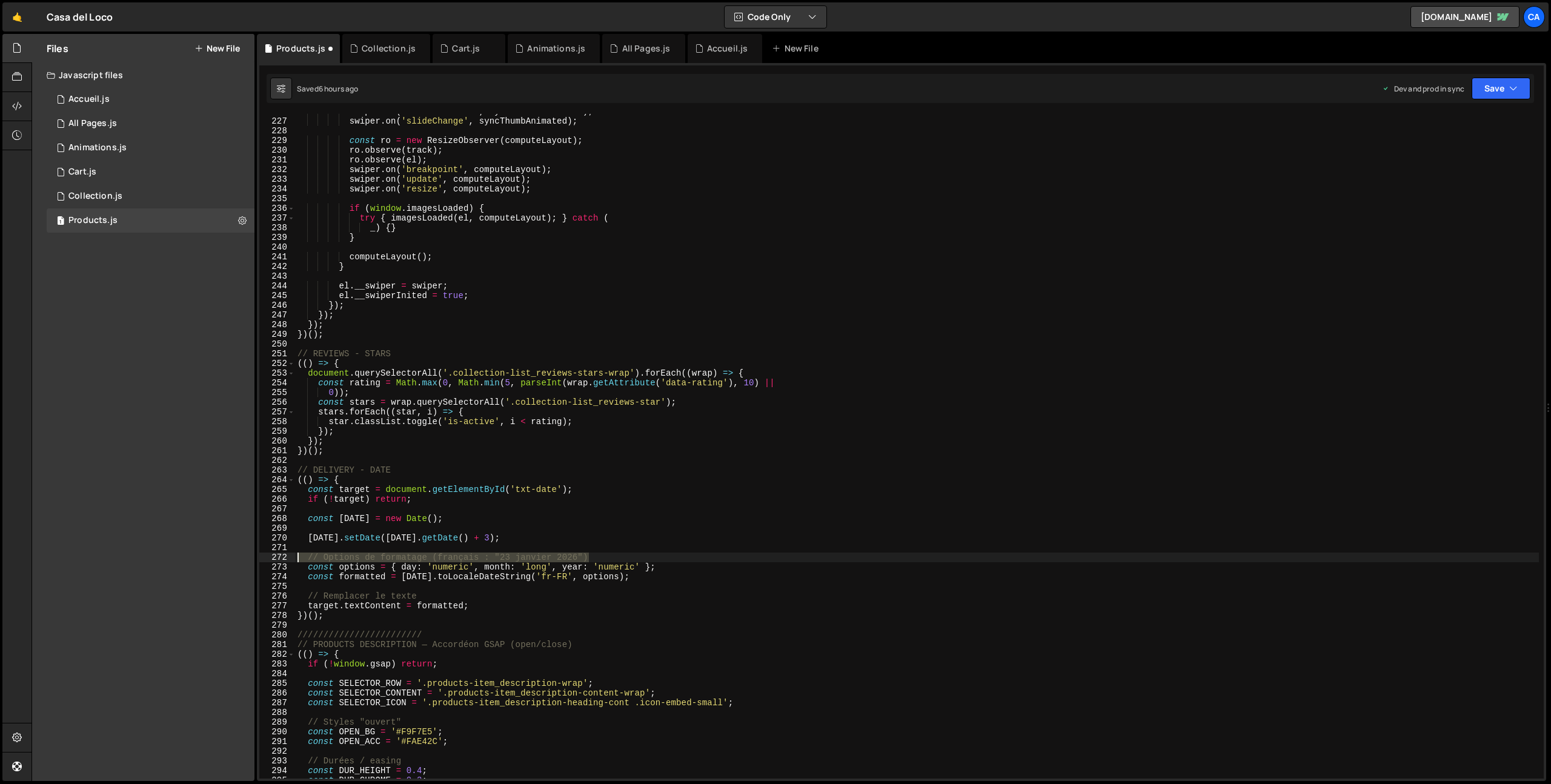
drag, startPoint x: 591, startPoint y: 556, endPoint x: 261, endPoint y: 555, distance: 330.0
click at [261, 555] on div "226 227 228 229 230 231 232 233 234 235 236 237 238 239 240 241 242 243 244 245…" at bounding box center [901, 447] width 1285 height 665
type textarea "// Options de formatage (français : "23 janvier 2026")"
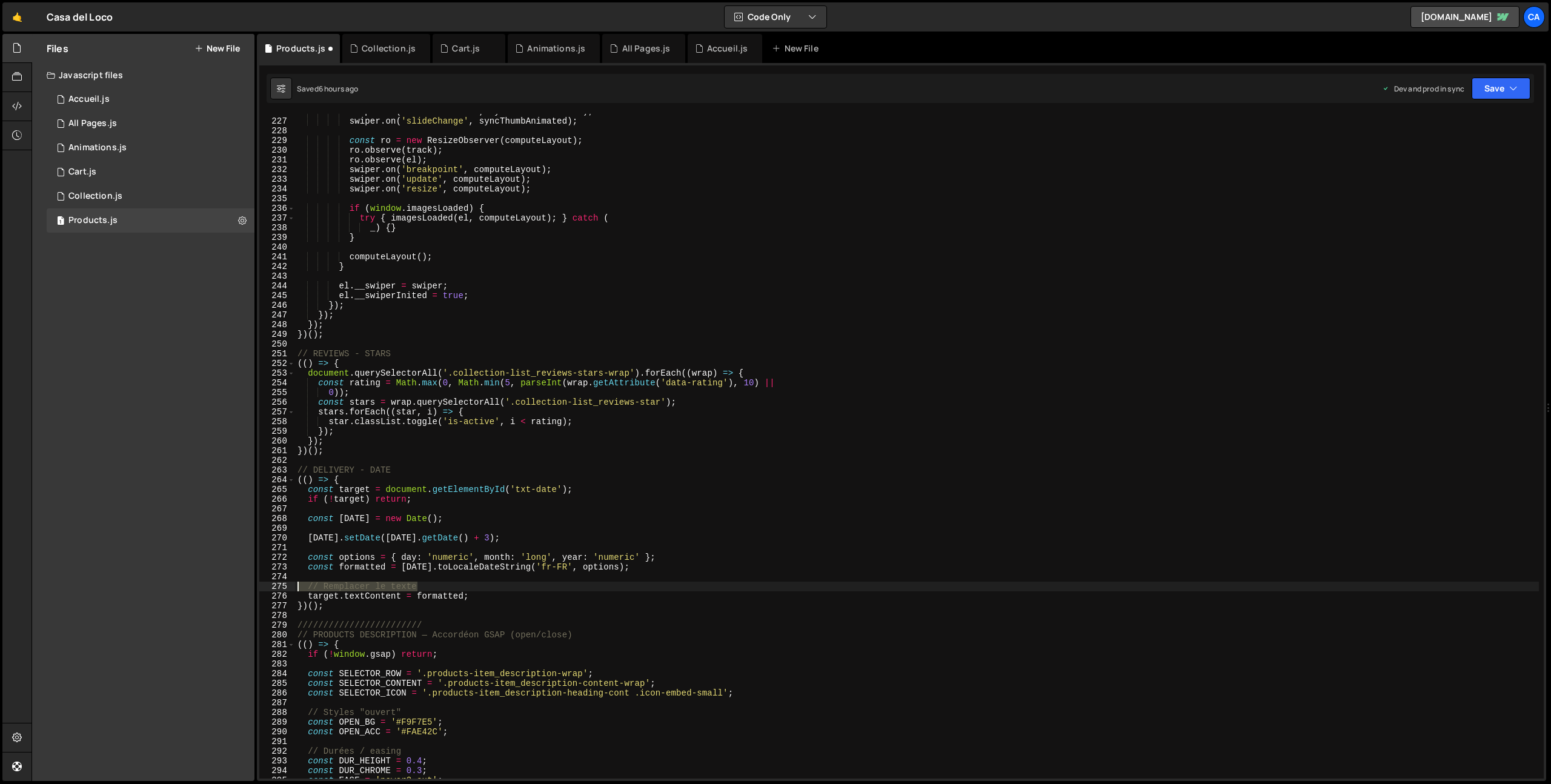
drag, startPoint x: 423, startPoint y: 586, endPoint x: 261, endPoint y: 585, distance: 162.0
click at [261, 585] on div "226 227 228 229 230 231 232 233 234 235 236 237 238 239 240 241 242 243 244 245…" at bounding box center [901, 447] width 1285 height 665
type textarea "// Remplacer le texte"
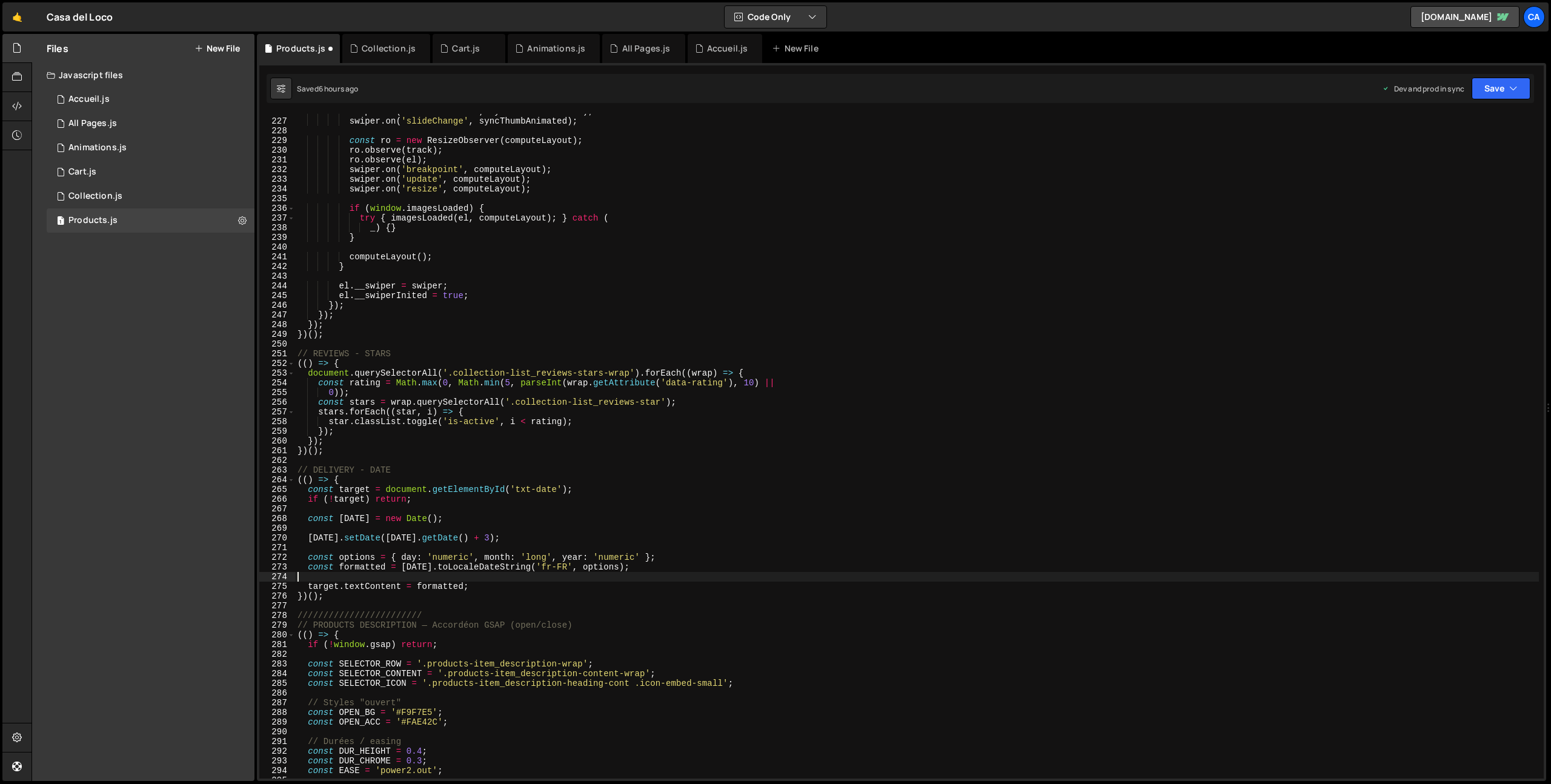
scroll to position [2267, 0]
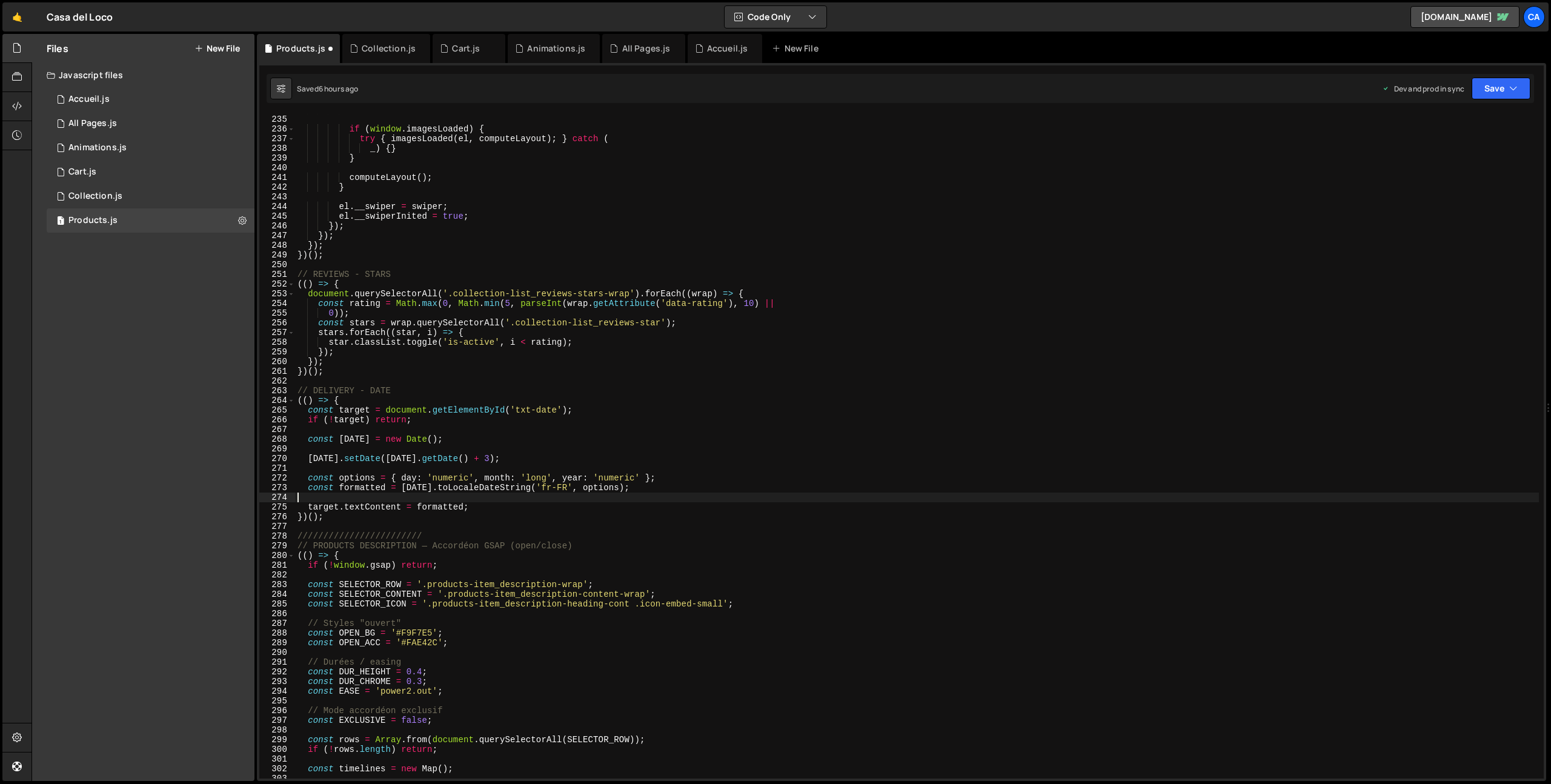
click at [362, 533] on div "swiper . on ( 'resize' , computeLayout ) ; if ( window . imagesLoaded ) { try {…" at bounding box center [917, 446] width 1244 height 684
click at [337, 536] on div "swiper . on ( 'resize' , computeLayout ) ; if ( window . imagesLoaded ) { try {…" at bounding box center [917, 446] width 1244 height 684
click at [550, 546] on div "swiper . on ( 'resize' , computeLayout ) ; if ( window . imagesLoaded ) { try {…" at bounding box center [917, 446] width 1244 height 684
drag, startPoint x: 588, startPoint y: 546, endPoint x: 430, endPoint y: 547, distance: 158.0
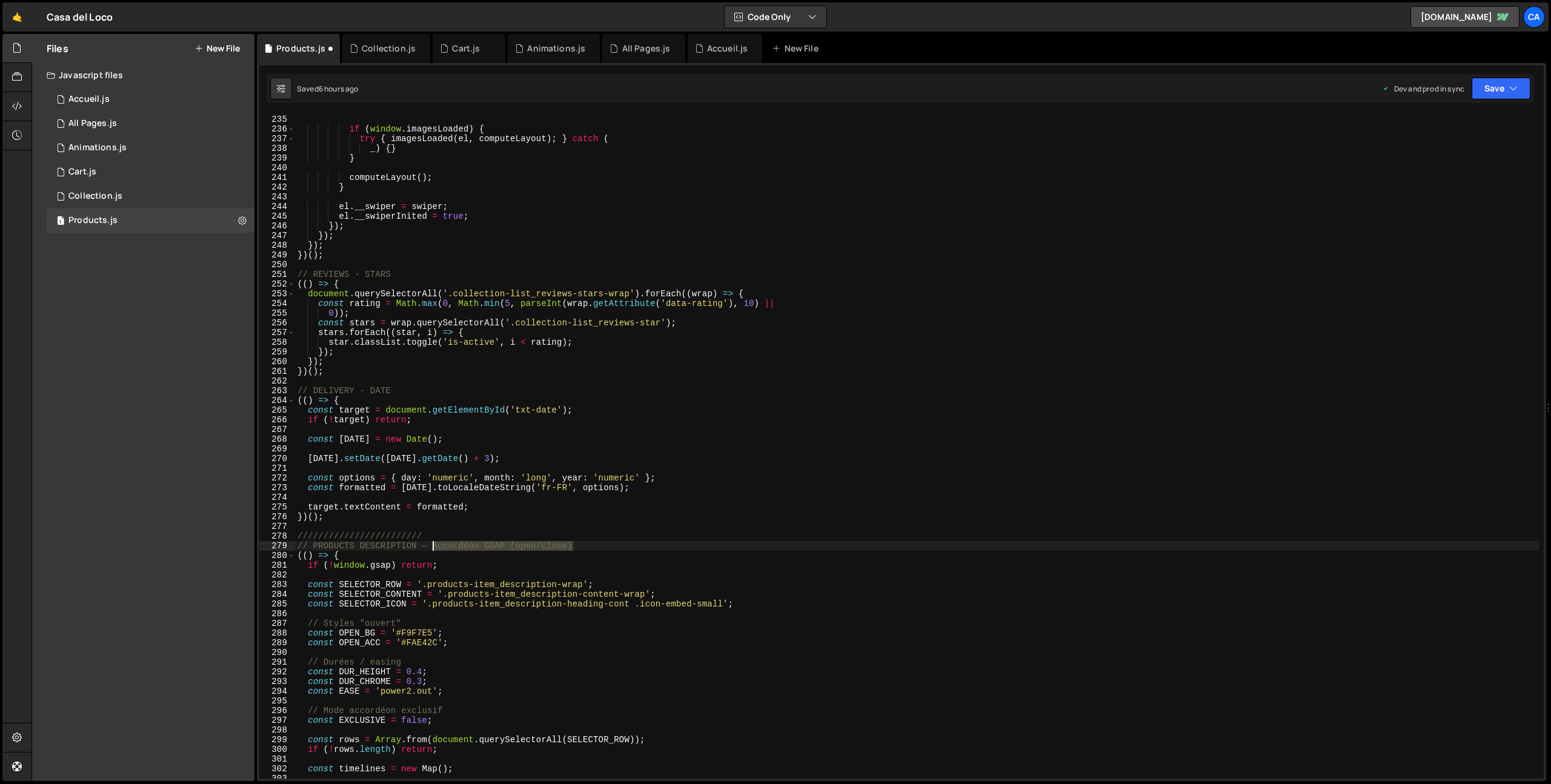
click at [430, 547] on div "swiper . on ( 'resize' , computeLayout ) ; if ( window . imagesLoaded ) { try {…" at bounding box center [917, 446] width 1244 height 684
drag, startPoint x: 437, startPoint y: 536, endPoint x: 272, endPoint y: 537, distance: 165.0
click at [272, 537] on div "// PRODUCTS DESCRIPTION — FAQ 234 235 236 237 238 239 240 241 242 243 244 245 2…" at bounding box center [901, 447] width 1285 height 665
type textarea "////////////////////////"
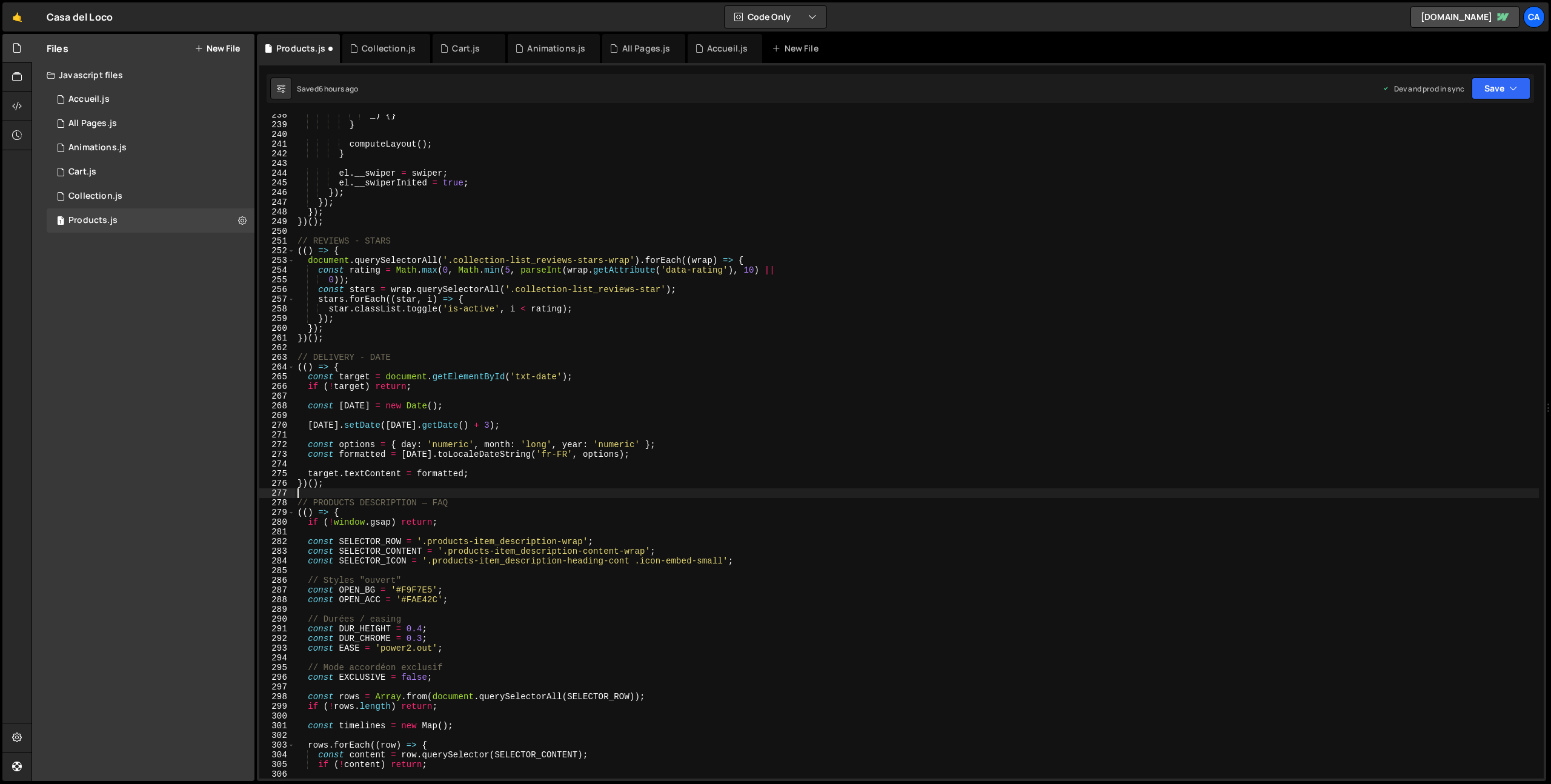
scroll to position [2346, 0]
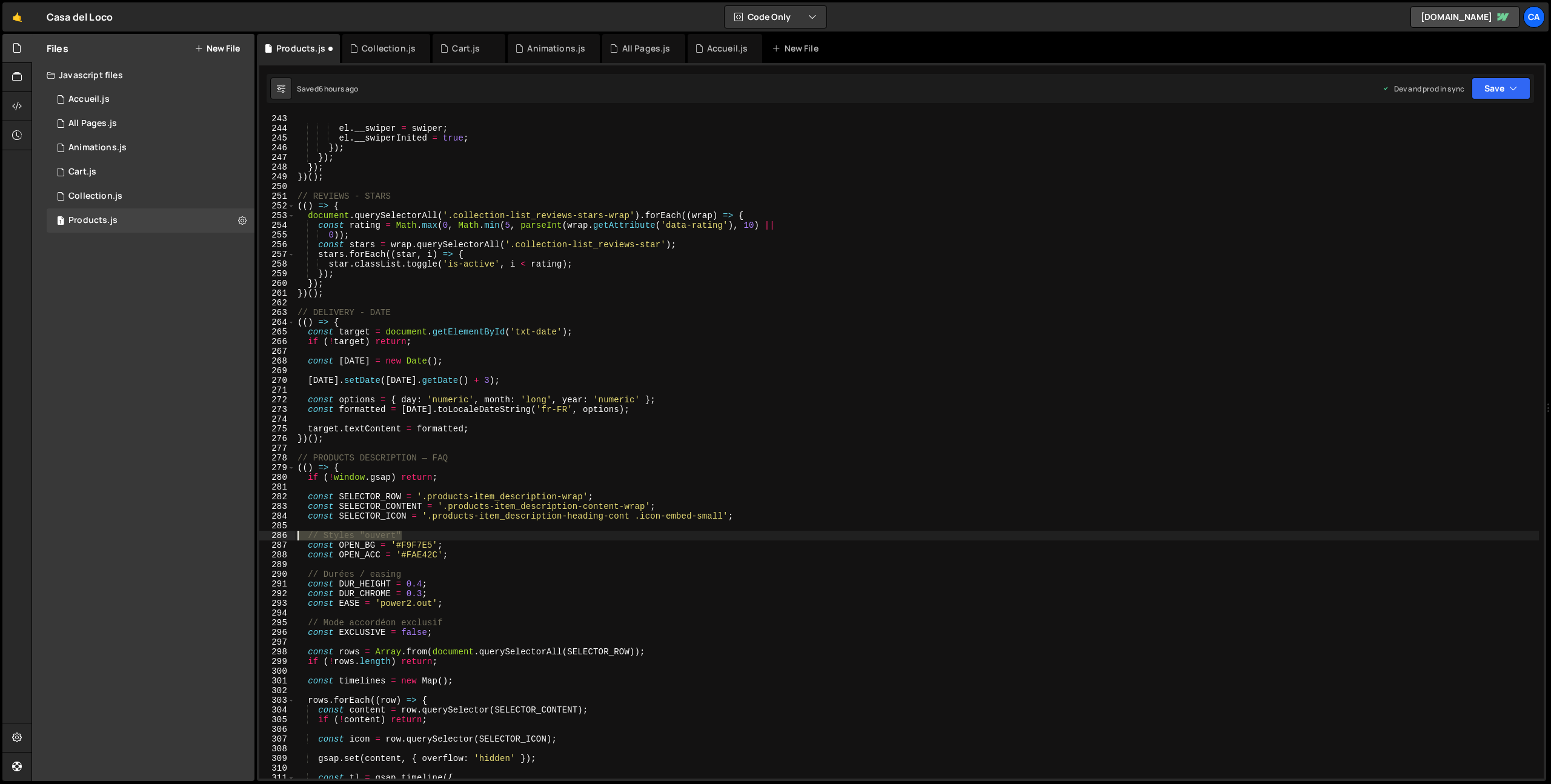
drag, startPoint x: 418, startPoint y: 535, endPoint x: 270, endPoint y: 538, distance: 148.0
click at [271, 538] on div "243 244 245 246 247 248 249 250 251 252 253 254 255 256 257 258 259 260 261 262…" at bounding box center [901, 447] width 1285 height 665
type textarea "// Styles "ouvert""
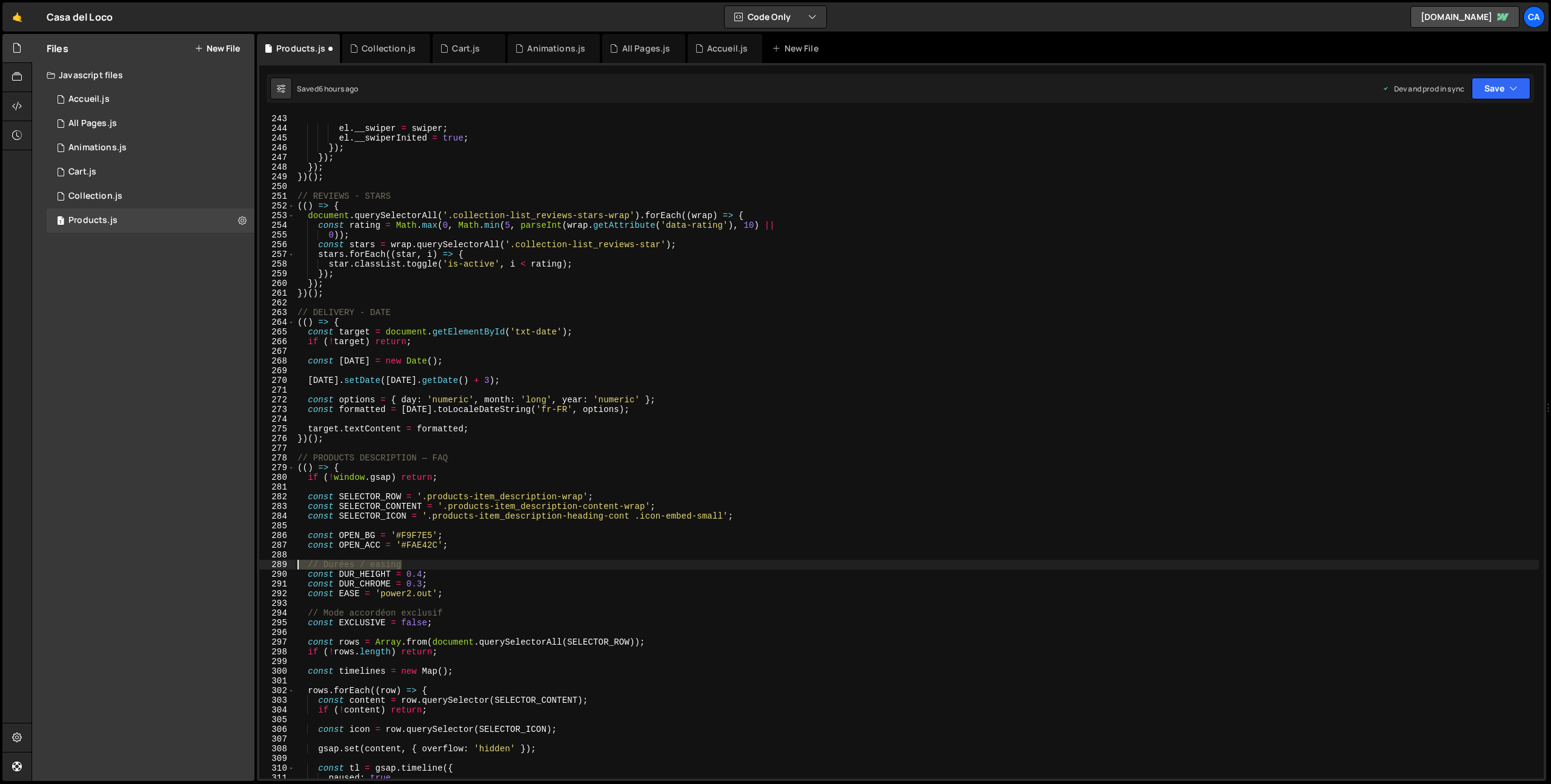
drag, startPoint x: 419, startPoint y: 566, endPoint x: 282, endPoint y: 566, distance: 137.0
click at [282, 566] on div "243 244 245 246 247 248 249 250 251 252 253 254 255 256 257 258 259 260 261 262…" at bounding box center [901, 447] width 1285 height 665
type textarea "// Durées / easing"
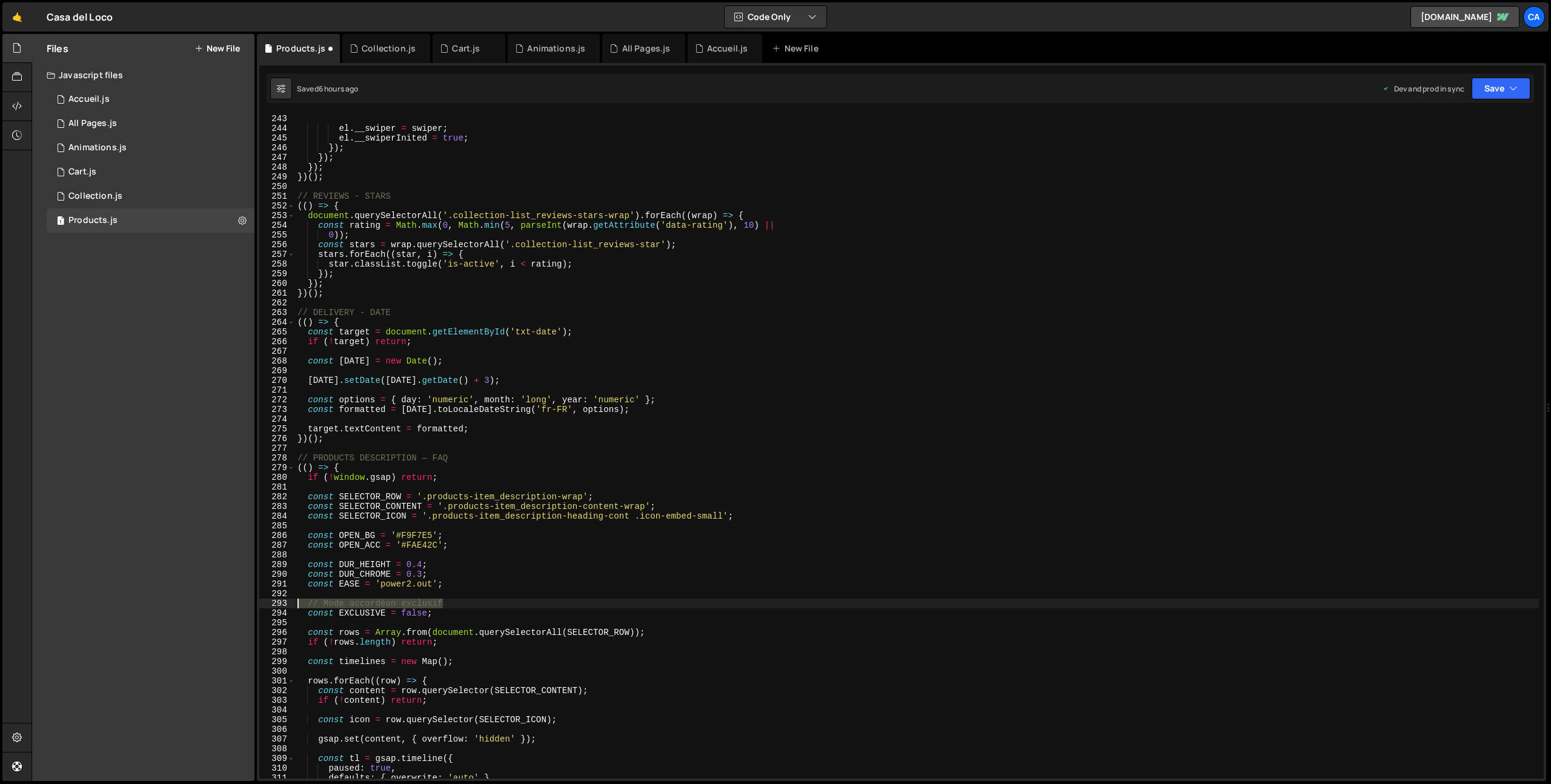
drag, startPoint x: 460, startPoint y: 601, endPoint x: 271, endPoint y: 601, distance: 189.0
click at [271, 601] on div "243 244 245 246 247 248 249 250 251 252 253 254 255 256 257 258 259 260 261 262…" at bounding box center [901, 447] width 1285 height 665
type textarea "// Mode accordéon exclusif"
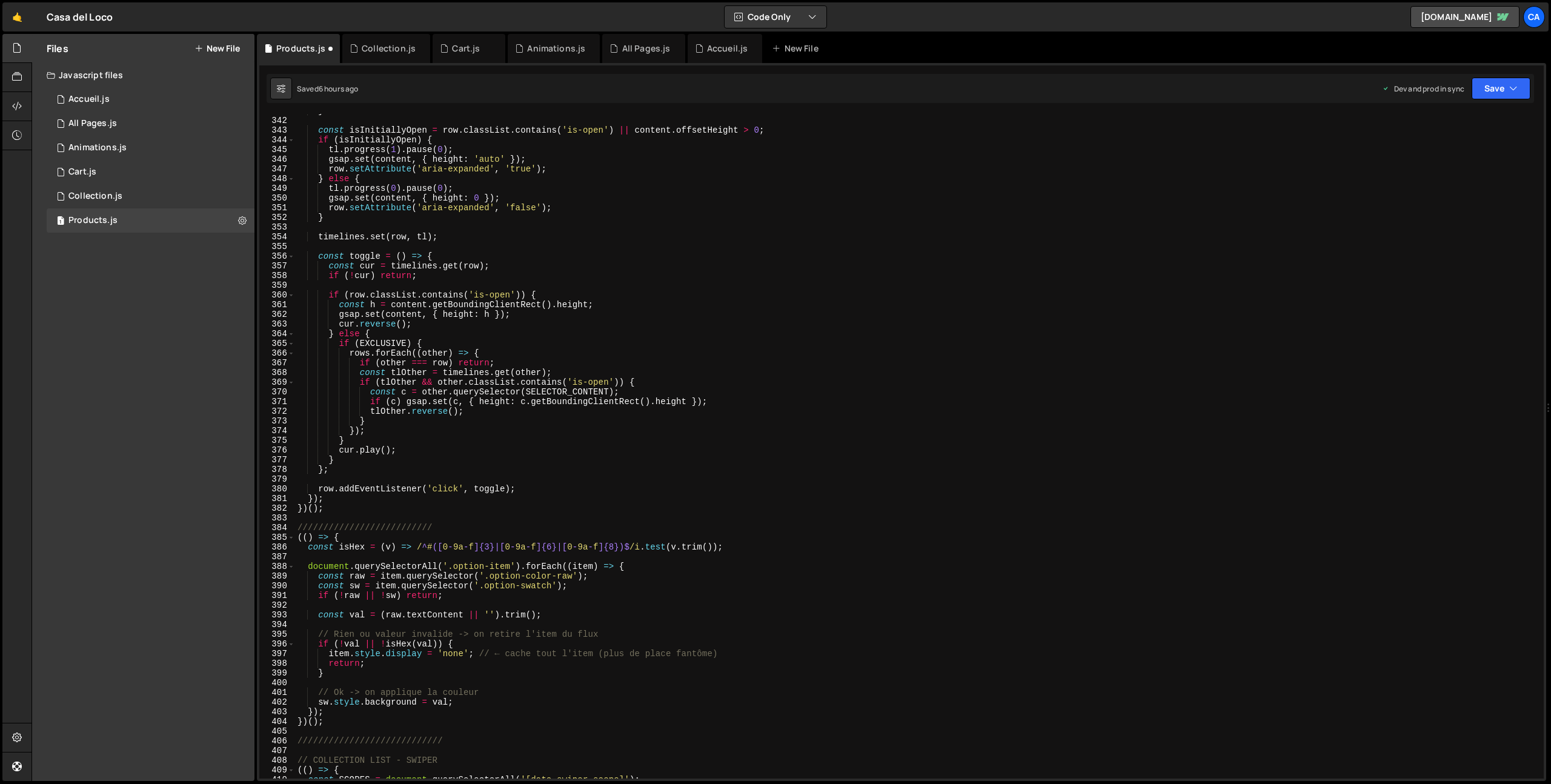
scroll to position [3336, 0]
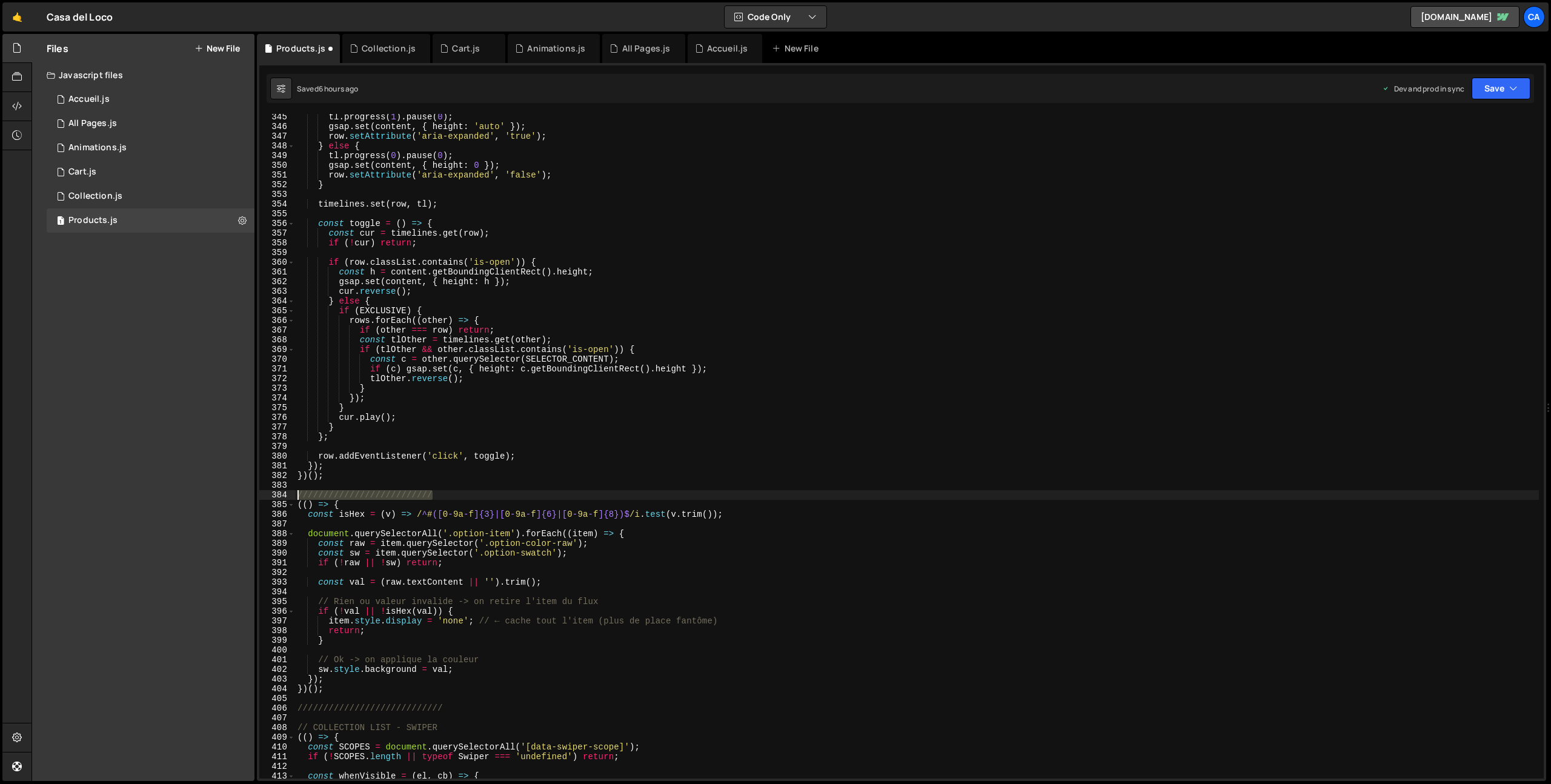
drag, startPoint x: 450, startPoint y: 495, endPoint x: 292, endPoint y: 496, distance: 158.0
click at [292, 496] on div "345 346 347 348 349 350 351 352 353 354 355 356 357 358 359 360 361 362 363 364…" at bounding box center [901, 447] width 1285 height 665
paste textarea "MENU DESKTOP - DROPDWON"
click at [324, 495] on div "tl . progress ( 1 ) . pause ( 0 ) ; gsap . set ( content , { height : 'auto' })…" at bounding box center [917, 453] width 1244 height 684
drag, startPoint x: 324, startPoint y: 495, endPoint x: 343, endPoint y: 496, distance: 19.0
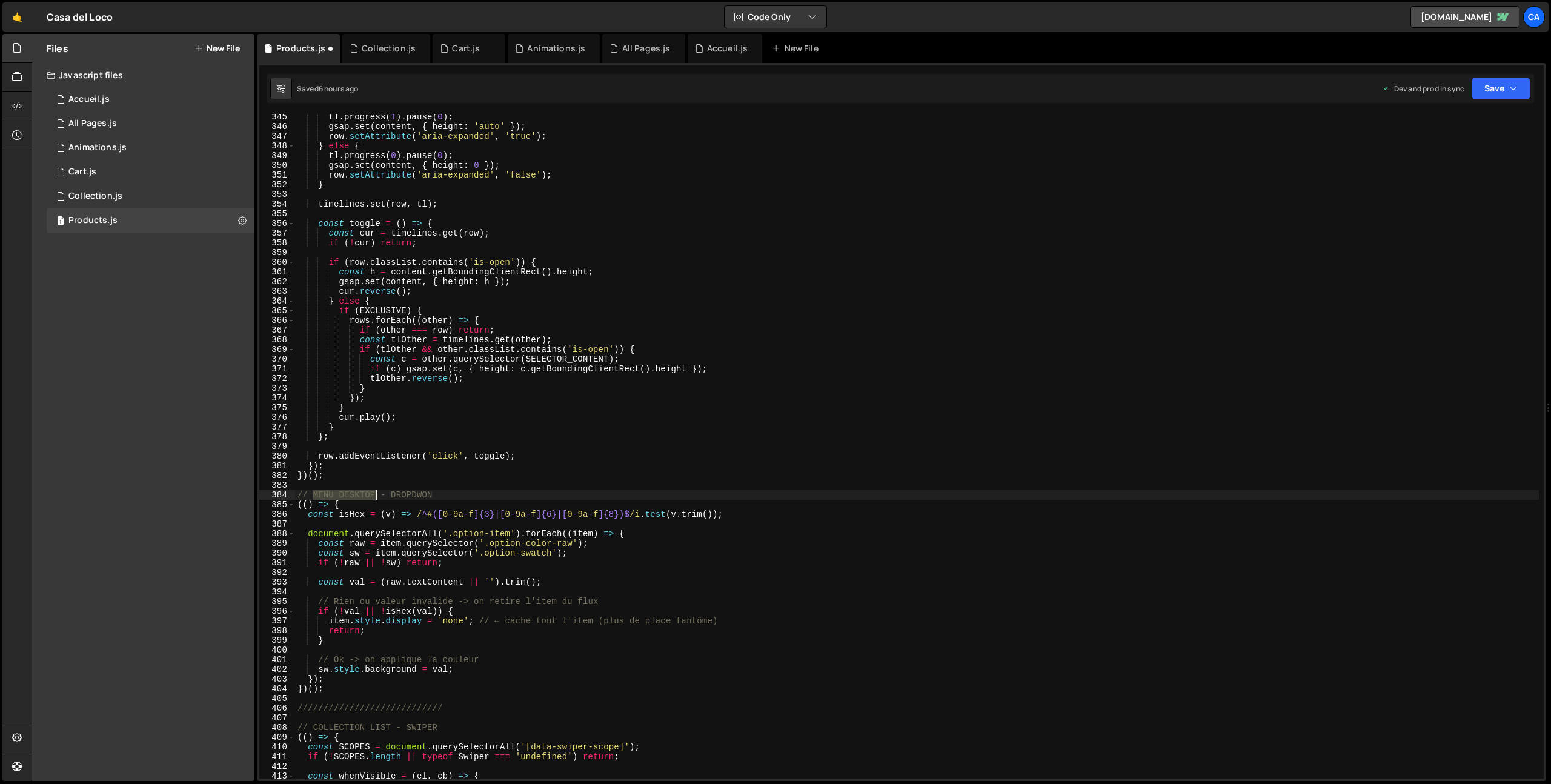
click at [343, 496] on div "tl . progress ( 1 ) . pause ( 0 ) ; gsap . set ( content , { height : 'auto' })…" at bounding box center [917, 453] width 1244 height 684
click at [395, 481] on div "tl . progress ( 1 ) . pause ( 0 ) ; gsap . set ( content , { height : 'auto' })…" at bounding box center [917, 453] width 1244 height 684
click at [383, 494] on div "tl . progress ( 1 ) . pause ( 0 ) ; gsap . set ( content , { height : 'auto' })…" at bounding box center [917, 453] width 1244 height 684
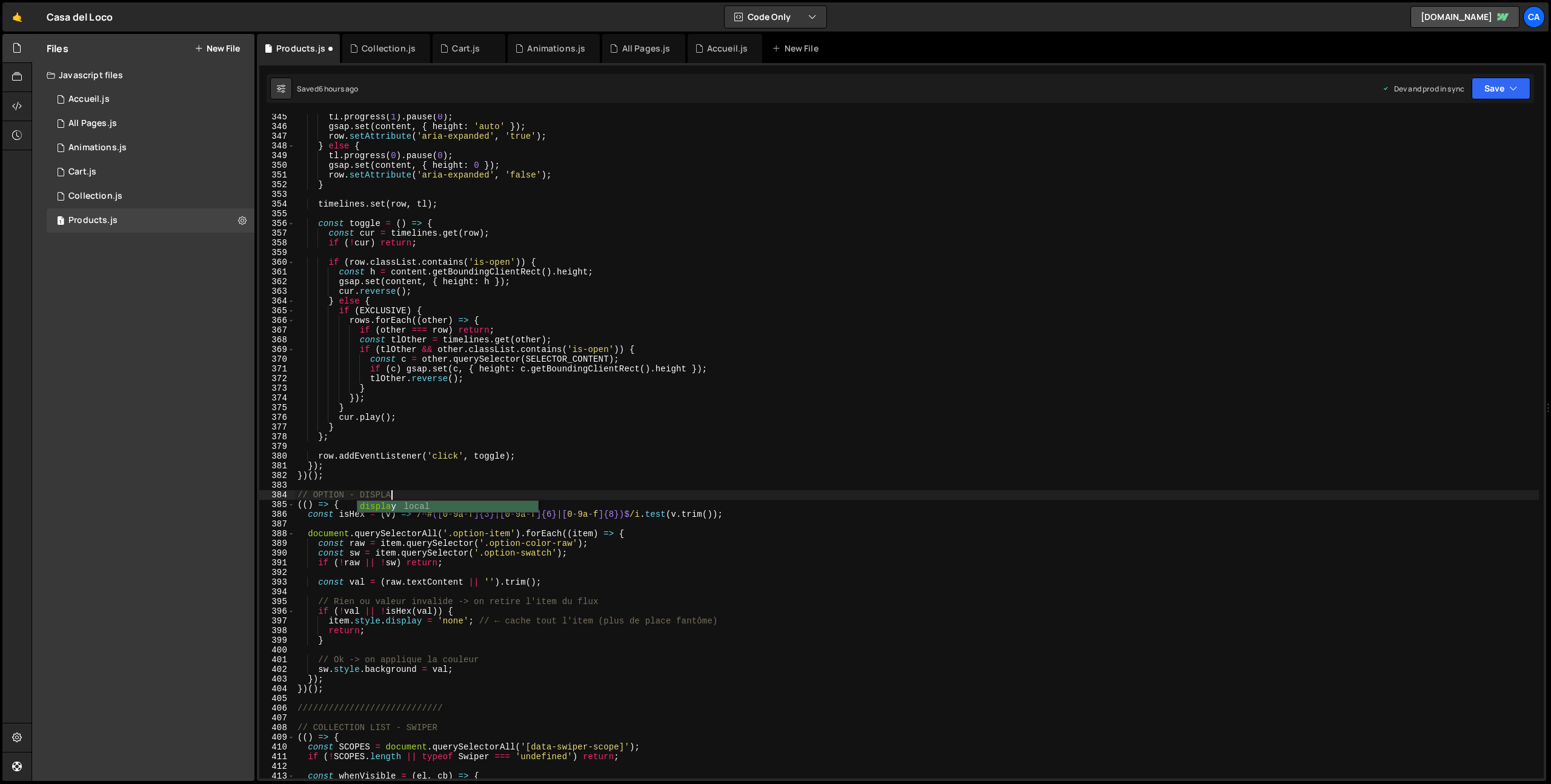
scroll to position [0, 6]
click at [442, 564] on div "tl . progress ( 1 ) . pause ( 0 ) ; gsap . set ( content , { height : 'auto' })…" at bounding box center [917, 453] width 1244 height 684
drag, startPoint x: 616, startPoint y: 606, endPoint x: 263, endPoint y: 602, distance: 353.0
click at [263, 602] on div "if (!raw || !sw) return; 345 346 347 348 349 350 351 352 353 354 355 356 357 35…" at bounding box center [901, 447] width 1285 height 665
type textarea "// Rien ou valeur invalide -> on retire l'item du flux"
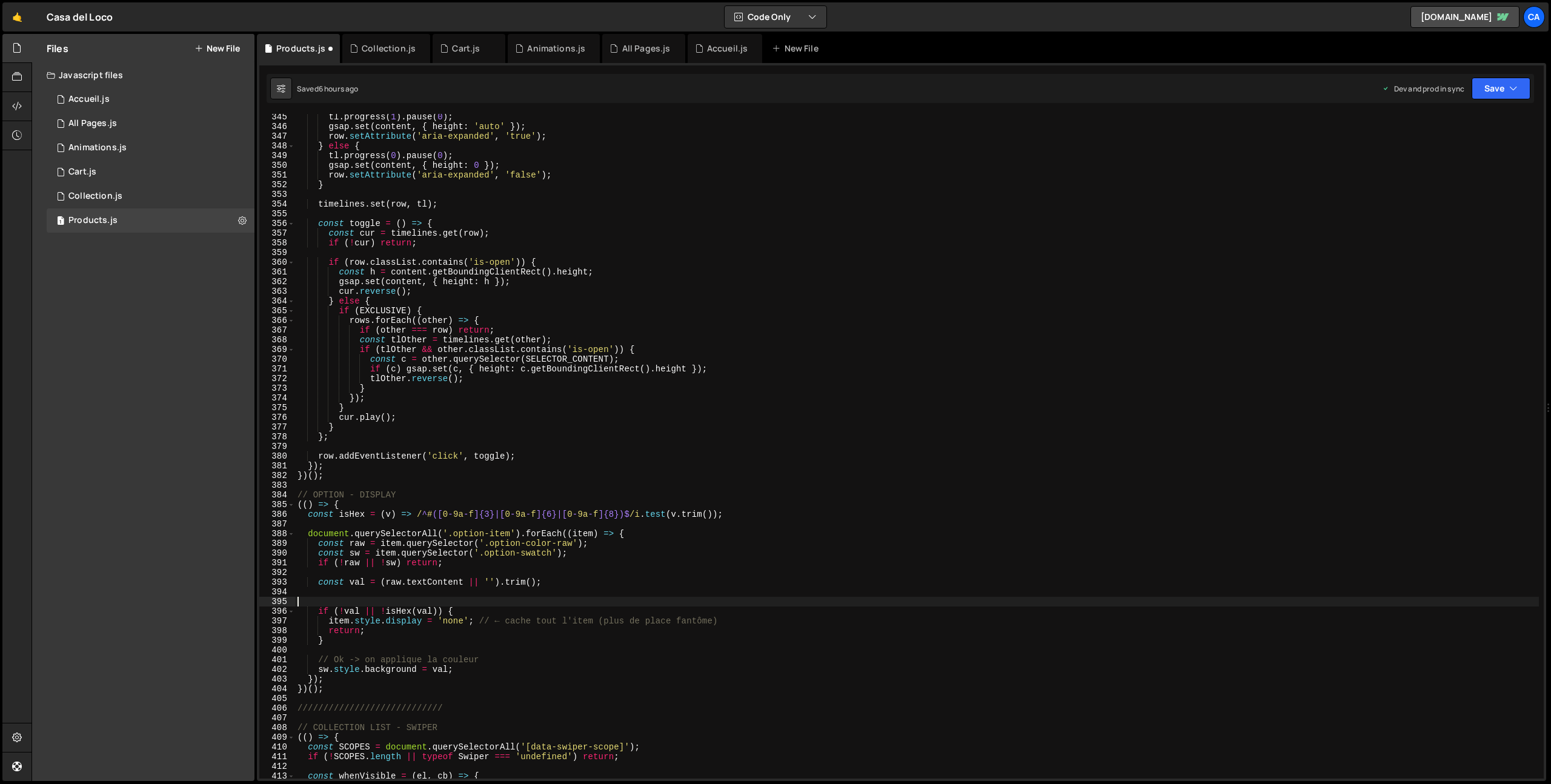
scroll to position [0, 0]
drag, startPoint x: 726, startPoint y: 609, endPoint x: 503, endPoint y: 613, distance: 223.0
click at [483, 613] on div "tl . progress ( 1 ) . pause ( 0 ) ; gsap . set ( content , { height : 'auto' })…" at bounding box center [917, 453] width 1244 height 684
drag, startPoint x: 491, startPoint y: 648, endPoint x: 263, endPoint y: 648, distance: 228.0
click at [263, 648] on div "item.style.display = 'none'; 345 346 347 348 349 350 351 352 353 354 355 356 35…" at bounding box center [901, 447] width 1285 height 665
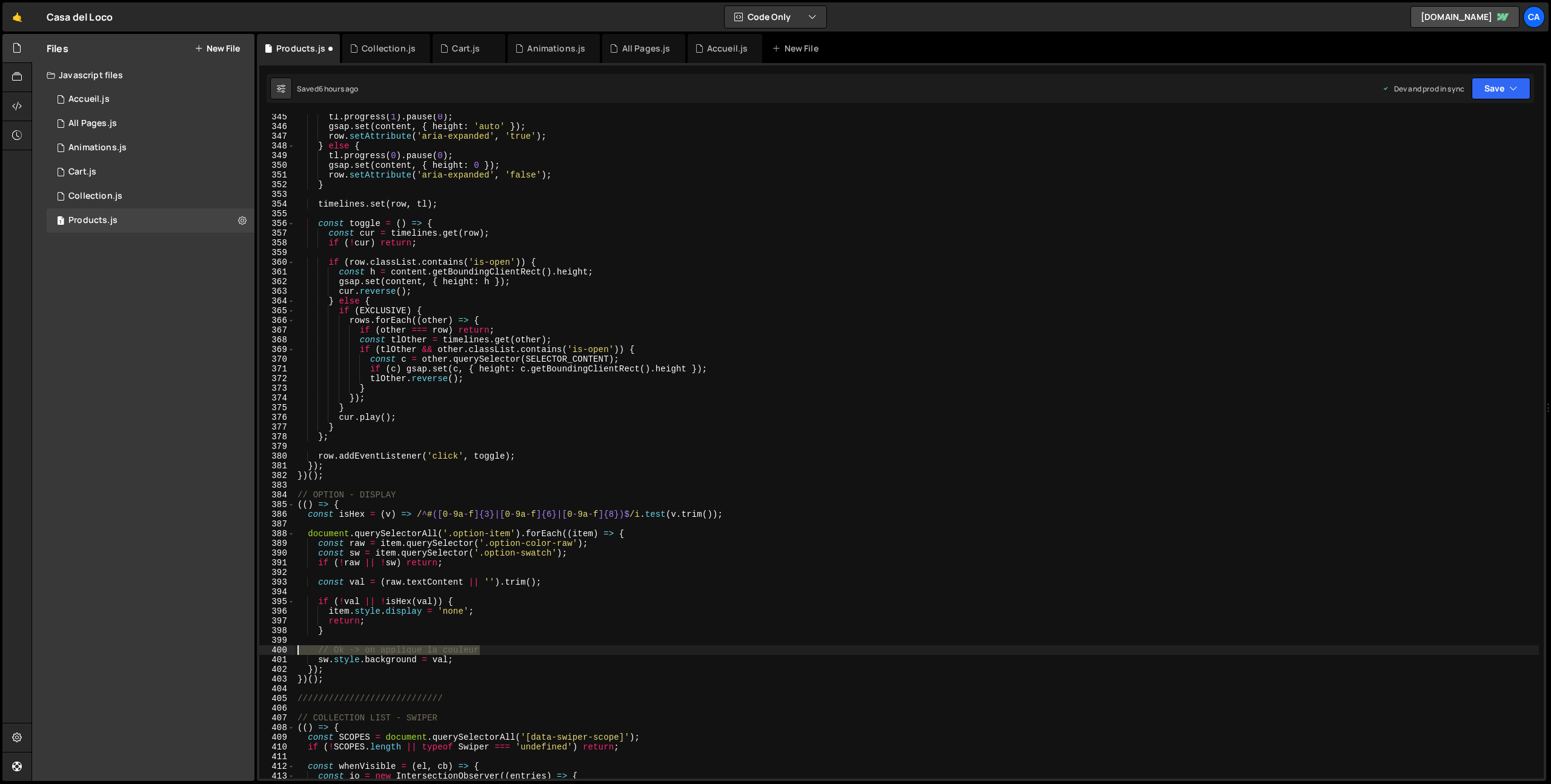
type textarea "// Ok -> on applique la couleur"
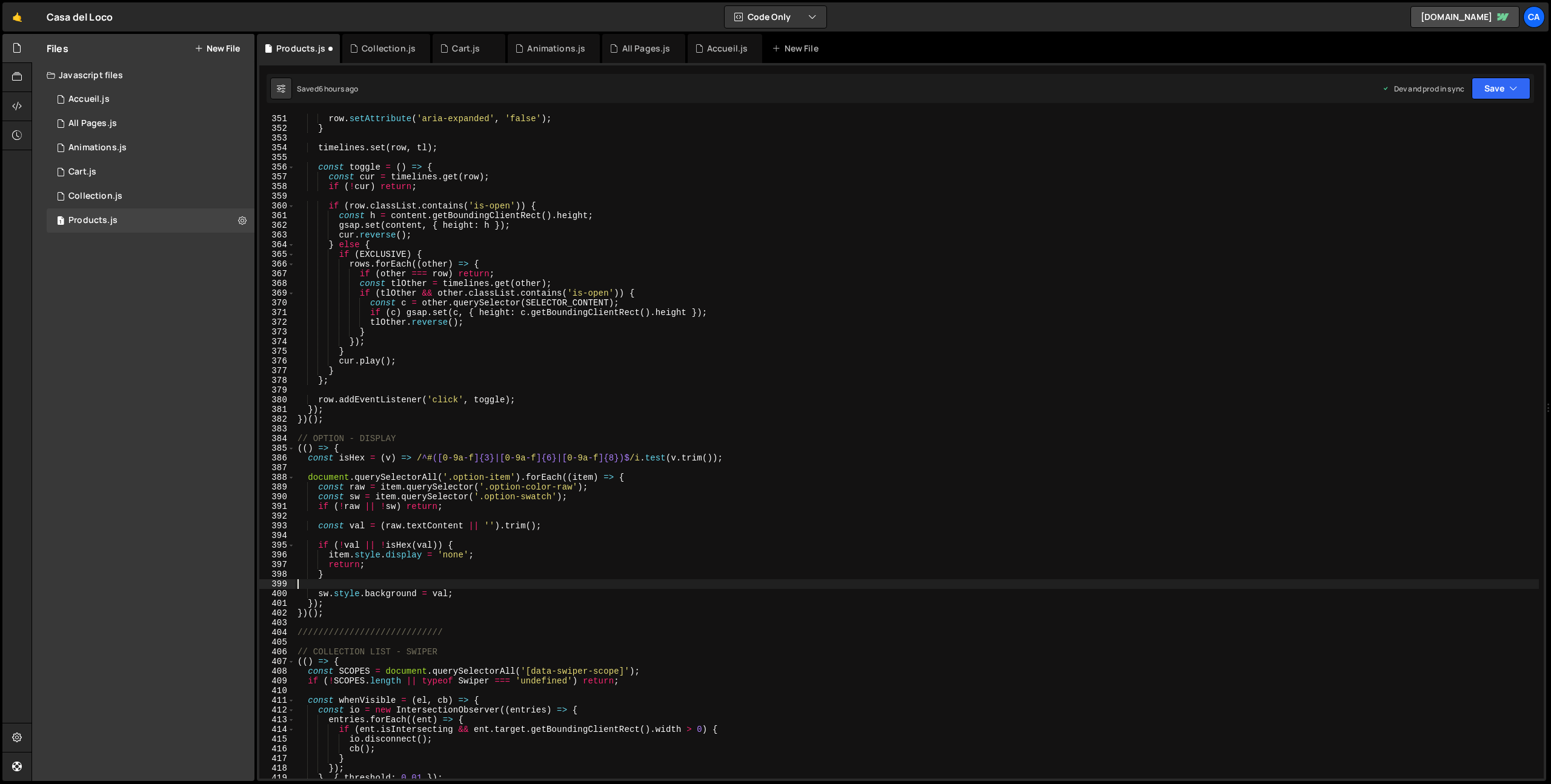
scroll to position [3437, 0]
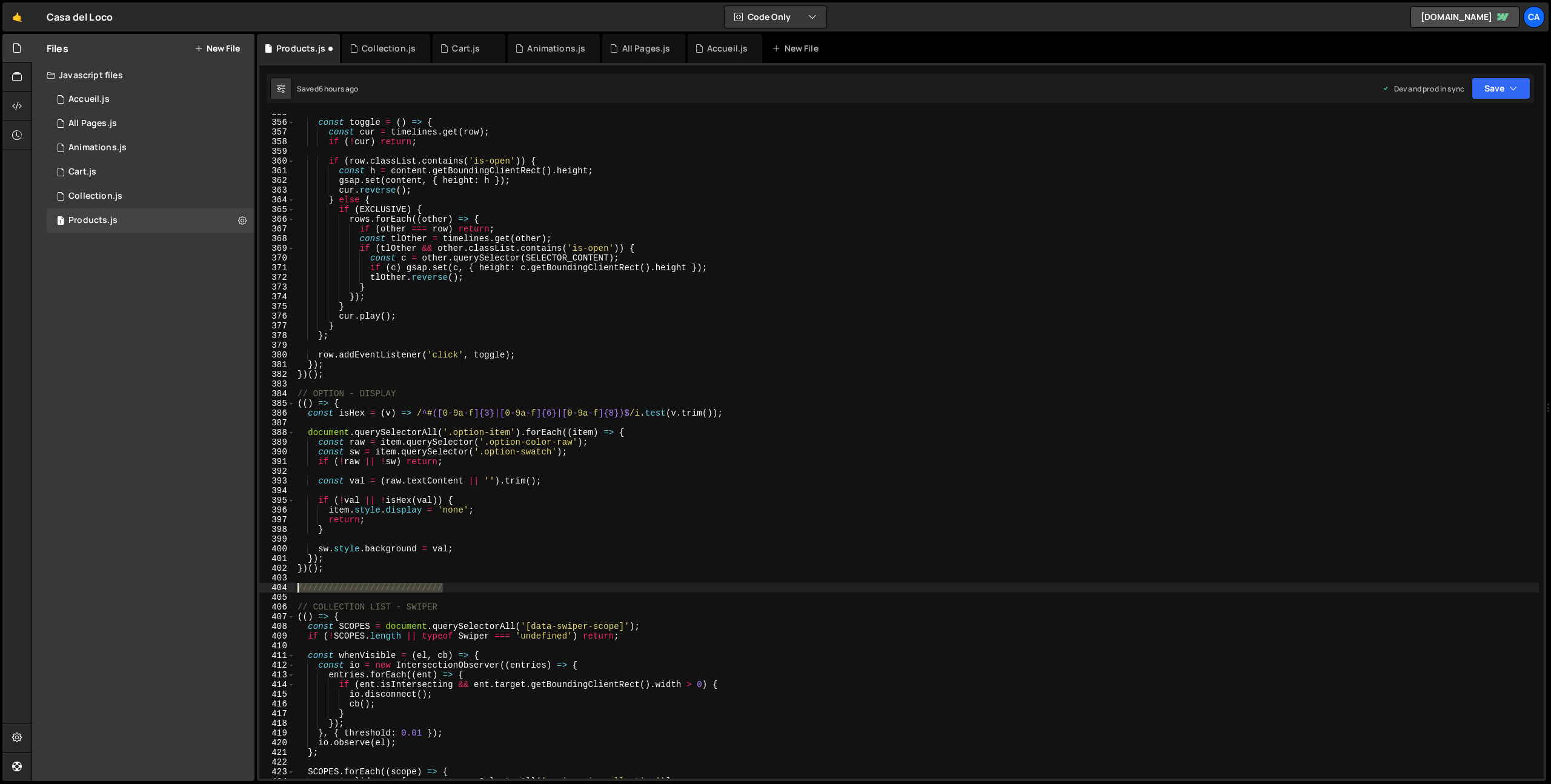
drag, startPoint x: 458, startPoint y: 590, endPoint x: 282, endPoint y: 587, distance: 176.0
click at [282, 587] on div "355 356 357 358 359 360 361 362 363 364 365 366 367 368 369 370 371 372 373 374…" at bounding box center [901, 447] width 1285 height 665
type textarea "////////////////////////////"
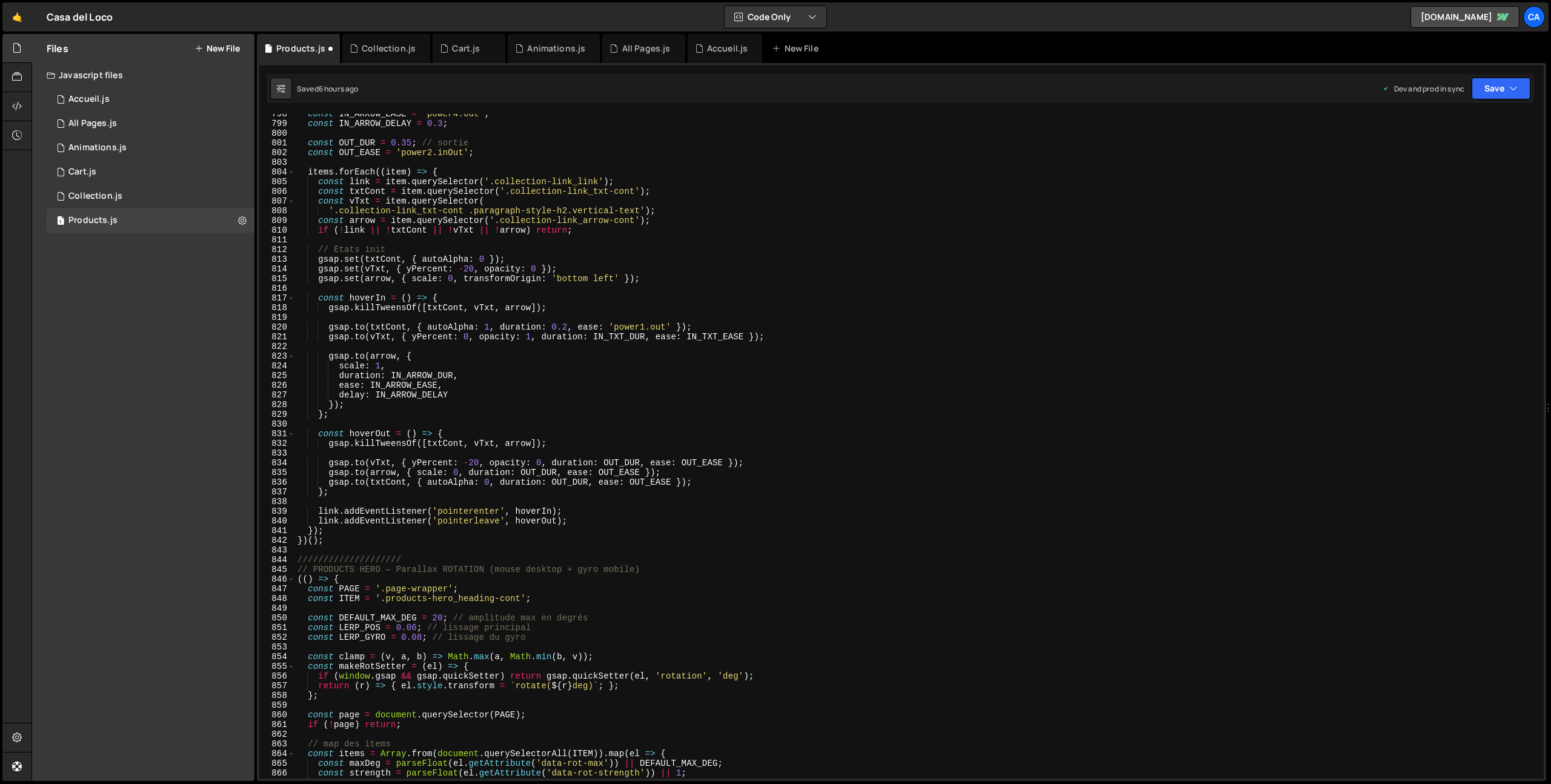
scroll to position [7758, 0]
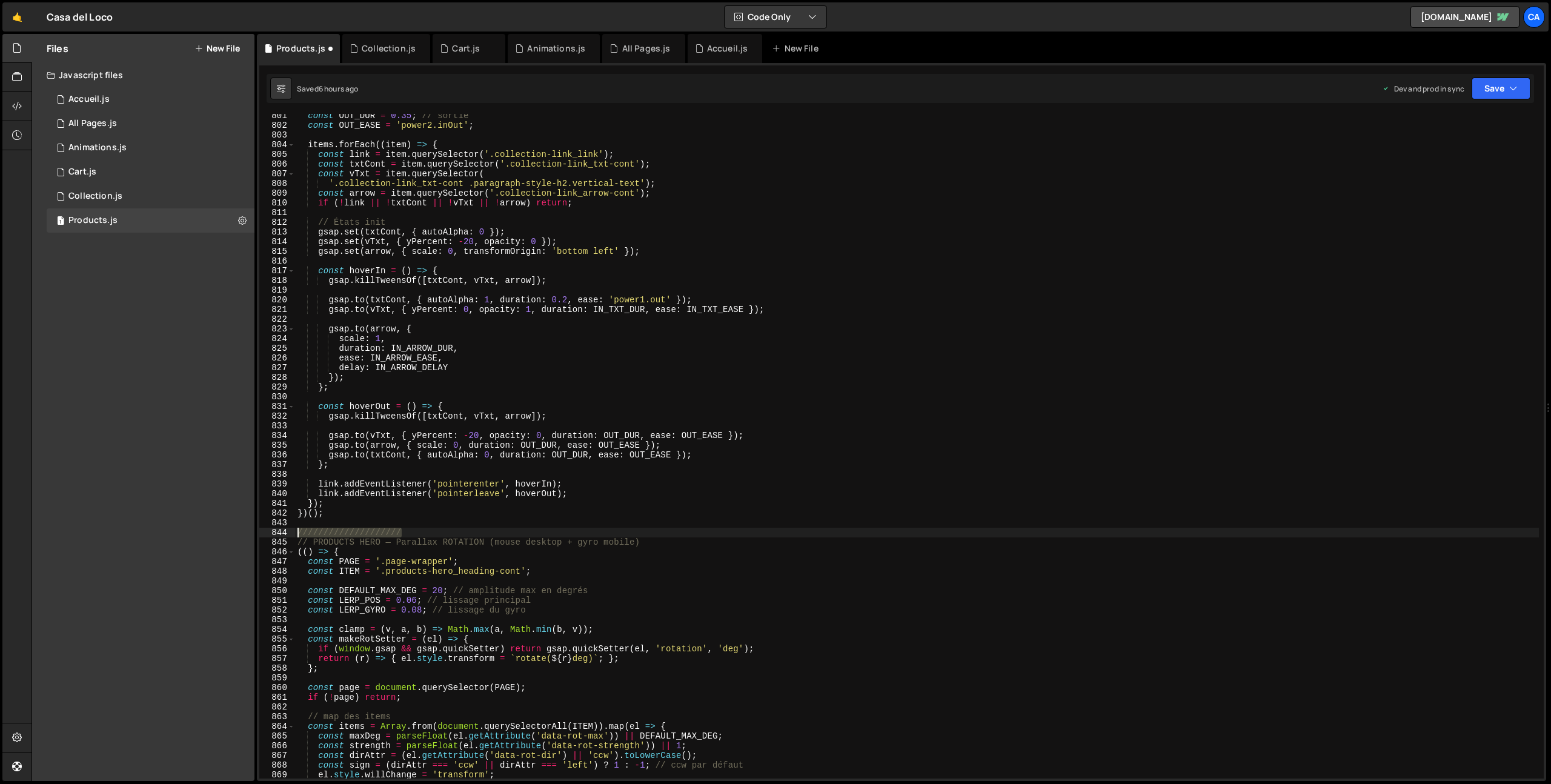
drag, startPoint x: 418, startPoint y: 530, endPoint x: 288, endPoint y: 533, distance: 130.0
click at [288, 533] on div "})(); 801 802 803 804 805 806 807 808 809 810 811 812 813 814 815 816 817 818 8…" at bounding box center [901, 447] width 1285 height 665
type textarea "////////////////////"
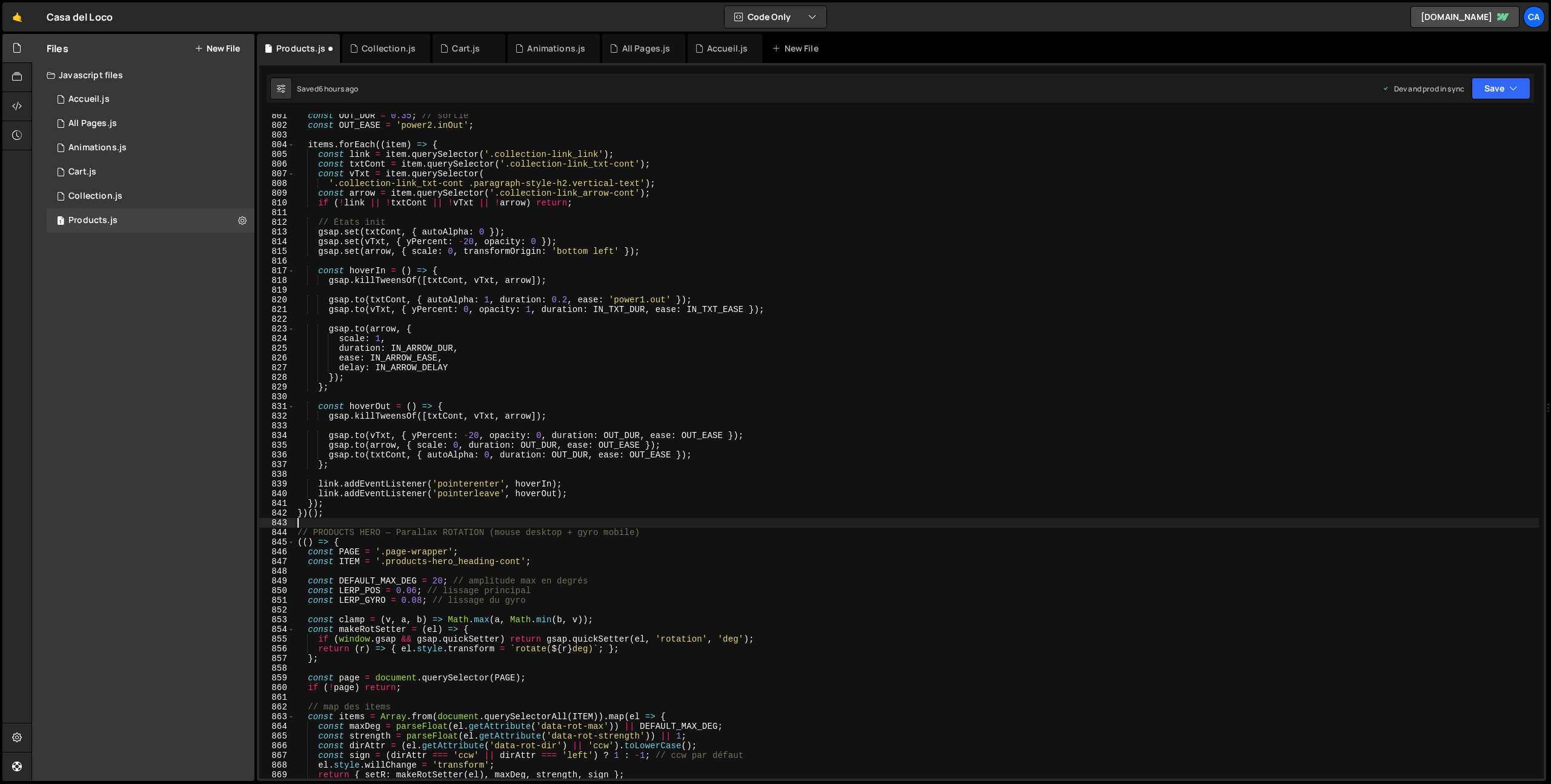
scroll to position [7860, 0]
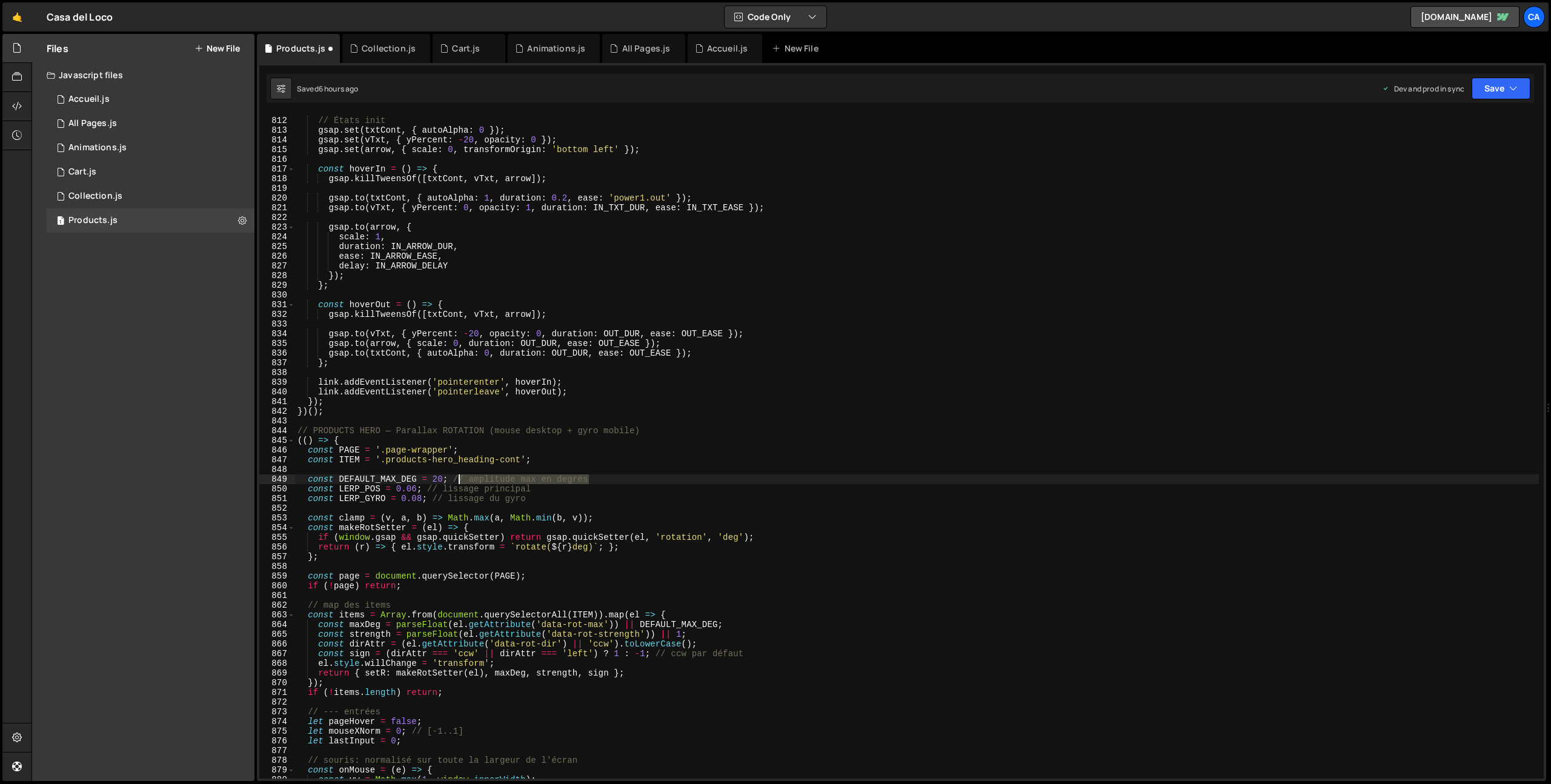
drag, startPoint x: 591, startPoint y: 479, endPoint x: 456, endPoint y: 483, distance: 135.1
click at [456, 483] on div "// États init gsap . set ( txtCont , { autoAlpha : 0 }) ; gsap . set ( vTxt , {…" at bounding box center [917, 448] width 1244 height 684
drag, startPoint x: 541, startPoint y: 489, endPoint x: 427, endPoint y: 491, distance: 114.0
click at [427, 491] on div "// États init gsap . set ( txtCont , { autoAlpha : 0 }) ; gsap . set ( vTxt , {…" at bounding box center [917, 448] width 1244 height 684
drag, startPoint x: 528, startPoint y: 497, endPoint x: 433, endPoint y: 500, distance: 95.0
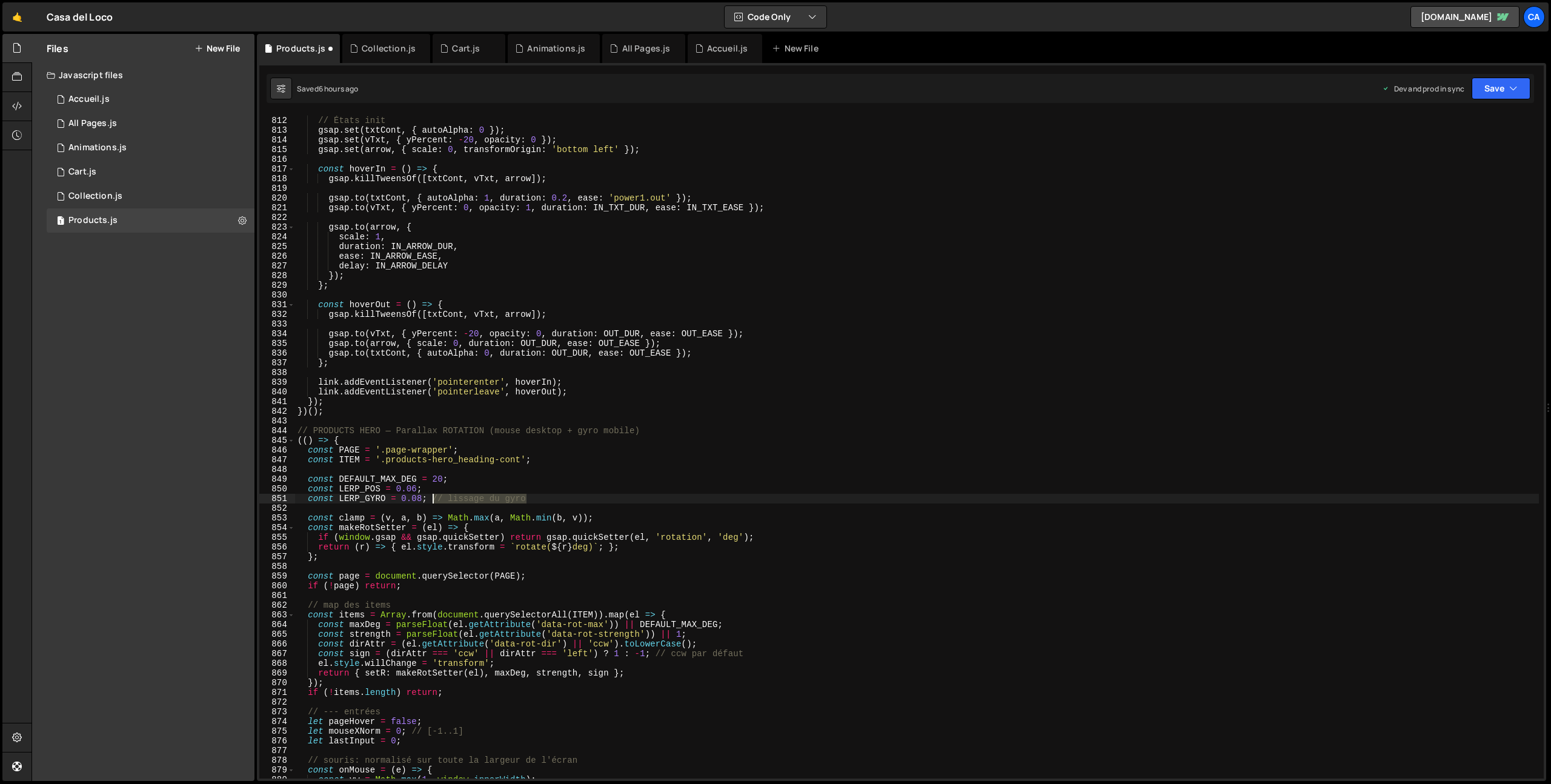
click at [433, 500] on div "// États init gsap . set ( txtCont , { autoAlpha : 0 }) ; gsap . set ( vTxt , {…" at bounding box center [917, 448] width 1244 height 684
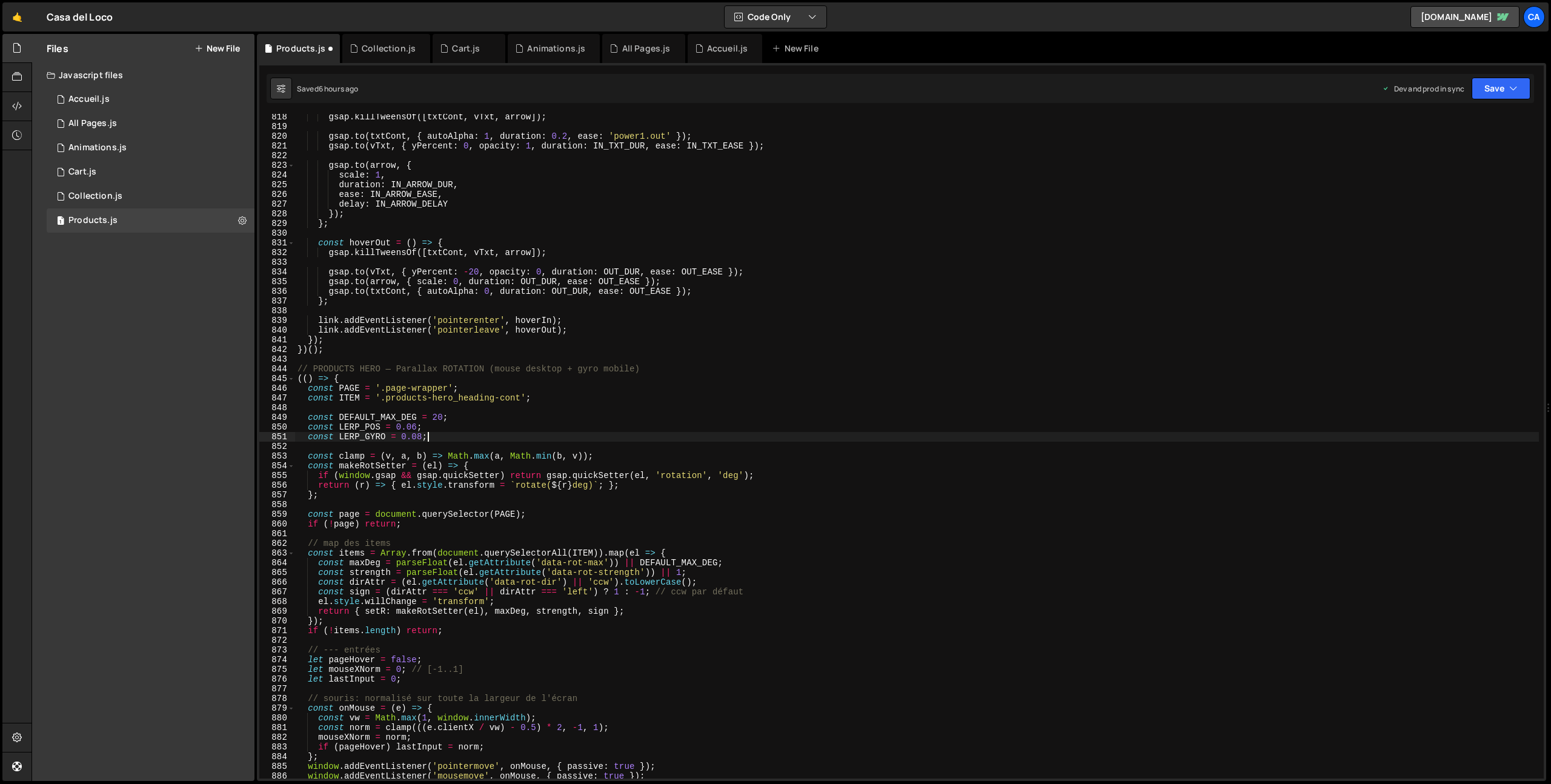
scroll to position [7943, 0]
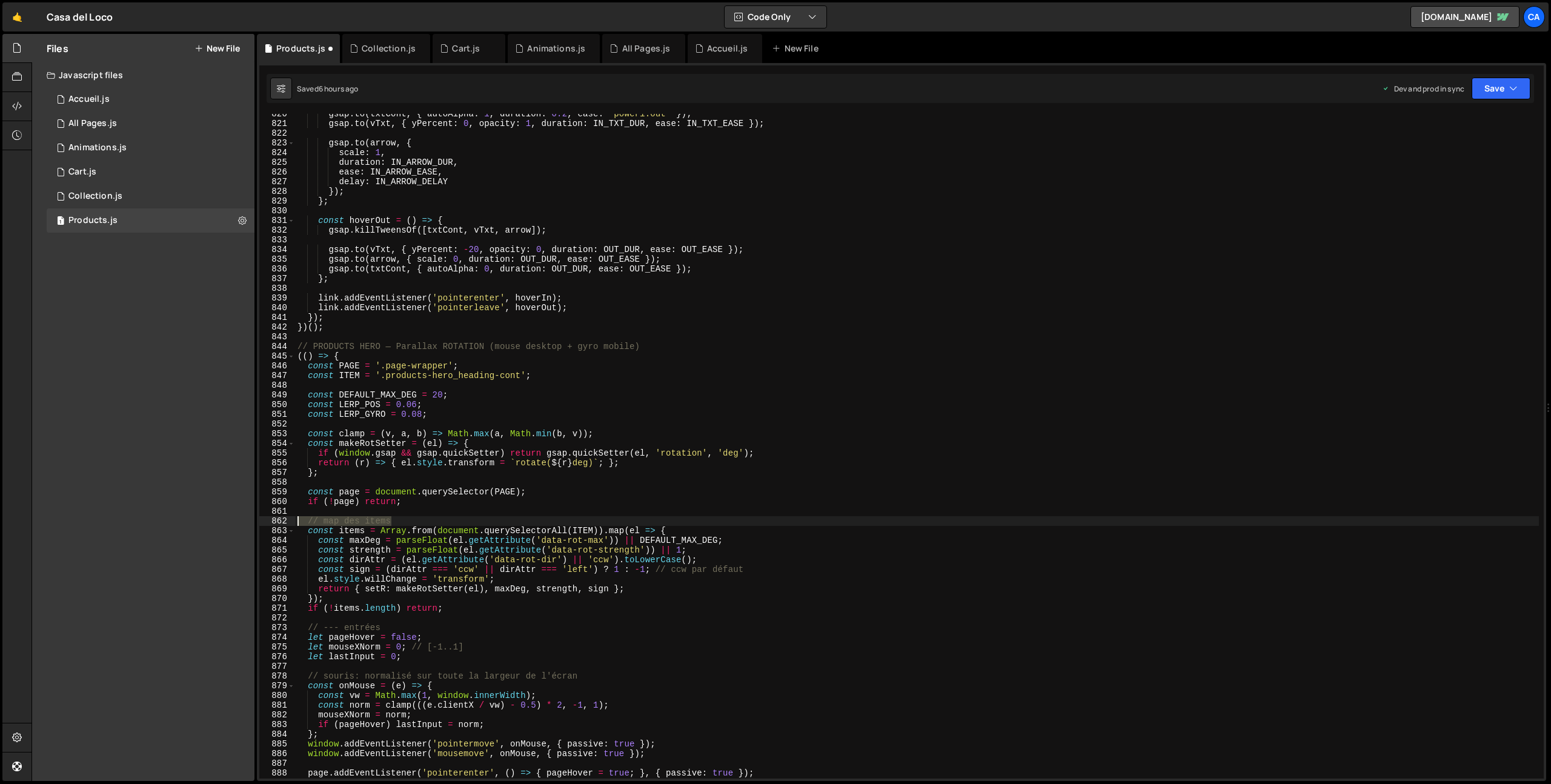
drag, startPoint x: 404, startPoint y: 520, endPoint x: 281, endPoint y: 521, distance: 123.0
click at [281, 521] on div "const LERP_GYRO = 0.08; 820 821 822 823 824 825 826 827 828 829 830 831 832 833…" at bounding box center [901, 447] width 1285 height 665
type textarea "// map des items"
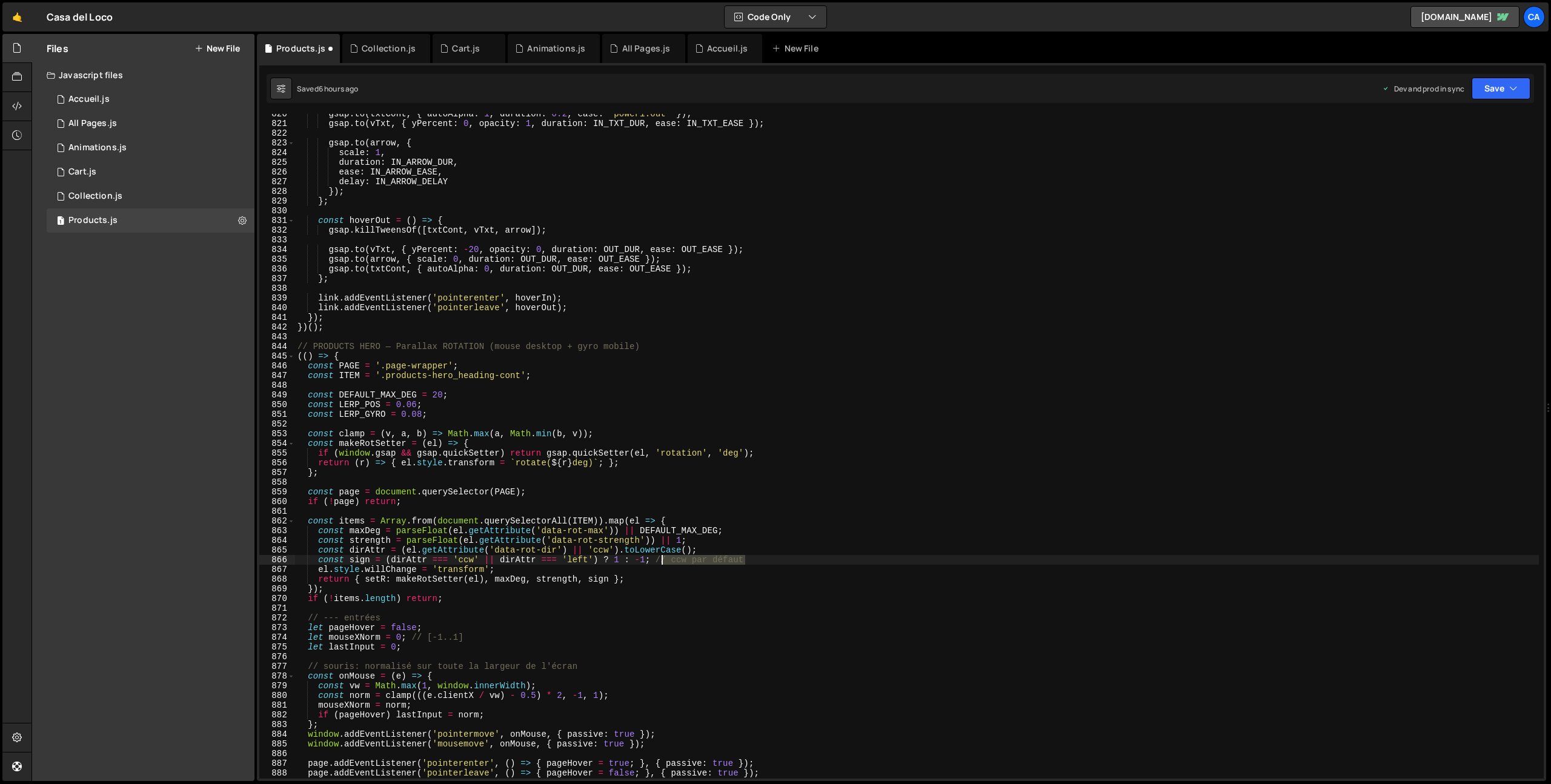
drag, startPoint x: 755, startPoint y: 559, endPoint x: 661, endPoint y: 560, distance: 94.0
click at [660, 561] on div "gsap . to ( txtCont , { autoAlpha : 1 , duration : 0.2 , ease : 'power1.out' })…" at bounding box center [917, 451] width 1244 height 684
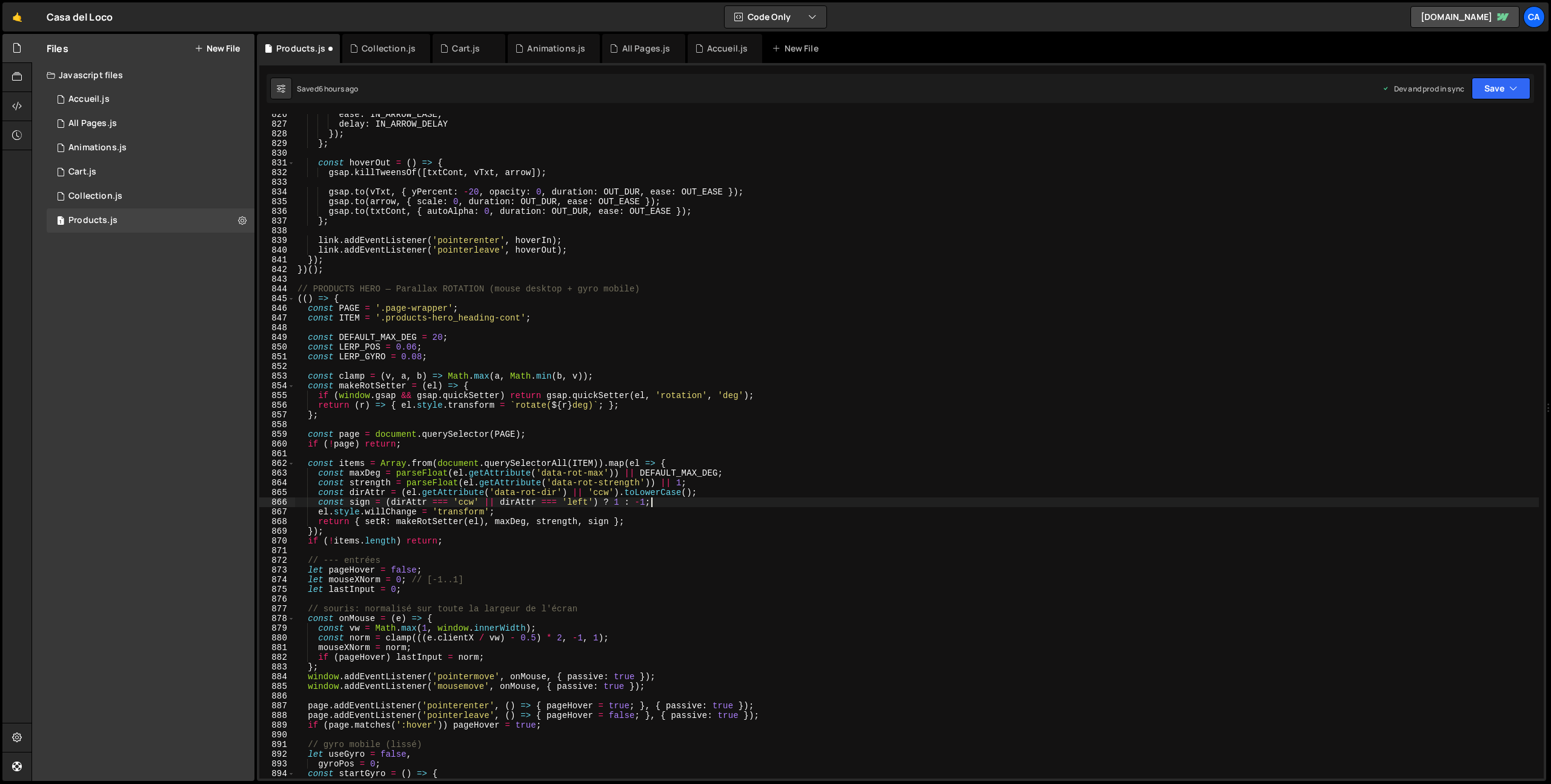
scroll to position [8023, 0]
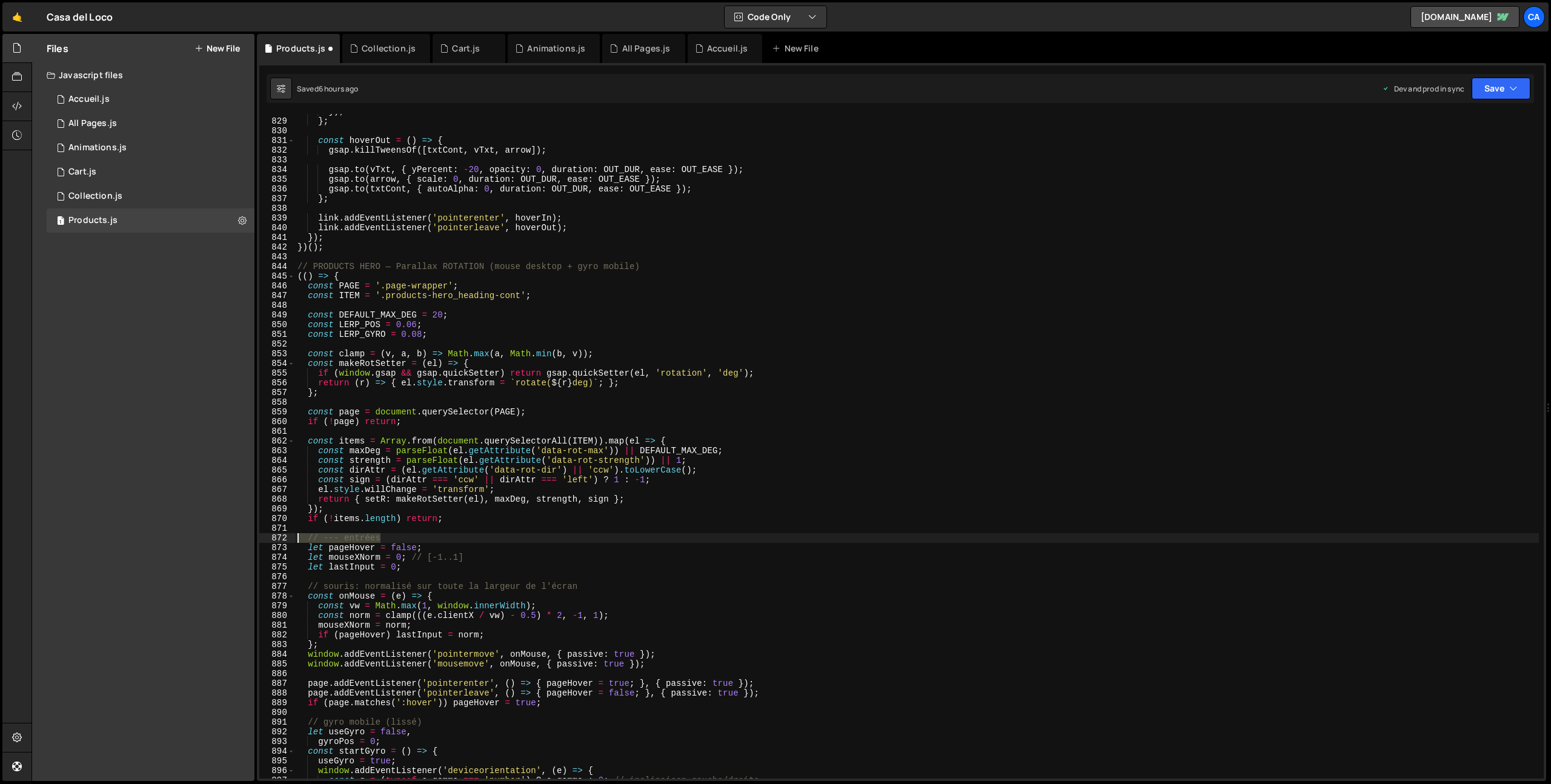
drag, startPoint x: 402, startPoint y: 537, endPoint x: 286, endPoint y: 537, distance: 116.0
click at [286, 537] on div "const sign = (dirAttr === 'ccw' || dirAttr === 'left') ? 1 : -1; 828 829 830 83…" at bounding box center [901, 447] width 1285 height 665
type textarea "// --- entrées"
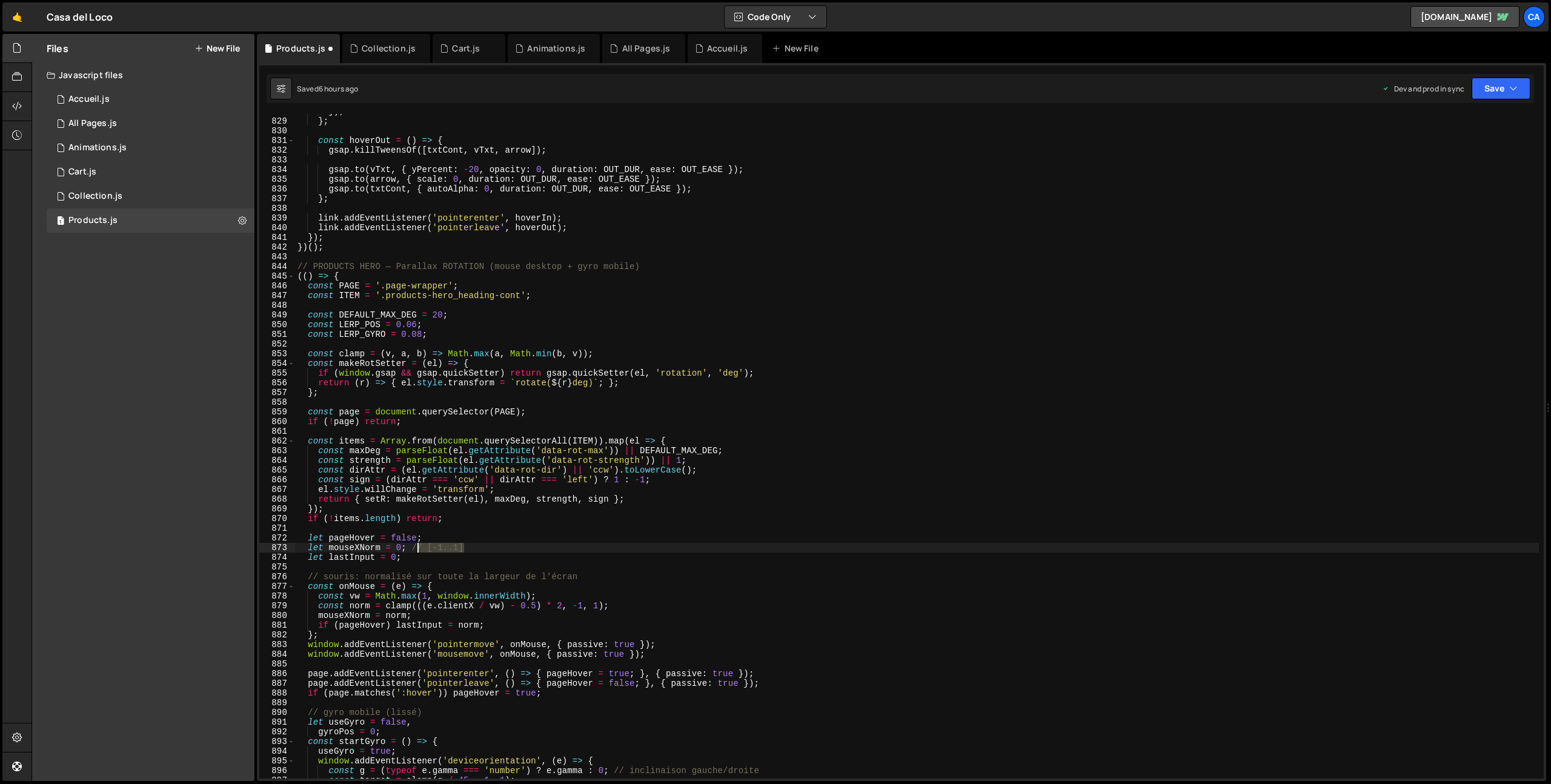
drag, startPoint x: 480, startPoint y: 550, endPoint x: 416, endPoint y: 550, distance: 64.0
click at [416, 550] on div "}) ; } ; const hoverOut = ( ) => { gsap . killTweensOf ([ txtCont , vTxt , arro…" at bounding box center [917, 448] width 1244 height 684
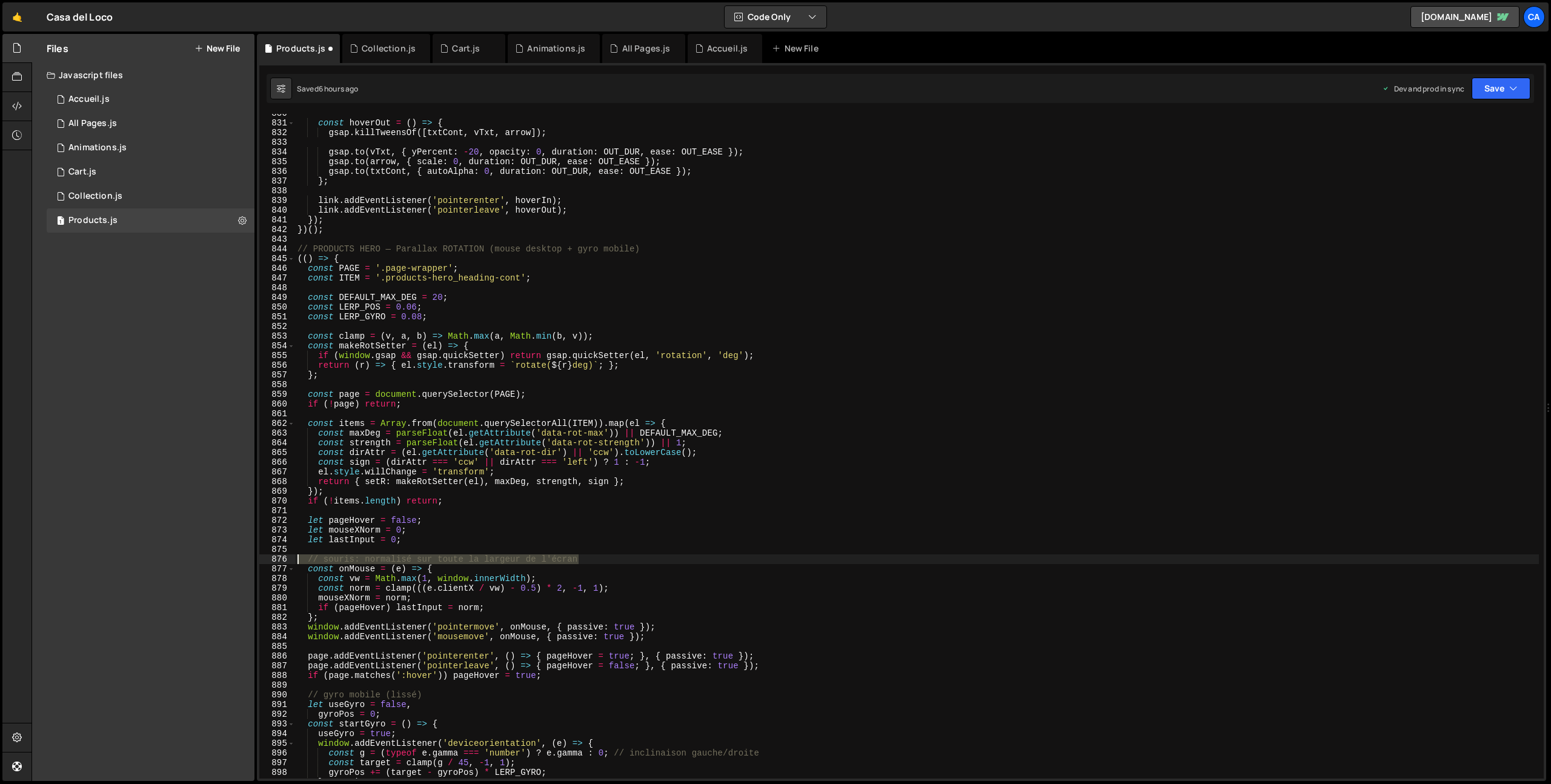
drag, startPoint x: 587, startPoint y: 558, endPoint x: 291, endPoint y: 563, distance: 296.0
click at [291, 563] on div "let mouseXNorm = 0; 830 831 832 833 834 835 836 837 838 839 840 841 842 843 844…" at bounding box center [901, 447] width 1285 height 665
type textarea "// souris: normalisé sur toute la largeur de l'écran"
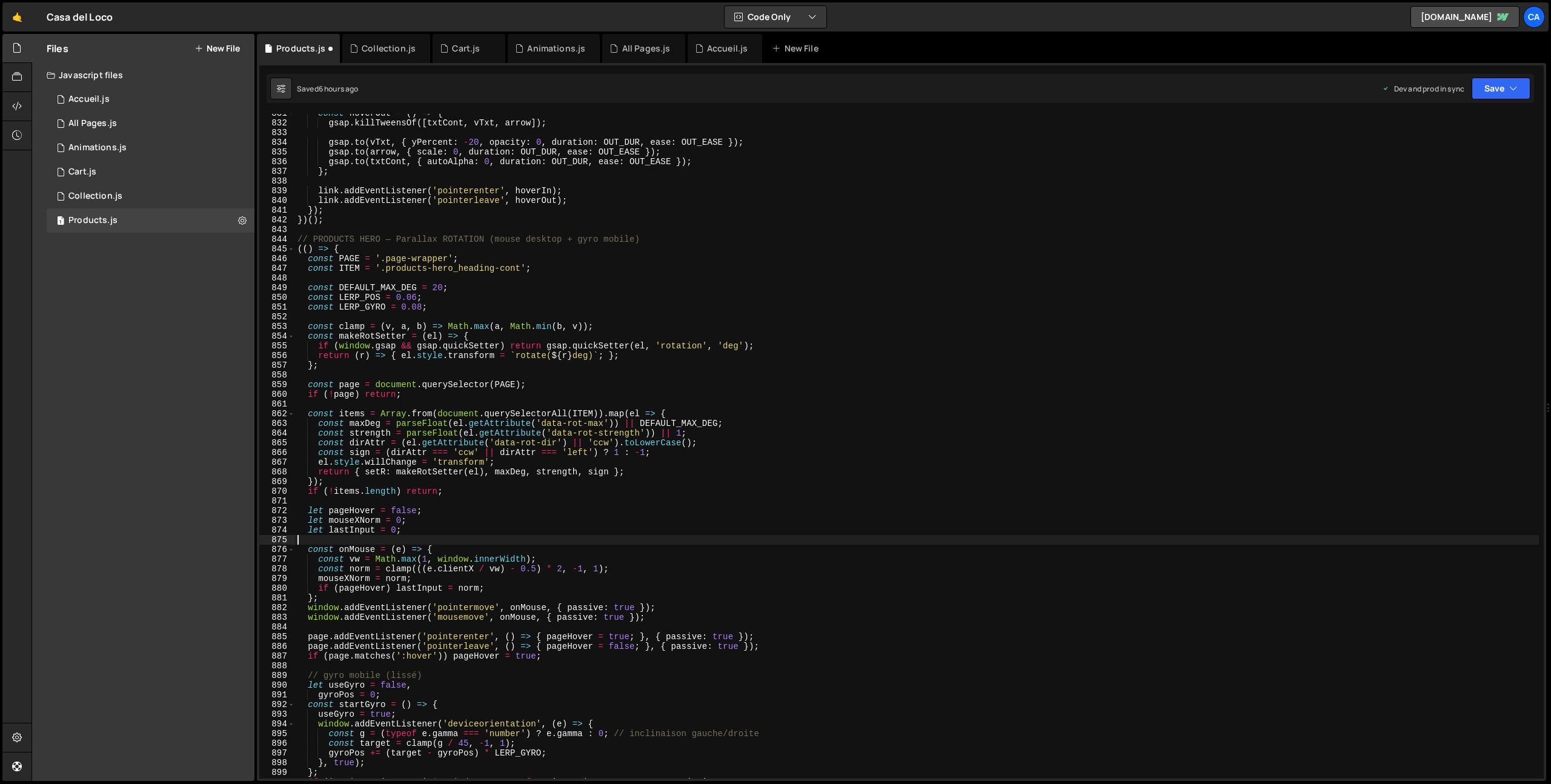
scroll to position [8156, 0]
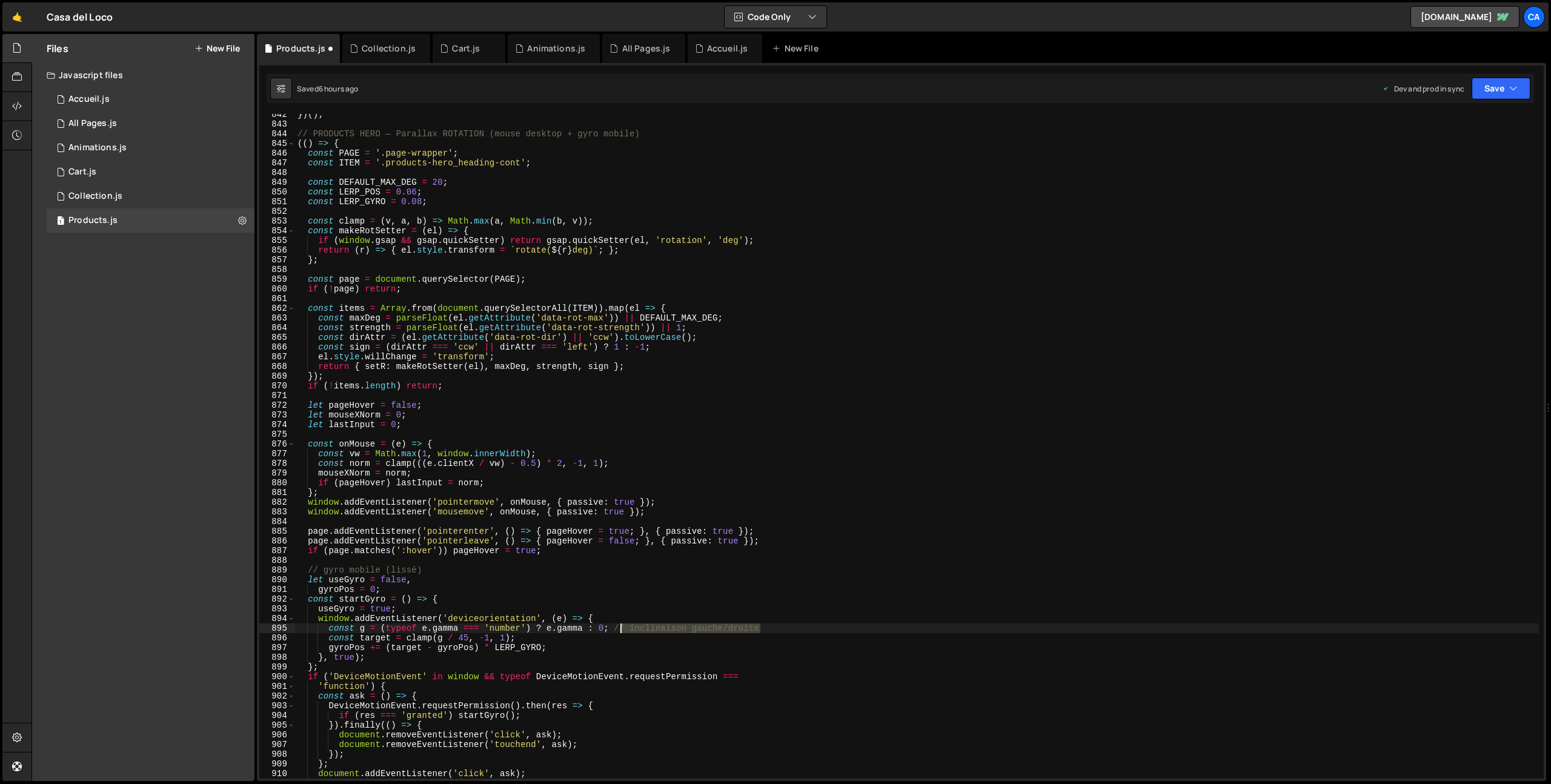
drag, startPoint x: 767, startPoint y: 631, endPoint x: 619, endPoint y: 630, distance: 148.0
click at [619, 630] on div "}) ( ) ; // PRODUCTS HERO — Parallax ROTATION (mouse desktop + gyro mobile) (( …" at bounding box center [917, 451] width 1244 height 684
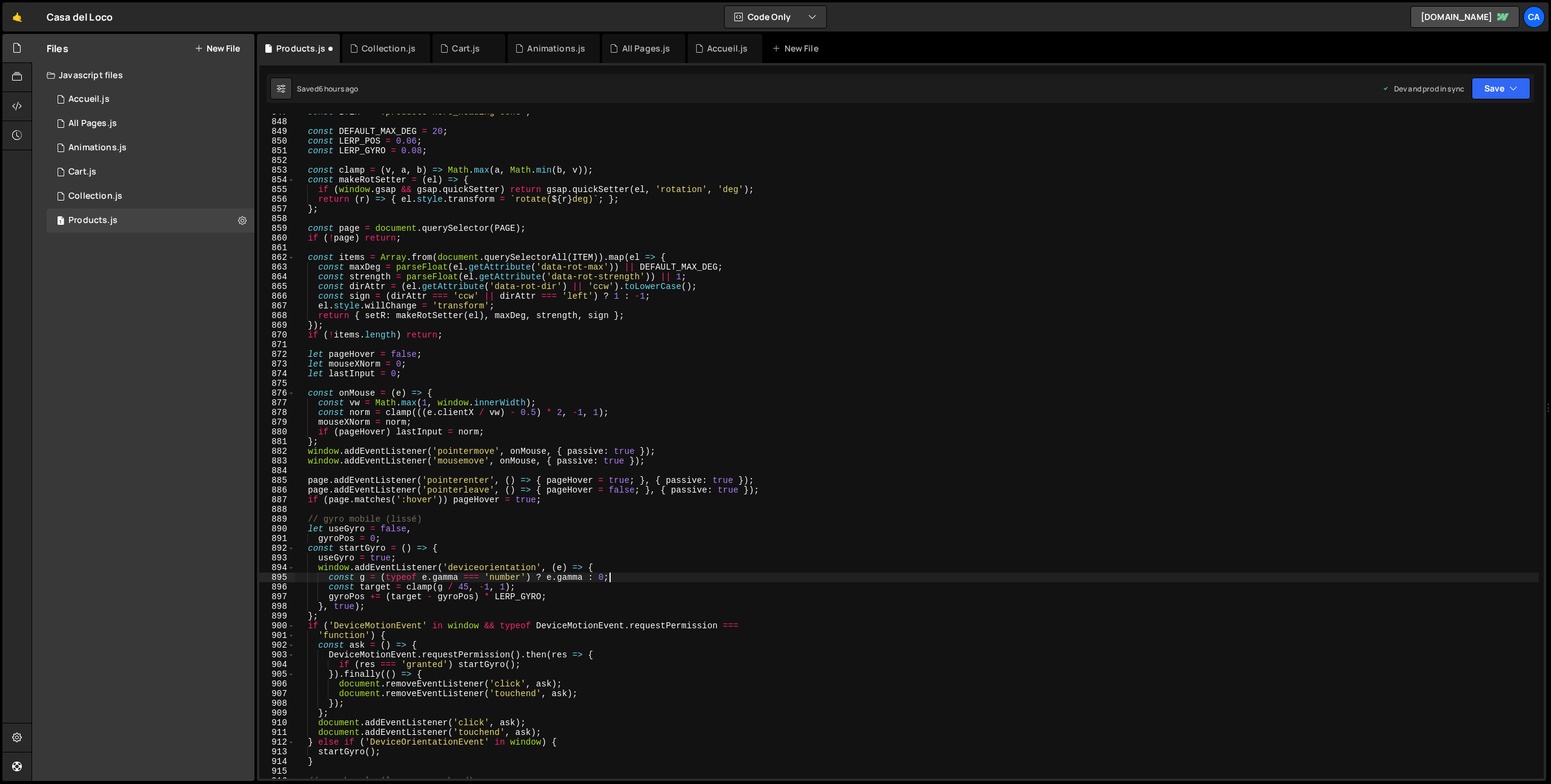
scroll to position [8208, 0]
drag, startPoint x: 432, startPoint y: 519, endPoint x: 273, endPoint y: 518, distance: 159.0
click at [273, 518] on div "const g = (typeof e.gamma === 'number') ? e.gamma : 0; 847 848 849 850 851 852 …" at bounding box center [901, 447] width 1285 height 665
type textarea "// gyro mobile (lissé)"
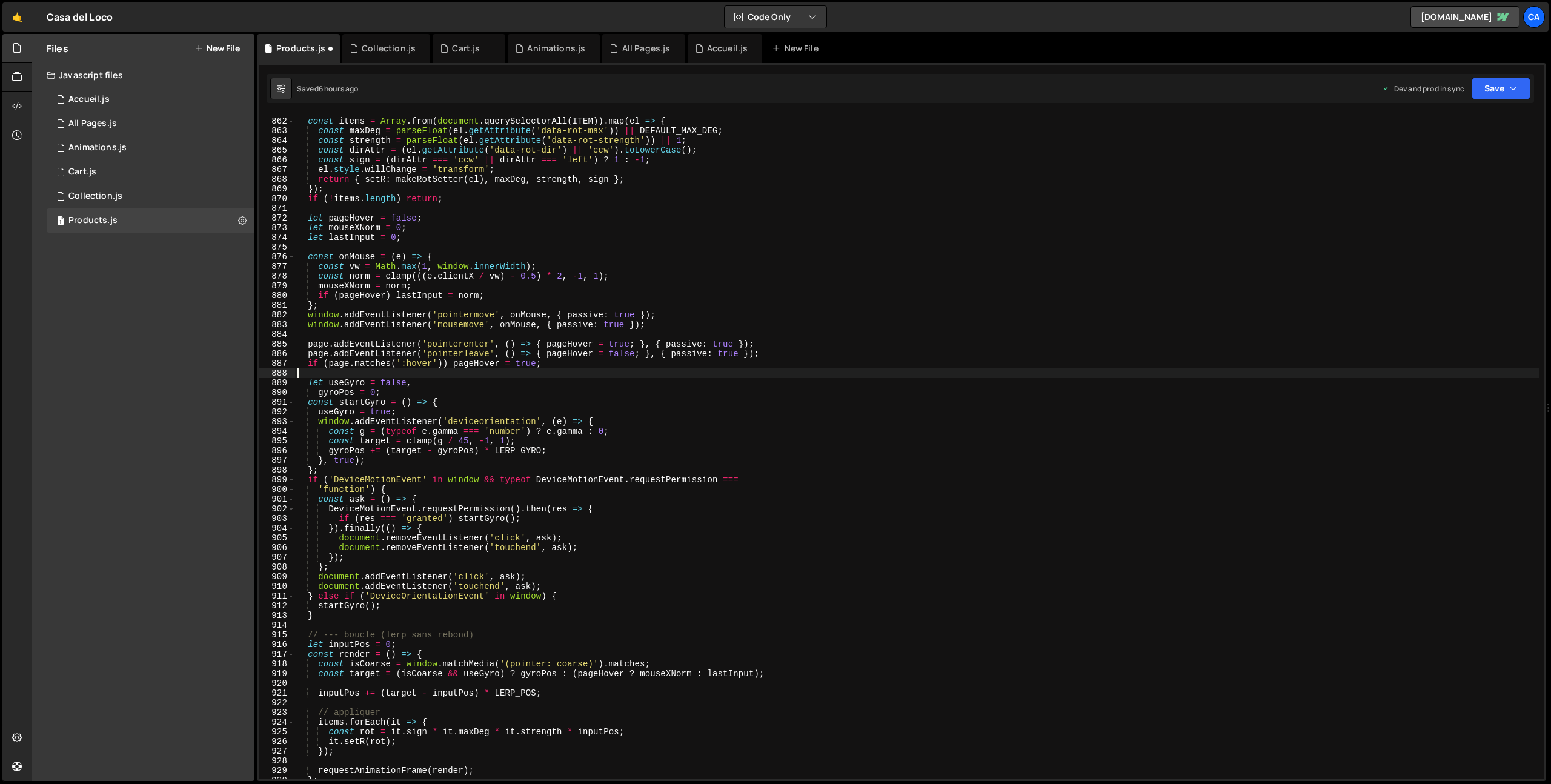
scroll to position [8388, 0]
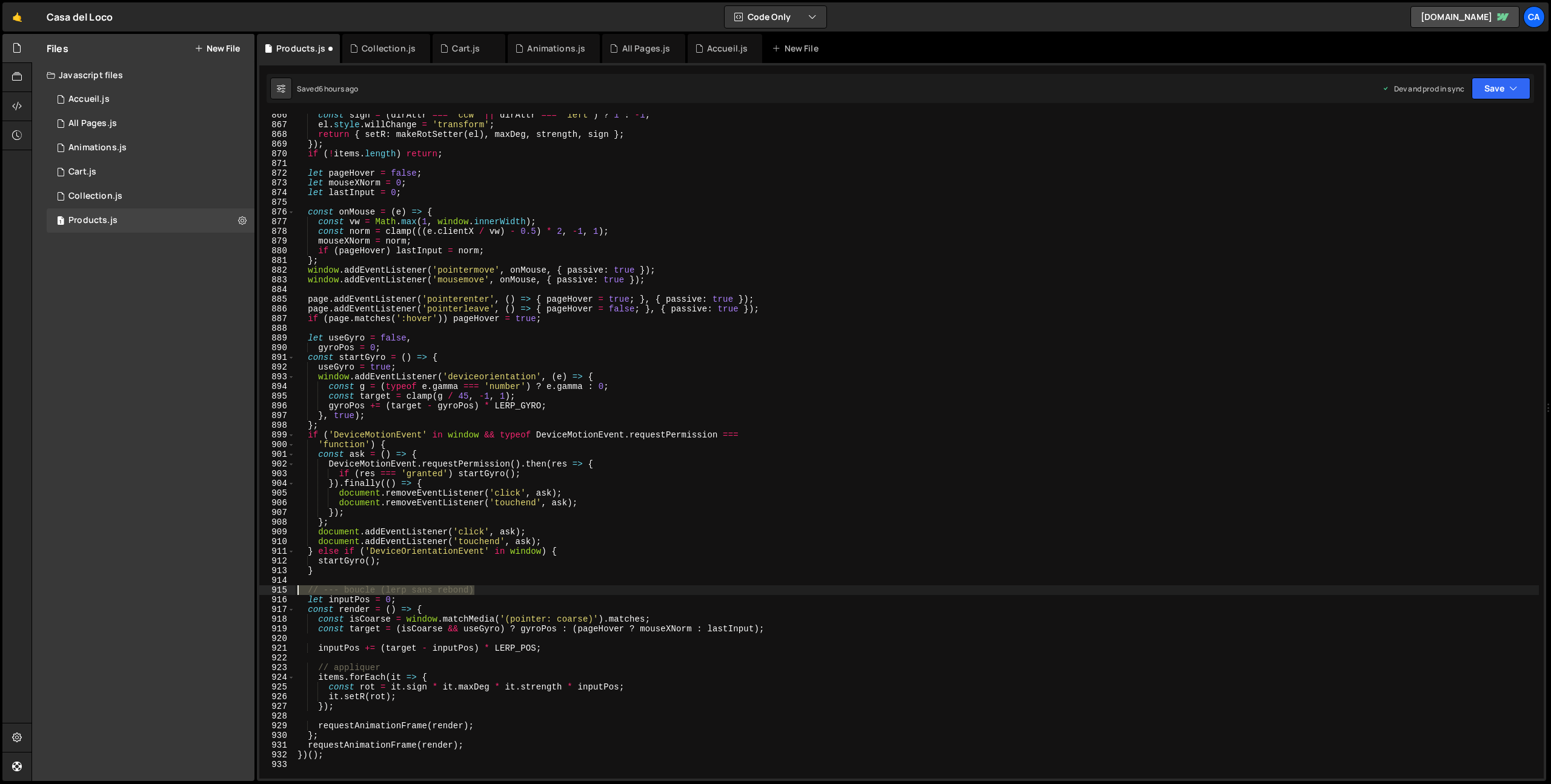
drag, startPoint x: 484, startPoint y: 588, endPoint x: 276, endPoint y: 590, distance: 208.0
click at [276, 590] on div "866 867 868 869 870 871 872 873 874 875 876 877 878 879 880 881 882 883 884 885…" at bounding box center [901, 447] width 1285 height 665
type textarea "// --- boucle (lerp sans rebond)"
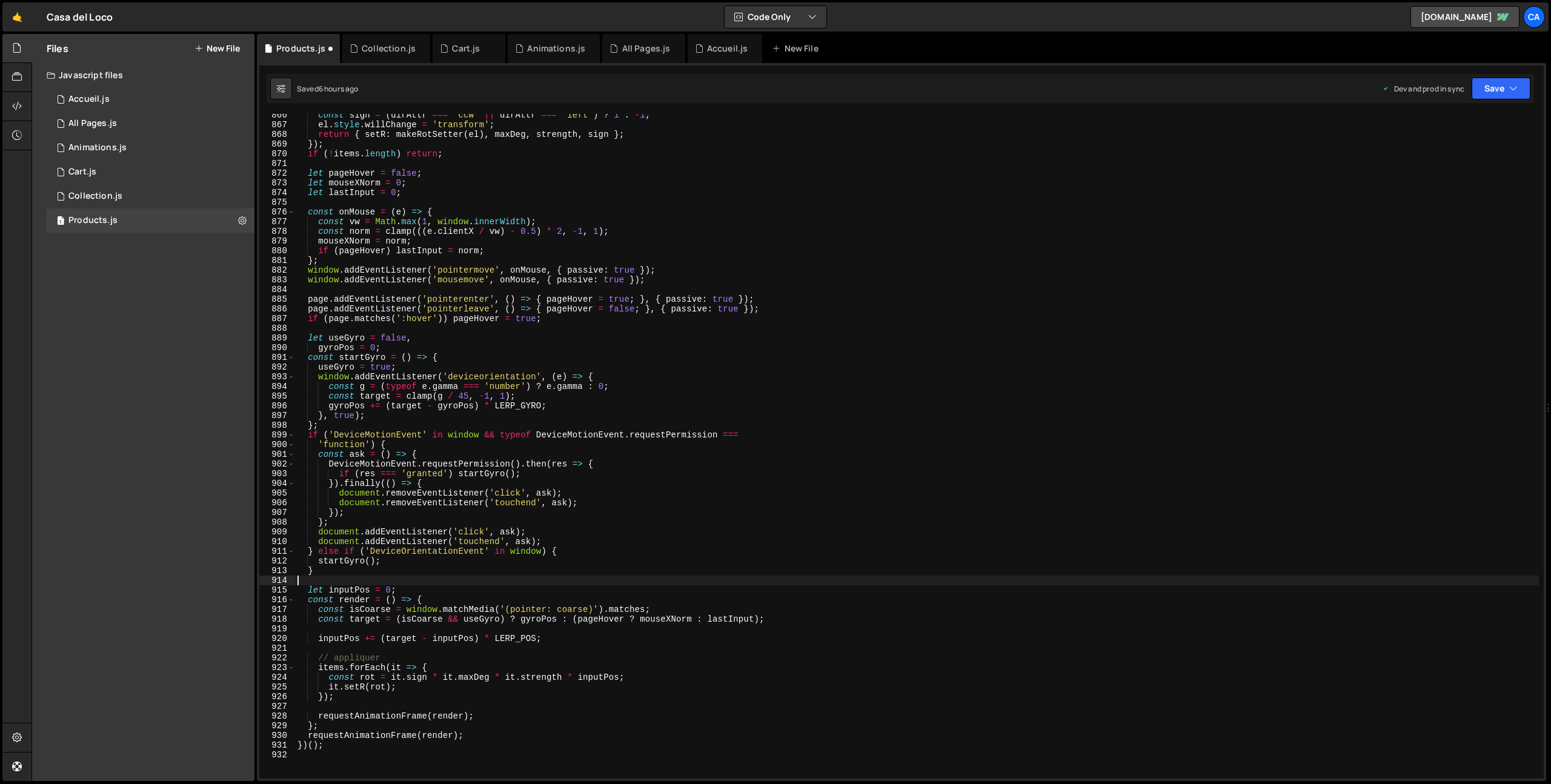
scroll to position [8436, 0]
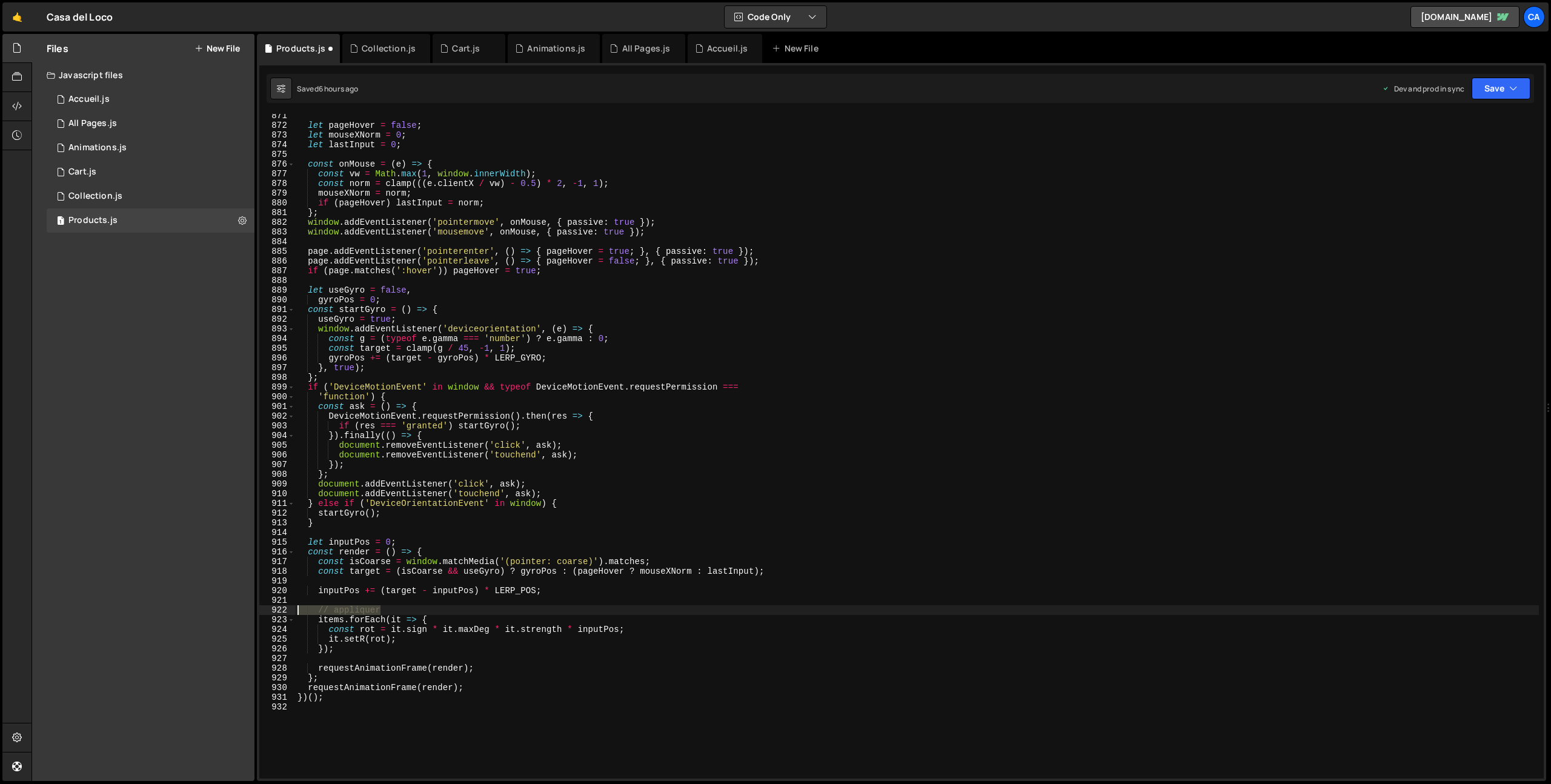
drag, startPoint x: 391, startPoint y: 610, endPoint x: 261, endPoint y: 609, distance: 130.0
click at [261, 609] on div "871 872 873 874 875 876 877 878 879 880 881 882 883 884 885 886 887 888 889 890…" at bounding box center [901, 447] width 1285 height 665
type textarea "// appliquer"
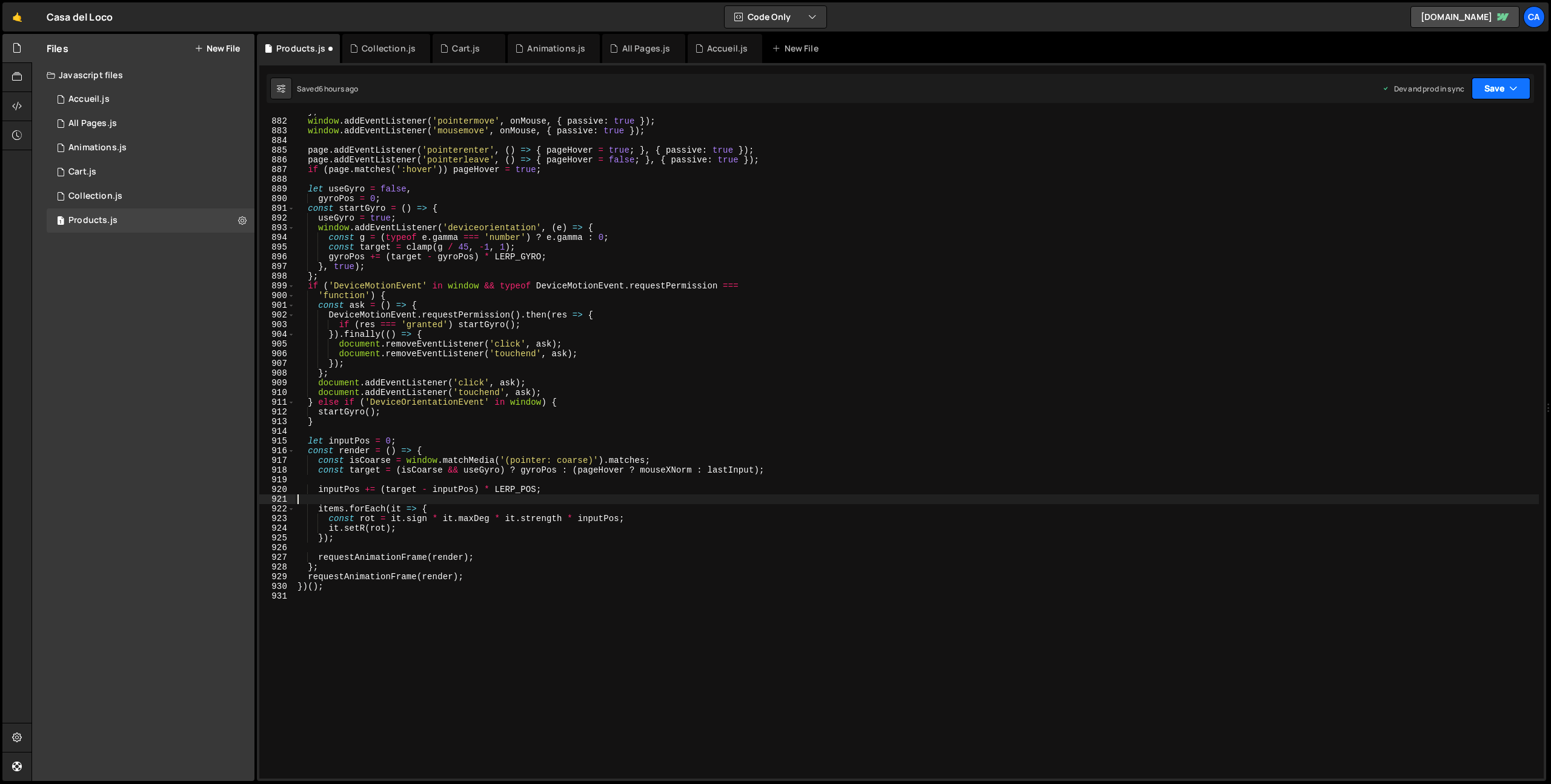
click at [1489, 96] on button "Save" at bounding box center [1501, 89] width 59 height 21
click at [1466, 165] on div "Saved 6 hours ago" at bounding box center [1460, 171] width 126 height 15
click at [144, 98] on div "1 Accueil.js 0" at bounding box center [150, 98] width 208 height 24
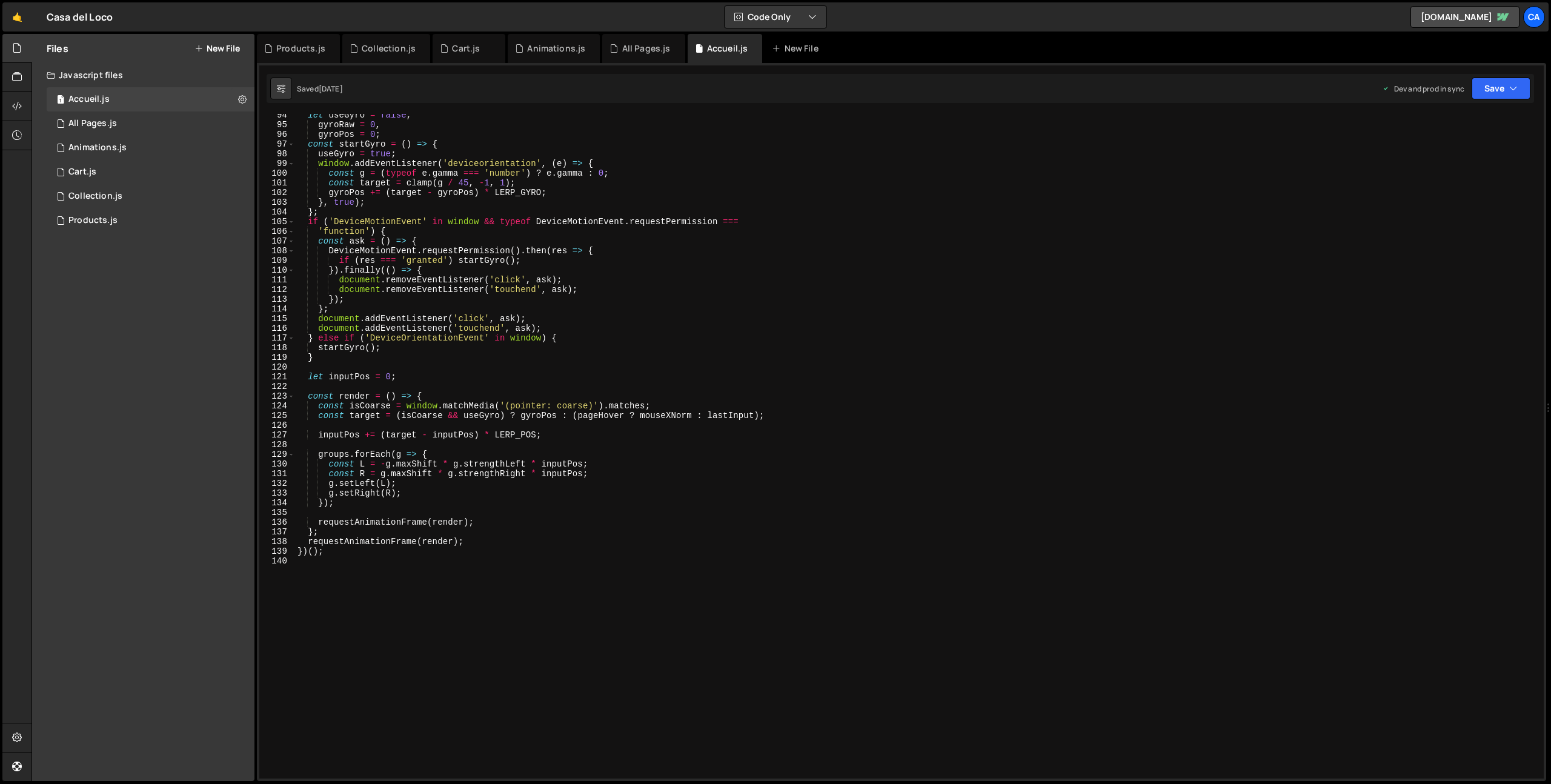
scroll to position [0, 0]
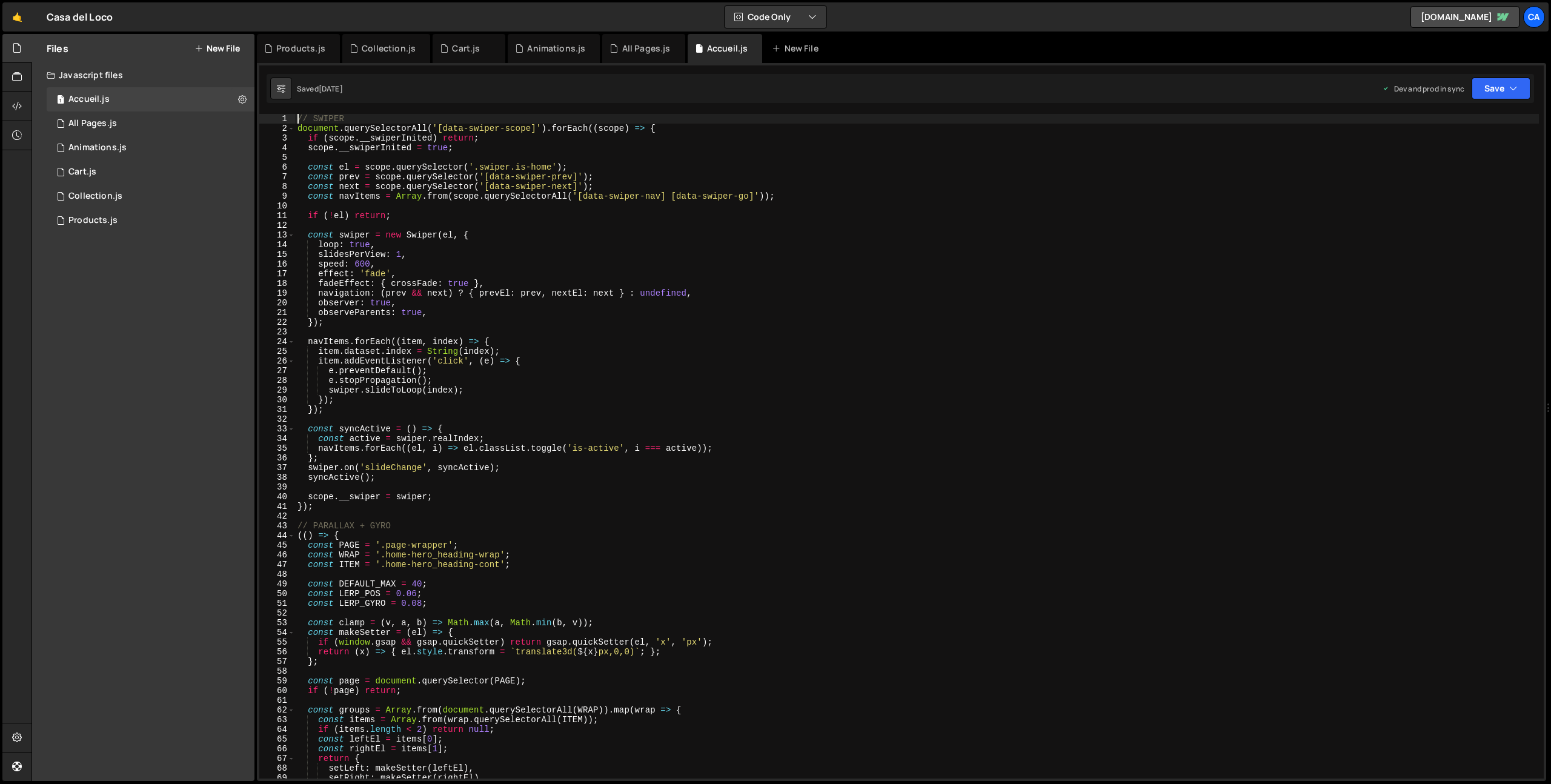
click at [297, 119] on div "// SWIPER document . querySelectorAll ( '[data-swiper-scope]' ) . forEach (( sc…" at bounding box center [917, 455] width 1244 height 684
click at [408, 218] on div "// SWIPER document . querySelectorAll ( '[data-swiper-scope]' ) . forEach (( sc…" at bounding box center [917, 455] width 1244 height 684
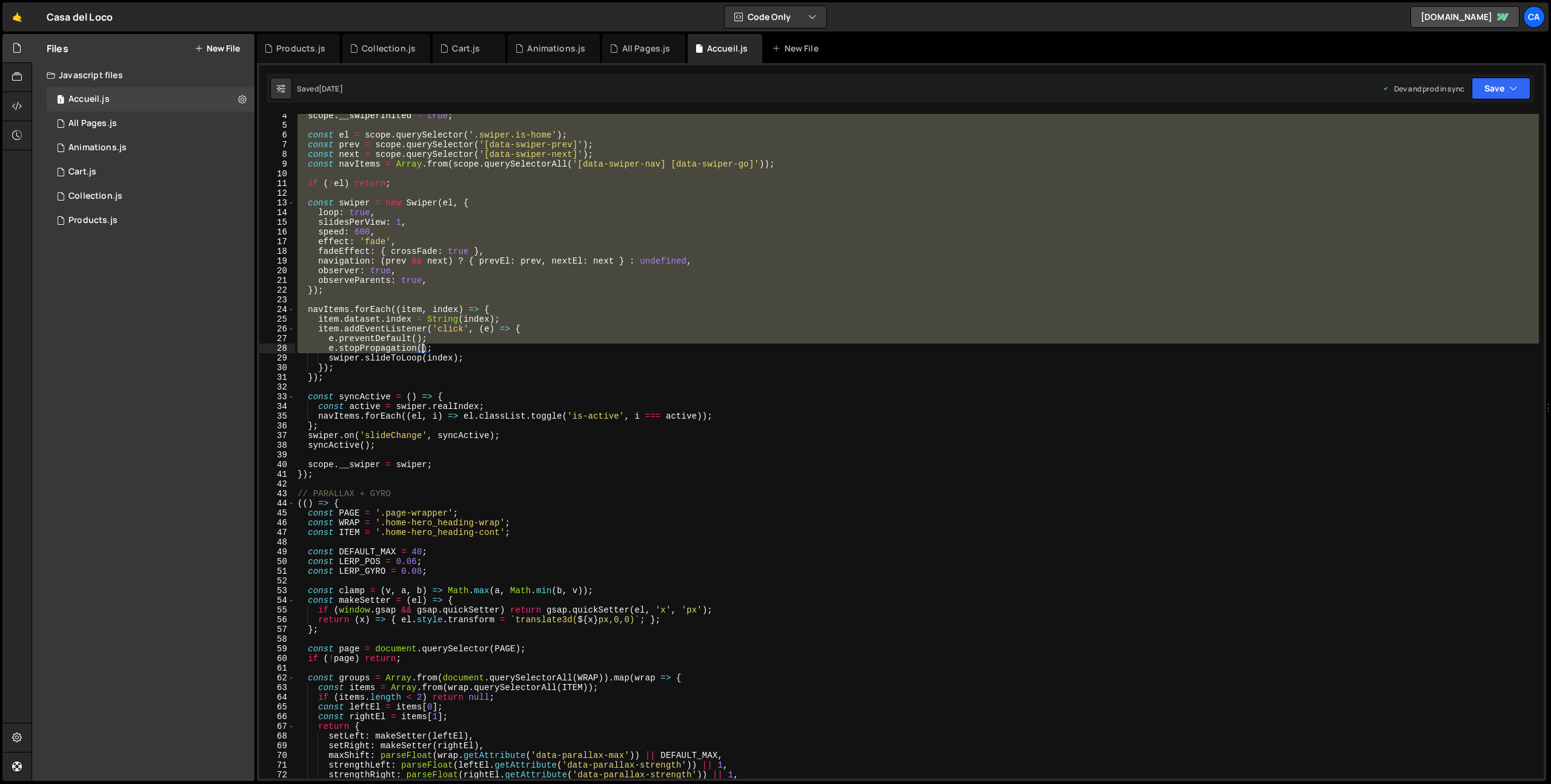
scroll to position [99, 0]
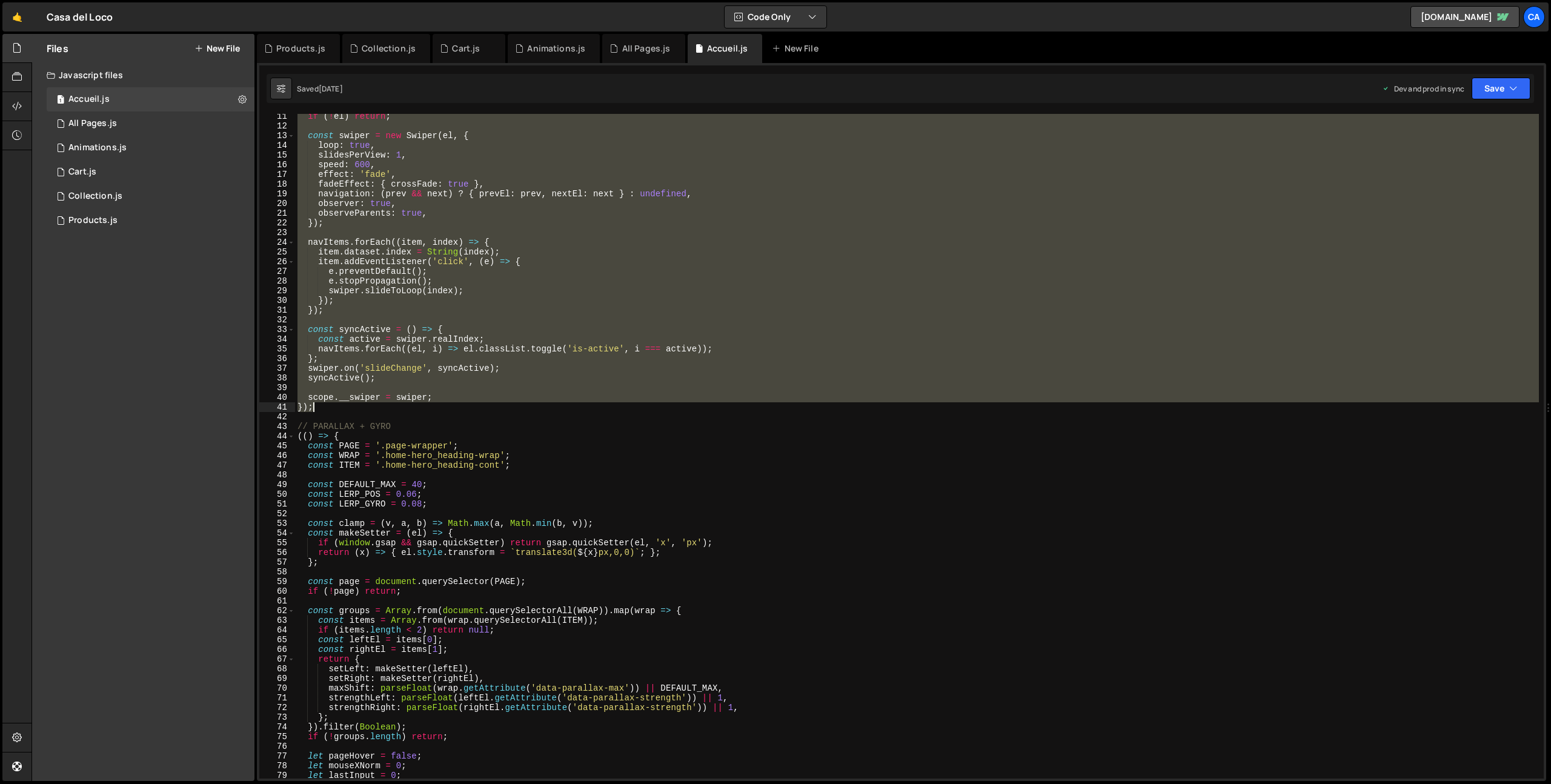
drag, startPoint x: 297, startPoint y: 120, endPoint x: 338, endPoint y: 411, distance: 293.9
click at [338, 411] on div "if ( ! el ) return ; const swiper = new Swiper ( el , { loop : true , slidesPer…" at bounding box center [917, 452] width 1244 height 684
click at [366, 408] on div "if ( ! el ) return ; const swiper = new Swiper ( el , { loop : true , slidesPer…" at bounding box center [917, 452] width 1244 height 684
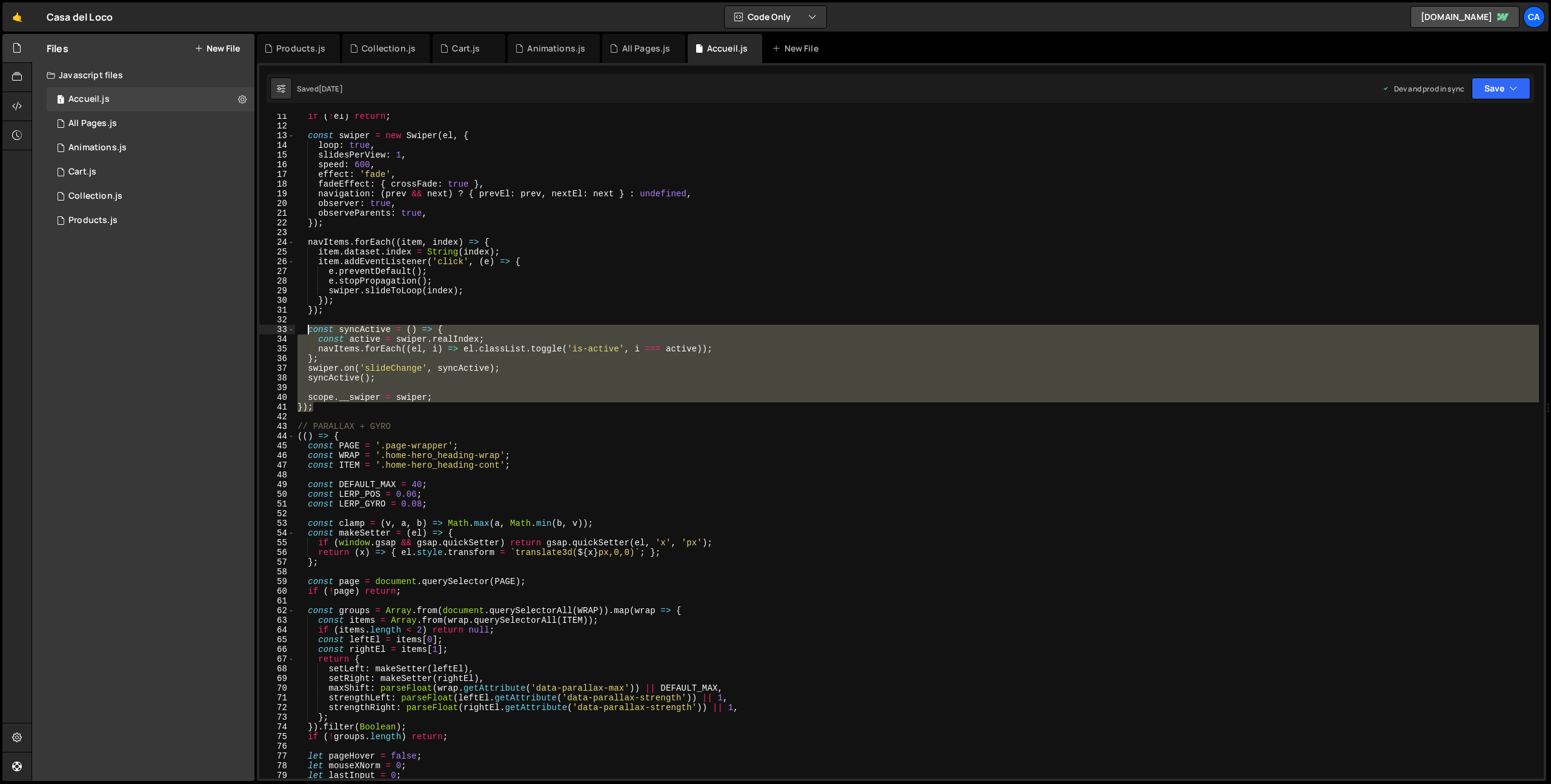
scroll to position [0, 0]
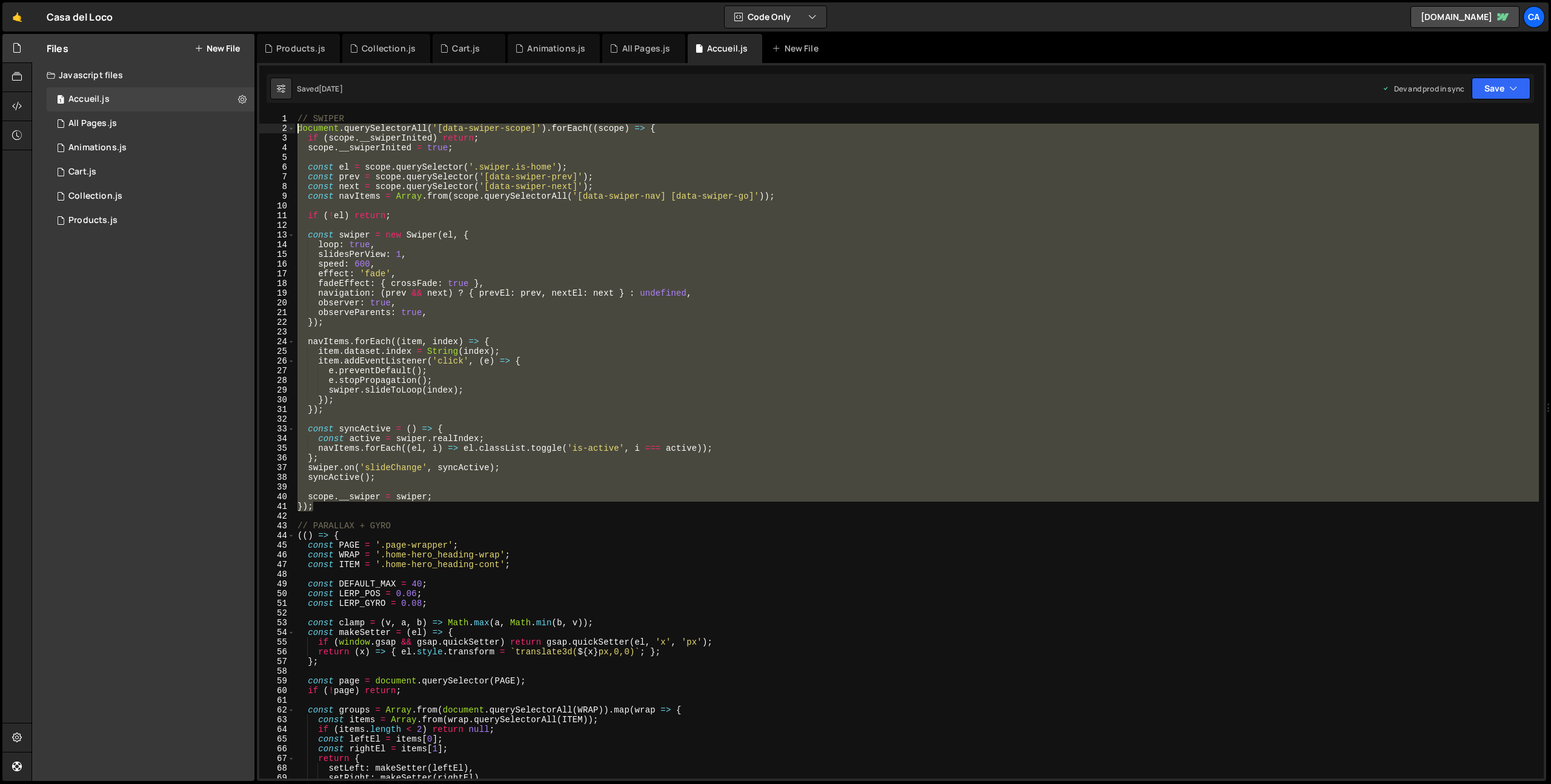
drag, startPoint x: 328, startPoint y: 404, endPoint x: 297, endPoint y: 131, distance: 274.8
click at [297, 131] on div "// SWIPER document . querySelectorAll ( '[data-swiper-scope]' ) . forEach (( sc…" at bounding box center [917, 455] width 1244 height 684
type textarea "document.querySelectorAll('[data-swiper-scope]').forEach((scope) => { if (scope…"
paste textarea
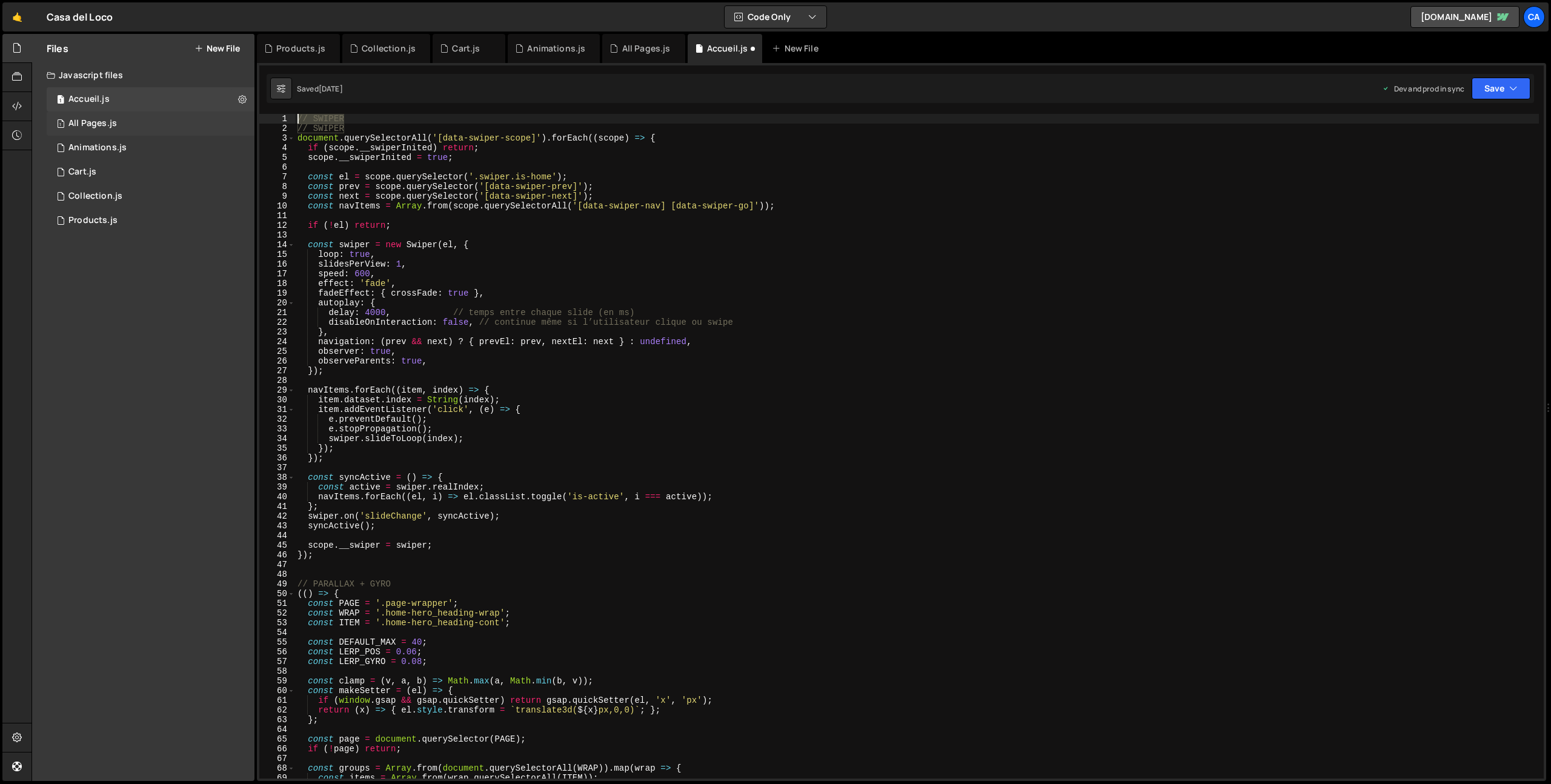
drag, startPoint x: 361, startPoint y: 119, endPoint x: 246, endPoint y: 116, distance: 115.0
click at [246, 116] on div "Files New File Javascript files 1 Accueil.js 0 1 All Pages.js 0 1 Animations.js…" at bounding box center [791, 408] width 1520 height 748
type textarea "// SWIPER"
click at [300, 130] on div "// SWIPER document . querySelectorAll ( '[data-swiper-scope]' ) . forEach (( sc…" at bounding box center [917, 455] width 1244 height 684
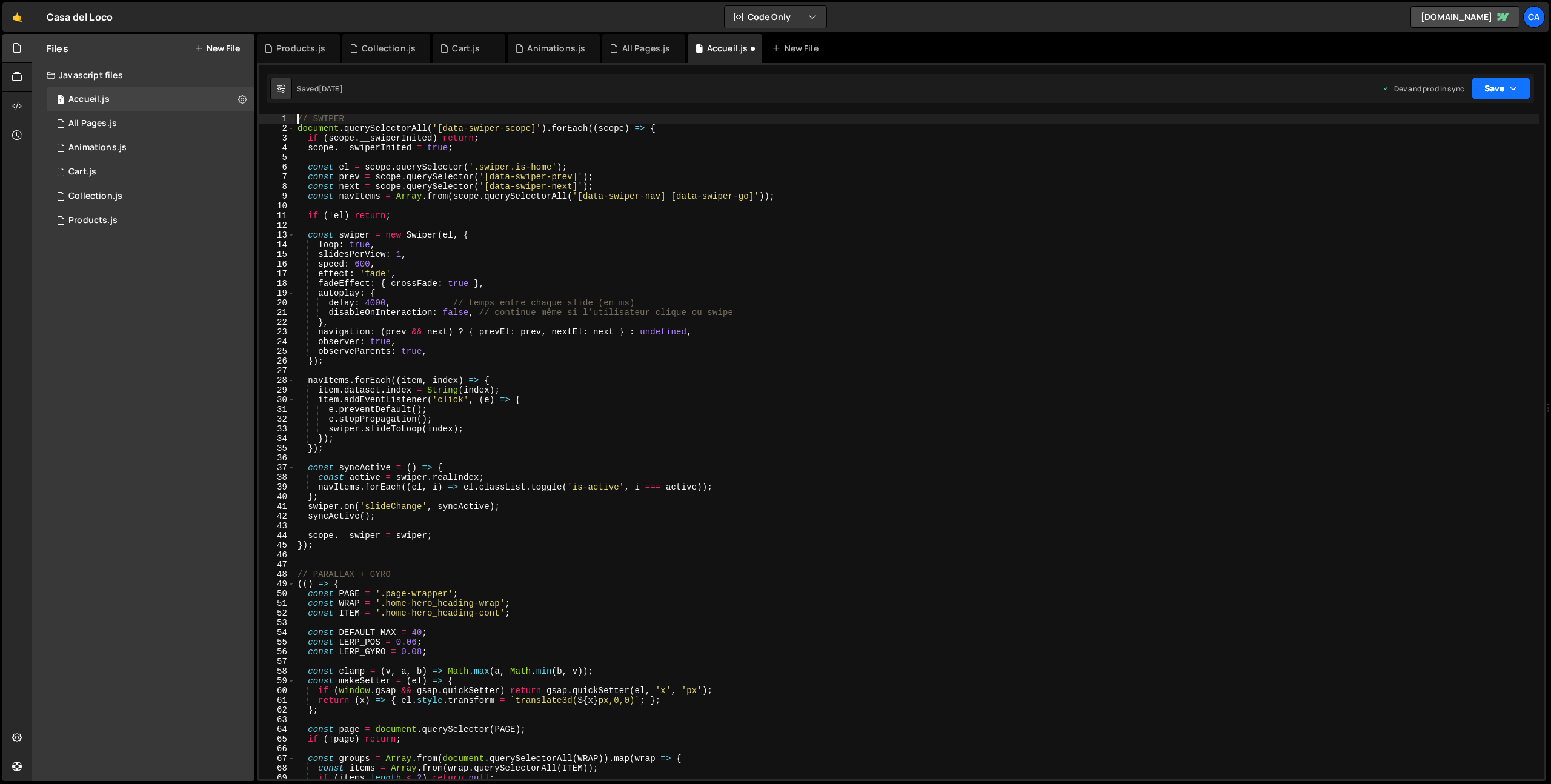
click at [1498, 91] on button "Save" at bounding box center [1501, 89] width 59 height 21
click at [1443, 171] on div "[DATE]" at bounding box center [1430, 171] width 23 height 11
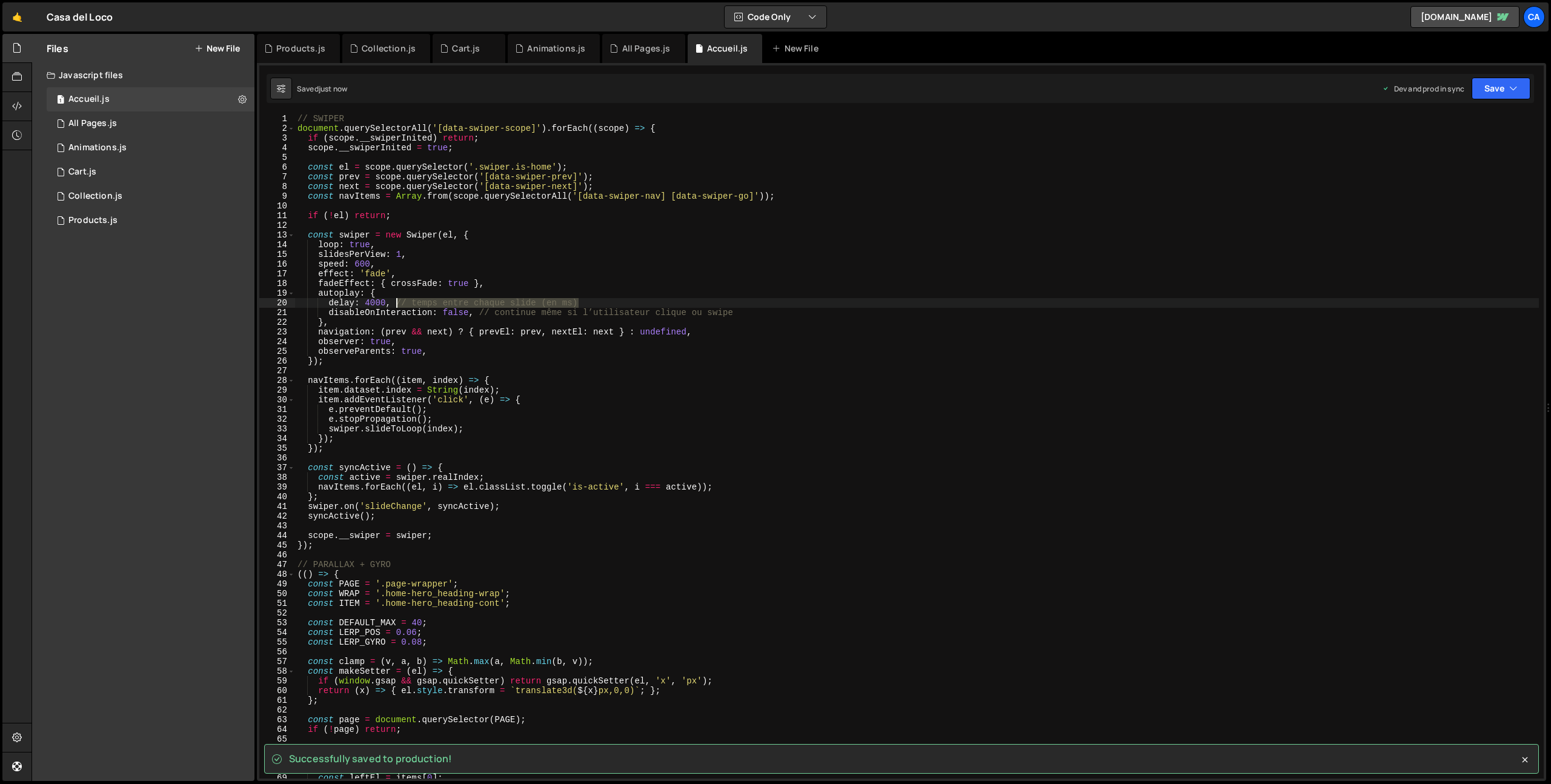
drag, startPoint x: 603, startPoint y: 303, endPoint x: 397, endPoint y: 303, distance: 206.0
click at [397, 303] on div "// SWIPER document . querySelectorAll ( '[data-swiper-scope]' ) . forEach (( sc…" at bounding box center [917, 455] width 1244 height 684
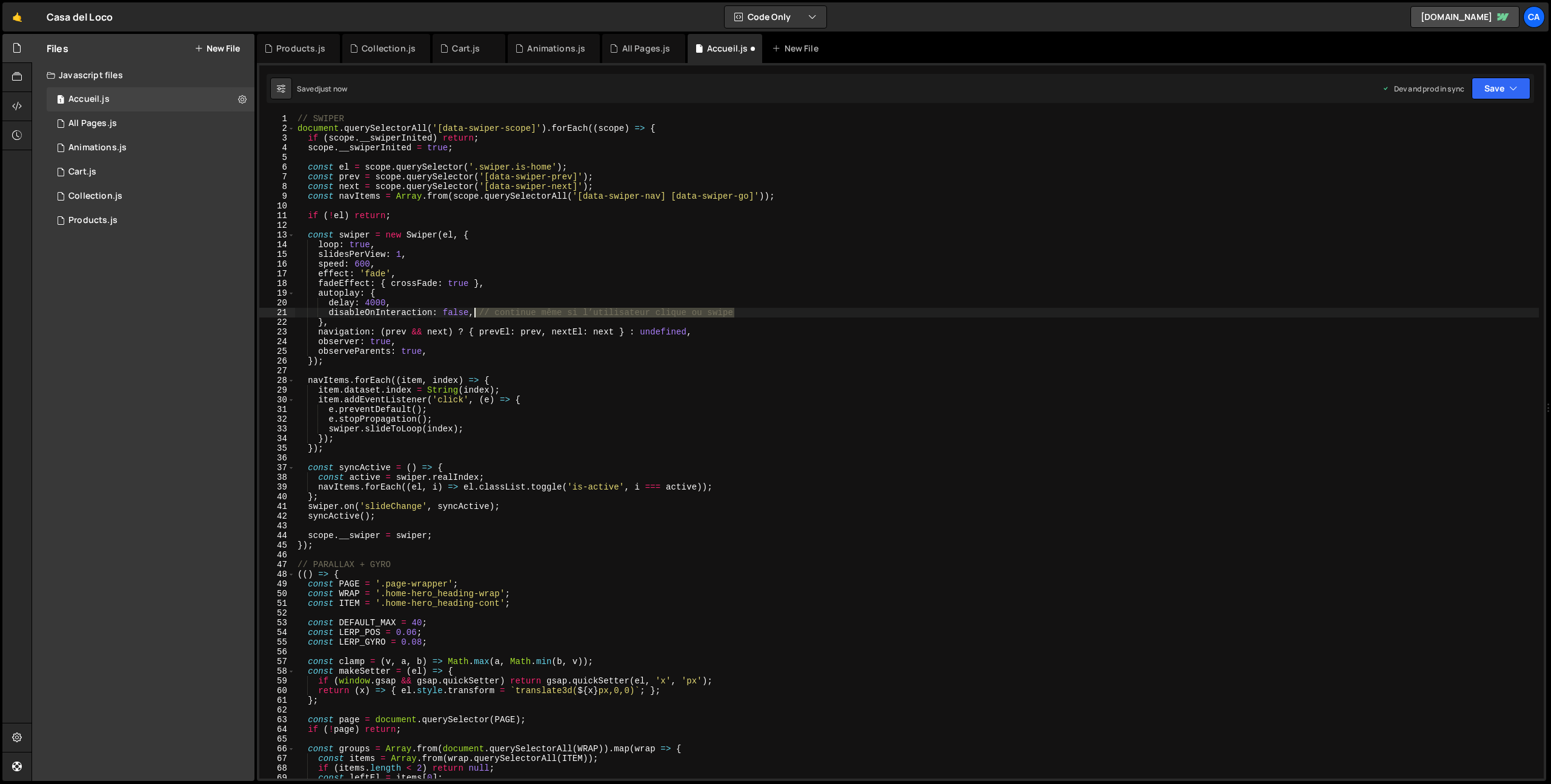
drag, startPoint x: 689, startPoint y: 314, endPoint x: 475, endPoint y: 312, distance: 214.0
click at [475, 312] on div "// SWIPER document . querySelectorAll ( '[data-swiper-scope]' ) . forEach (( sc…" at bounding box center [917, 455] width 1244 height 684
type textarea "disableOnInteraction: false,"
click at [1524, 87] on button "Save" at bounding box center [1501, 89] width 59 height 21
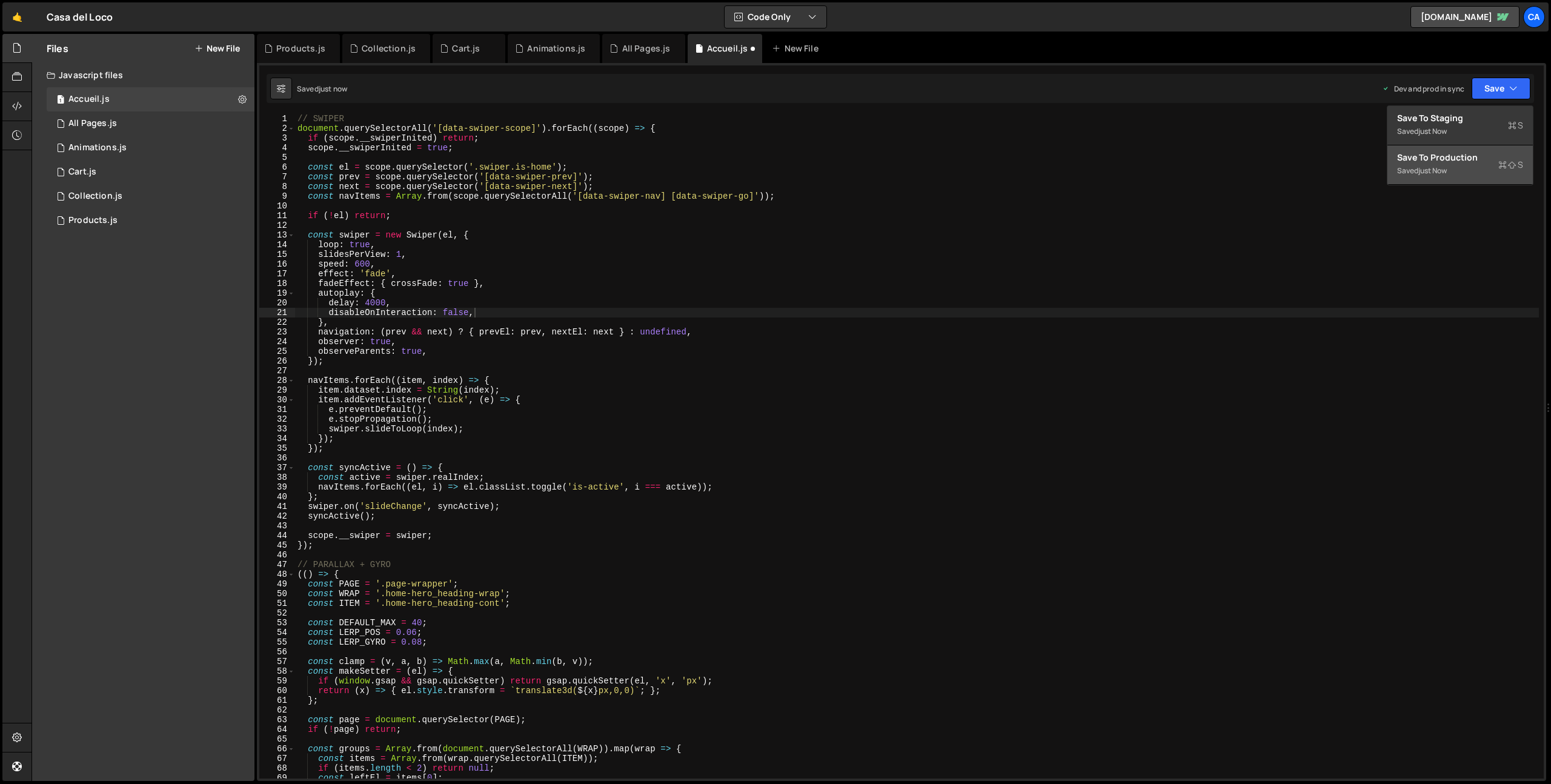
click at [1417, 174] on div "Saved just now" at bounding box center [1460, 171] width 126 height 15
